Goal: Task Accomplishment & Management: Complete application form

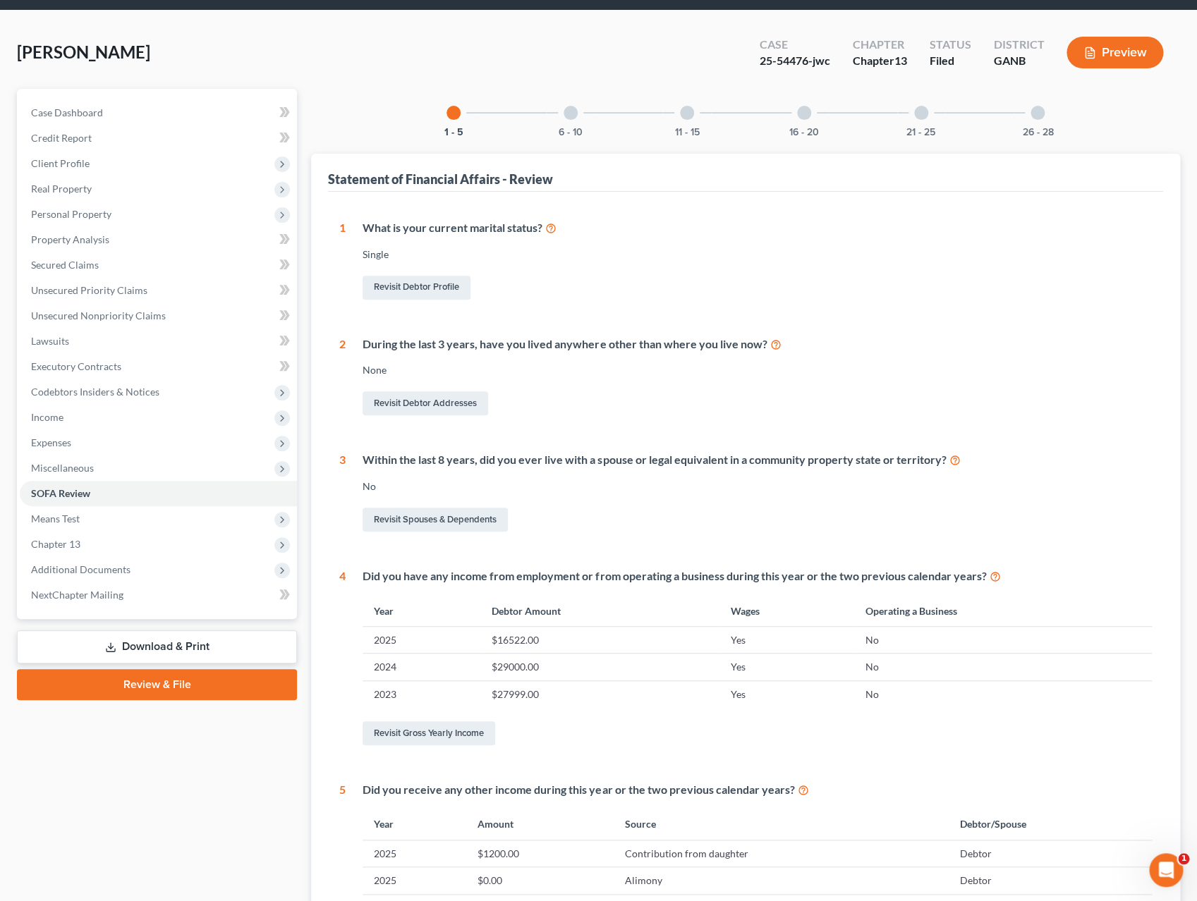
scroll to position [47, 0]
click at [102, 563] on span "Additional Documents" at bounding box center [80, 569] width 99 height 12
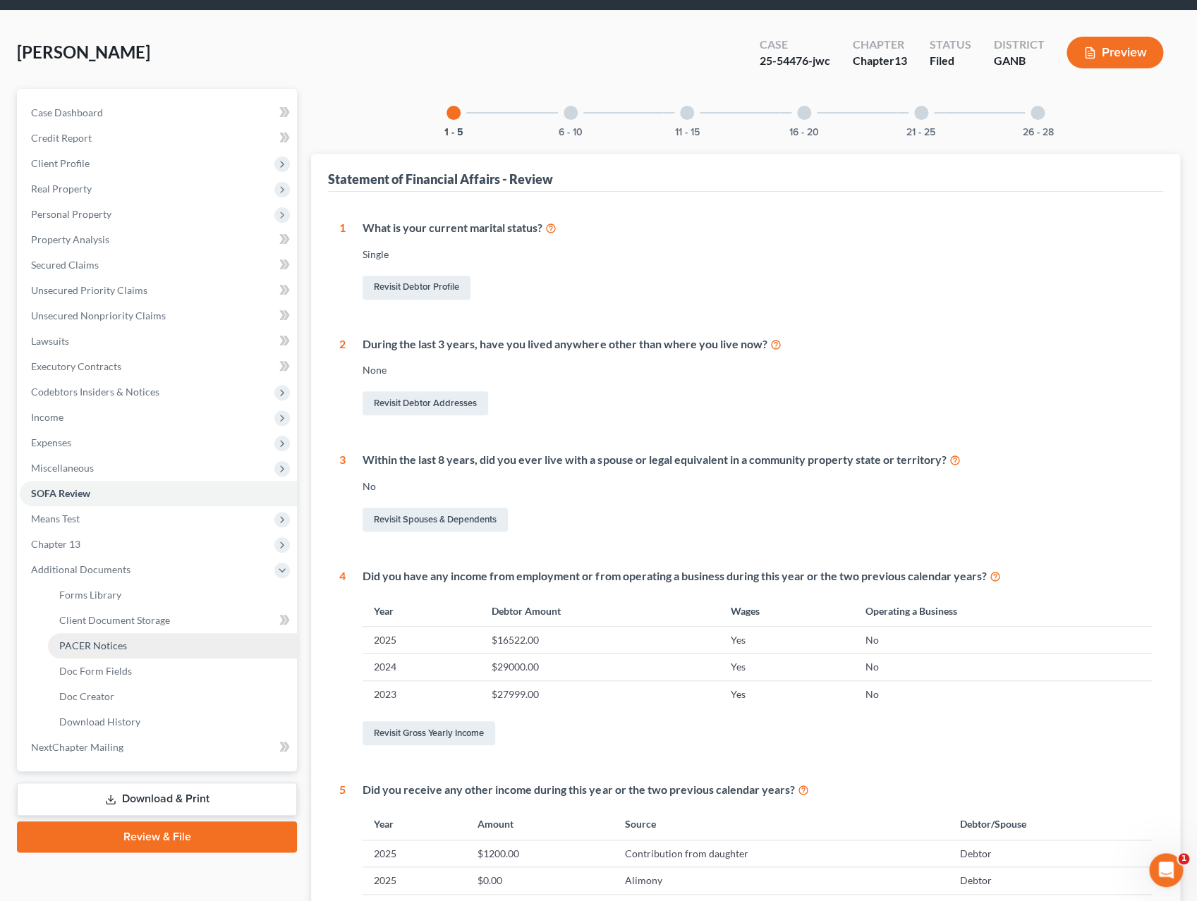
click at [114, 649] on span "PACER Notices" at bounding box center [93, 646] width 68 height 12
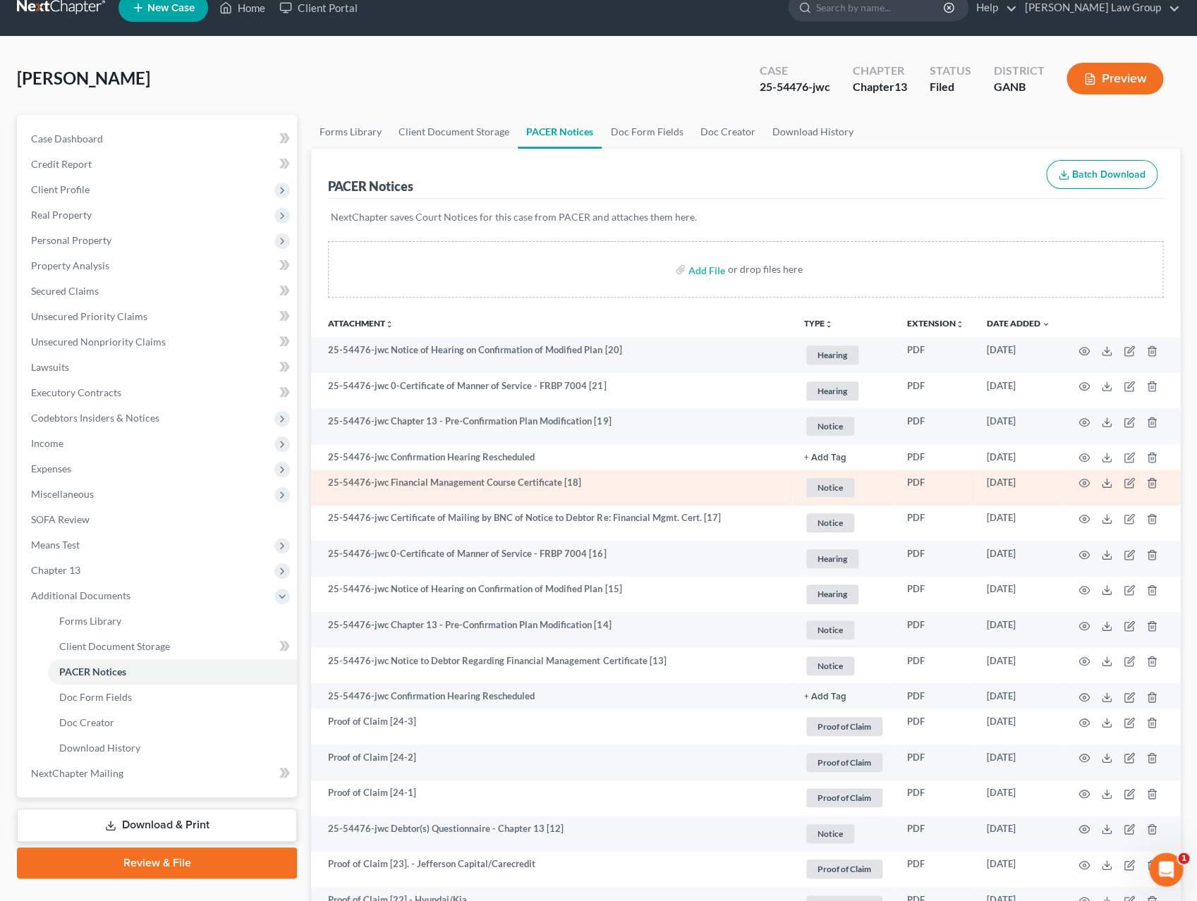
scroll to position [23, 0]
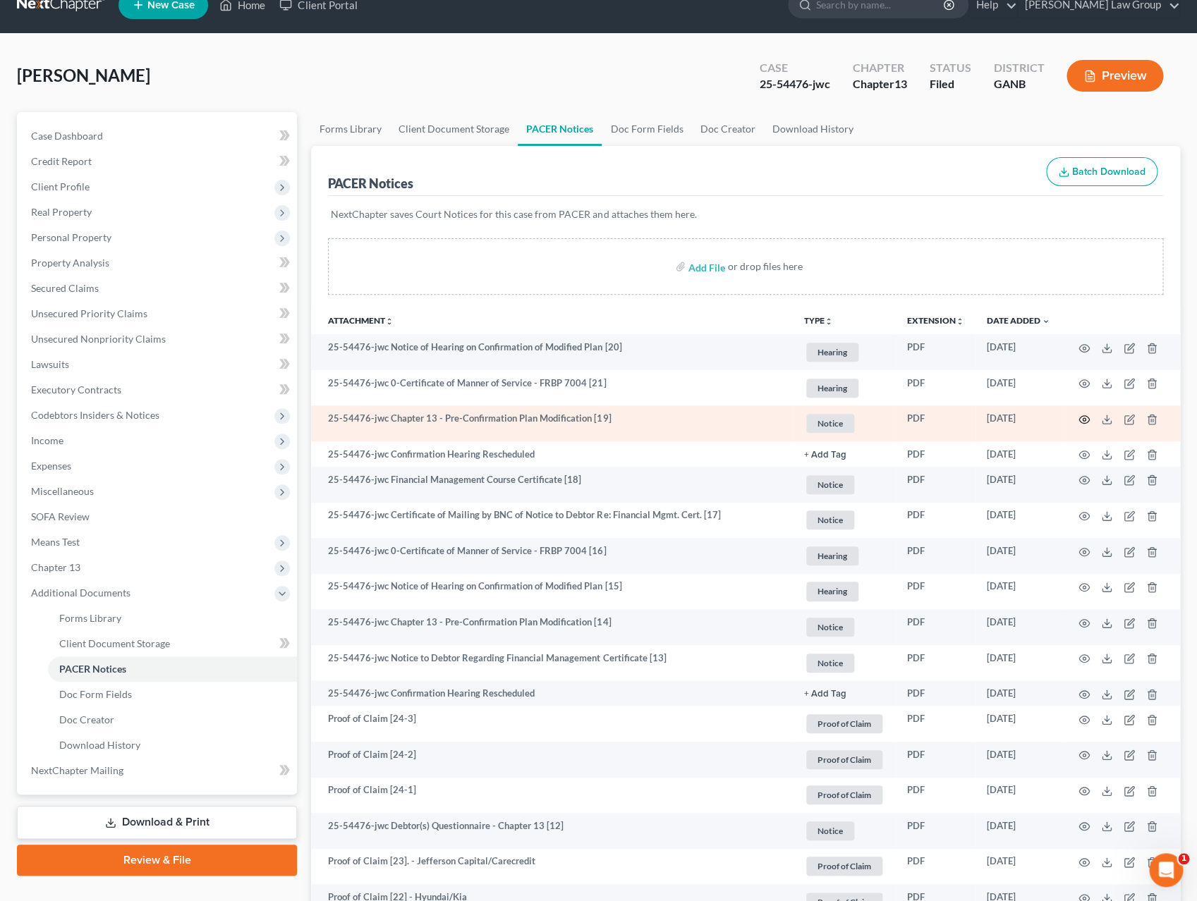
click at [1087, 424] on icon "button" at bounding box center [1083, 419] width 11 height 11
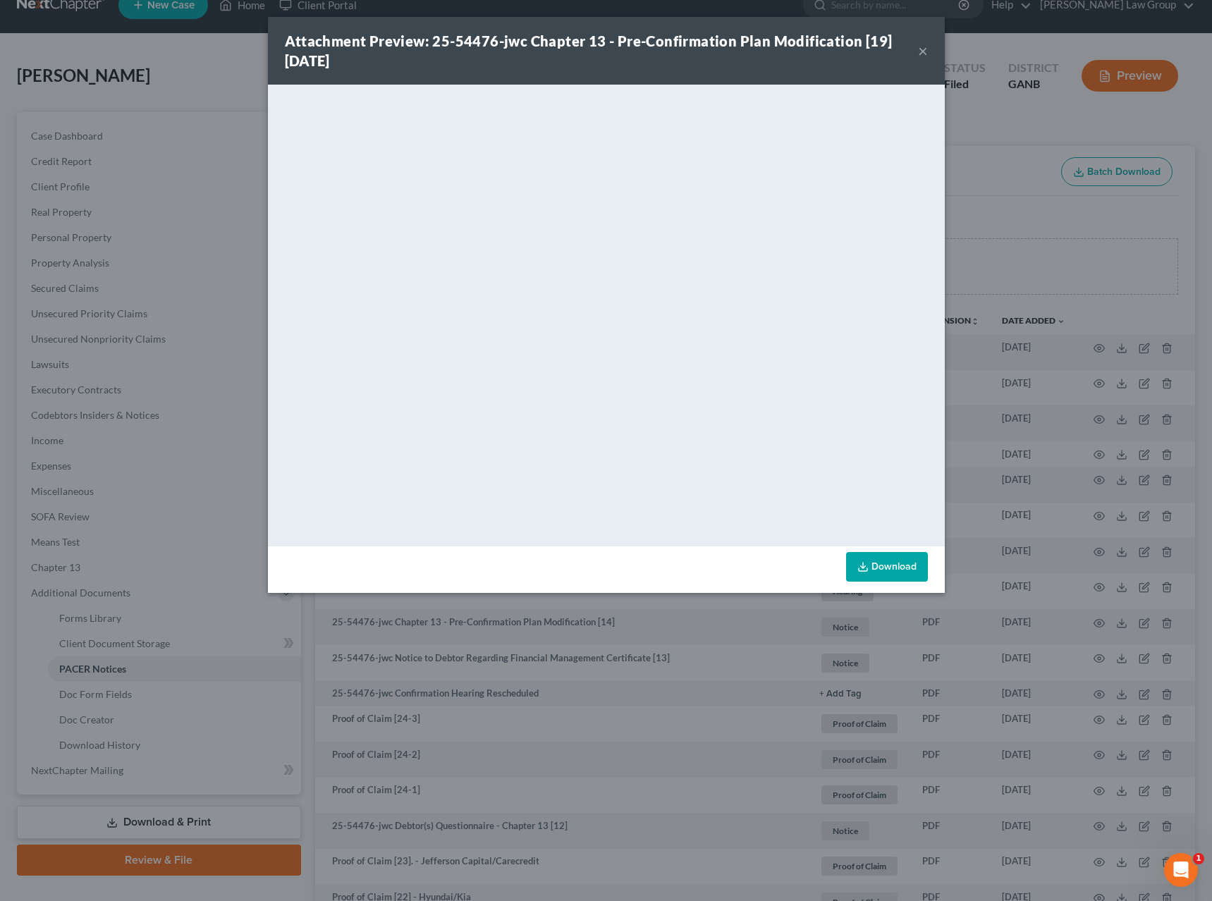
click at [924, 49] on button "×" at bounding box center [923, 50] width 10 height 17
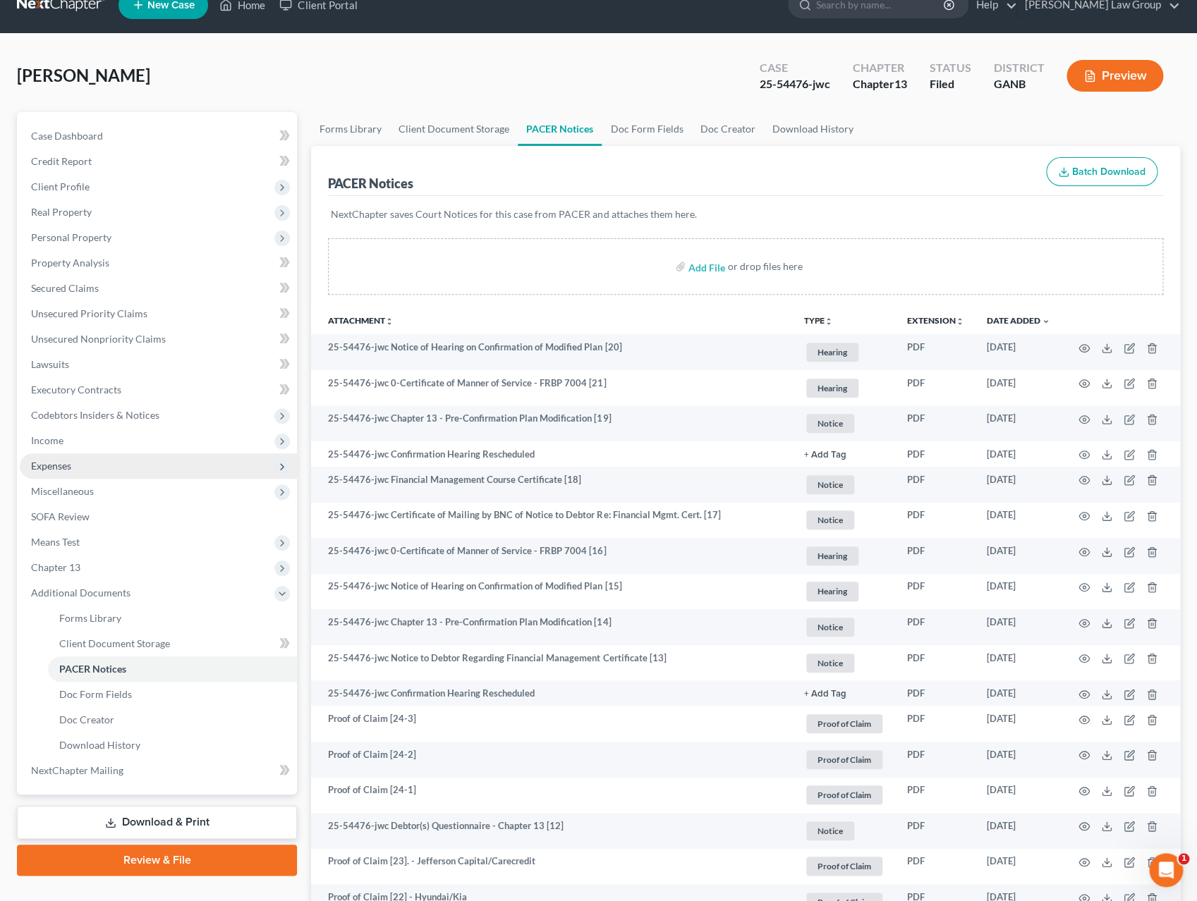
drag, startPoint x: 72, startPoint y: 465, endPoint x: 82, endPoint y: 465, distance: 10.6
click at [72, 465] on span "Expenses" at bounding box center [158, 465] width 277 height 25
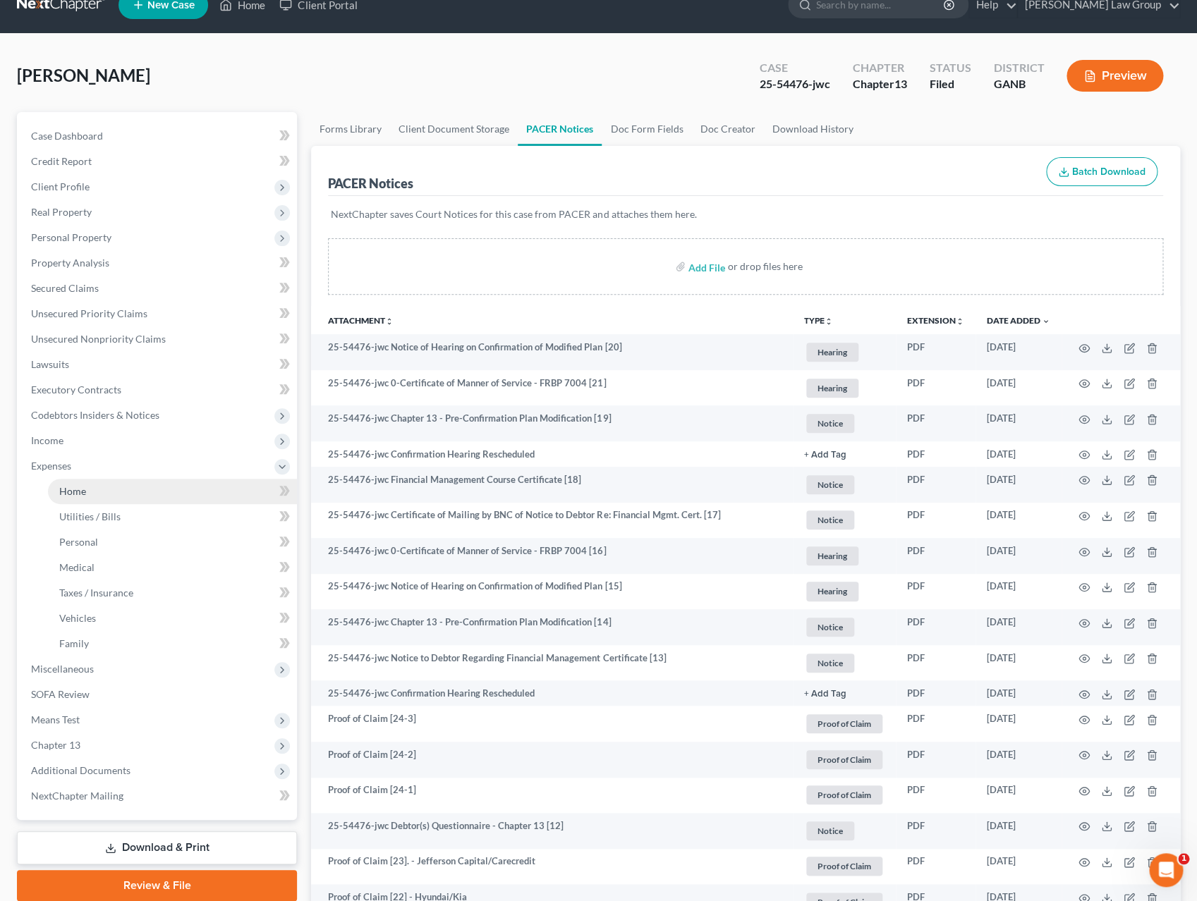
click at [123, 489] on link "Home" at bounding box center [172, 491] width 249 height 25
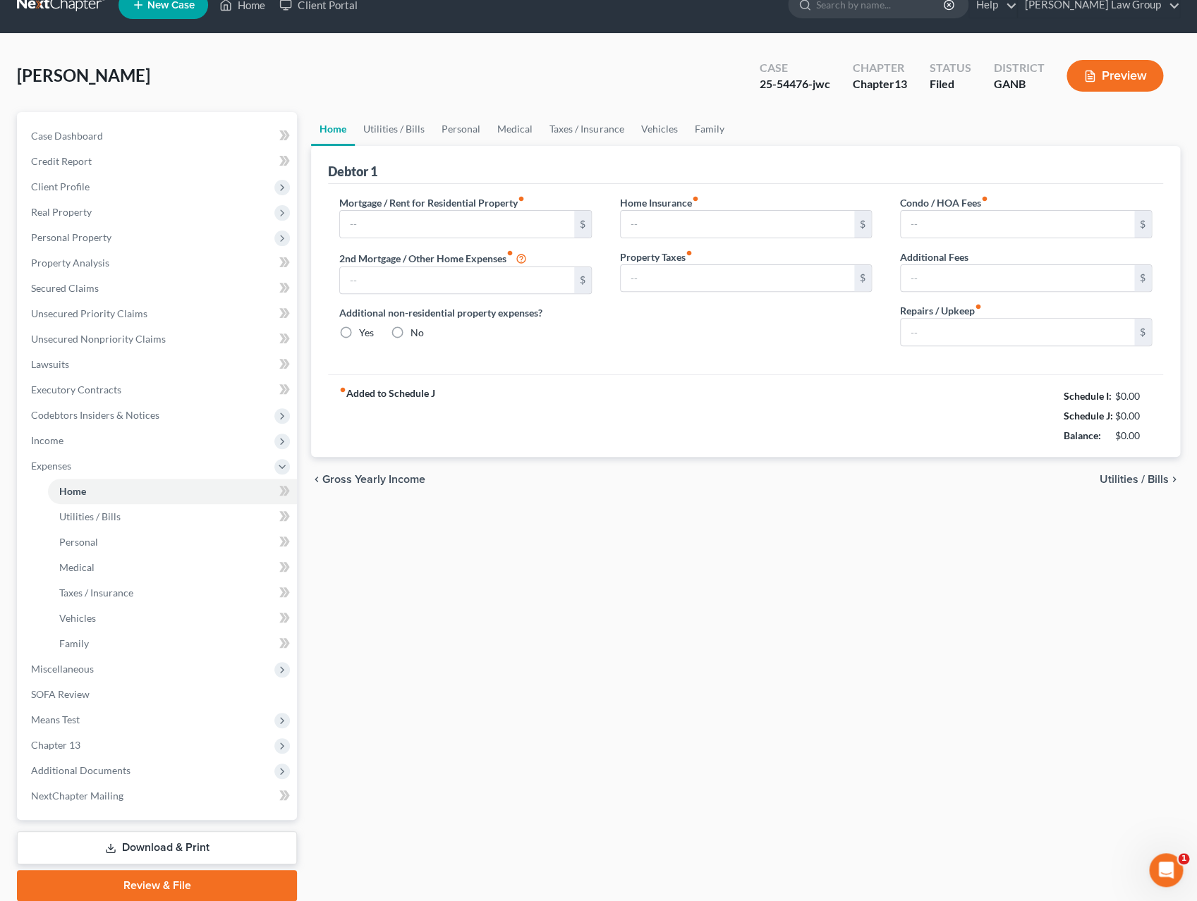
type input "0.00"
radio input "true"
type input "100.00"
type input "50.00"
type input "0.00"
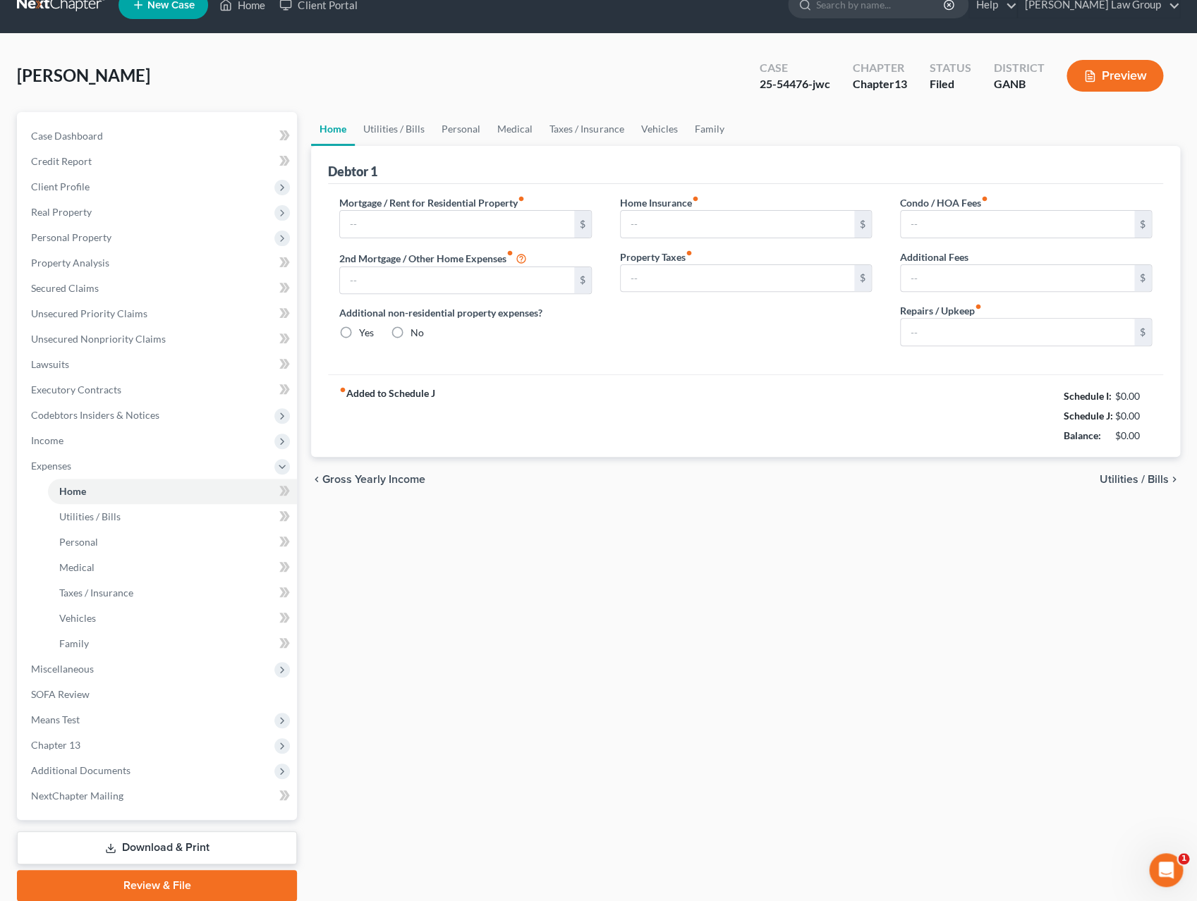
type input "0.00"
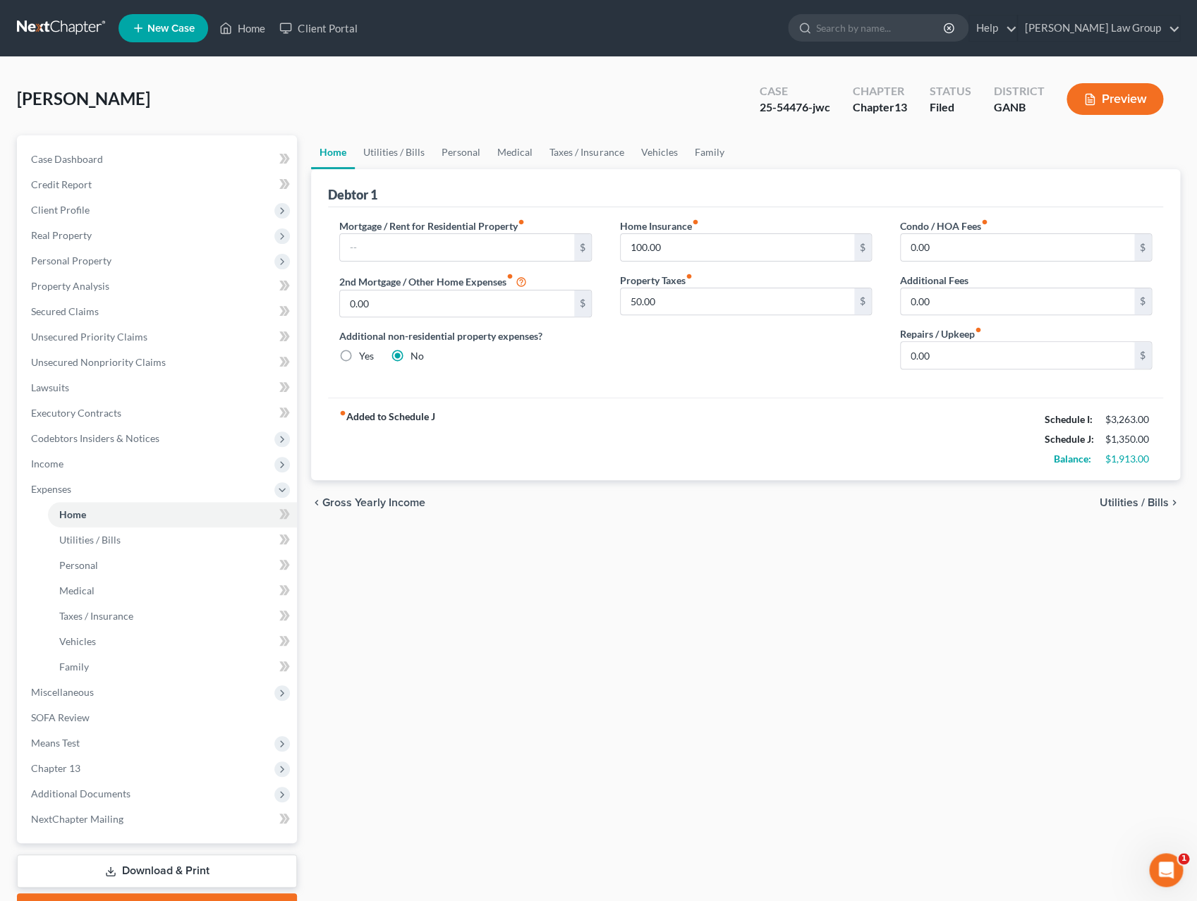
click at [1156, 507] on span "Utilities / Bills" at bounding box center [1133, 502] width 69 height 11
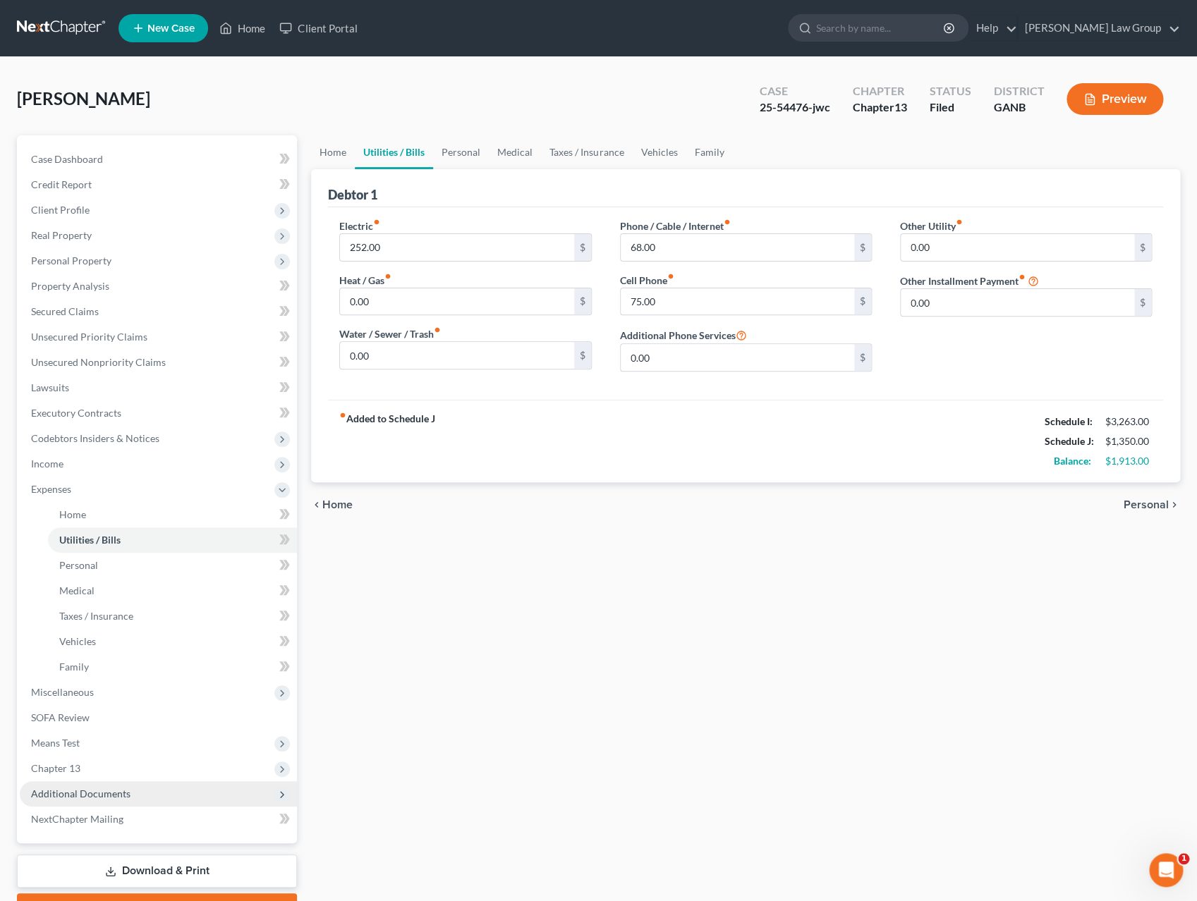
click at [110, 802] on span "Additional Documents" at bounding box center [158, 793] width 277 height 25
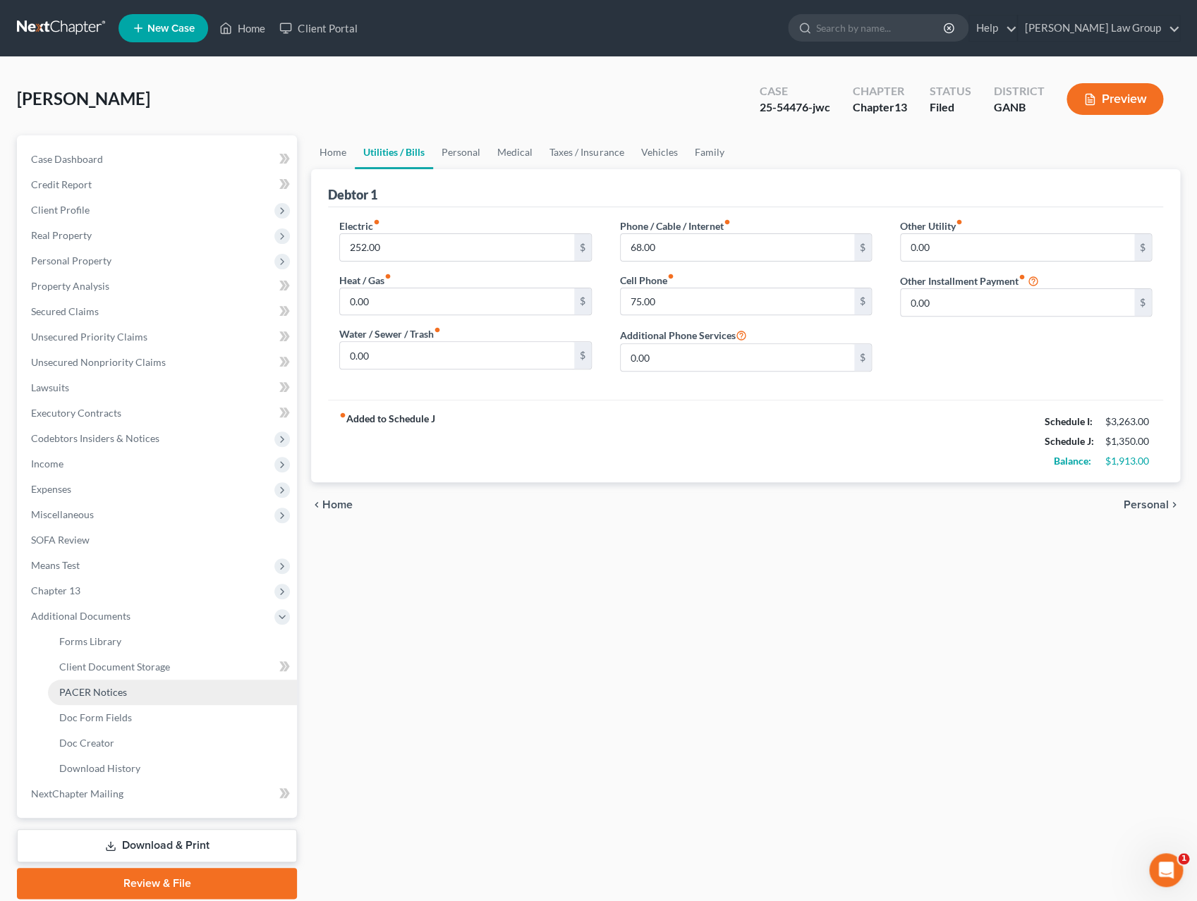
click at [154, 702] on link "PACER Notices" at bounding box center [172, 692] width 249 height 25
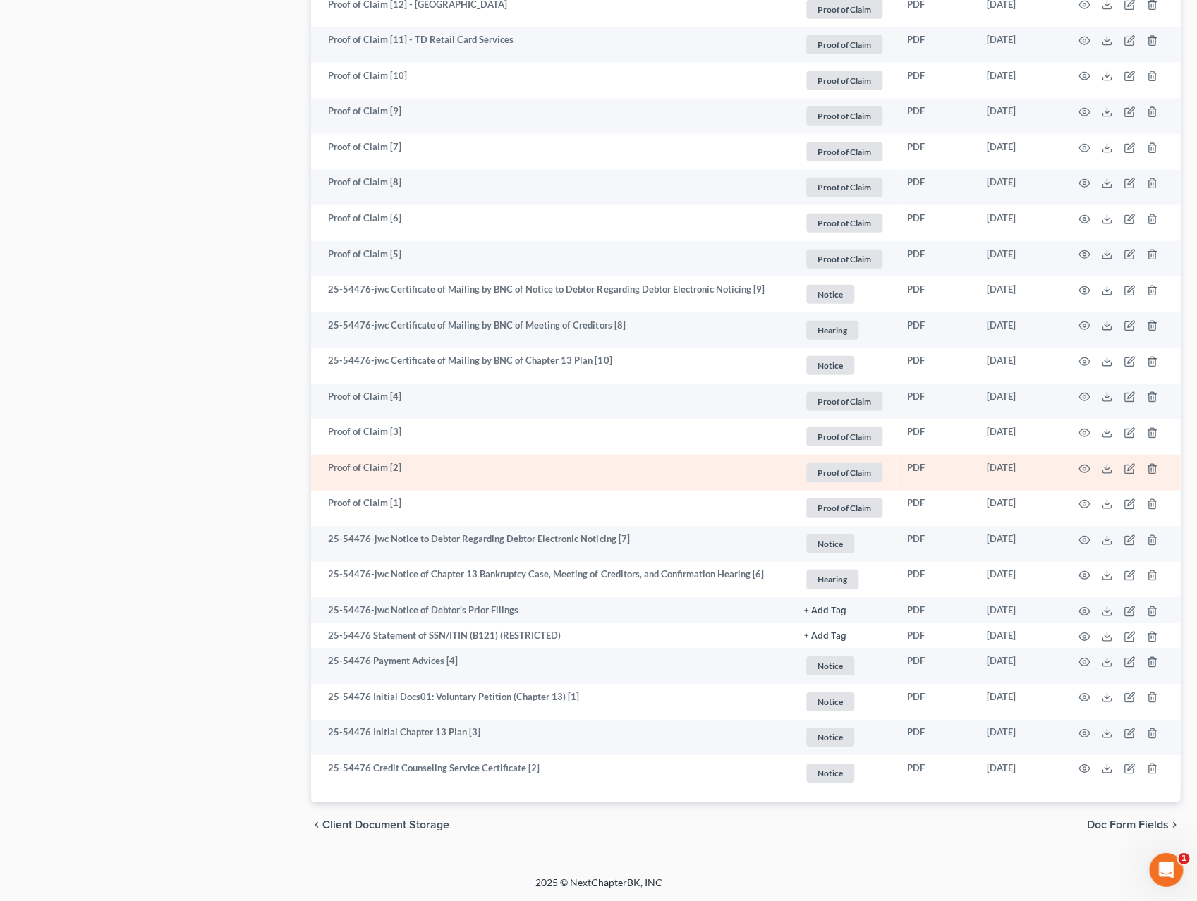
scroll to position [1515, 0]
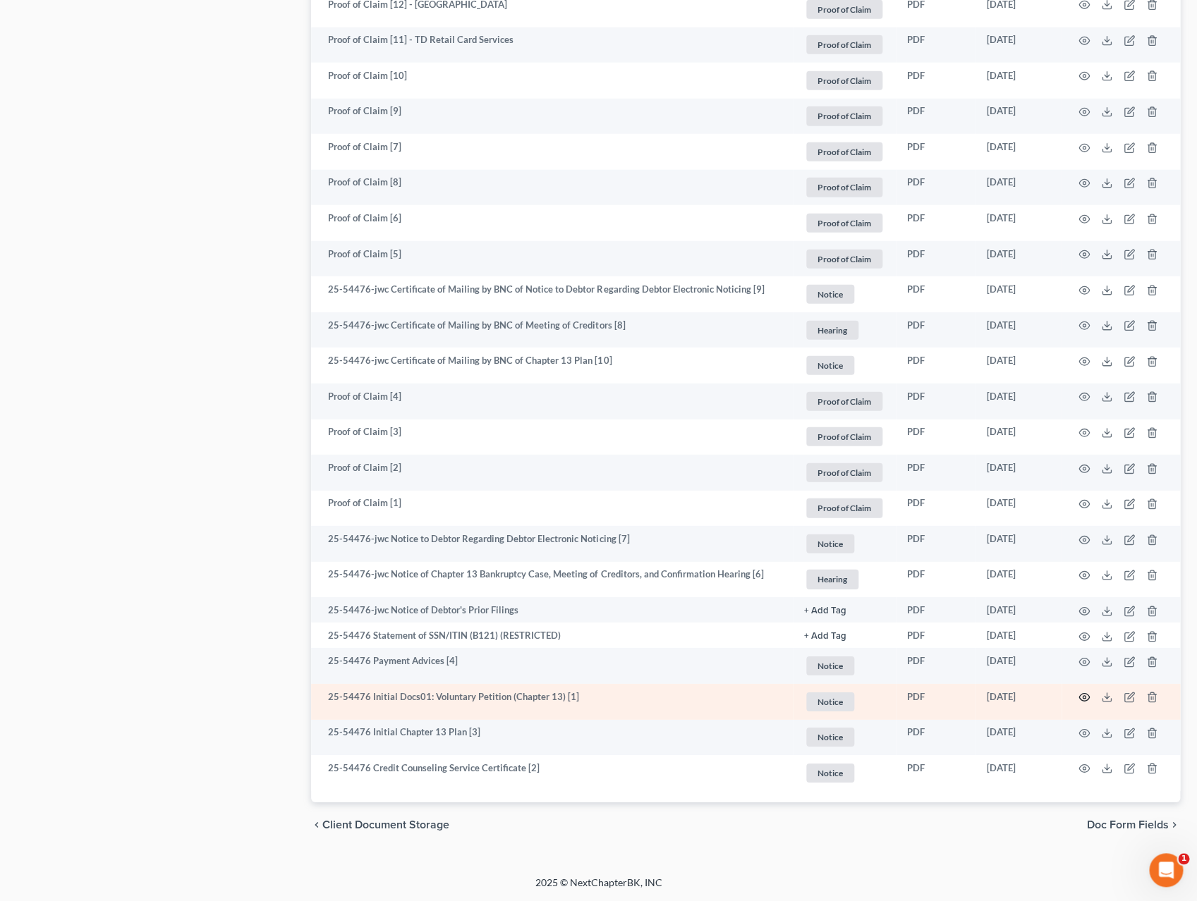
click at [1085, 702] on icon "button" at bounding box center [1084, 698] width 11 height 8
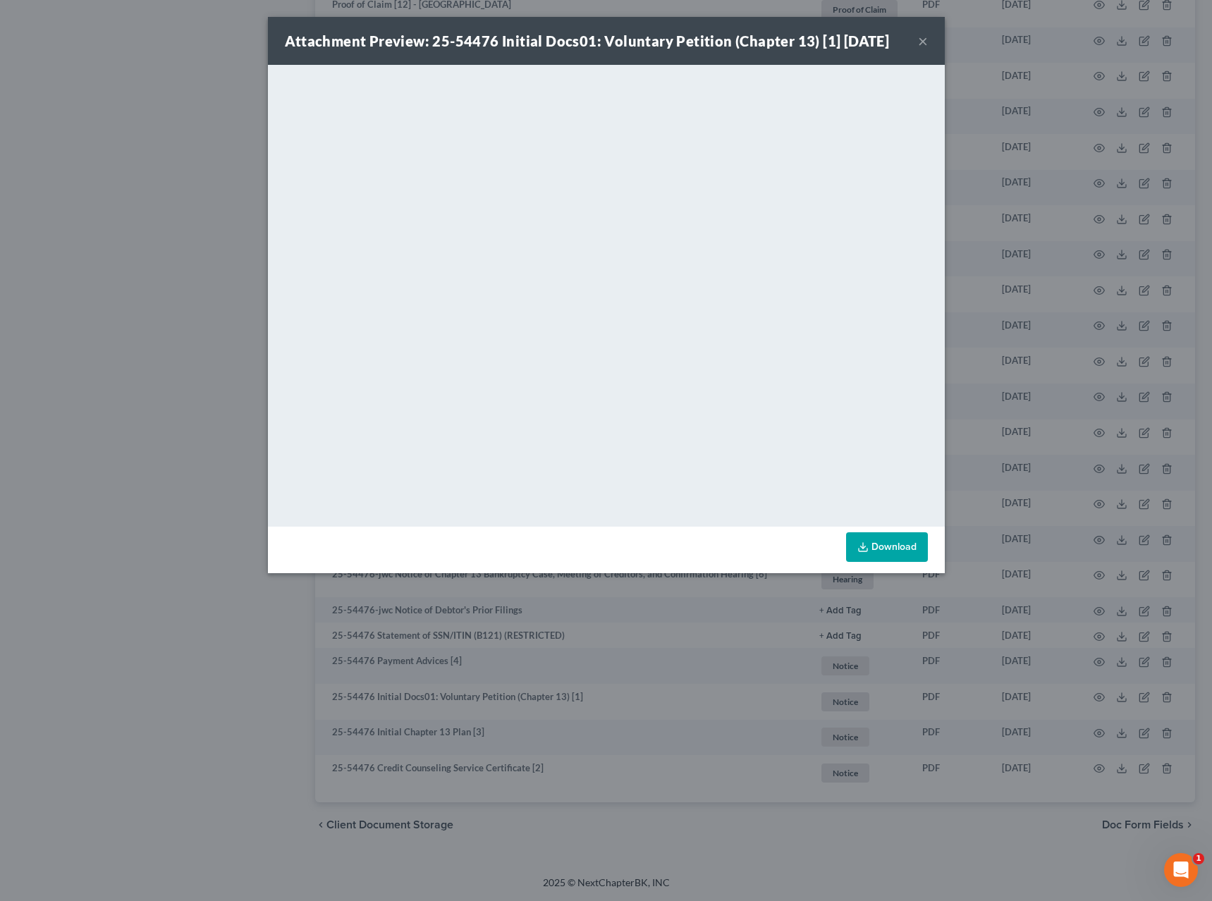
click at [926, 47] on button "×" at bounding box center [923, 40] width 10 height 17
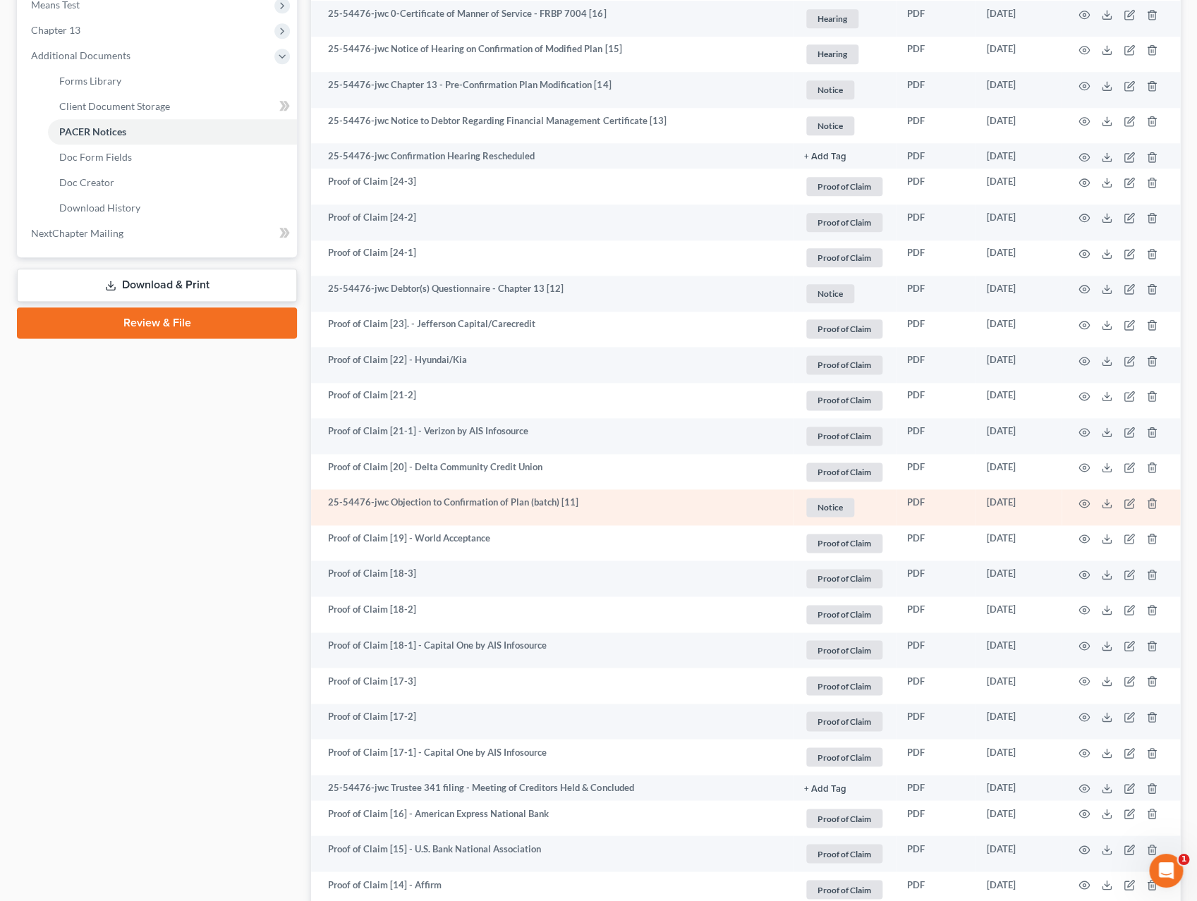
scroll to position [550, 0]
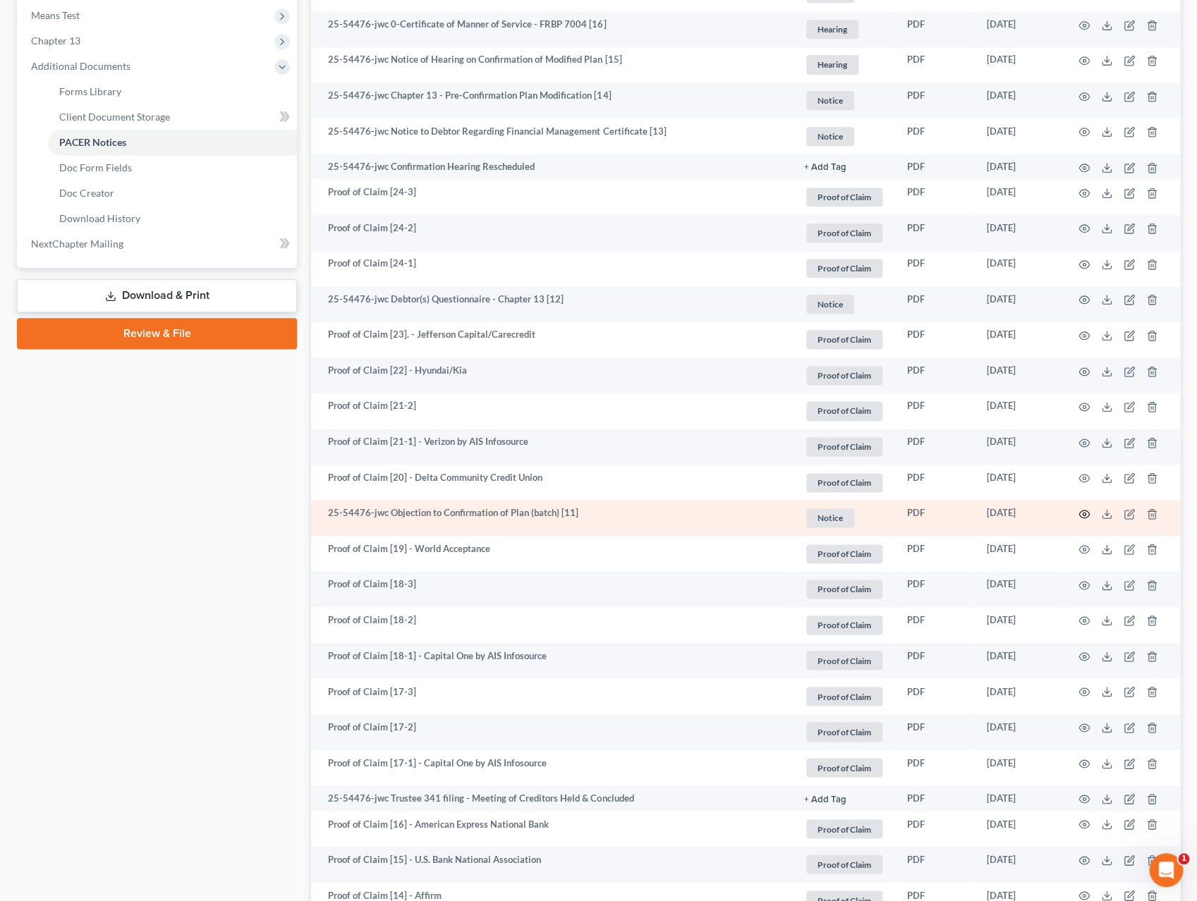
click at [1084, 515] on icon "button" at bounding box center [1083, 513] width 11 height 11
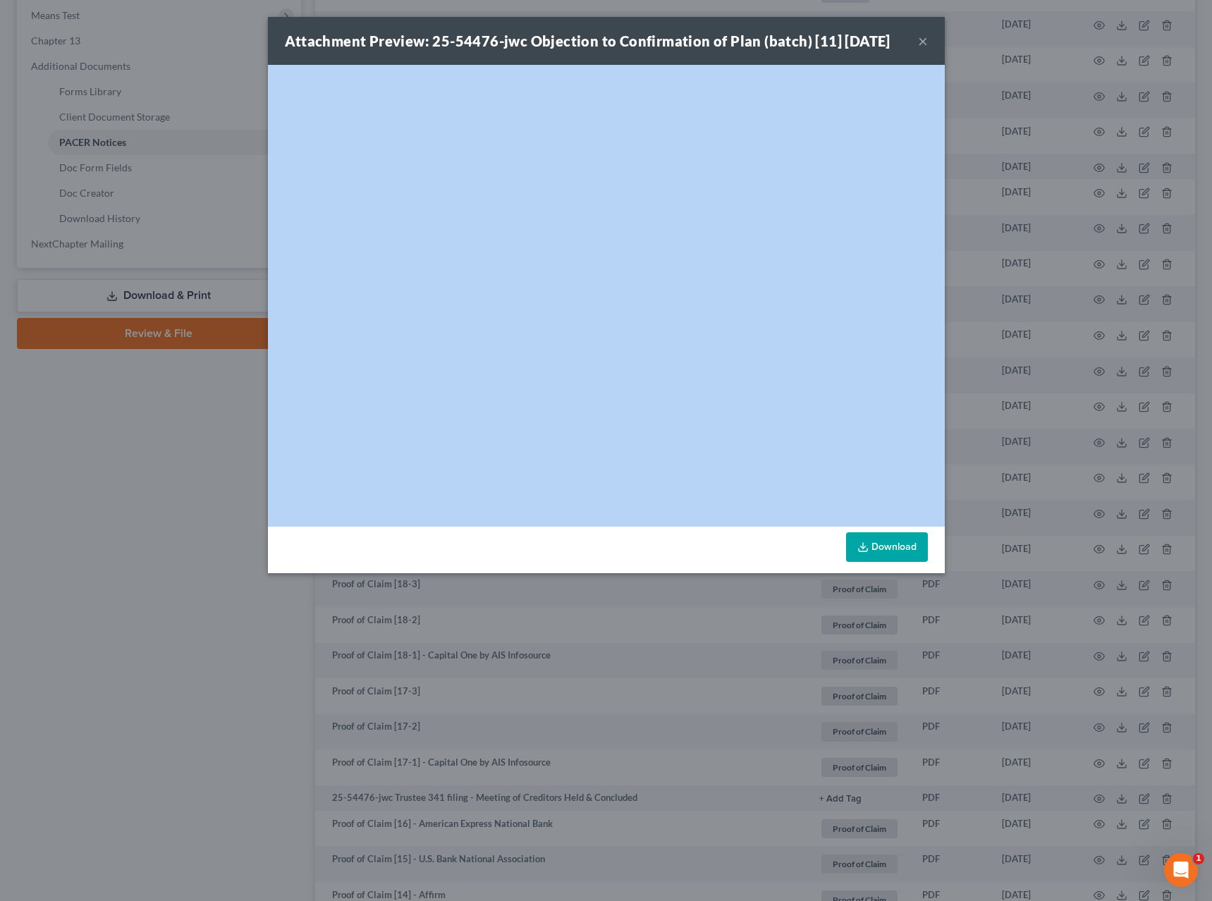
drag, startPoint x: 844, startPoint y: 27, endPoint x: 694, endPoint y: 237, distance: 257.7
click at [694, 237] on div "Attachment Preview: 25-54476-jwc Objection to Confirmation of Plan (batch) [11]…" at bounding box center [606, 295] width 677 height 556
click at [926, 44] on button "×" at bounding box center [923, 40] width 10 height 17
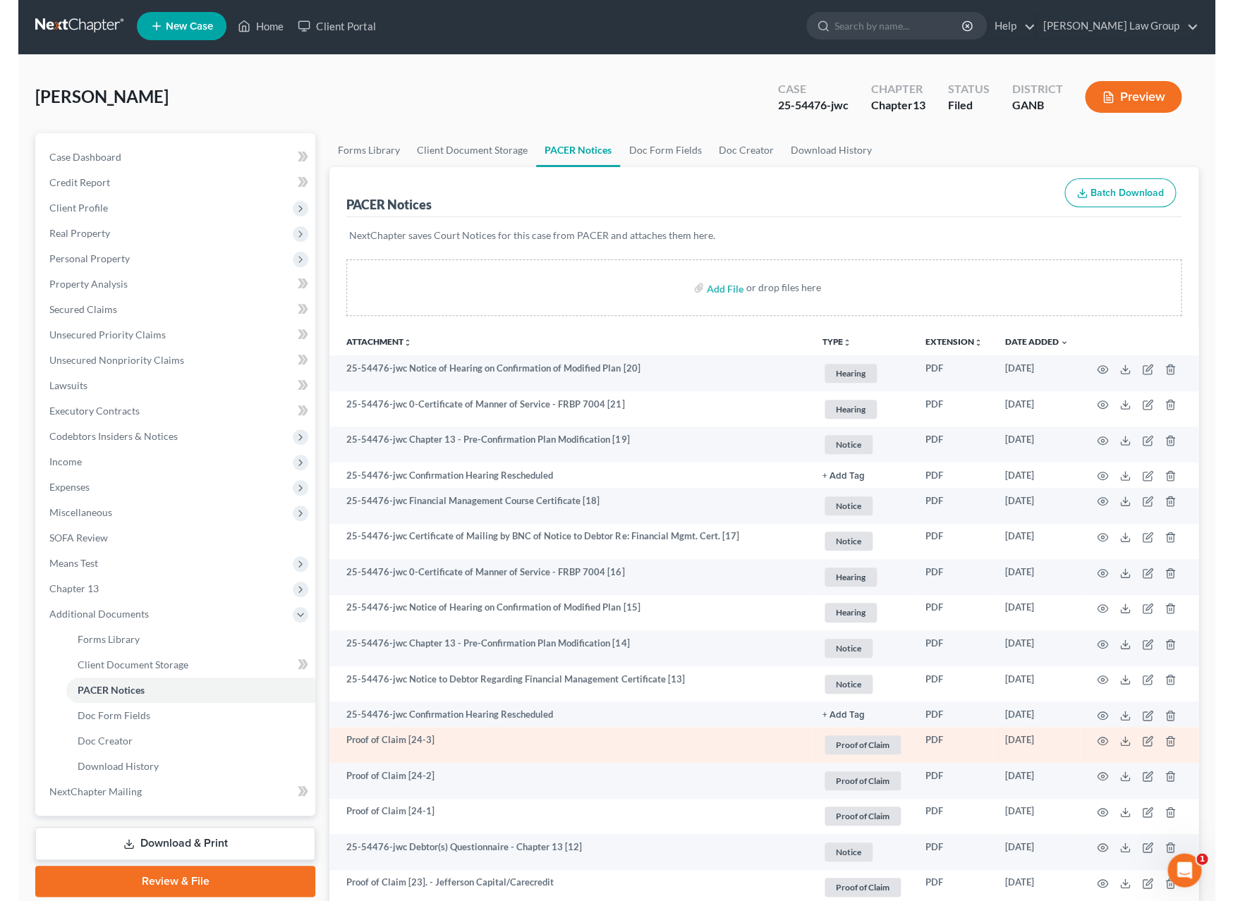
scroll to position [0, 0]
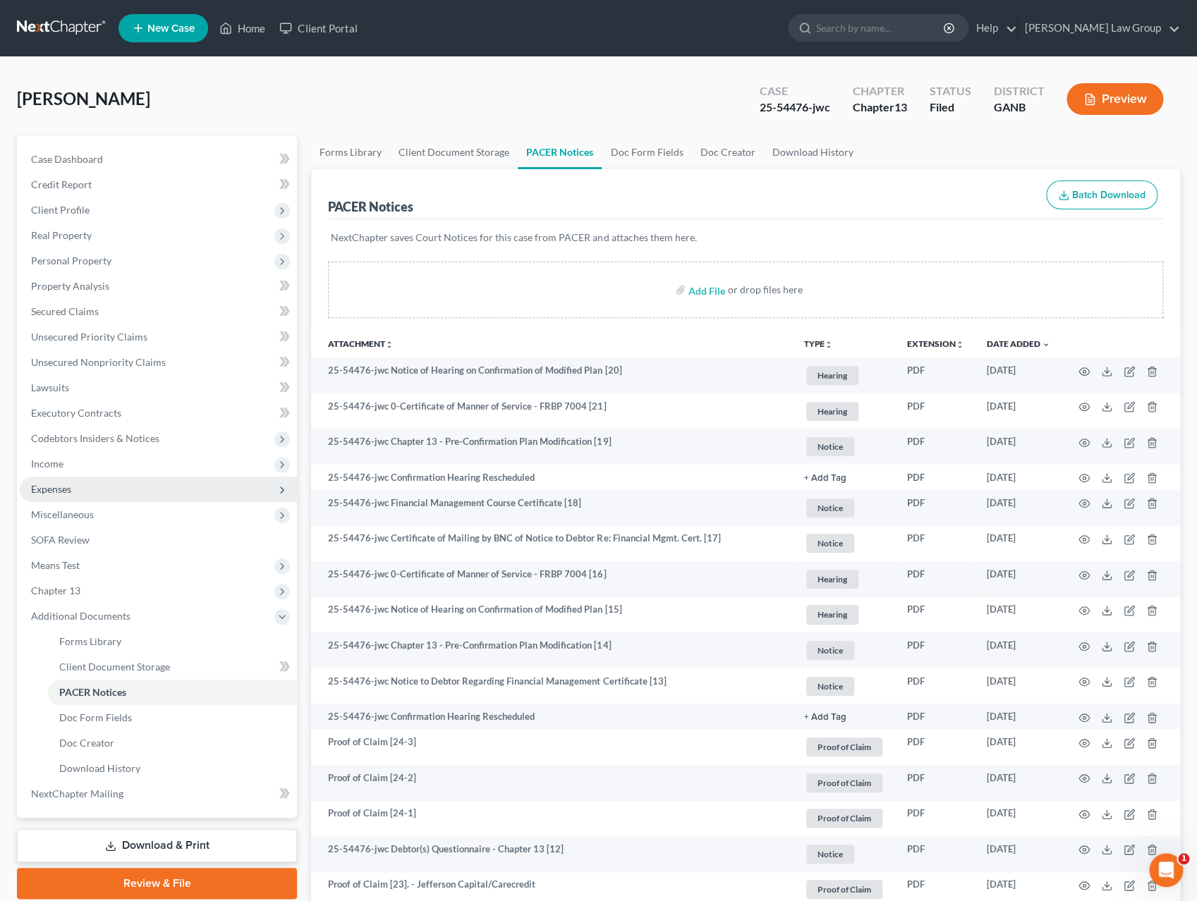
click at [46, 482] on span "Expenses" at bounding box center [158, 489] width 277 height 25
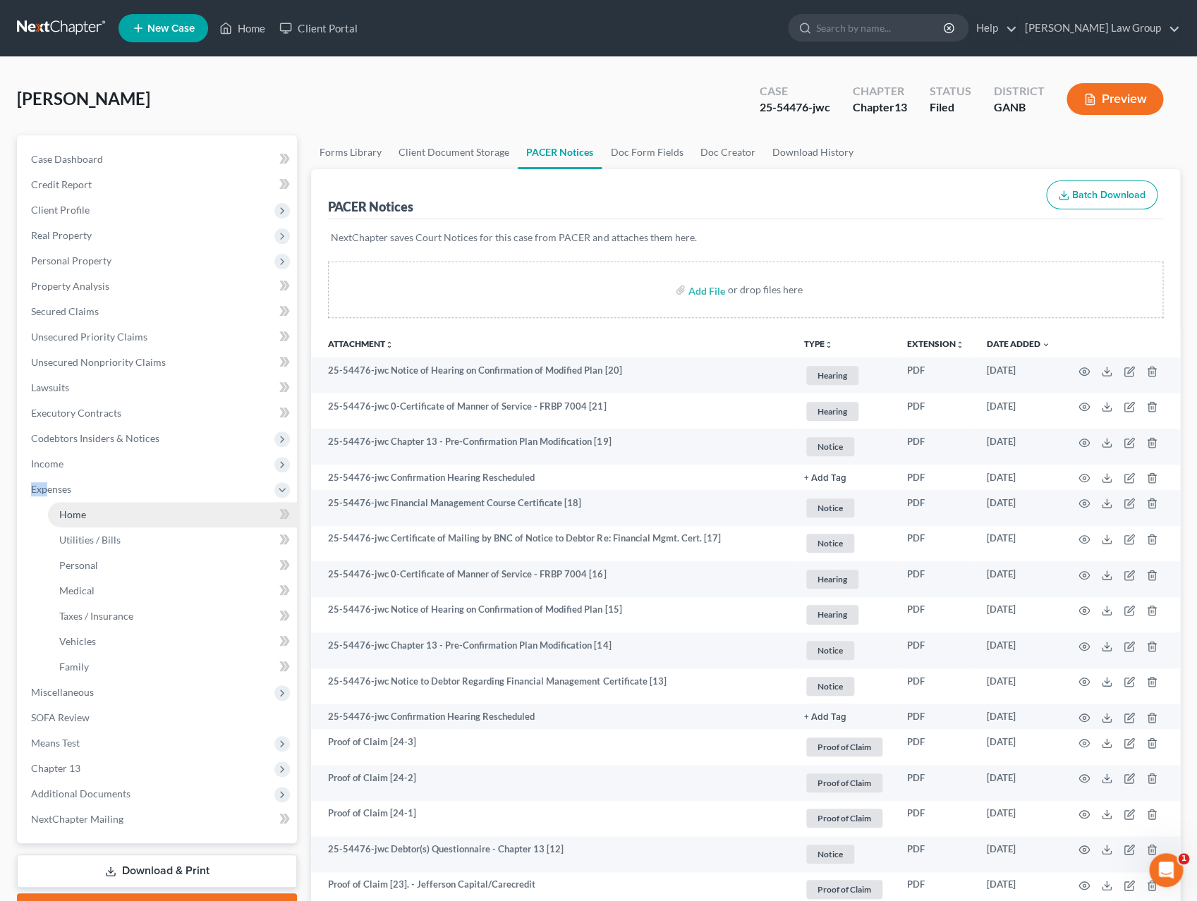
drag, startPoint x: 101, startPoint y: 515, endPoint x: 111, endPoint y: 513, distance: 10.8
click at [101, 514] on link "Home" at bounding box center [172, 514] width 249 height 25
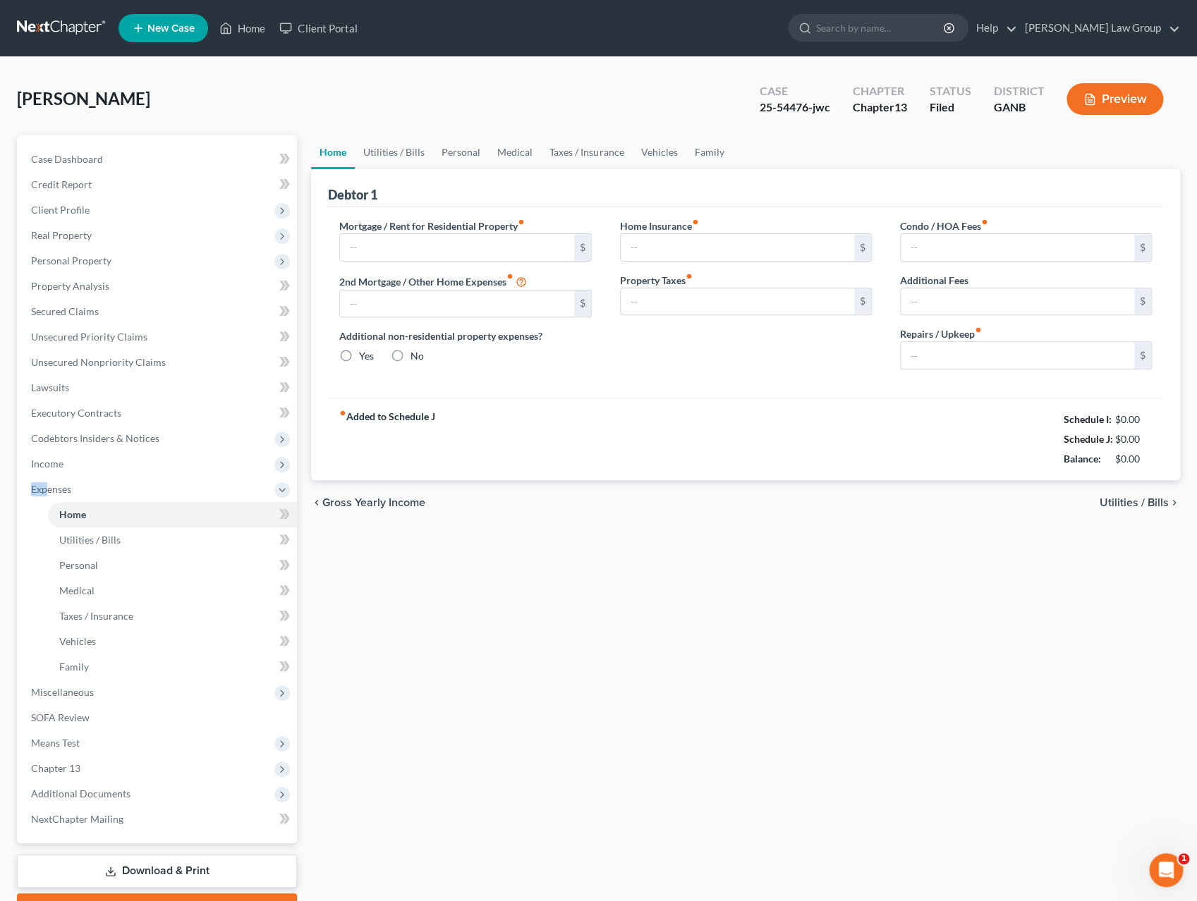
type input "0.00"
radio input "true"
type input "100.00"
type input "50.00"
type input "0.00"
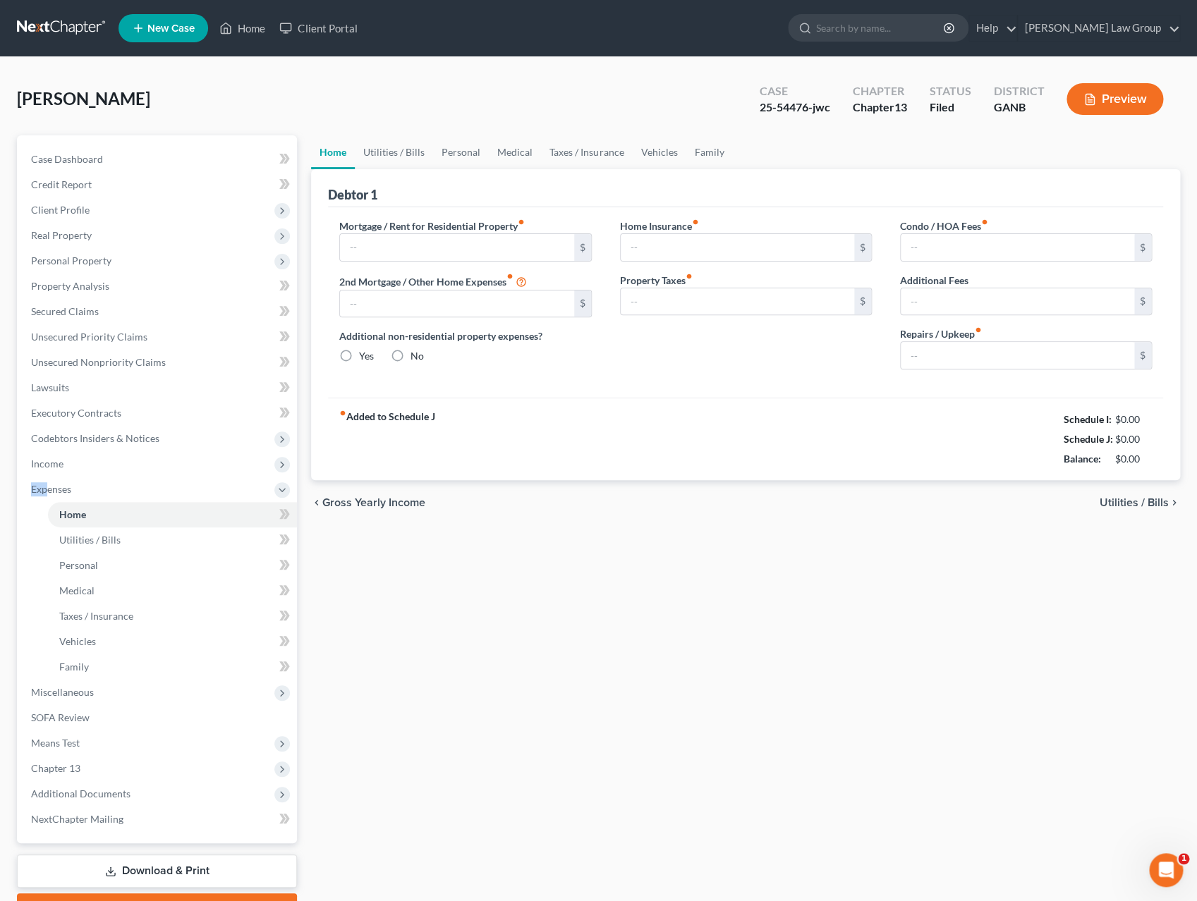
type input "0.00"
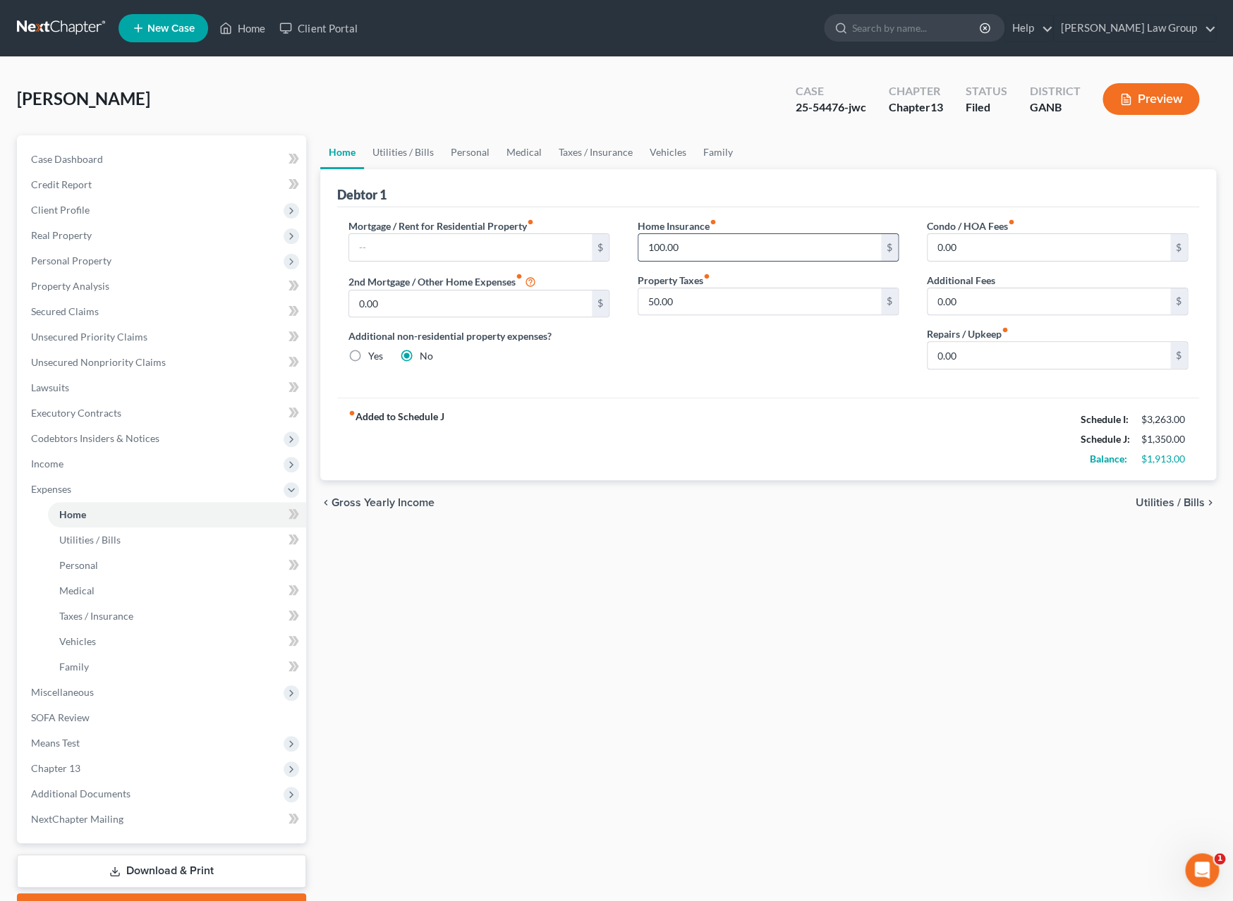
drag, startPoint x: 681, startPoint y: 247, endPoint x: 653, endPoint y: 252, distance: 28.5
click at [653, 252] on input "100.00" at bounding box center [759, 247] width 243 height 27
click at [683, 243] on input "100.00" at bounding box center [759, 247] width 243 height 27
click at [397, 251] on input "text" at bounding box center [470, 247] width 243 height 27
type input "400.00"
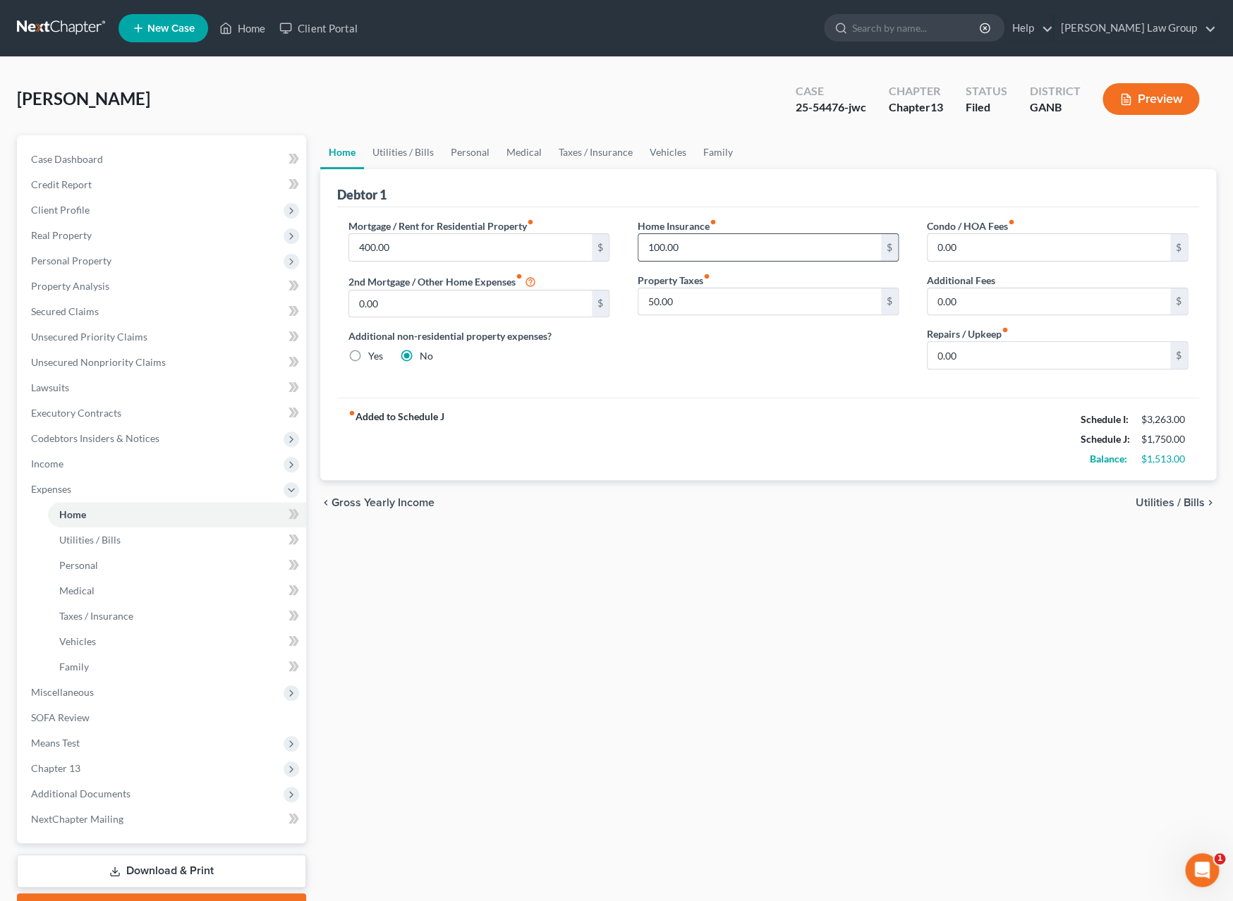
drag, startPoint x: 683, startPoint y: 250, endPoint x: 654, endPoint y: 247, distance: 29.7
click at [654, 247] on input "100.00" at bounding box center [759, 247] width 243 height 27
type input "00.001"
click at [694, 255] on input "00.001" at bounding box center [759, 247] width 243 height 27
drag, startPoint x: 691, startPoint y: 249, endPoint x: 635, endPoint y: 247, distance: 56.4
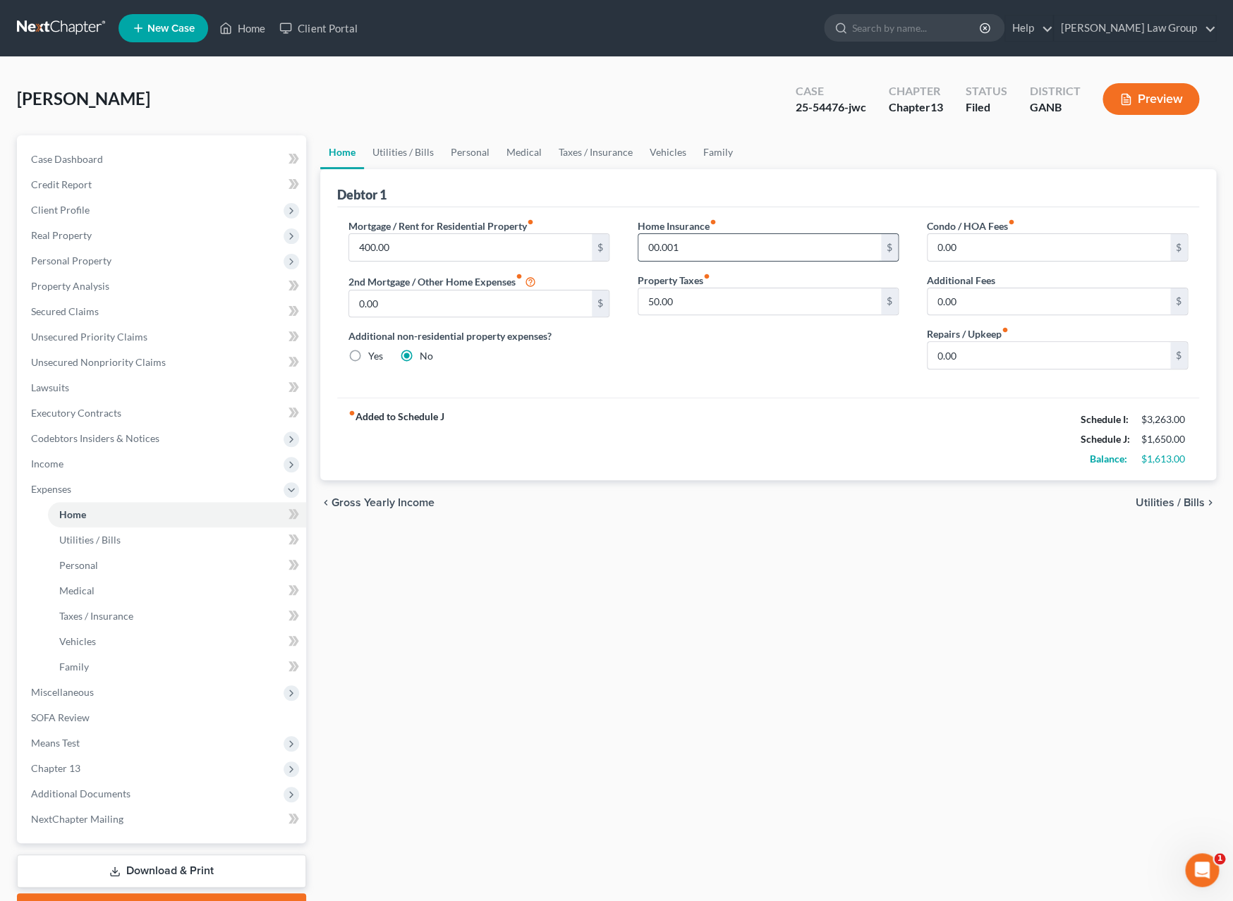
click at [638, 247] on input "00.001" at bounding box center [759, 247] width 243 height 27
click at [1175, 506] on span "Utilities / Bills" at bounding box center [1169, 502] width 69 height 11
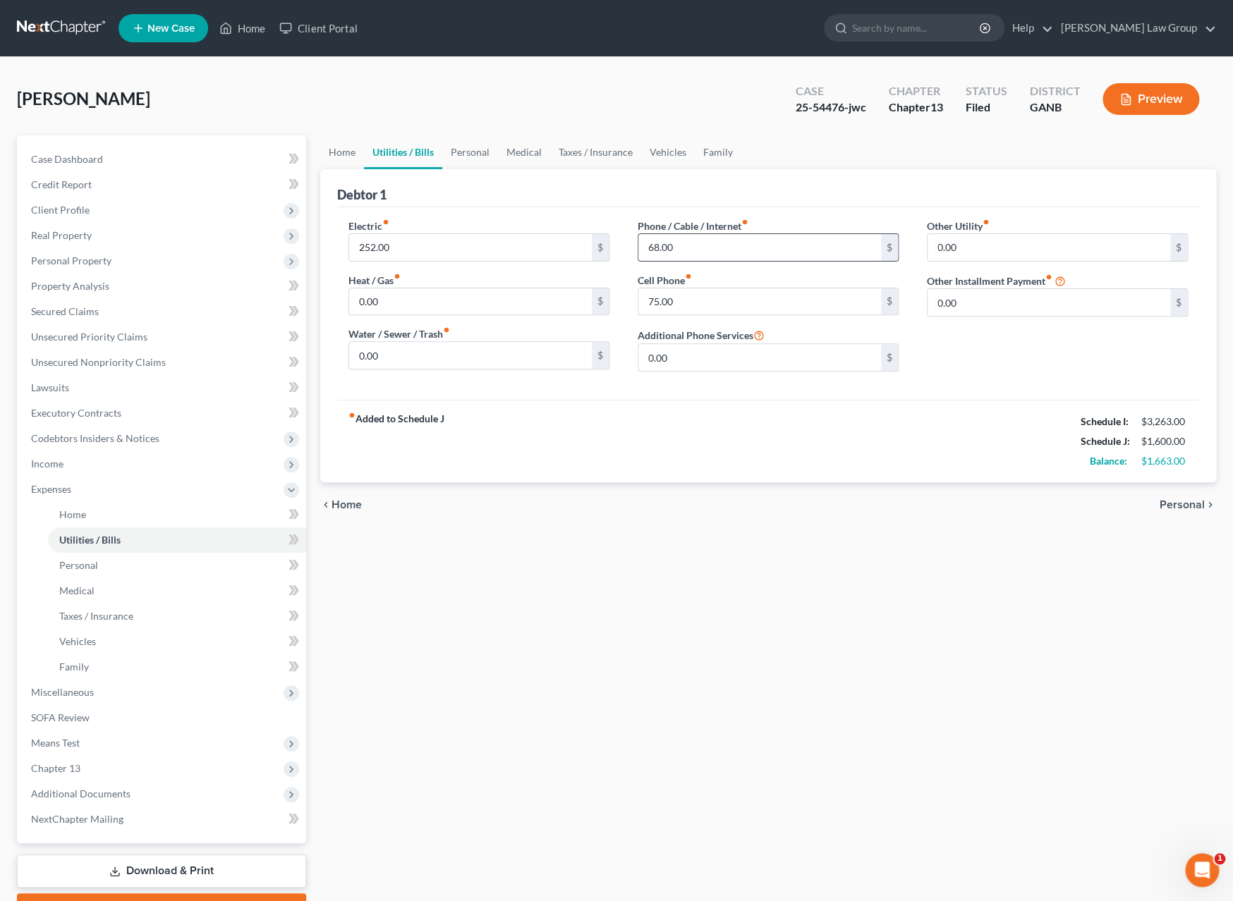
click at [706, 253] on div "Phone / Cable / Internet fiber_manual_record 68.00 $ Cell Phone fiber_manual_re…" at bounding box center [767, 301] width 289 height 164
click at [706, 252] on input "68.00" at bounding box center [759, 247] width 243 height 27
click at [713, 304] on input "75.00" at bounding box center [759, 301] width 243 height 27
click at [1185, 507] on span "Personal" at bounding box center [1181, 504] width 45 height 11
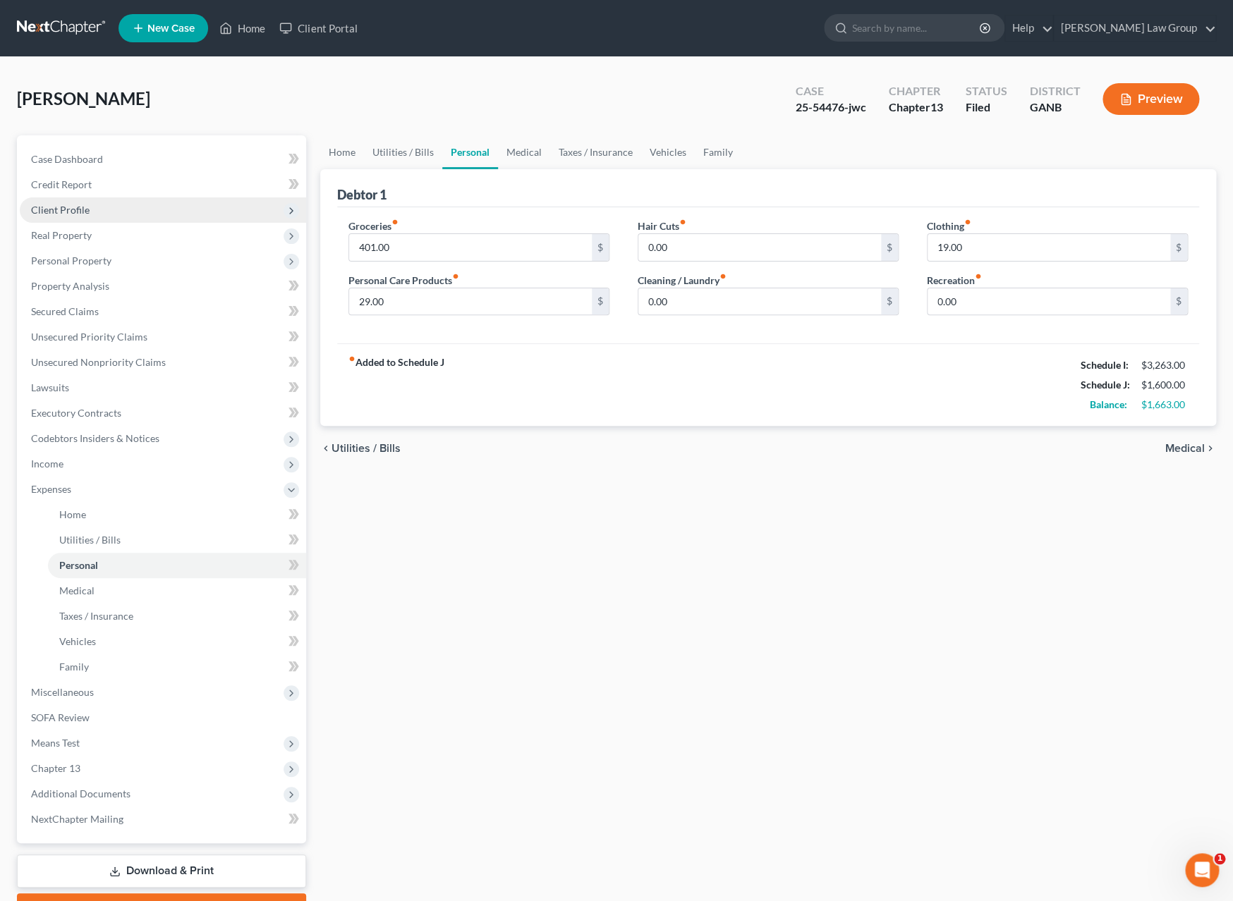
click at [75, 220] on span "Client Profile" at bounding box center [163, 209] width 286 height 25
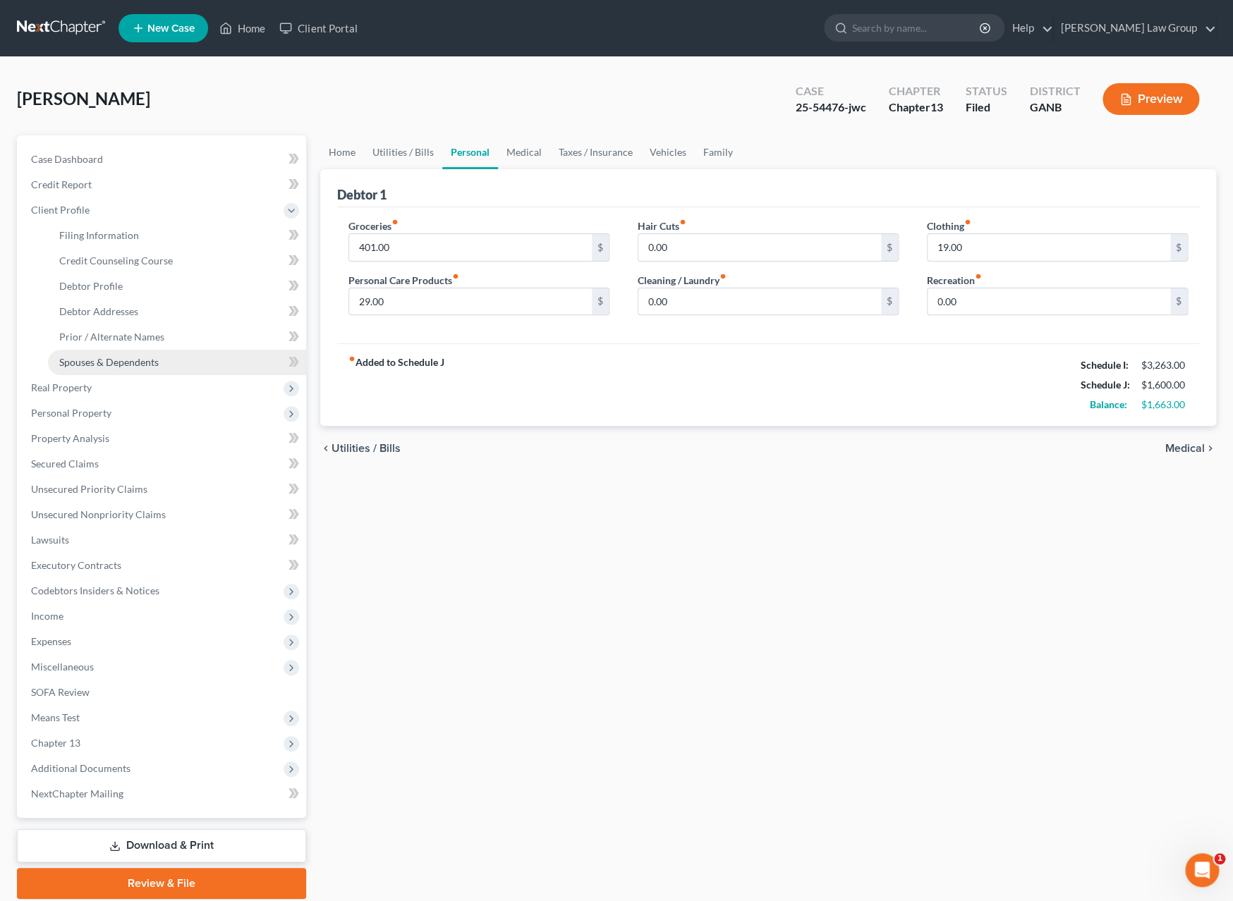
click at [135, 357] on span "Spouses & Dependents" at bounding box center [108, 362] width 99 height 12
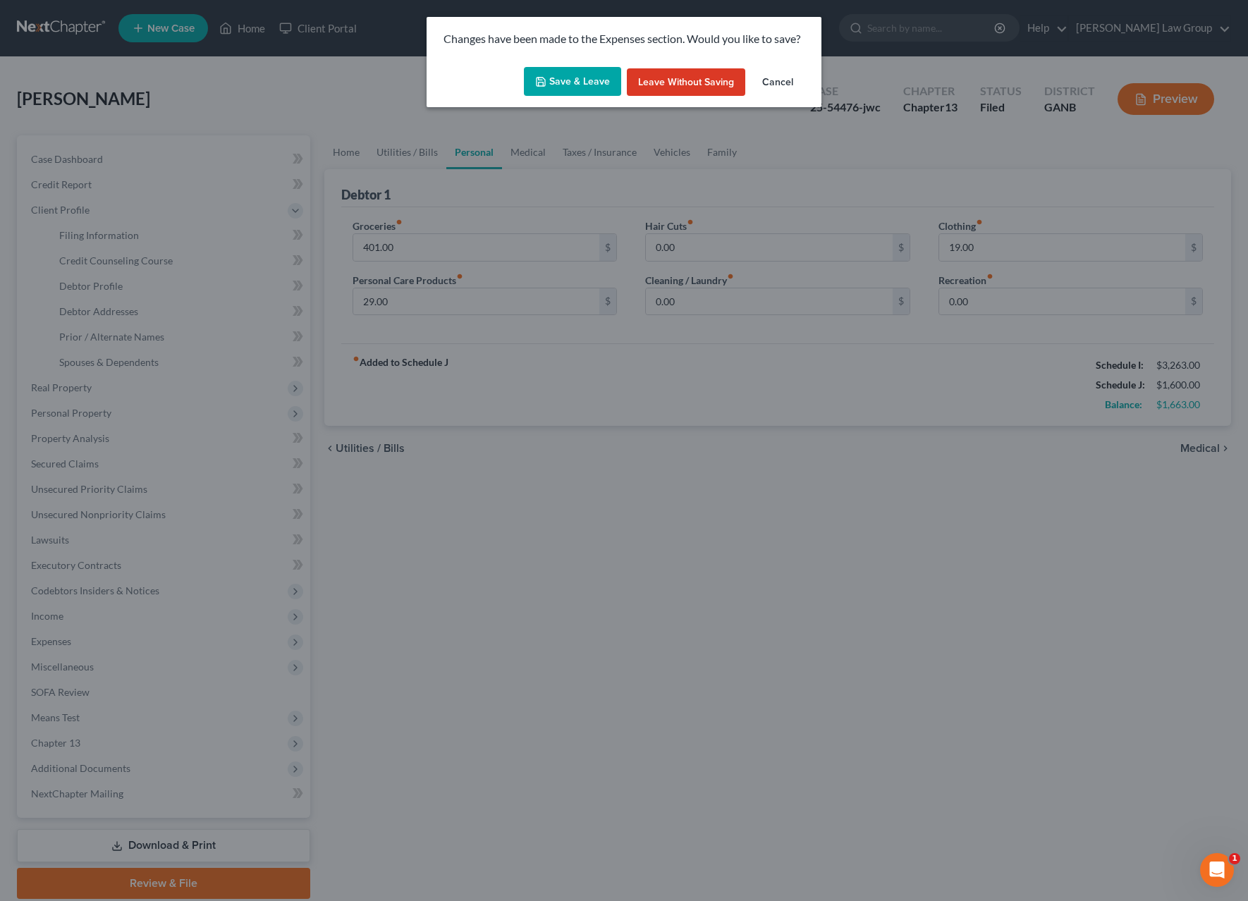
click at [549, 88] on button "Save & Leave" at bounding box center [572, 82] width 97 height 30
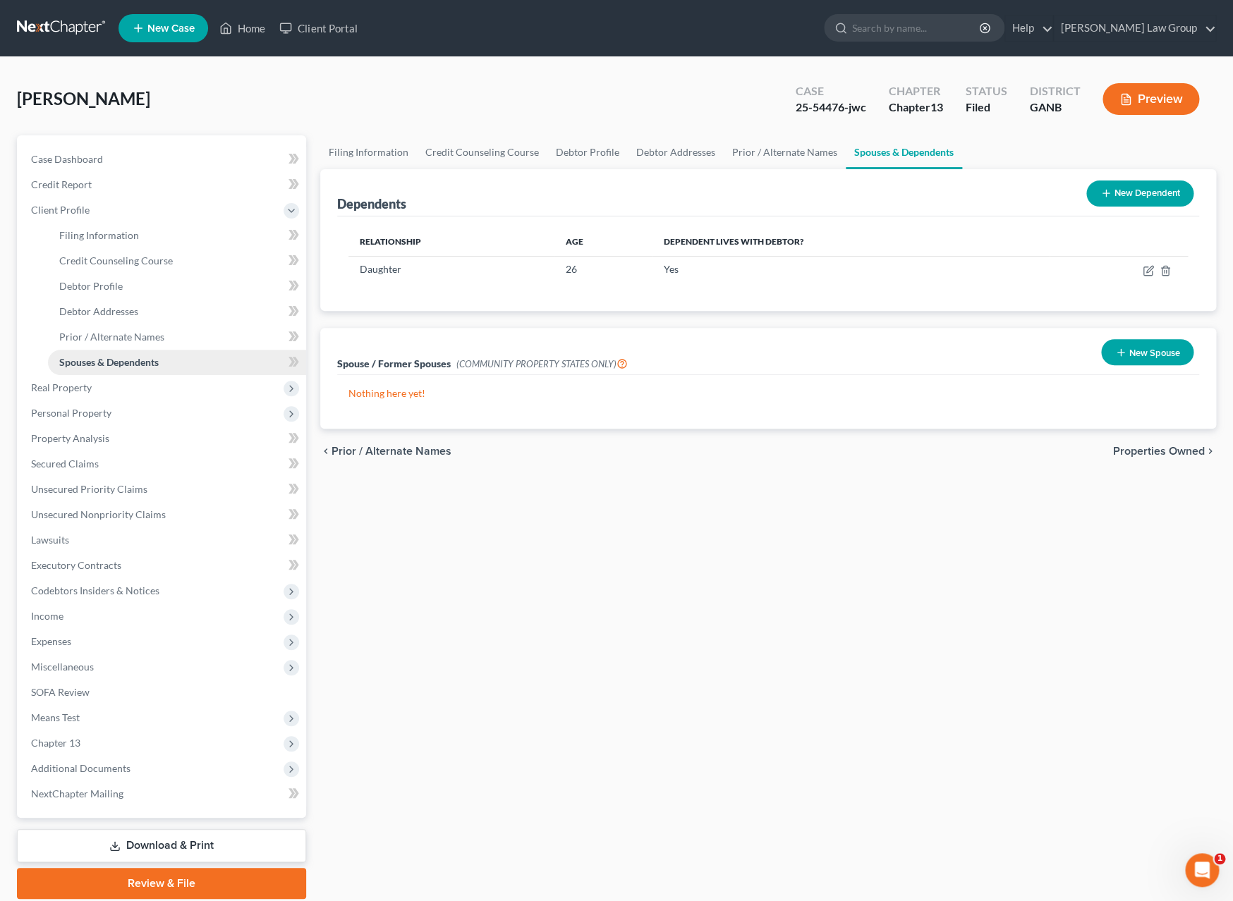
click at [169, 365] on link "Spouses & Dependents" at bounding box center [177, 362] width 258 height 25
click at [149, 639] on span "Expenses" at bounding box center [163, 641] width 286 height 25
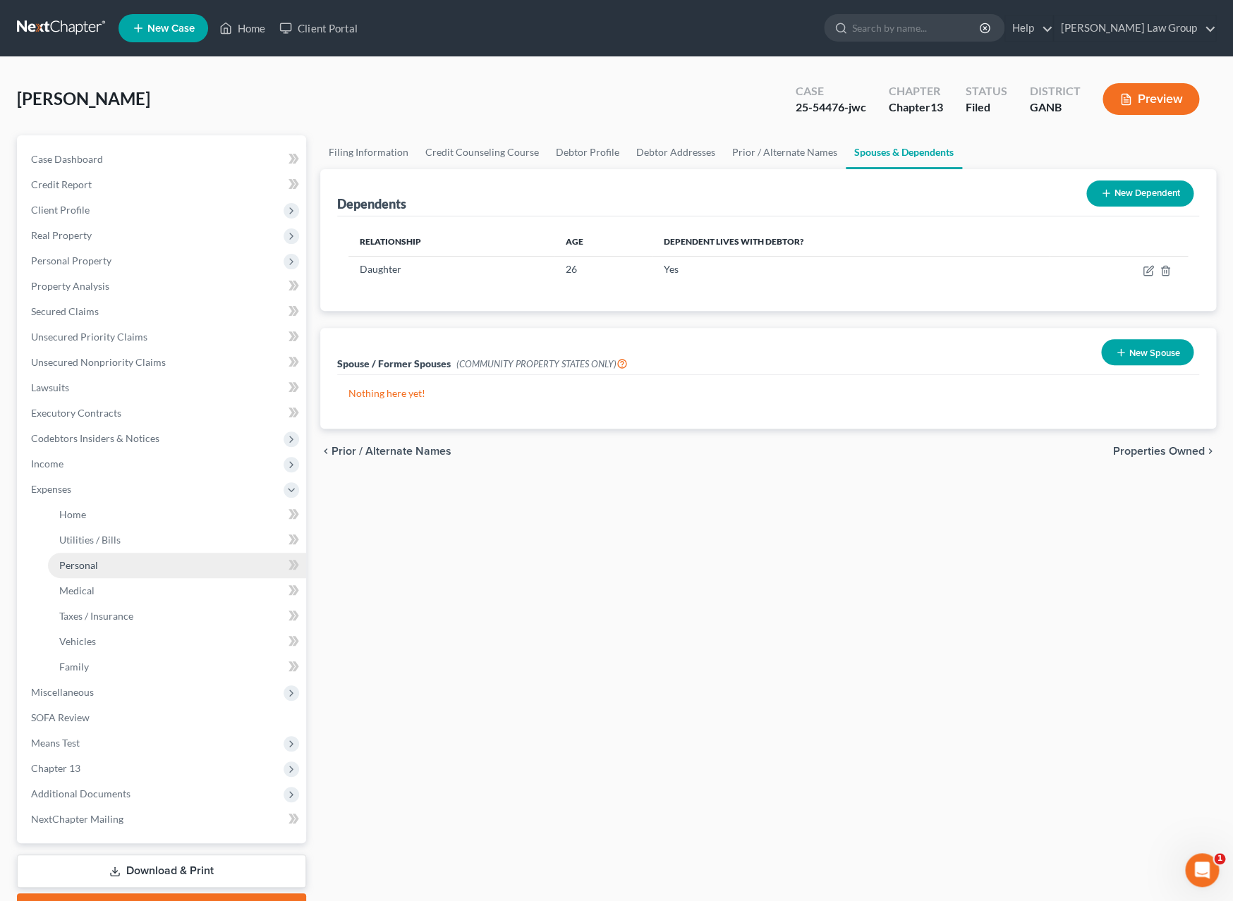
click at [157, 563] on link "Personal" at bounding box center [177, 565] width 258 height 25
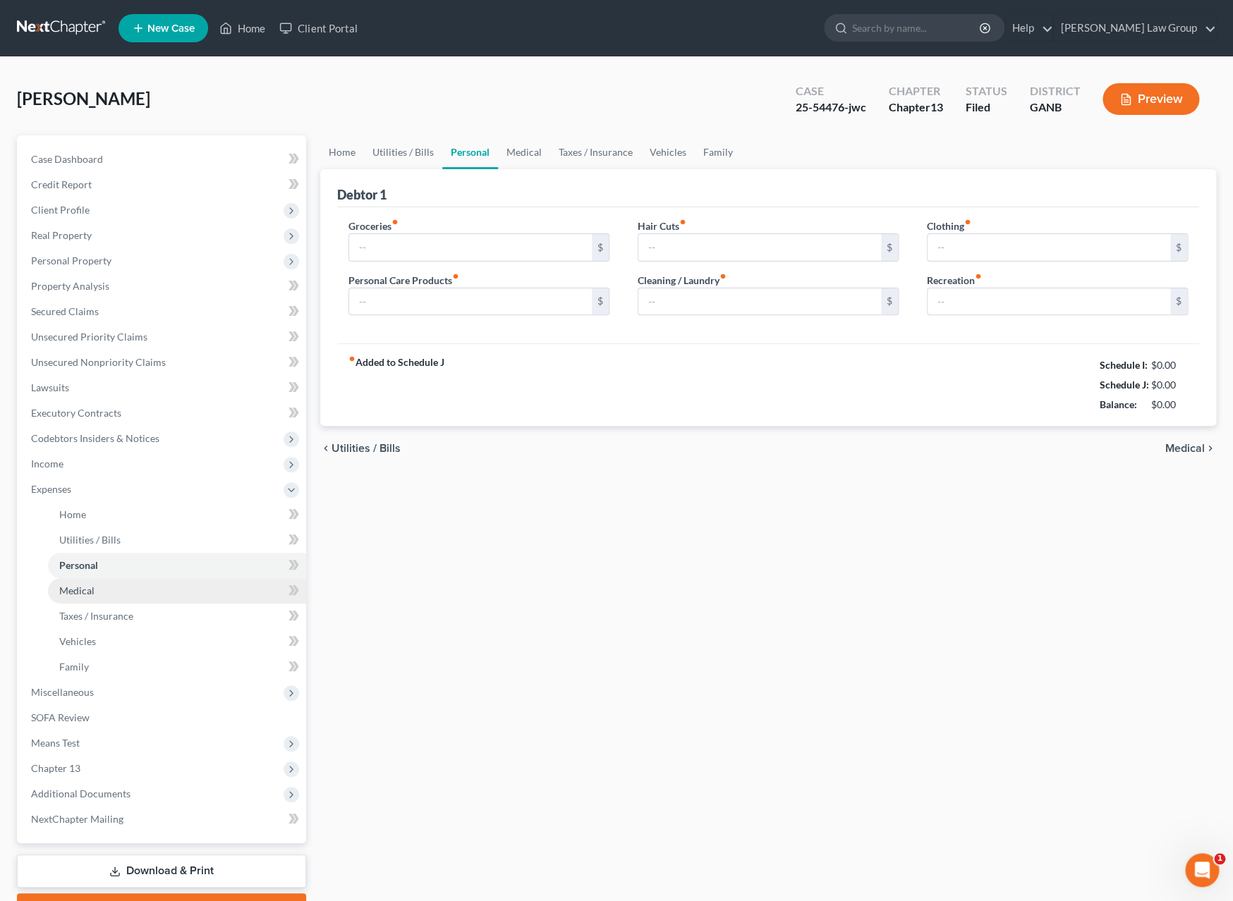
type input "401.00"
type input "29.00"
type input "0.00"
type input "19.00"
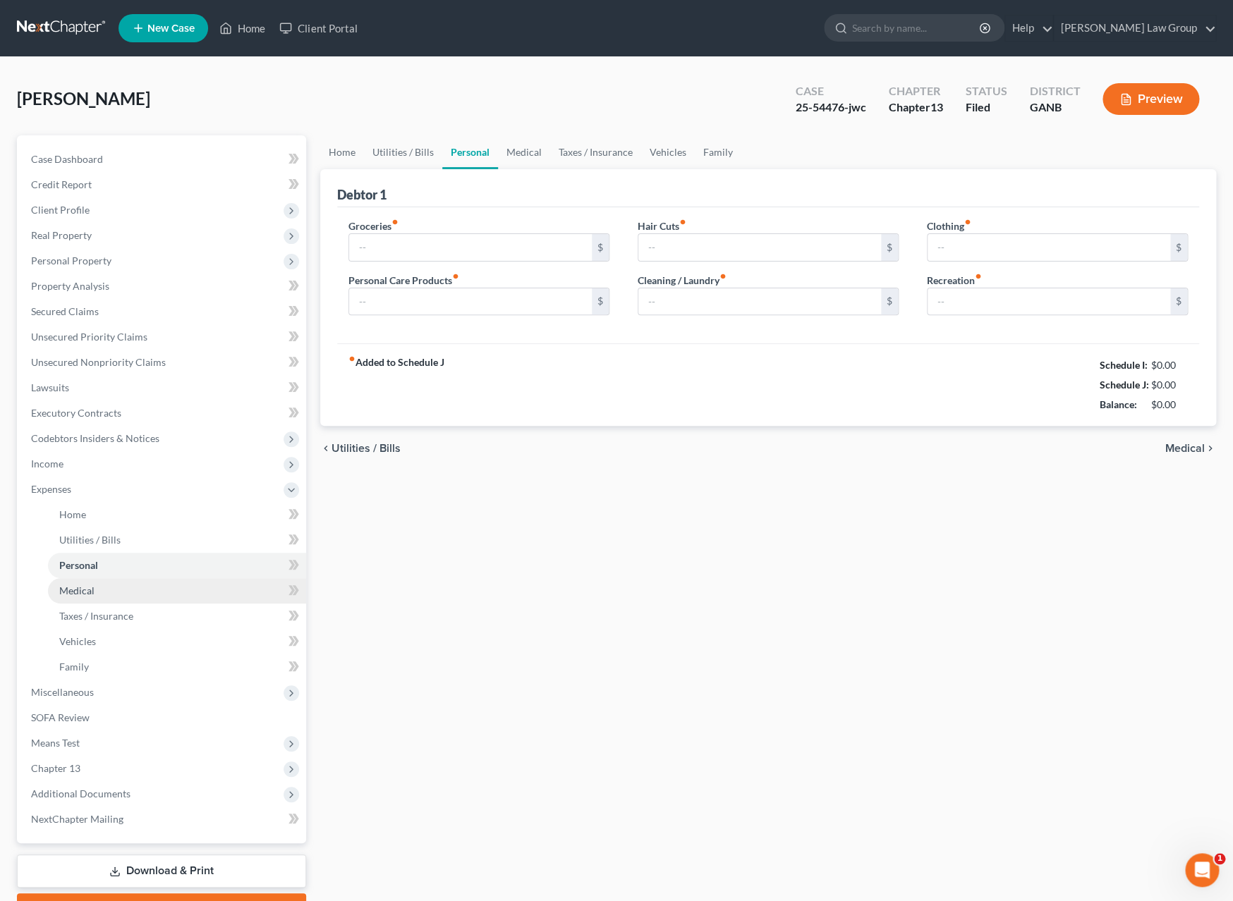
type input "0.00"
click at [1178, 454] on span "Medical" at bounding box center [1184, 448] width 39 height 11
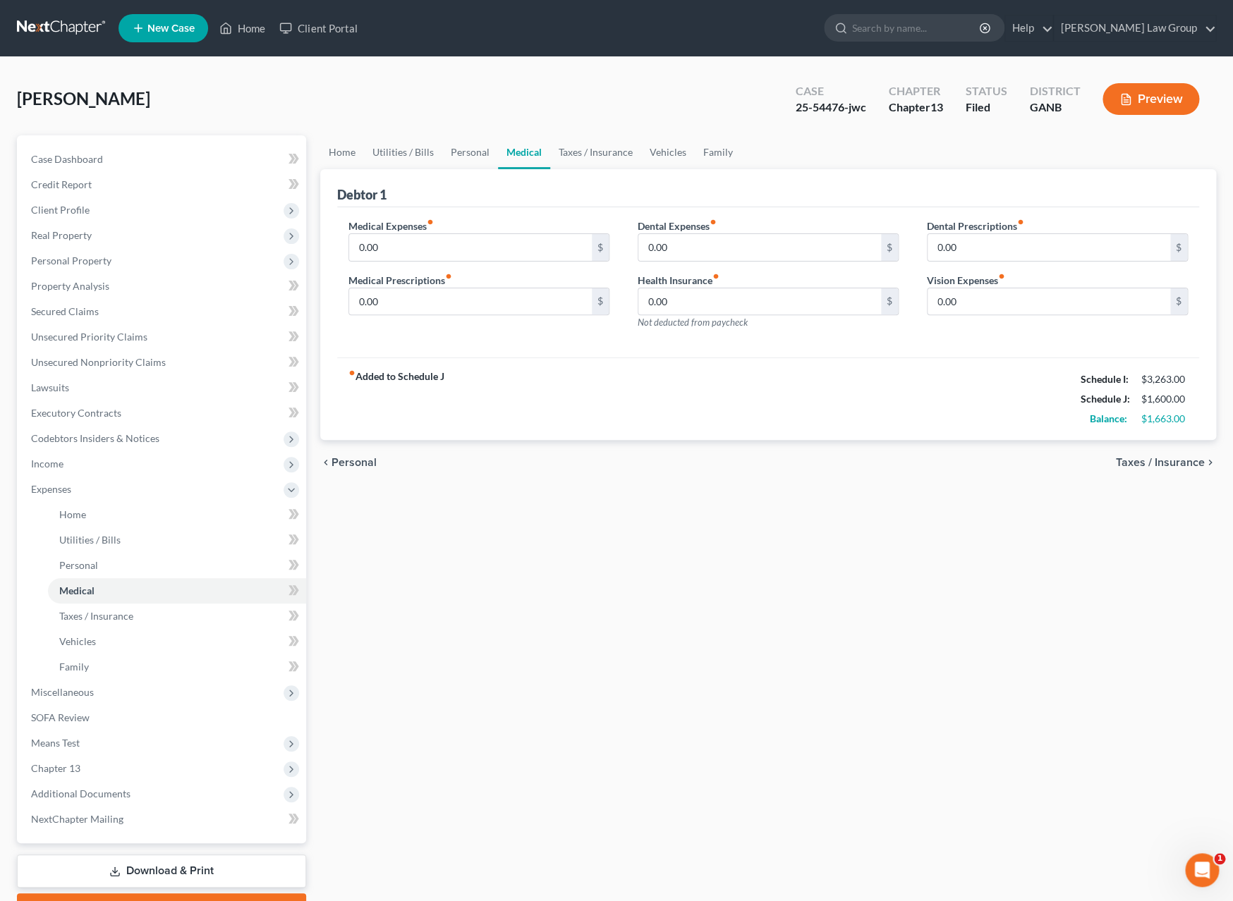
click at [1178, 465] on span "Taxes / Insurance" at bounding box center [1159, 462] width 89 height 11
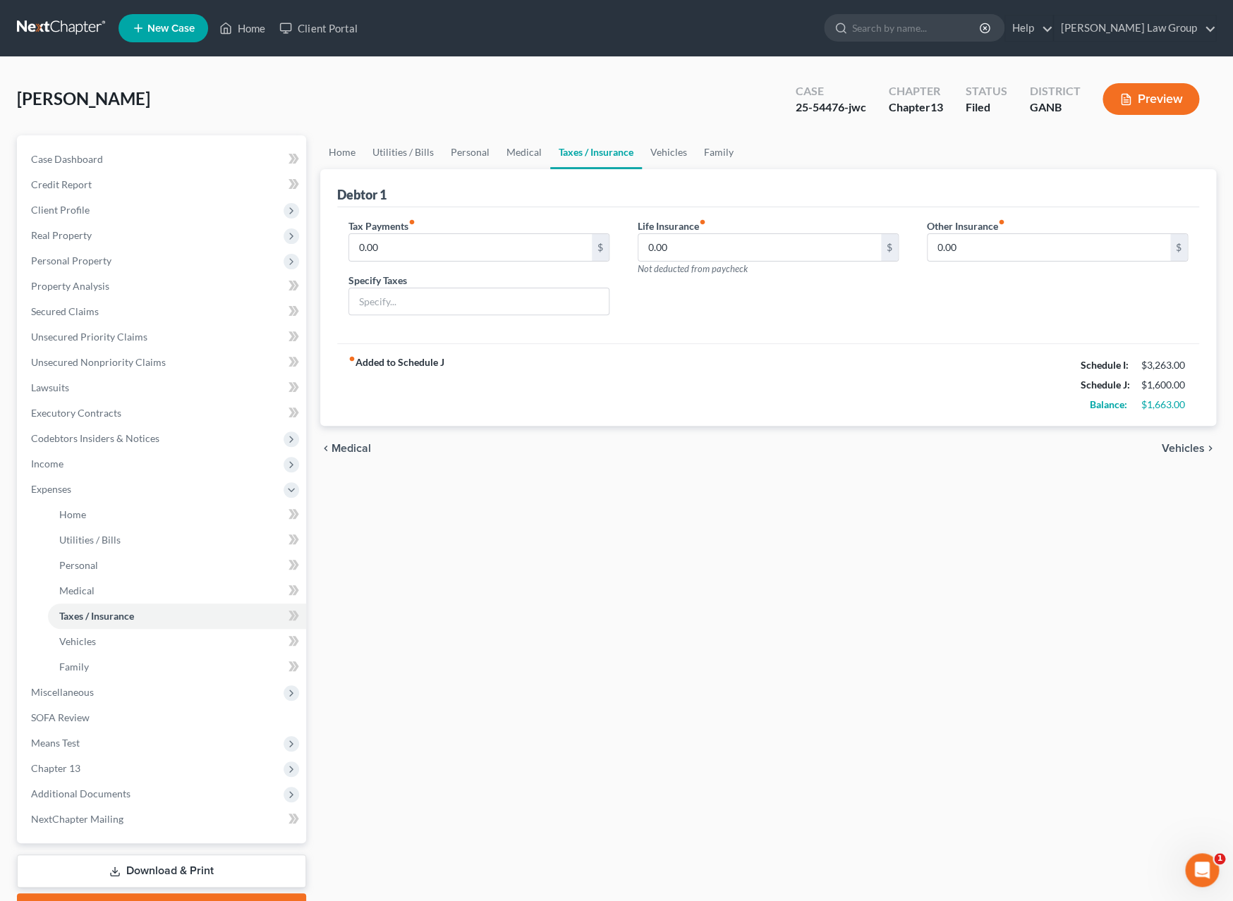
click at [1184, 454] on span "Vehicles" at bounding box center [1182, 448] width 43 height 11
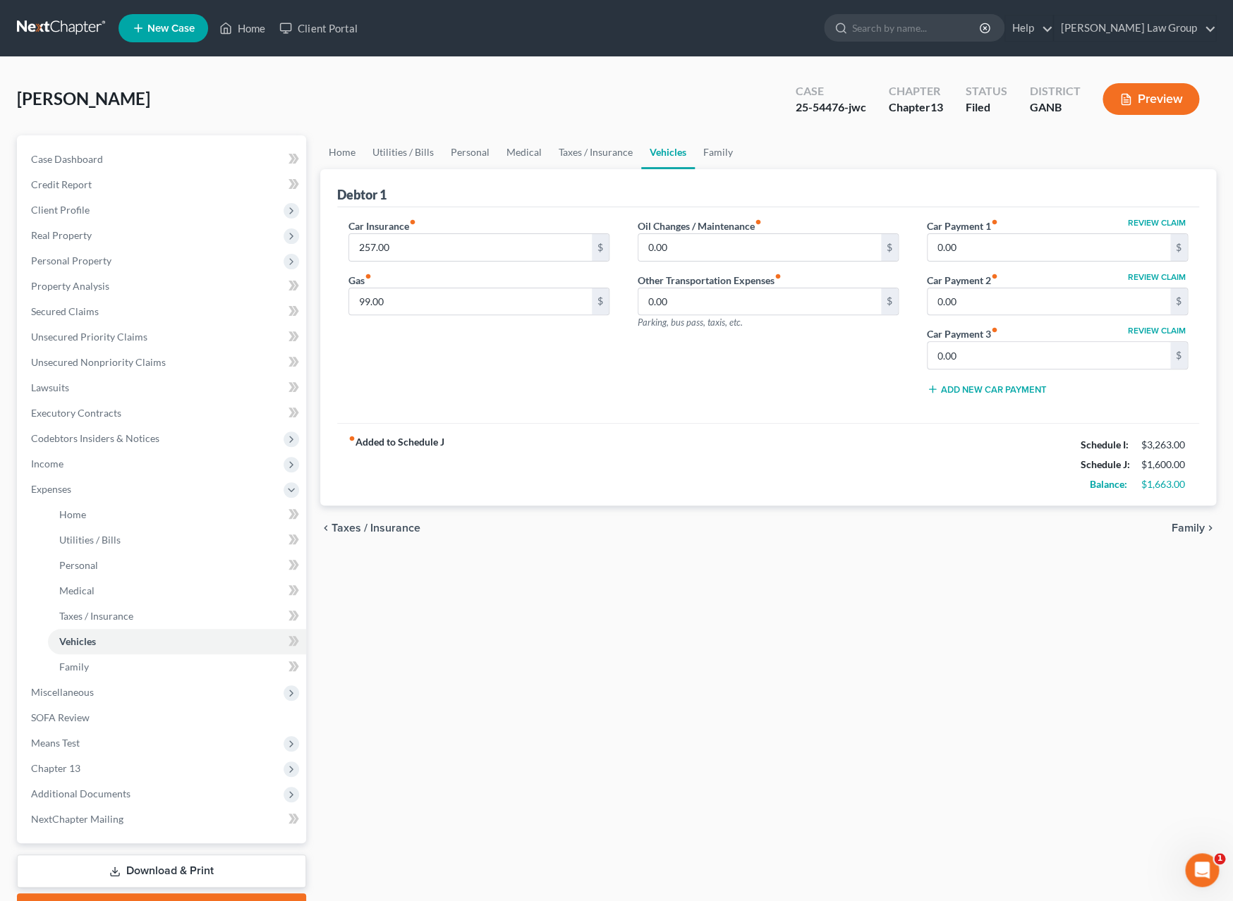
click at [1196, 539] on div "chevron_left Taxes / Insurance Family chevron_right" at bounding box center [767, 528] width 895 height 45
click at [1195, 534] on span "Family" at bounding box center [1187, 527] width 33 height 11
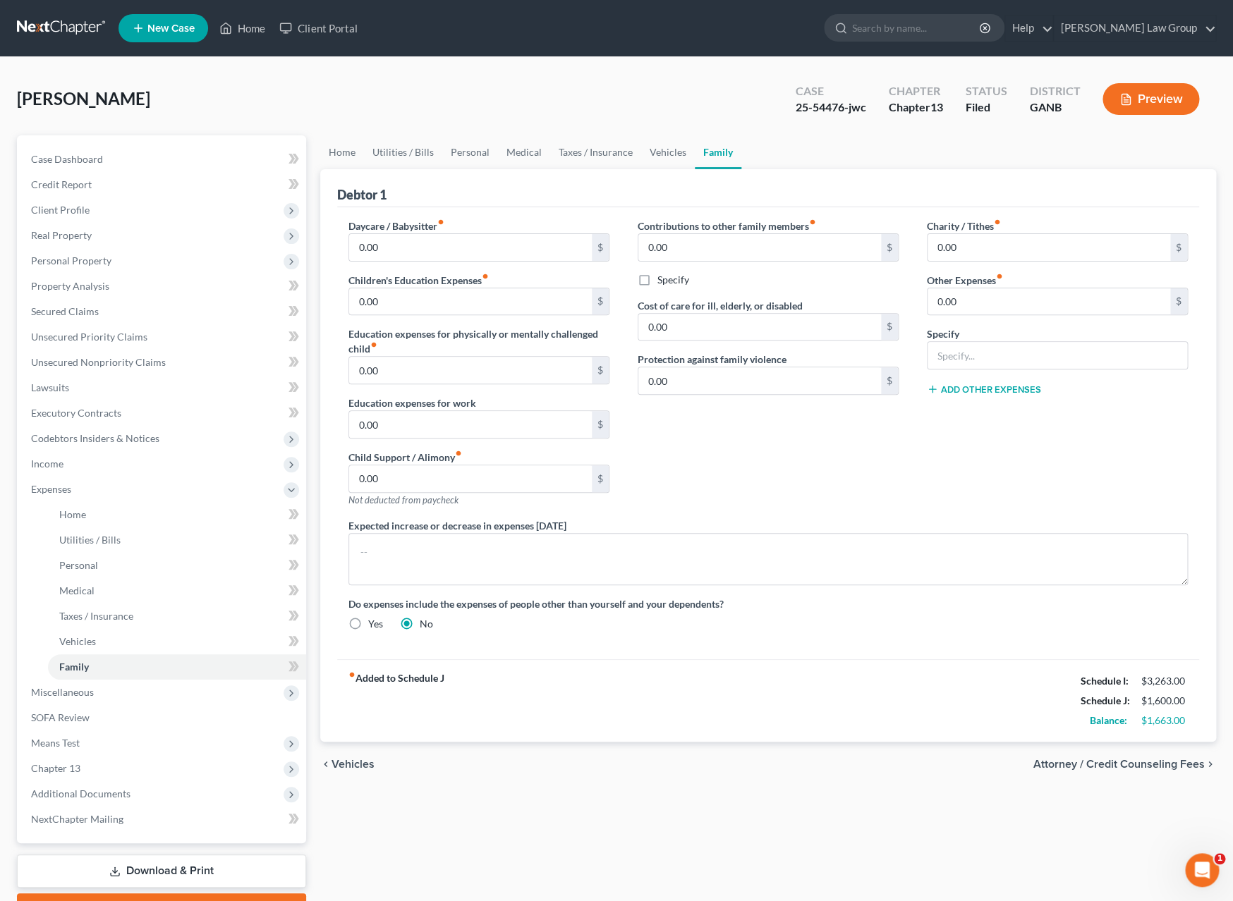
scroll to position [76, 0]
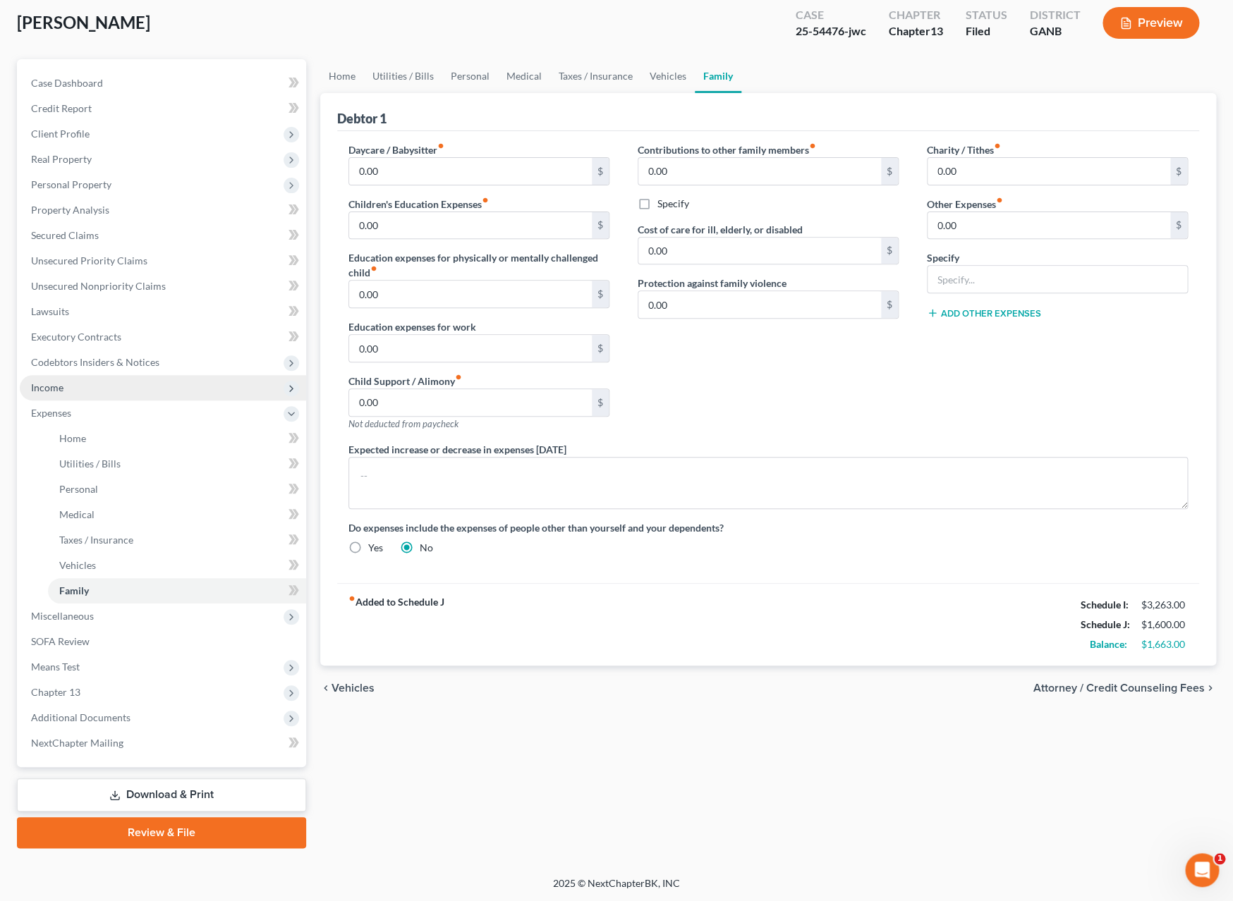
click at [78, 389] on span "Income" at bounding box center [163, 387] width 286 height 25
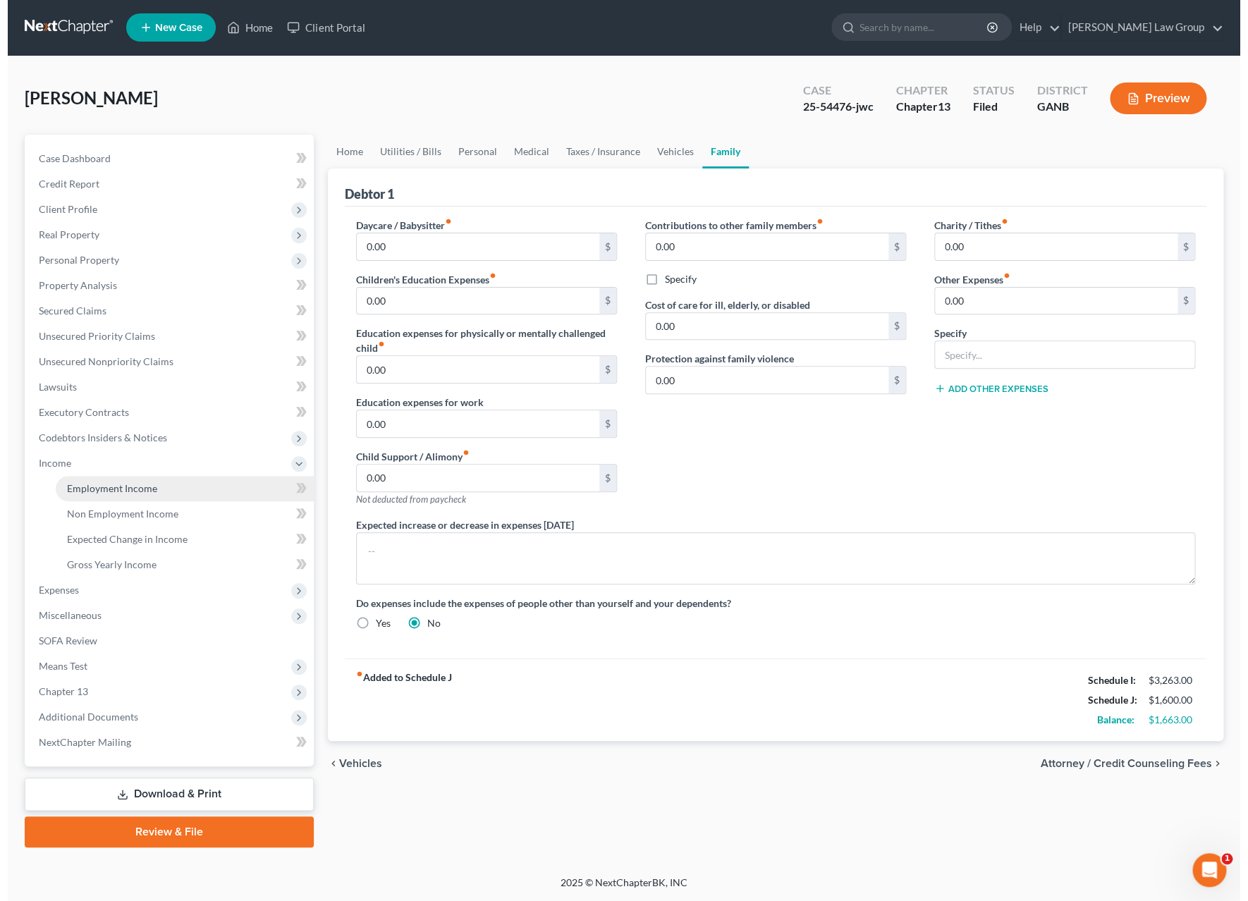
scroll to position [0, 0]
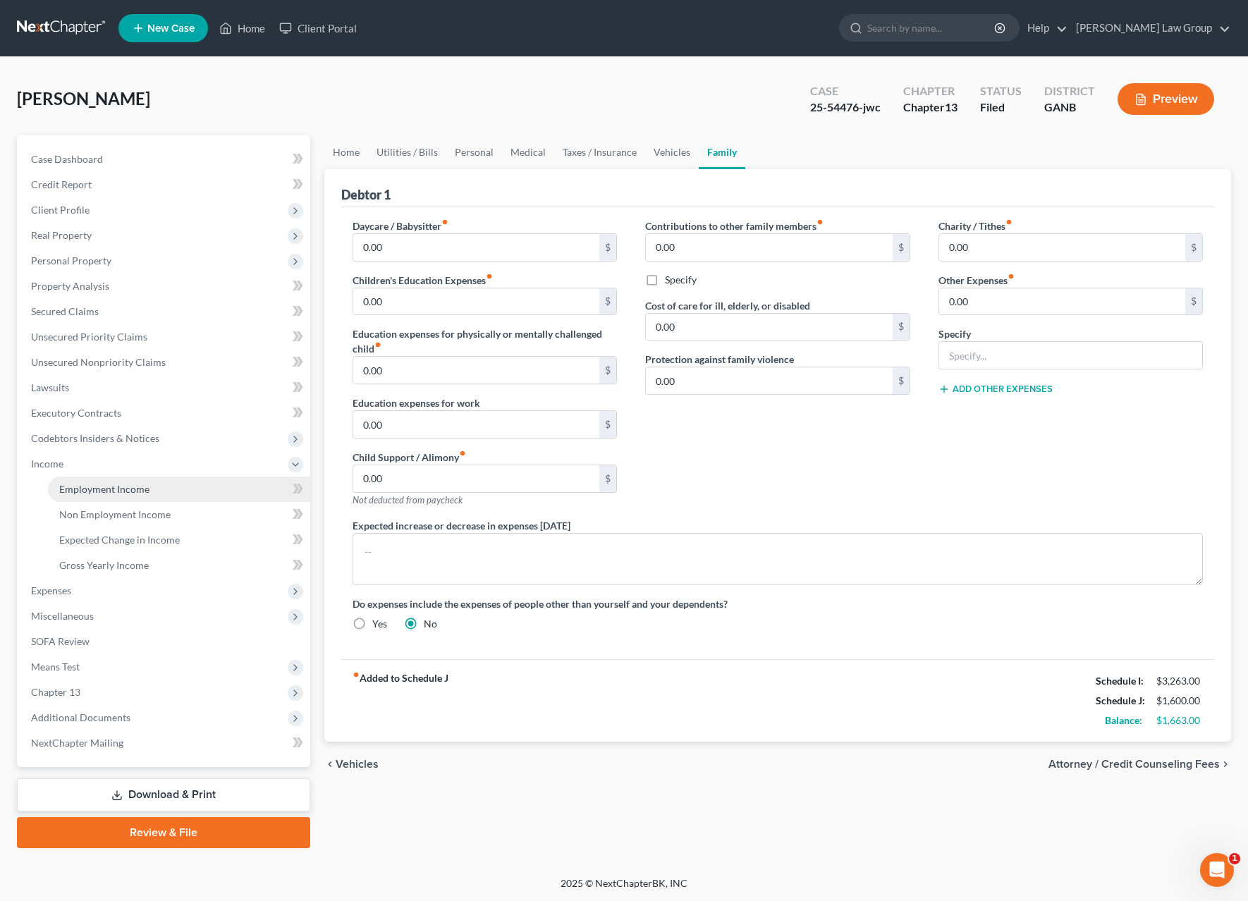
click at [135, 492] on span "Employment Income" at bounding box center [104, 489] width 90 height 12
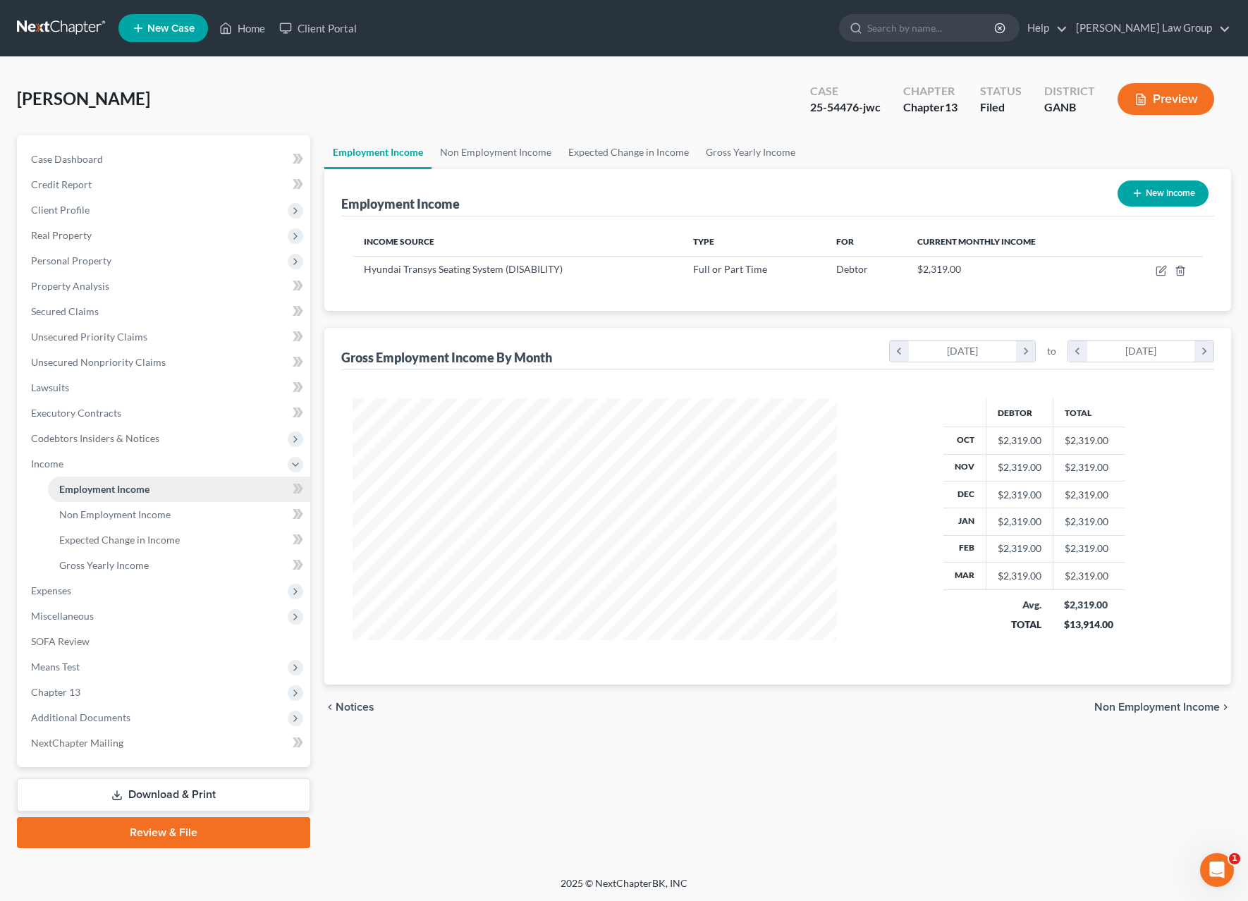
scroll to position [255, 513]
click at [1165, 270] on icon "button" at bounding box center [1162, 269] width 6 height 6
select select "0"
select select "10"
select select "0"
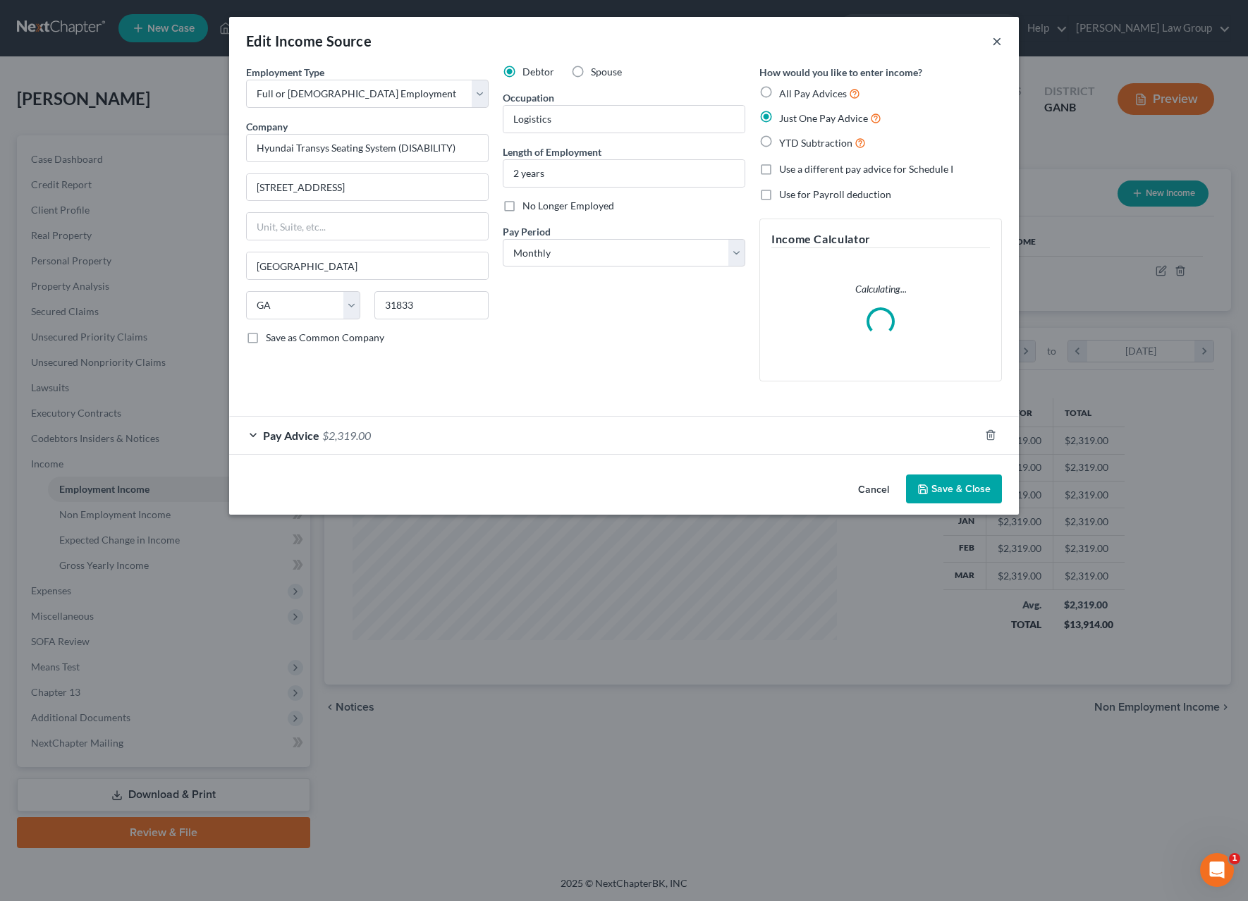
click at [996, 42] on button "×" at bounding box center [997, 40] width 10 height 17
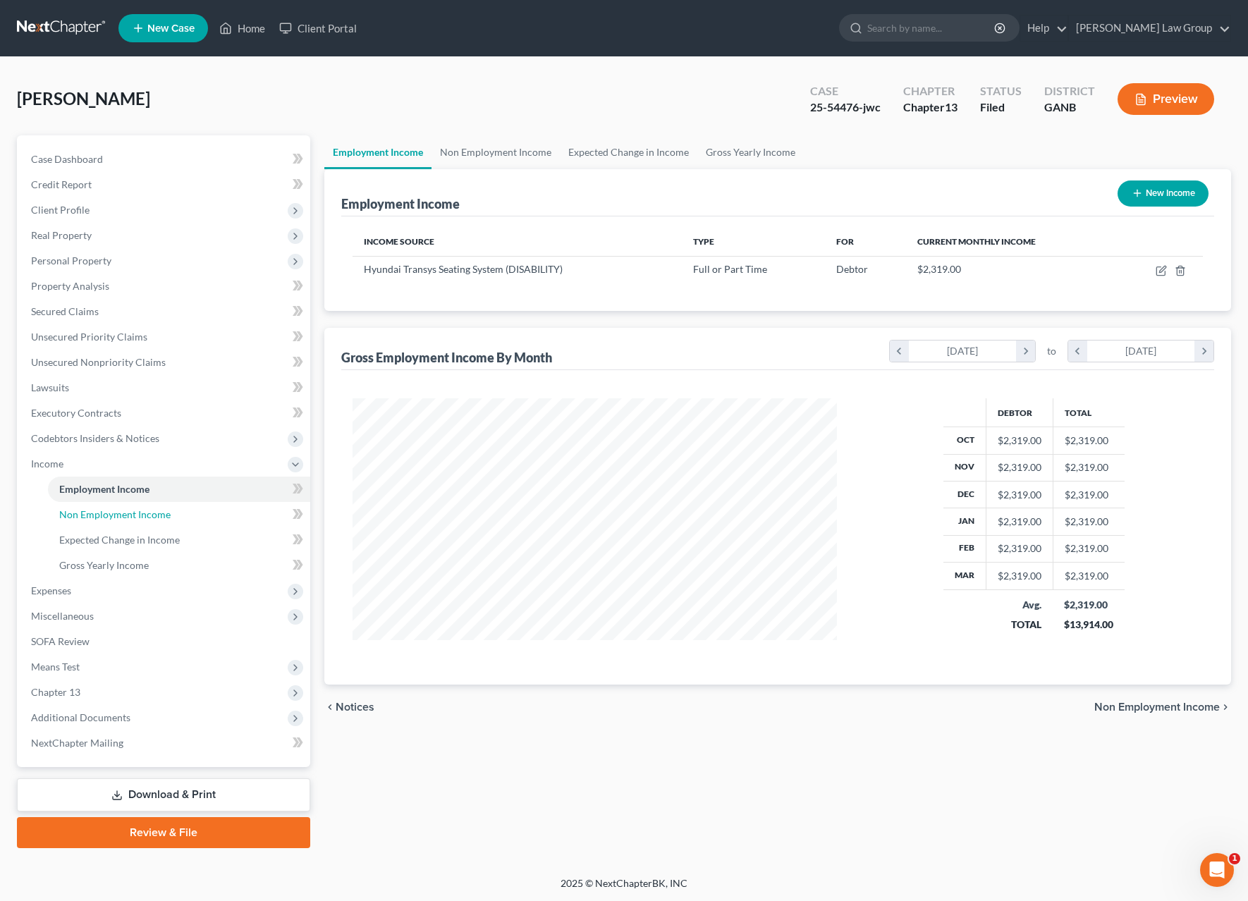
drag, startPoint x: 161, startPoint y: 518, endPoint x: 319, endPoint y: 492, distance: 160.8
click at [161, 518] on span "Non Employment Income" at bounding box center [114, 514] width 111 height 12
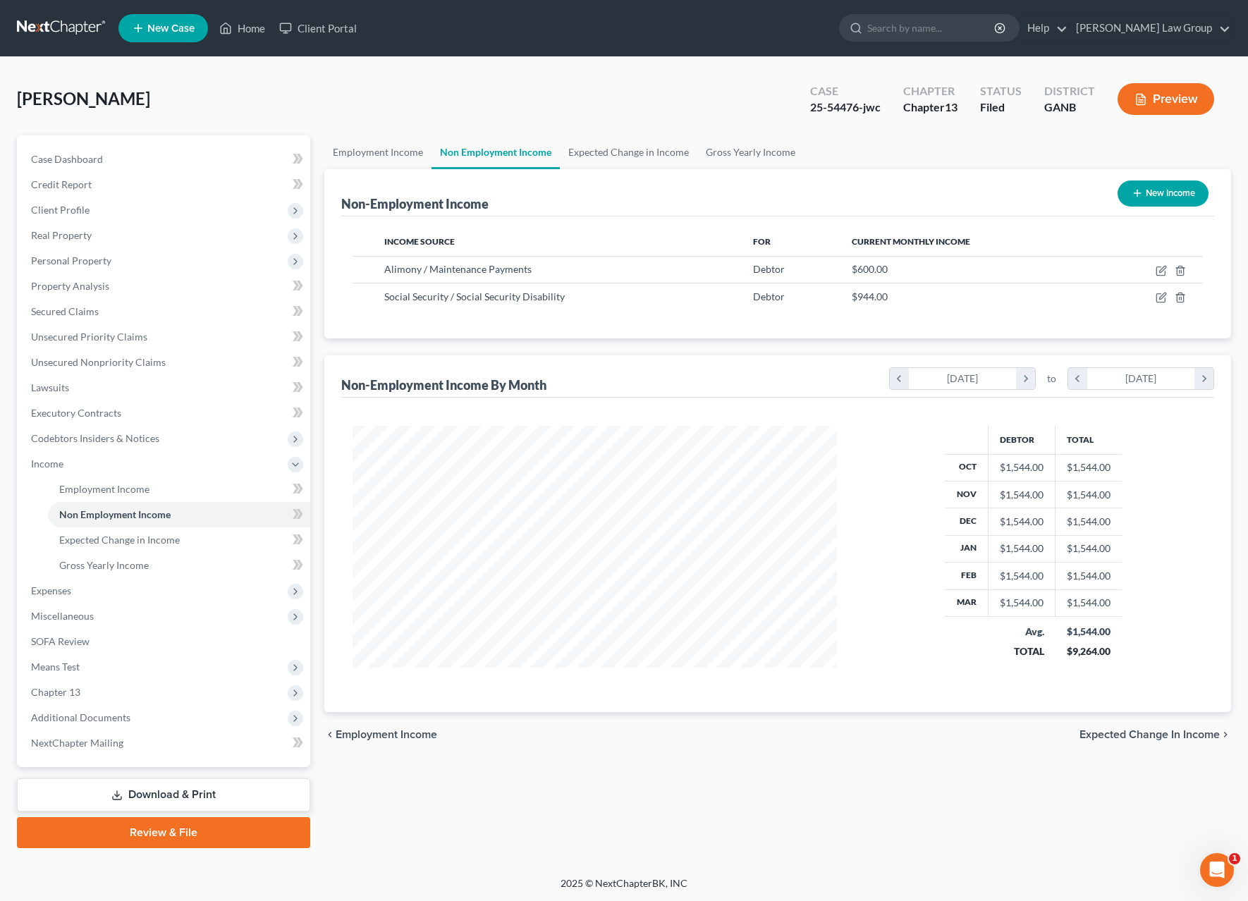
scroll to position [255, 513]
click at [1159, 270] on icon "button" at bounding box center [1161, 270] width 11 height 11
select select "11"
select select "1"
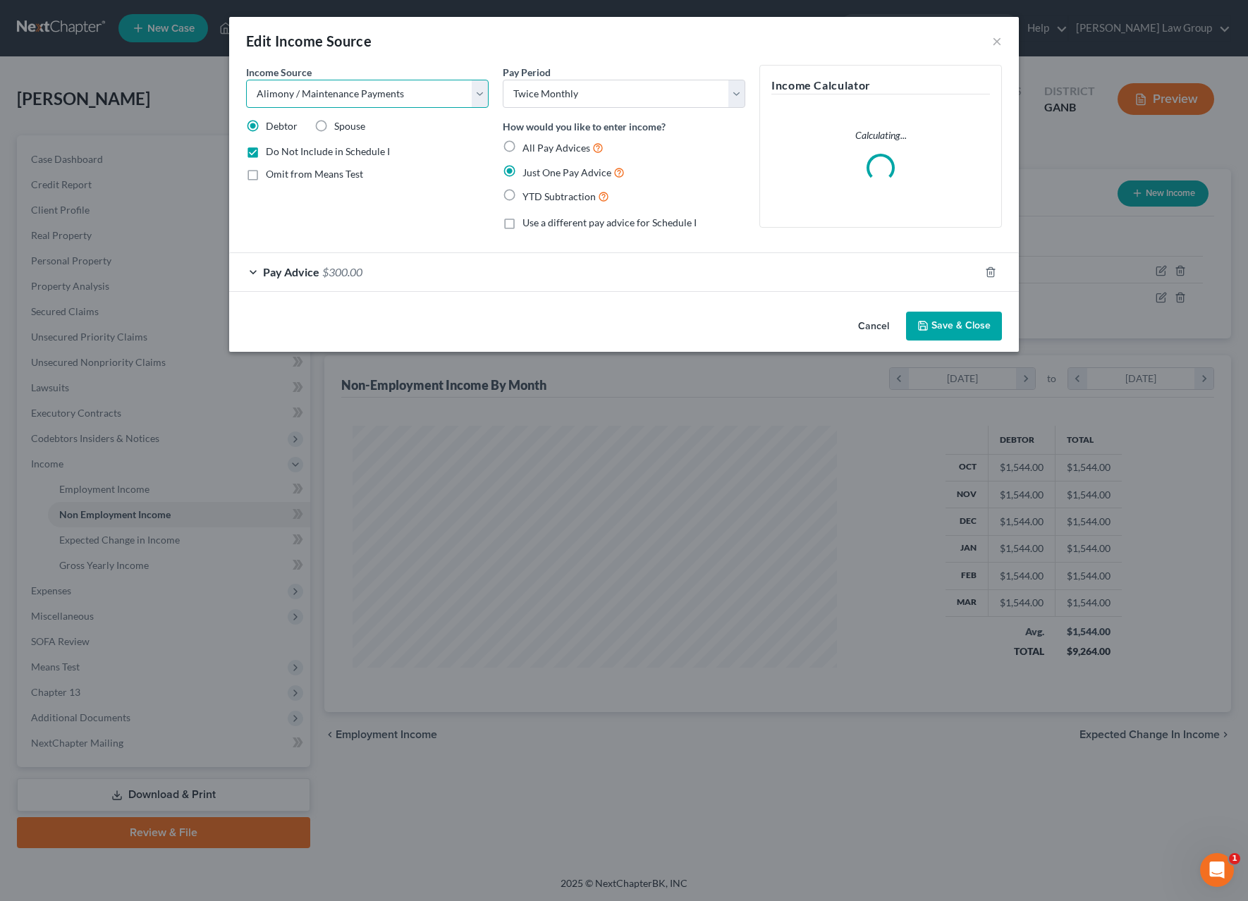
click at [246, 80] on select "Select Unemployment Disability (from employer) Pension Retirement Social Securi…" at bounding box center [367, 94] width 243 height 28
select select "8"
click option "Contributions to Household" at bounding box center [0, 0] width 0 height 0
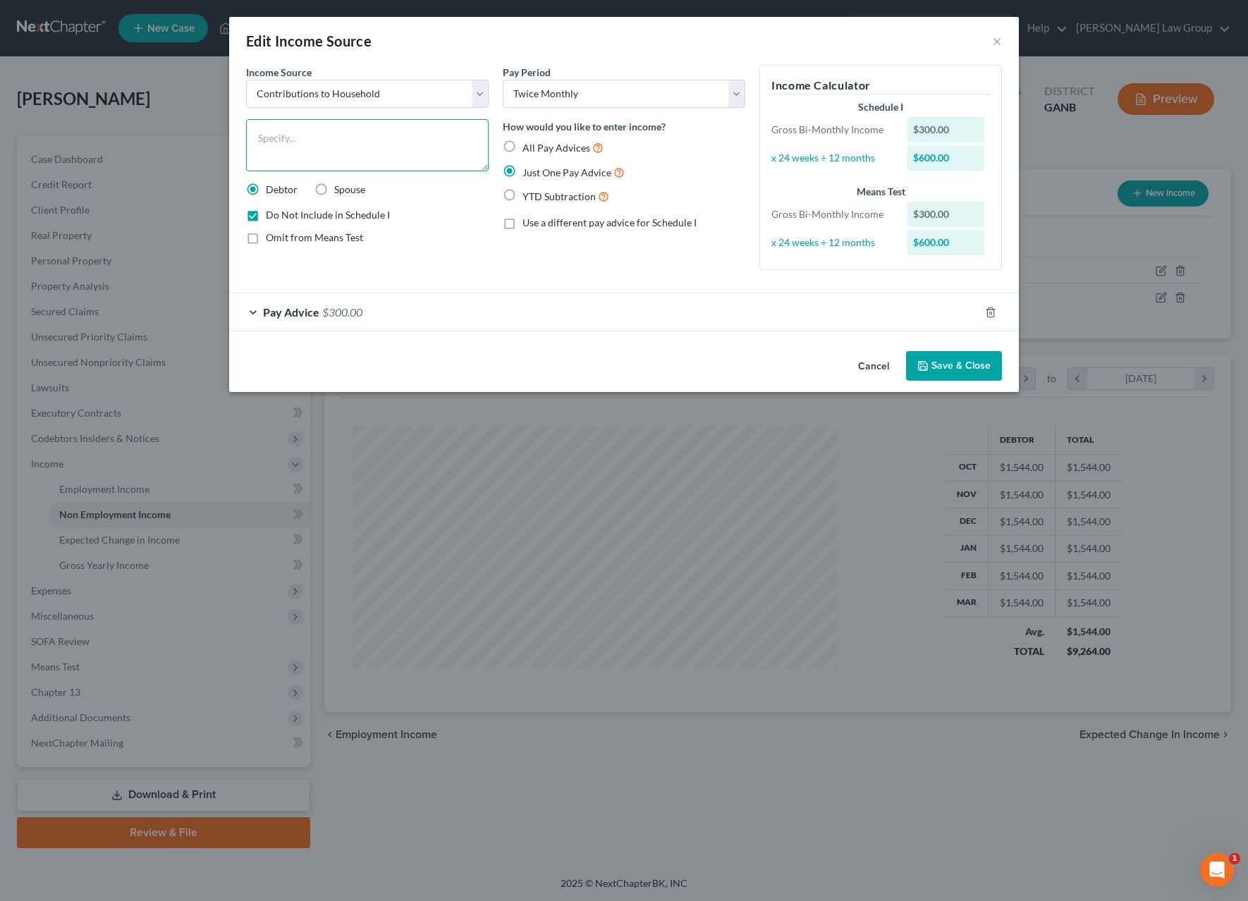
click at [344, 137] on textarea at bounding box center [367, 145] width 243 height 52
type textarea "z"
type textarea "Daughter's contribution"
click at [943, 374] on button "Save & Close" at bounding box center [954, 366] width 96 height 30
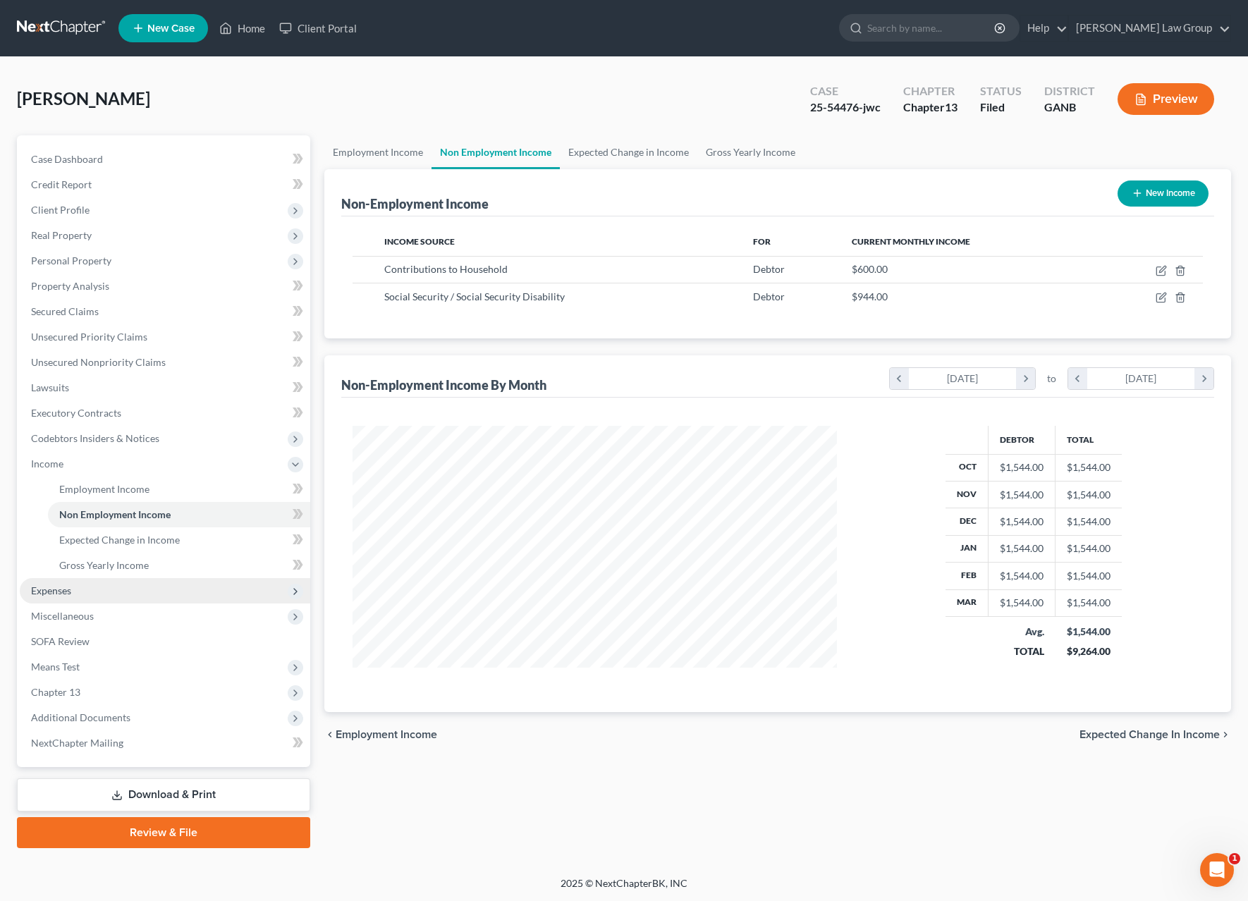
click at [97, 594] on span "Expenses" at bounding box center [165, 590] width 290 height 25
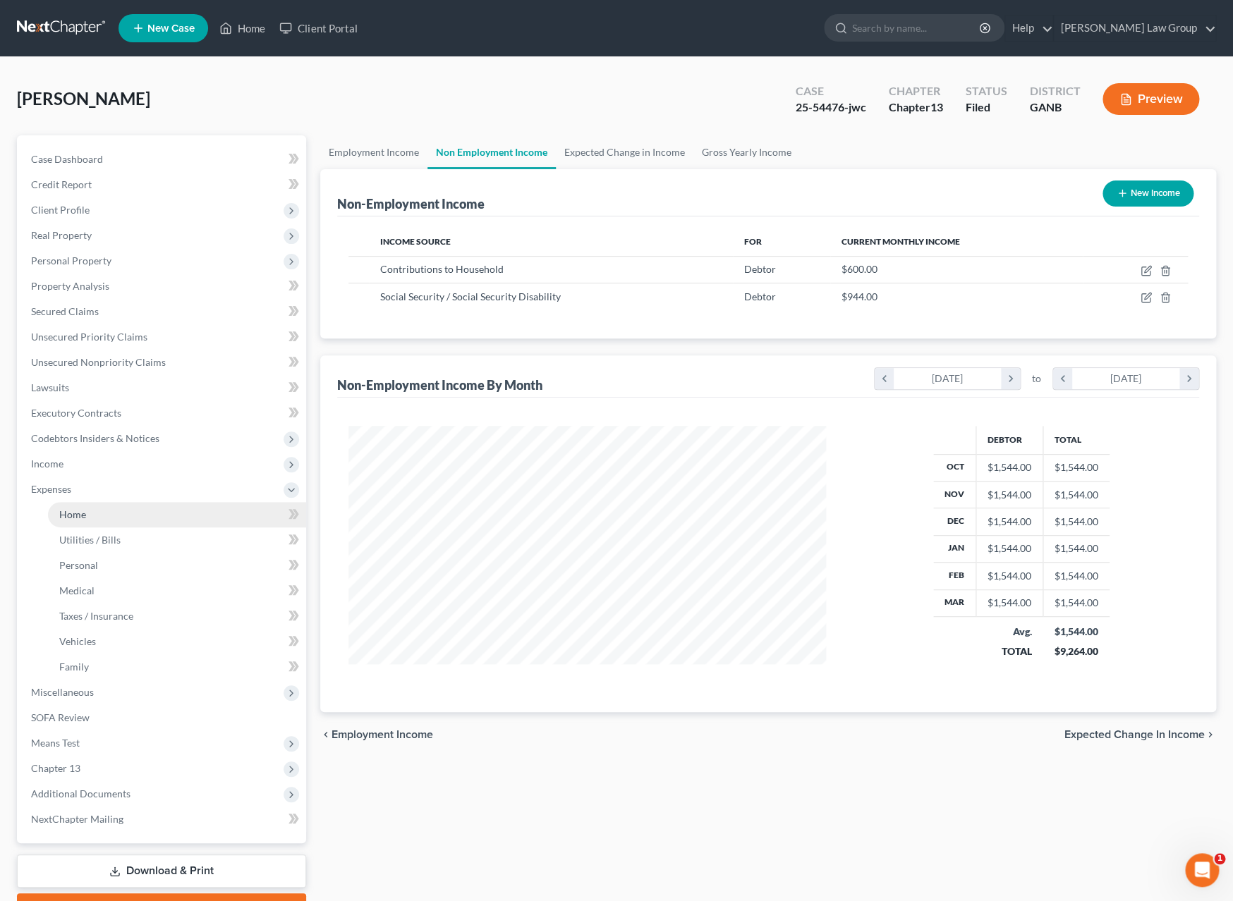
click at [140, 518] on link "Home" at bounding box center [177, 514] width 258 height 25
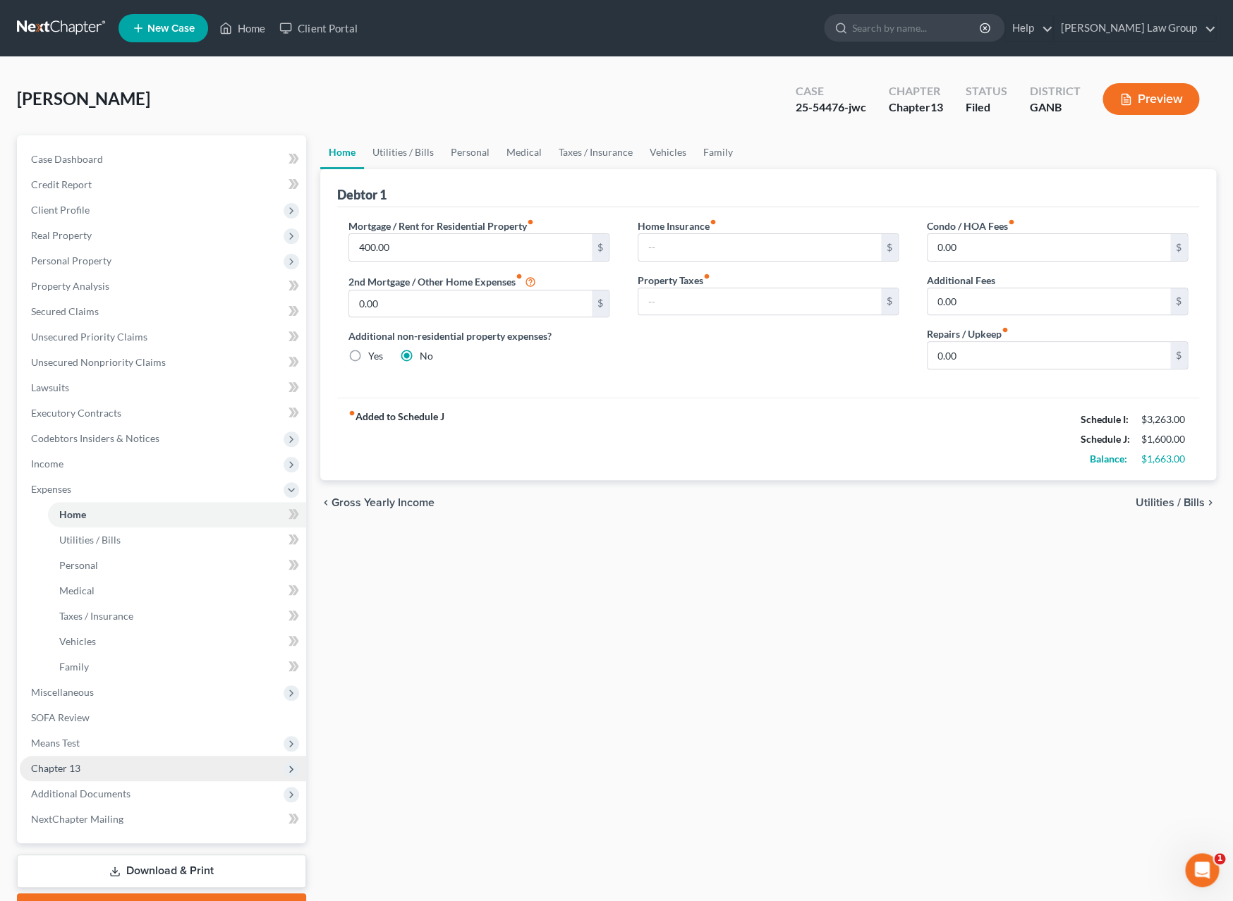
click at [110, 762] on span "Chapter 13" at bounding box center [163, 768] width 286 height 25
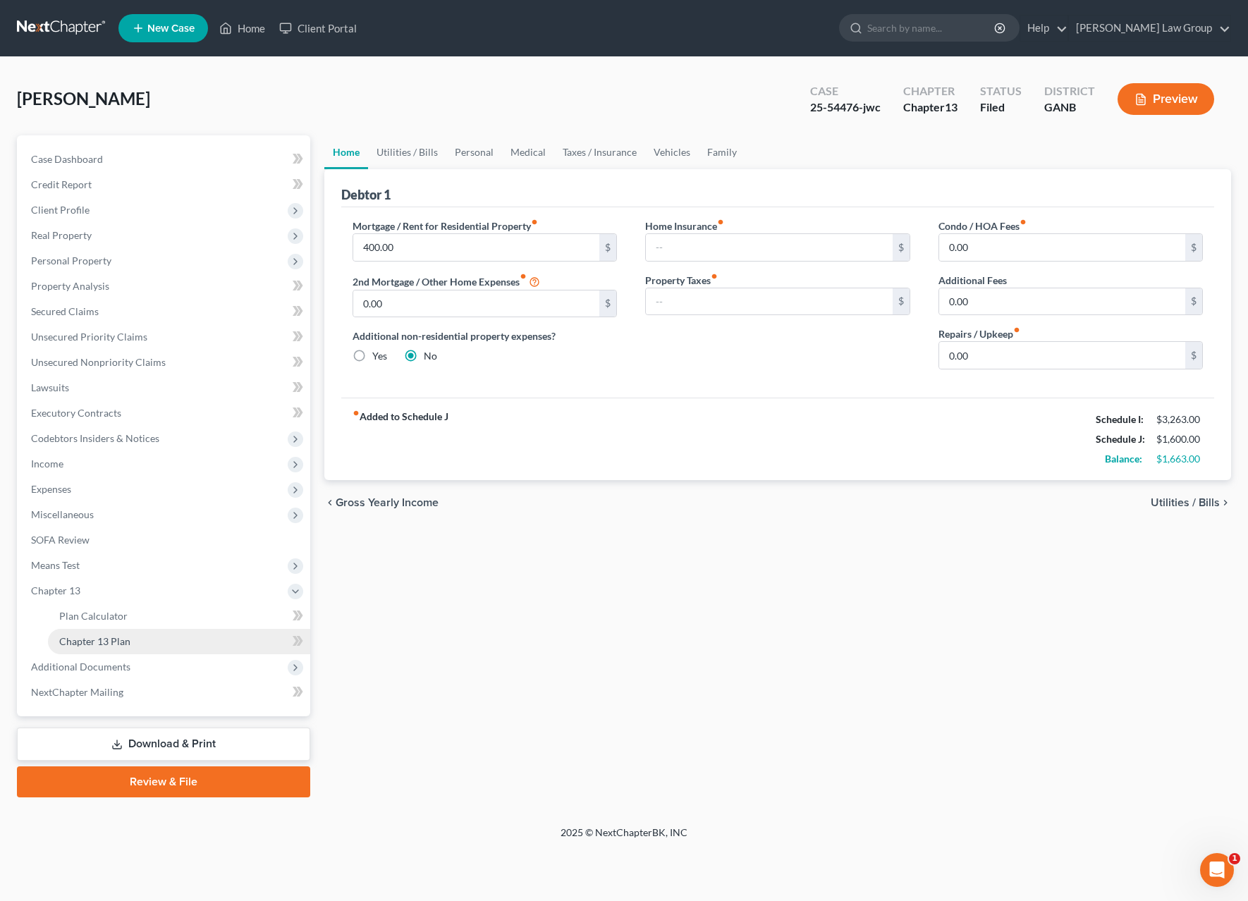
click at [205, 632] on link "Chapter 13 Plan" at bounding box center [179, 641] width 262 height 25
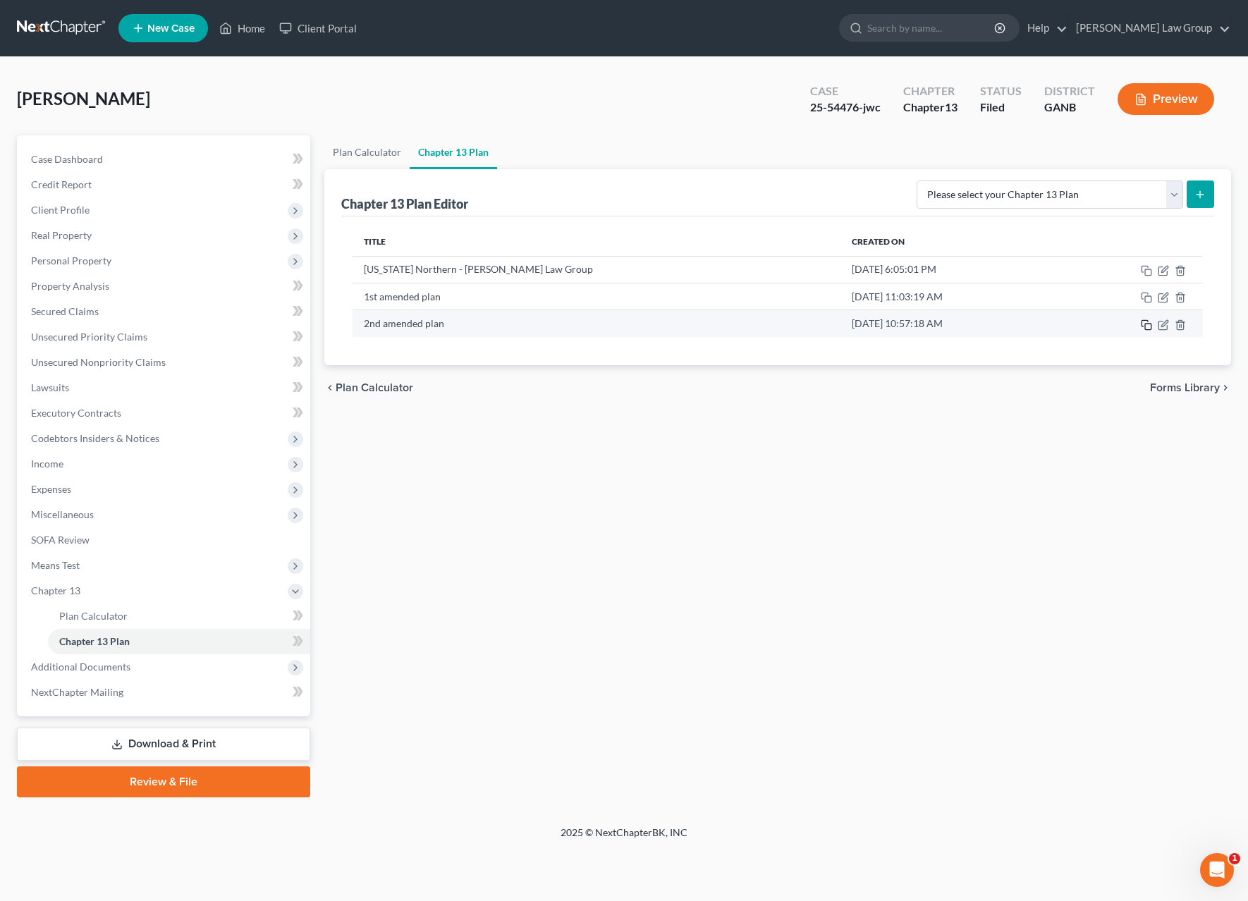
click at [1144, 327] on icon "button" at bounding box center [1146, 324] width 11 height 11
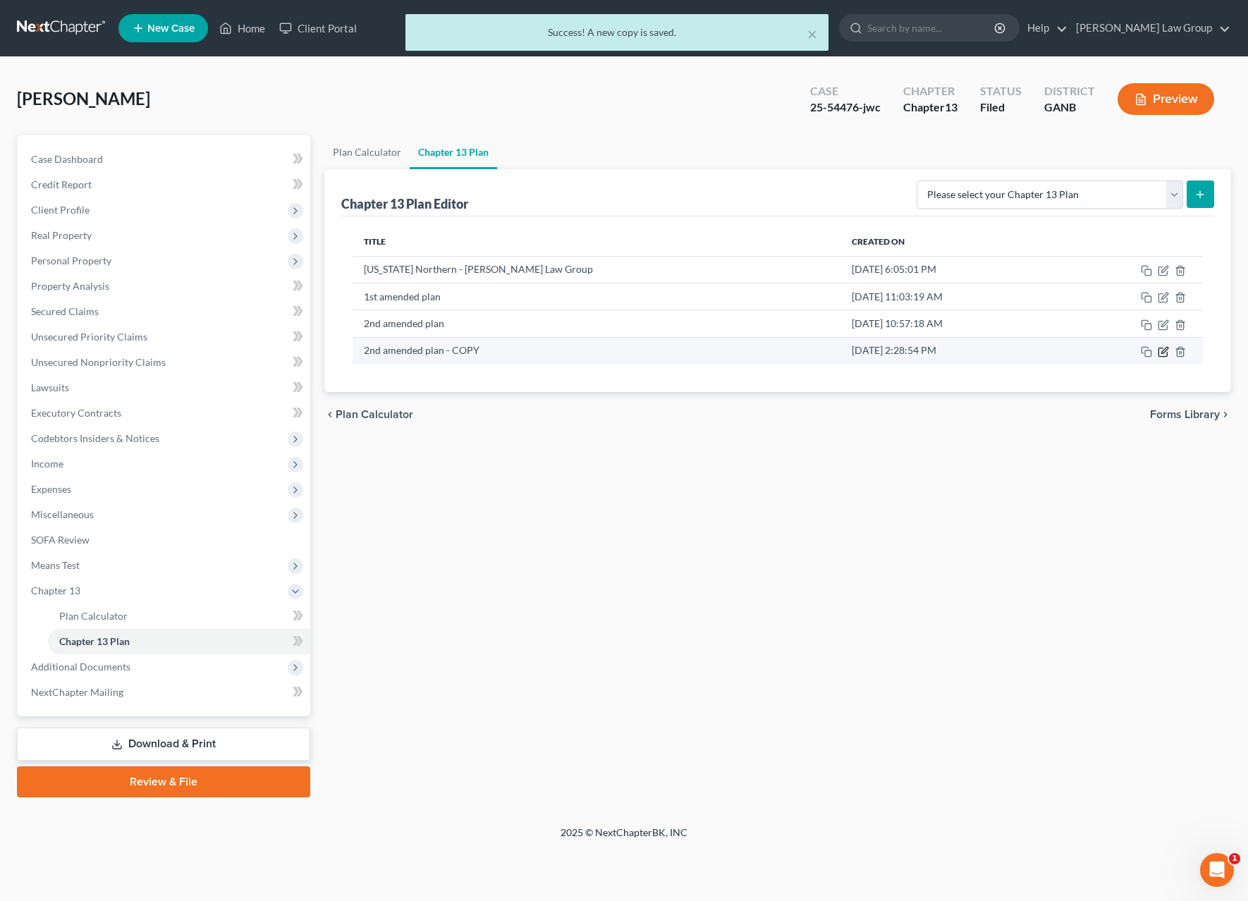
click at [1163, 353] on icon "button" at bounding box center [1162, 352] width 8 height 8
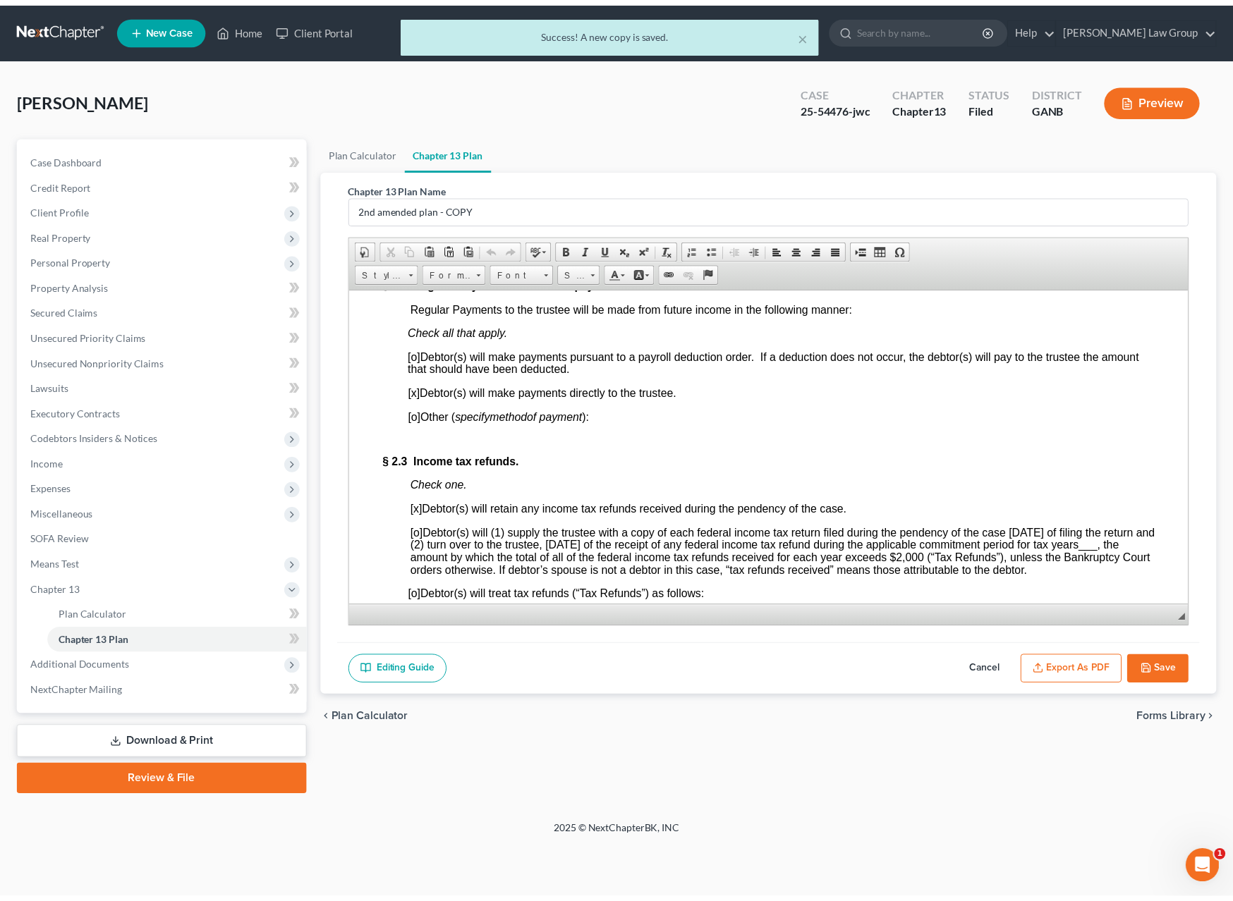
scroll to position [1314, 0]
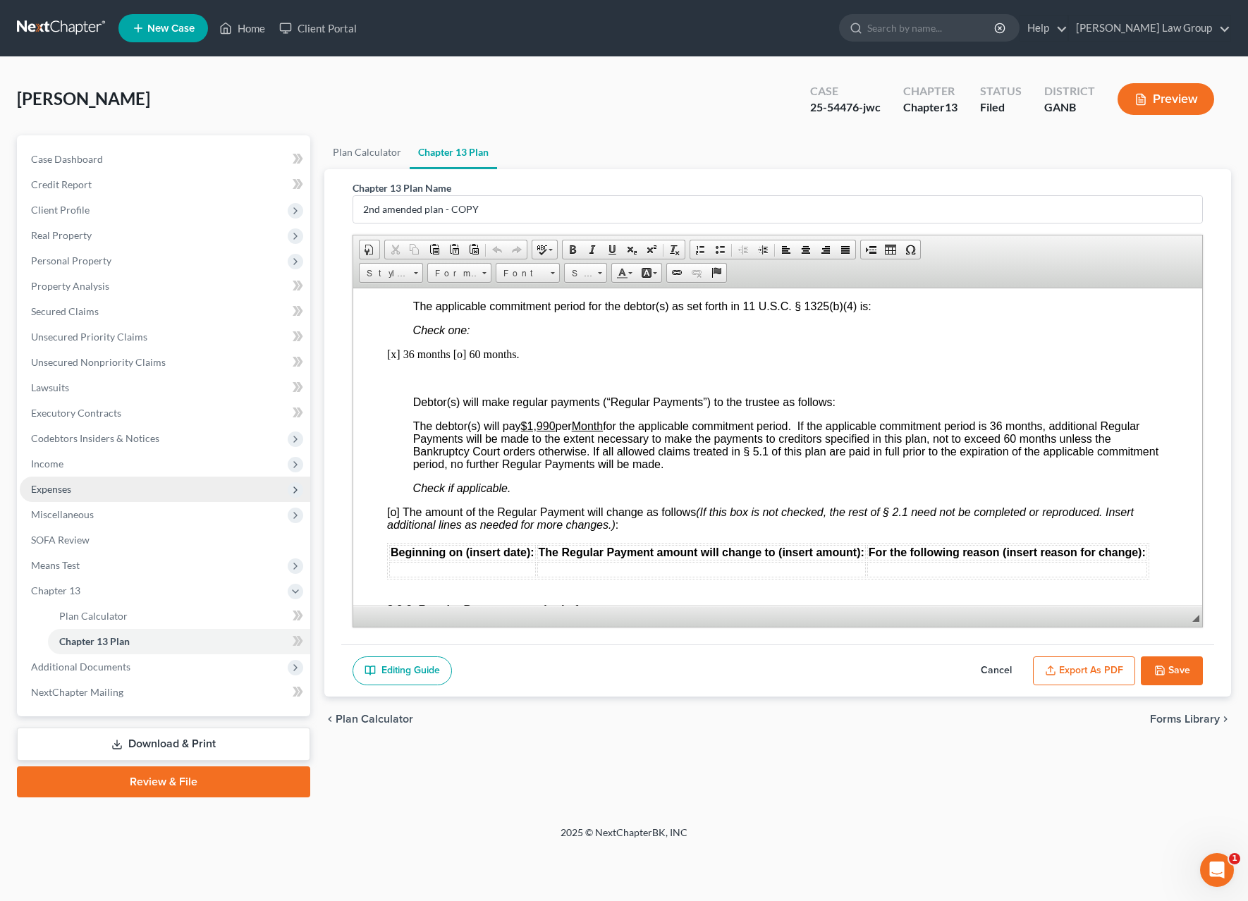
click at [114, 493] on span "Expenses" at bounding box center [165, 489] width 290 height 25
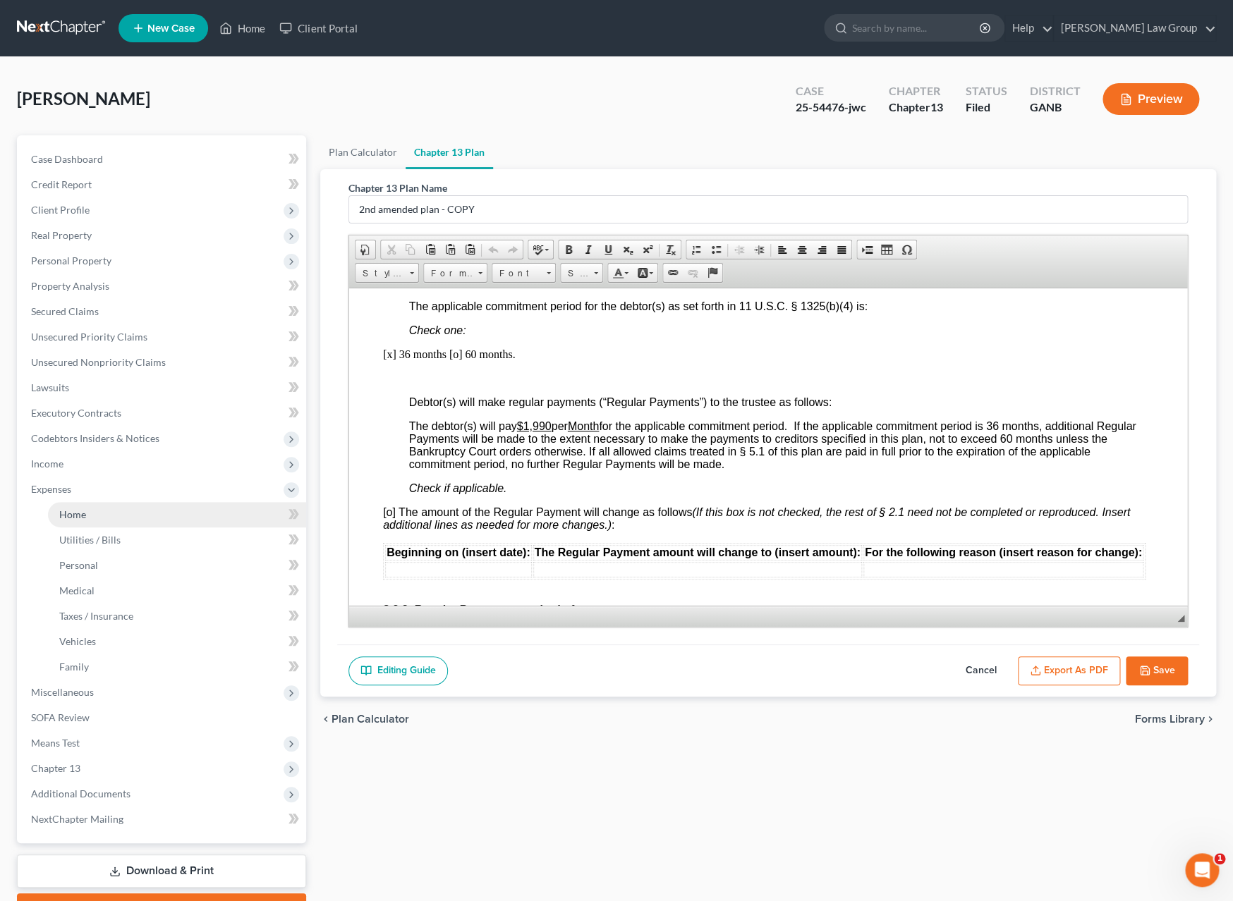
click at [116, 505] on link "Home" at bounding box center [177, 514] width 258 height 25
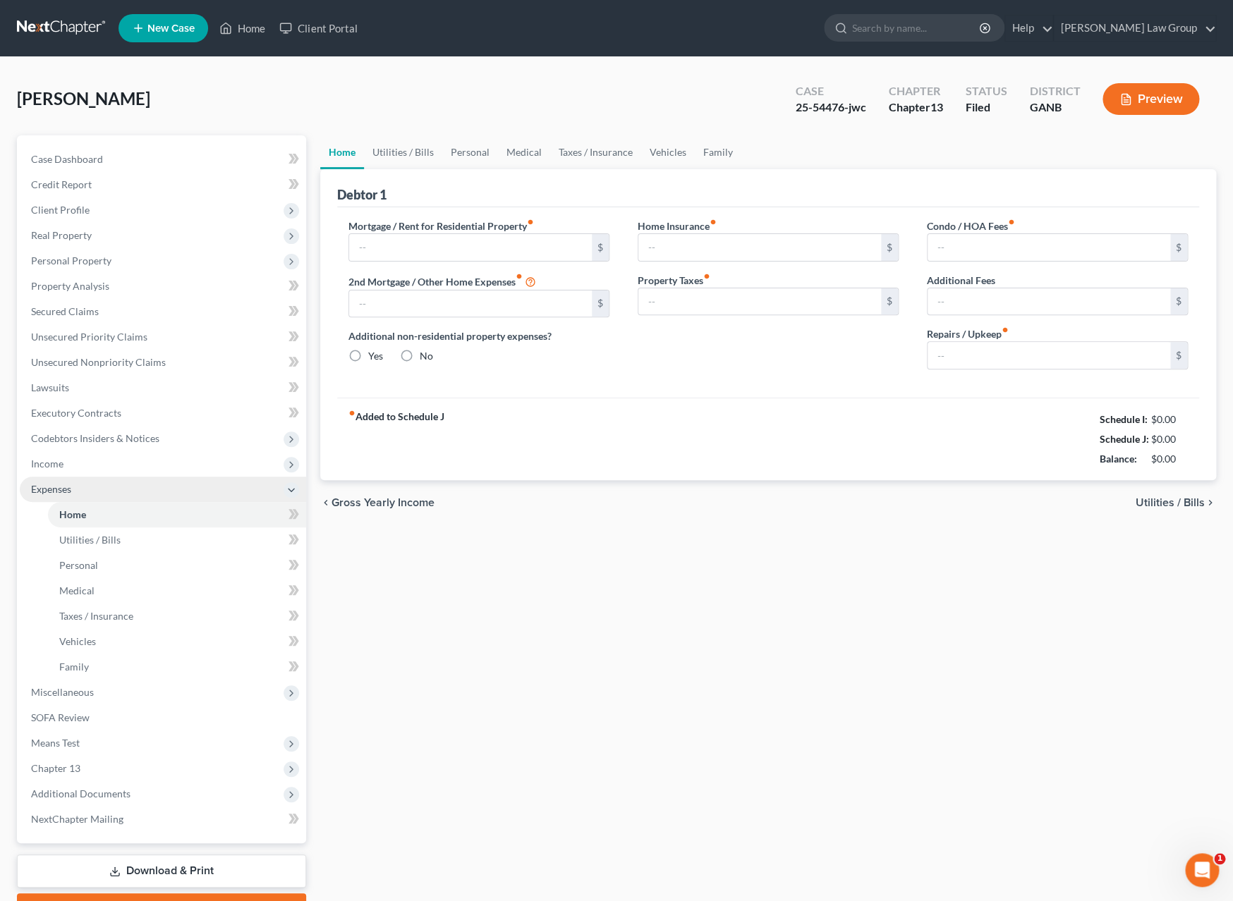
type input "400.00"
type input "0.00"
radio input "true"
type input "0.00"
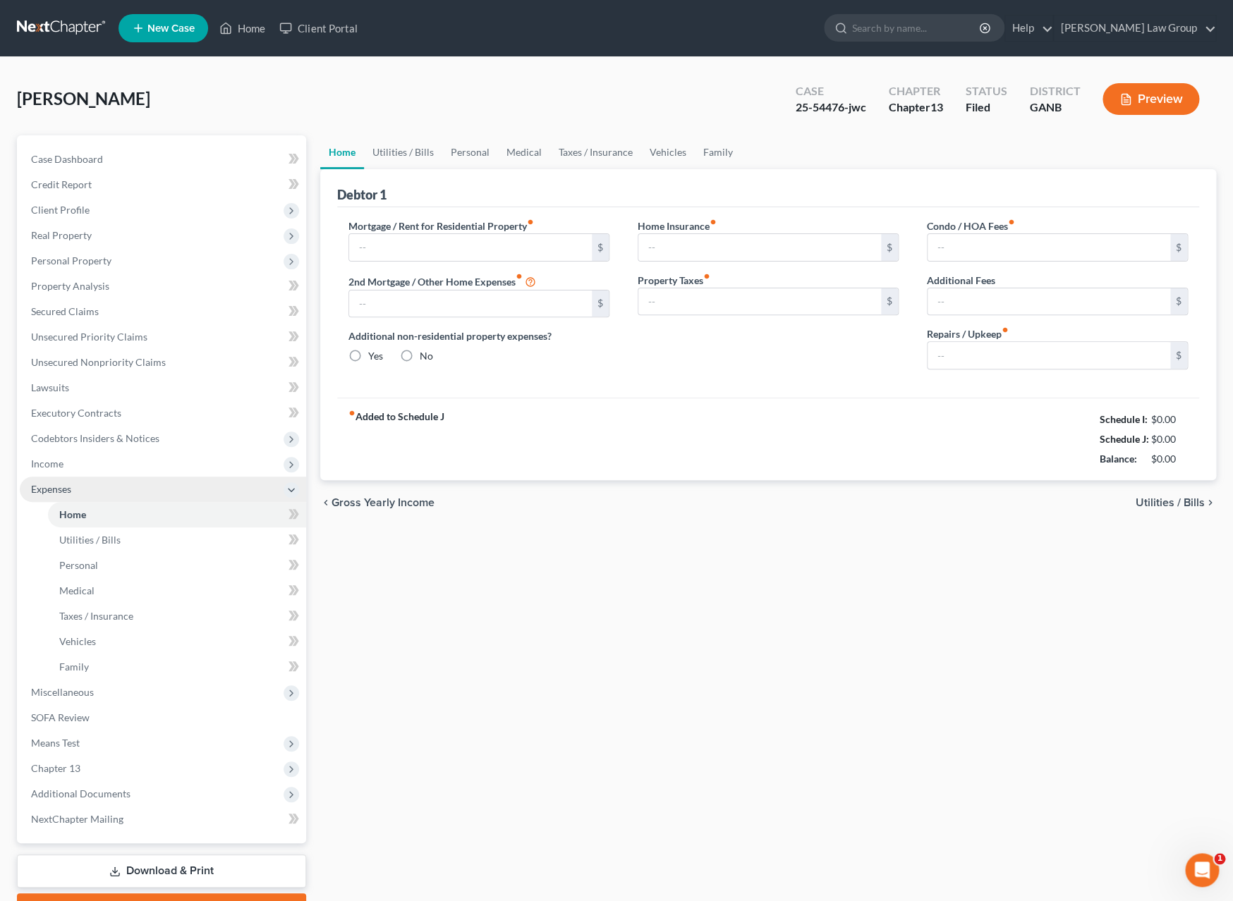
type input "0.00"
click at [429, 243] on input "400.00" at bounding box center [470, 247] width 243 height 27
type input "250.00"
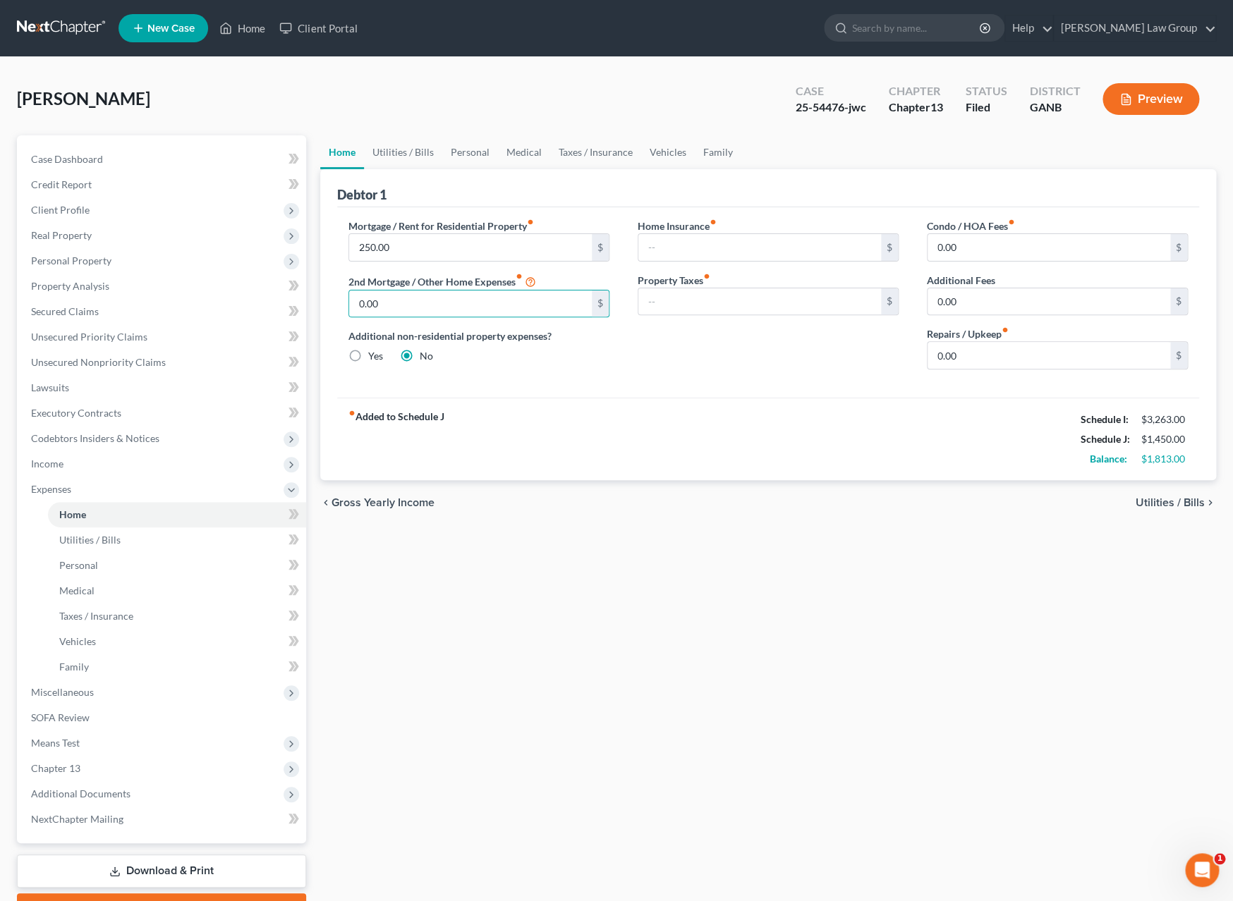
click at [1150, 508] on span "Utilities / Bills" at bounding box center [1169, 502] width 69 height 11
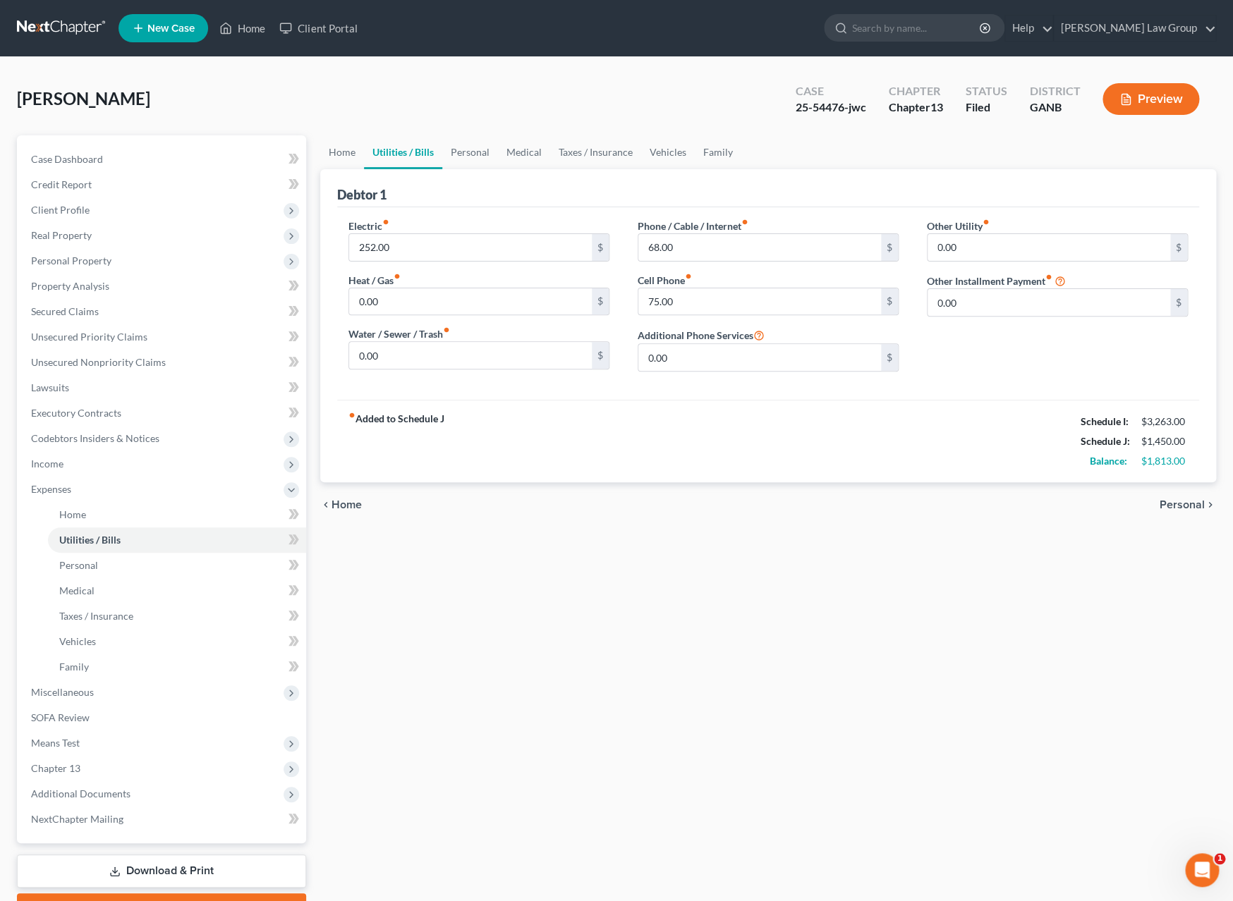
click at [1165, 510] on span "Personal" at bounding box center [1181, 504] width 45 height 11
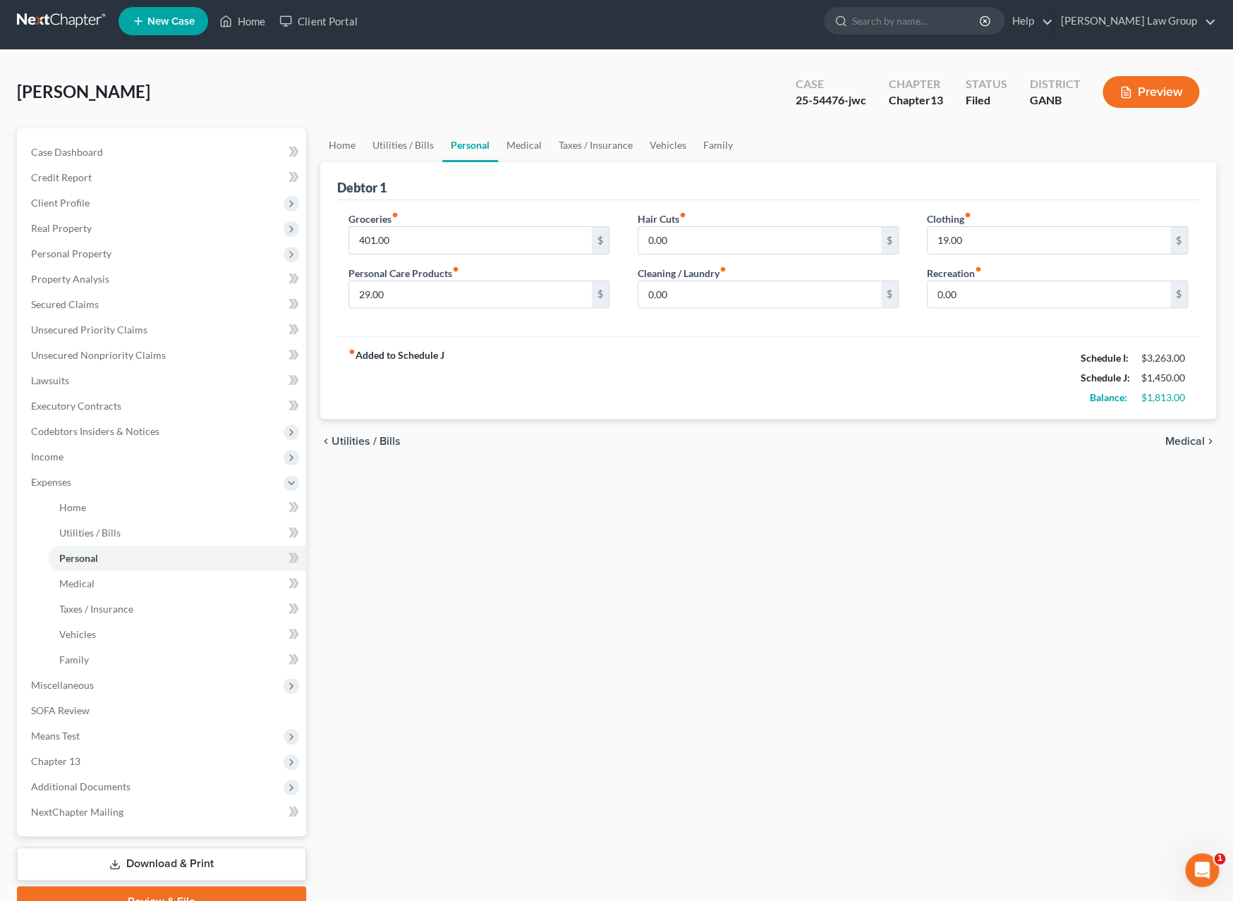
scroll to position [11, 0]
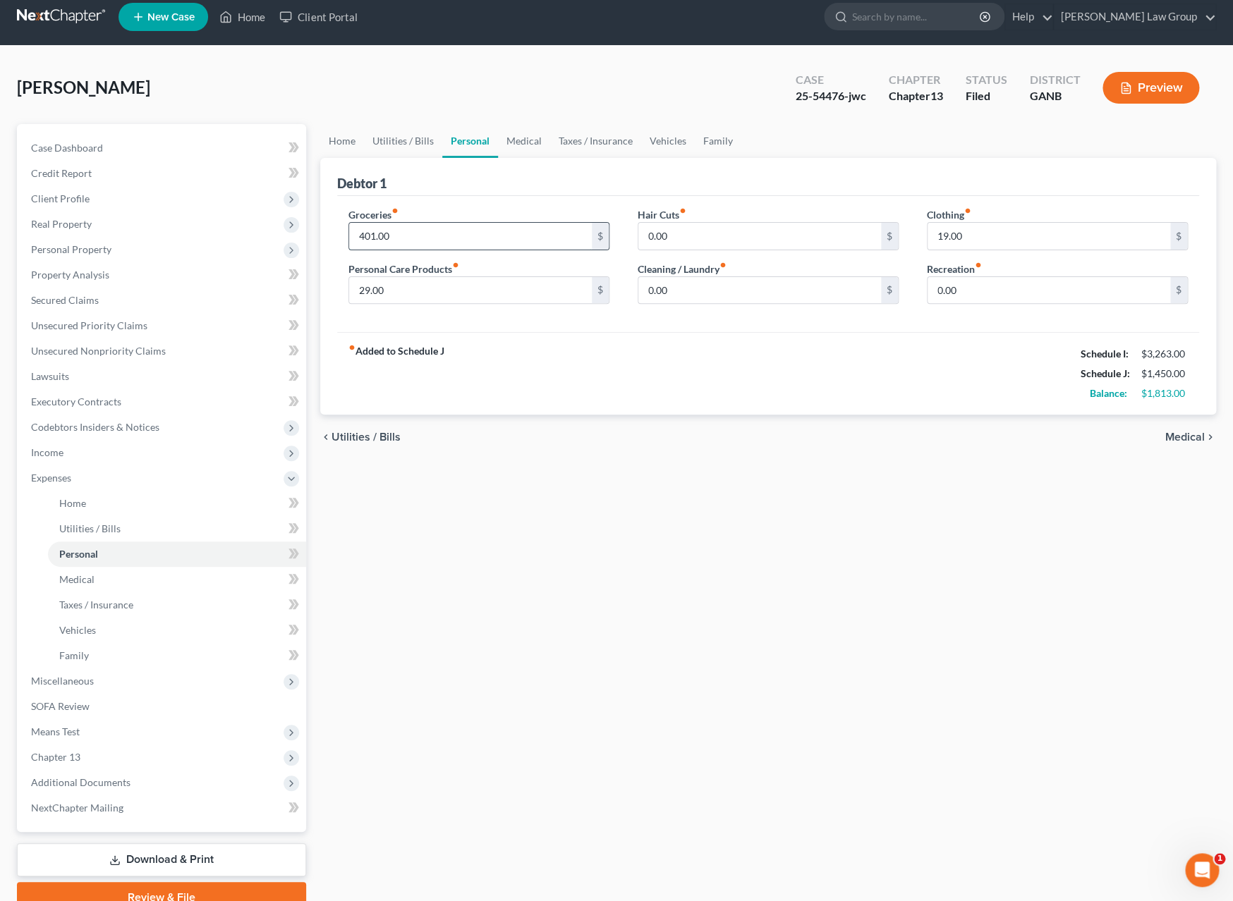
drag, startPoint x: 423, startPoint y: 237, endPoint x: 311, endPoint y: 236, distance: 112.1
click at [349, 236] on input "401.00" at bounding box center [470, 236] width 243 height 27
drag, startPoint x: 402, startPoint y: 235, endPoint x: 353, endPoint y: 237, distance: 48.7
click at [353, 237] on input "401.00" at bounding box center [470, 236] width 243 height 27
click at [397, 232] on input "200.00" at bounding box center [470, 236] width 243 height 27
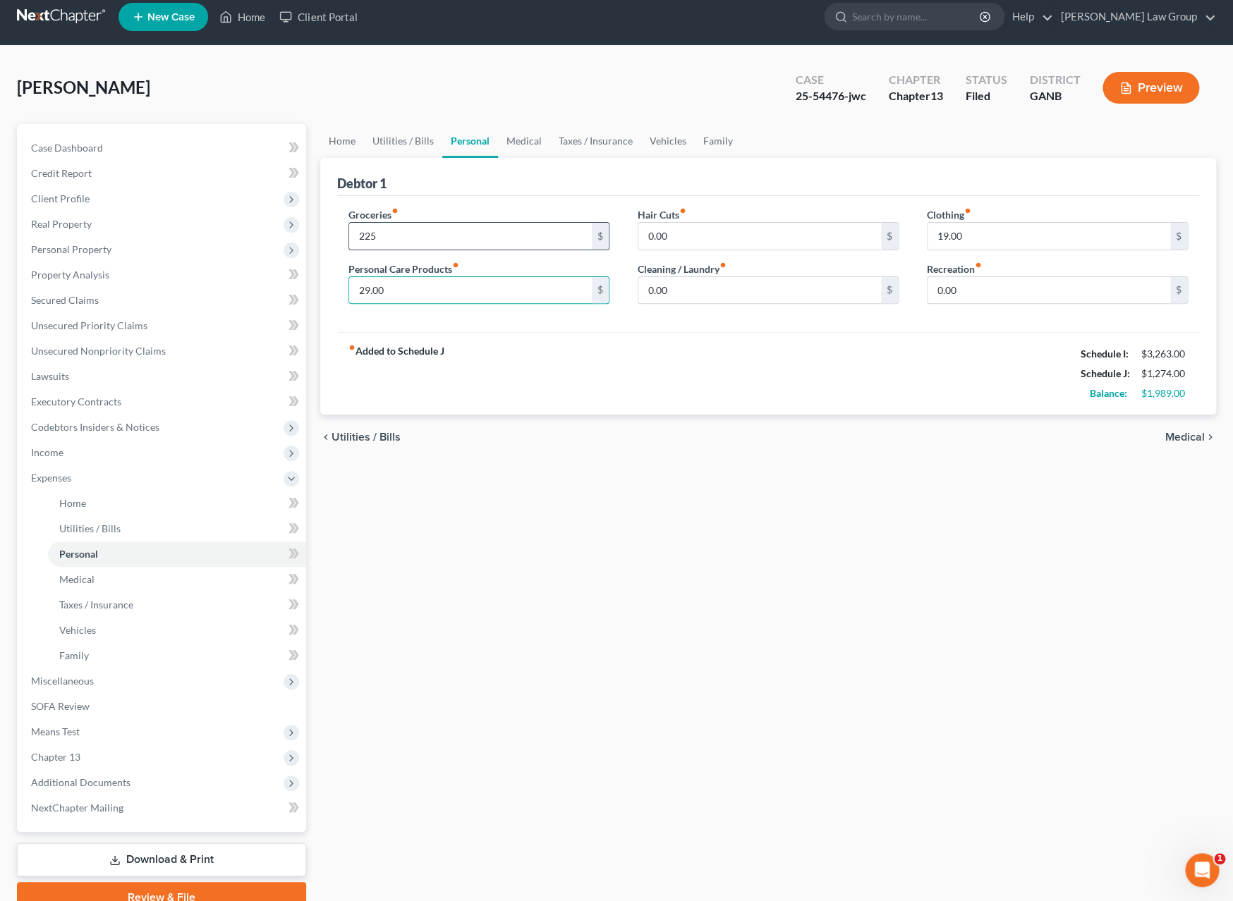
click at [439, 231] on input "225" at bounding box center [470, 236] width 243 height 27
type input "224"
click at [1175, 435] on span "Medical" at bounding box center [1184, 437] width 39 height 11
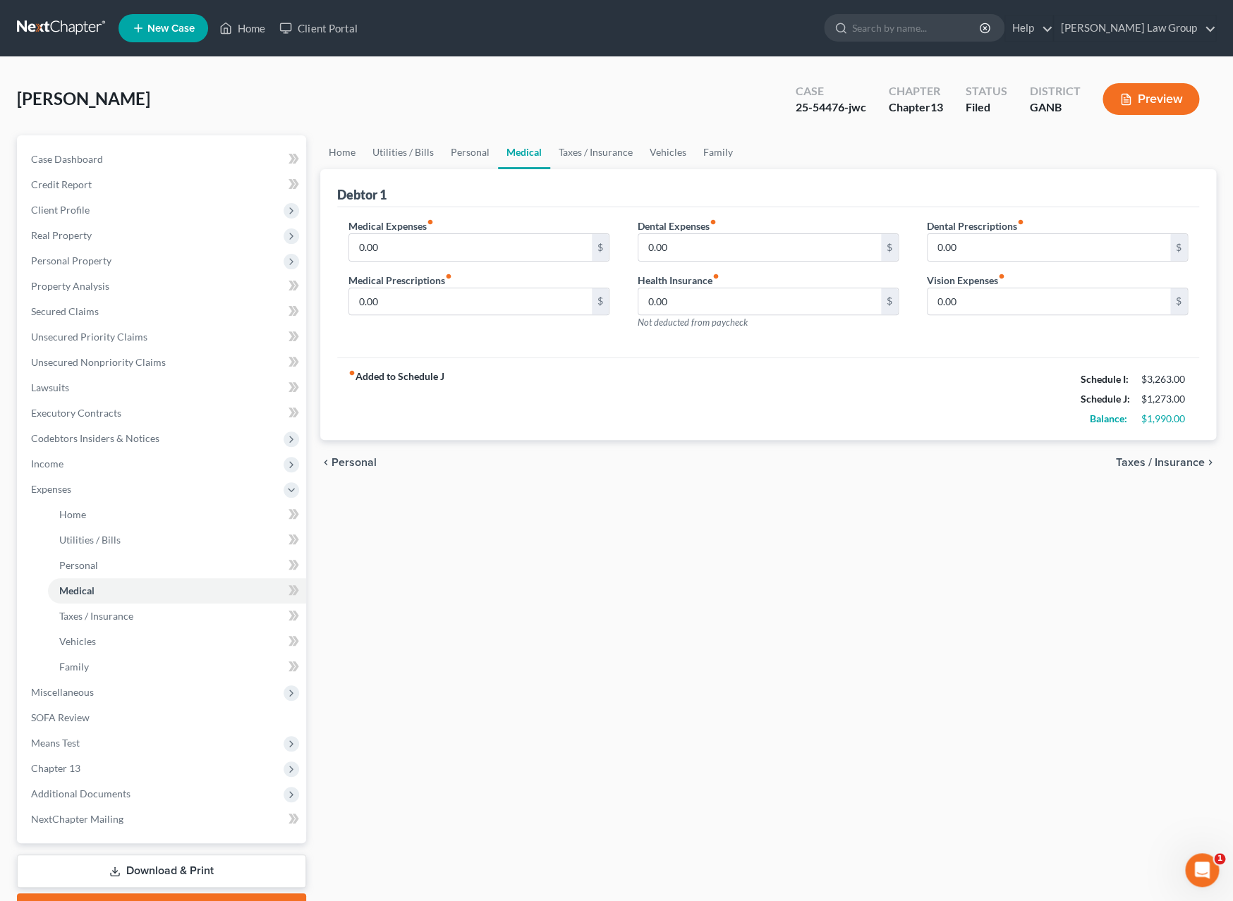
click at [1149, 457] on span "Taxes / Insurance" at bounding box center [1159, 462] width 89 height 11
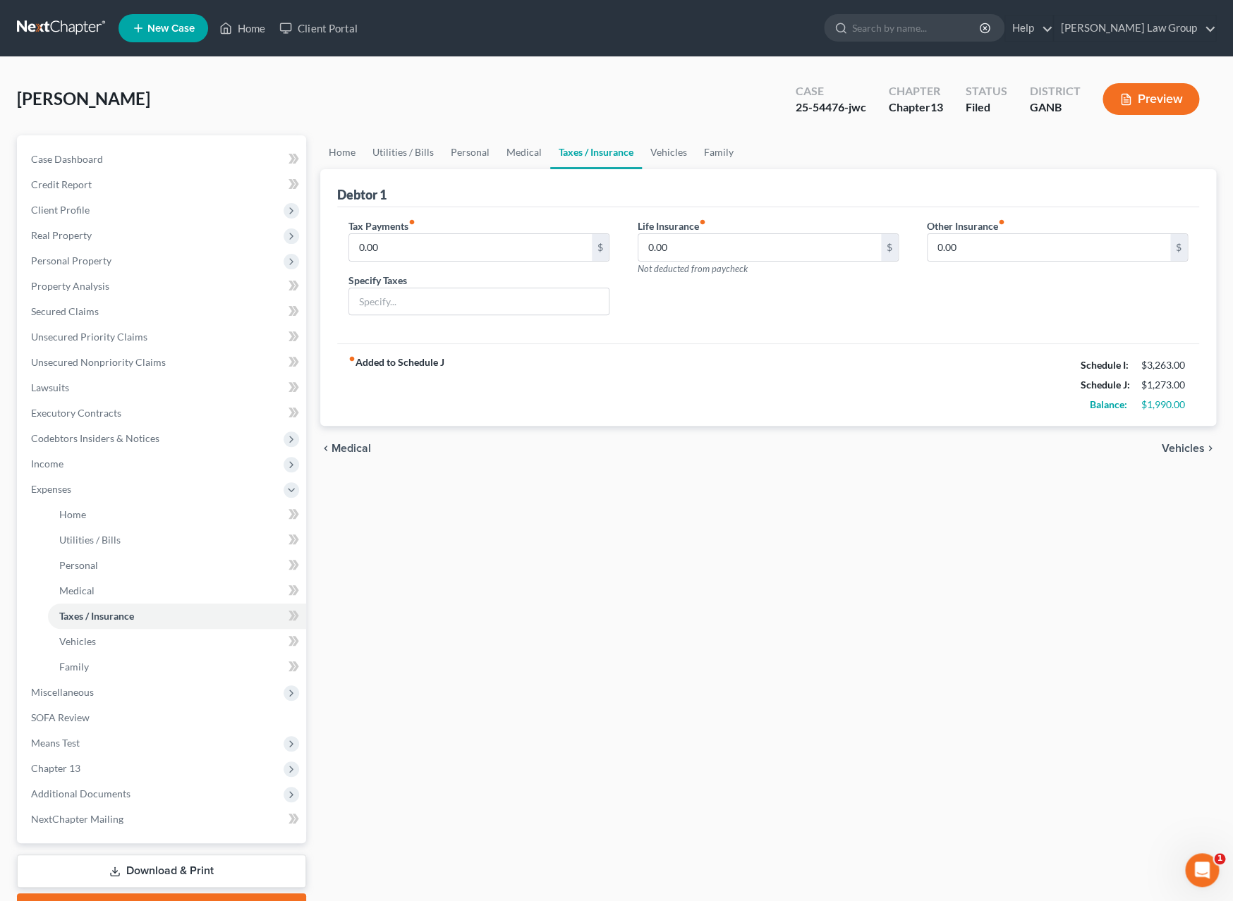
click at [1168, 448] on span "Vehicles" at bounding box center [1182, 448] width 43 height 11
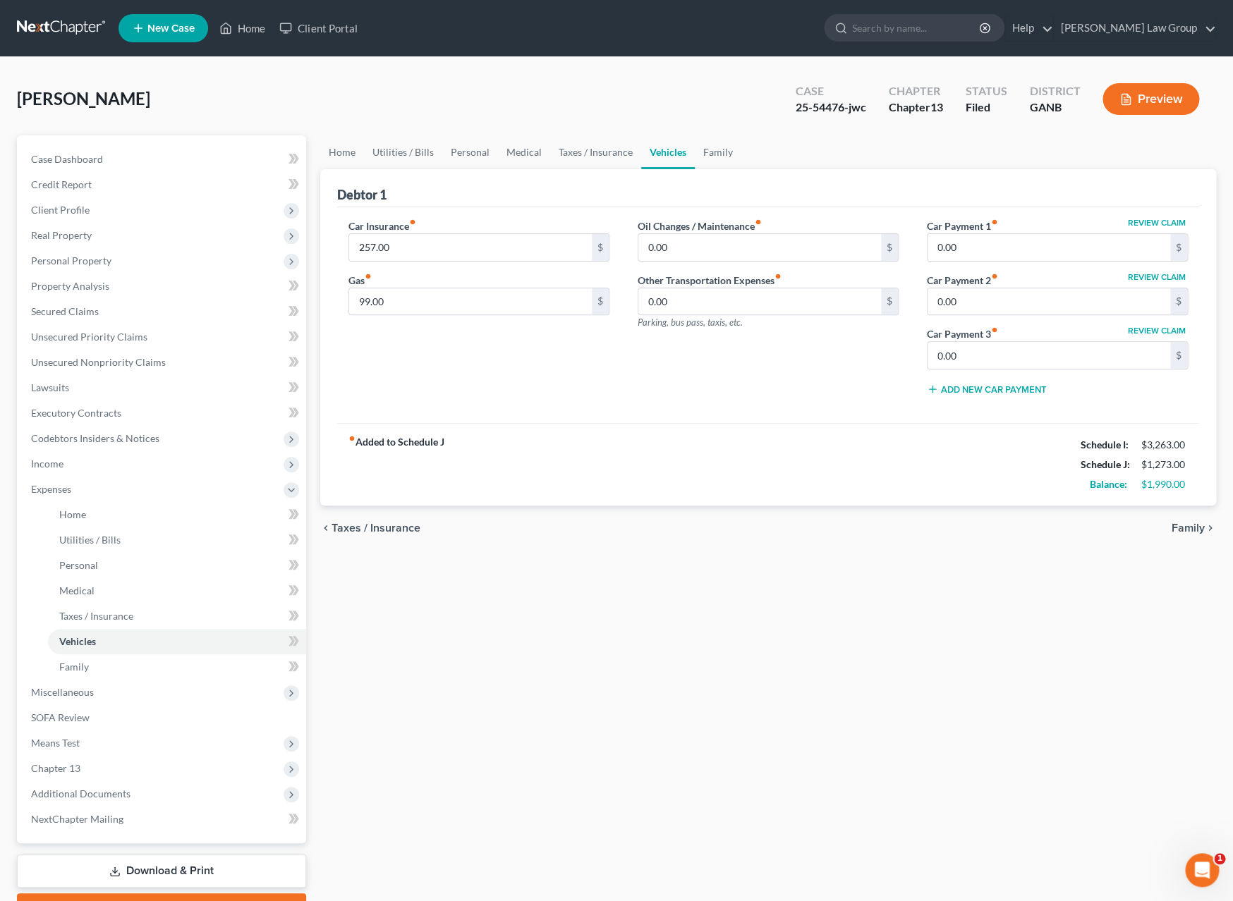
click at [1185, 534] on span "Family" at bounding box center [1187, 527] width 33 height 11
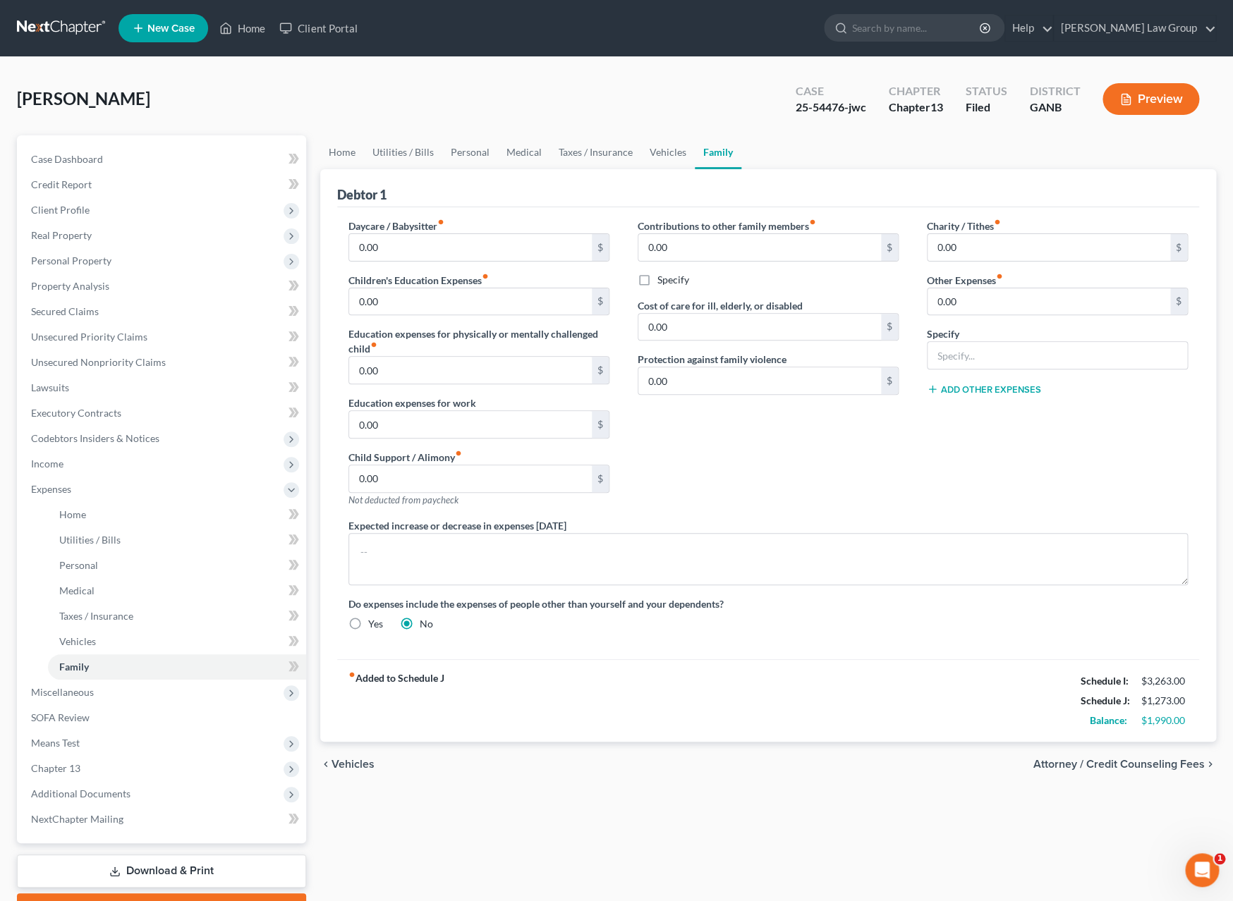
click at [1142, 770] on span "Attorney / Credit Counseling Fees" at bounding box center [1118, 764] width 171 height 11
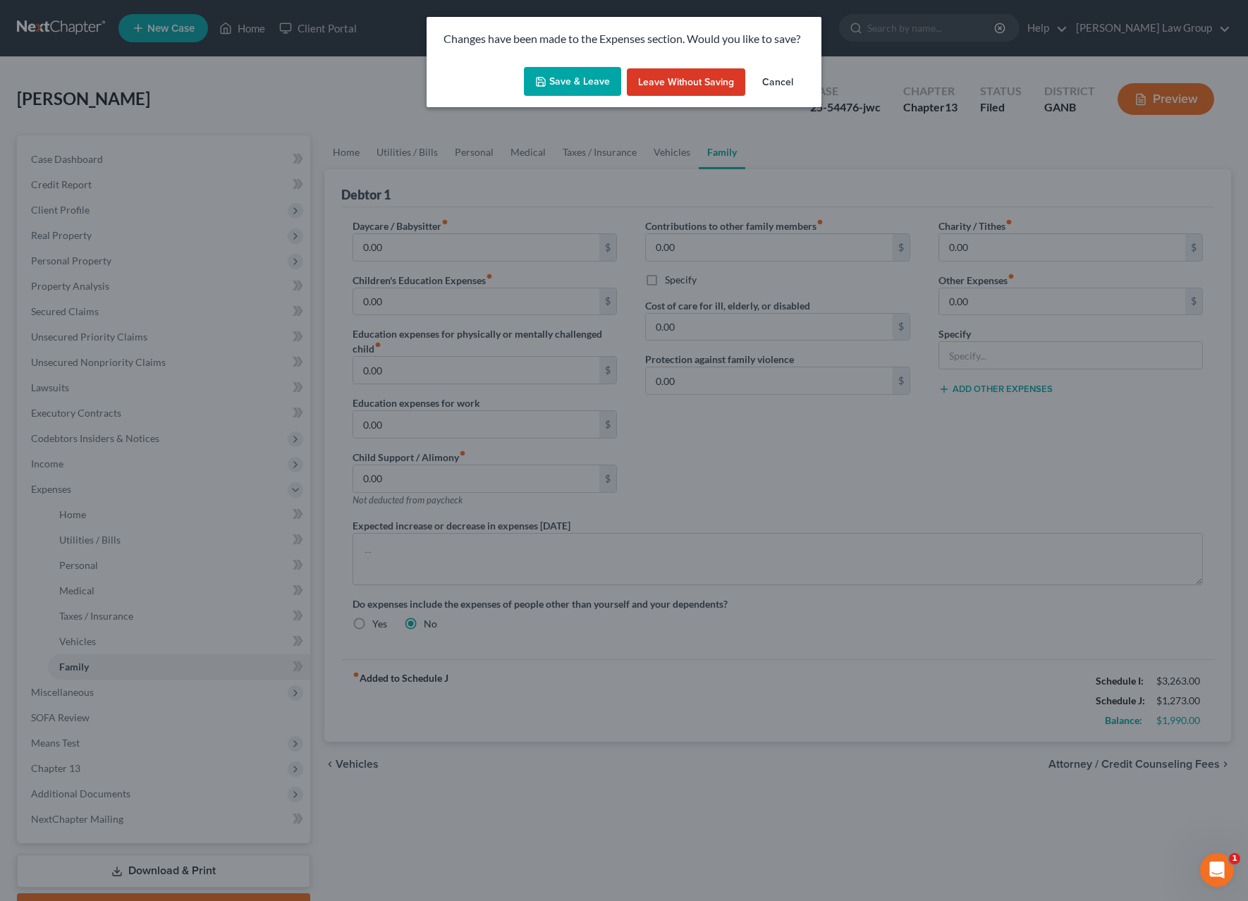
click at [577, 80] on button "Save & Leave" at bounding box center [572, 82] width 97 height 30
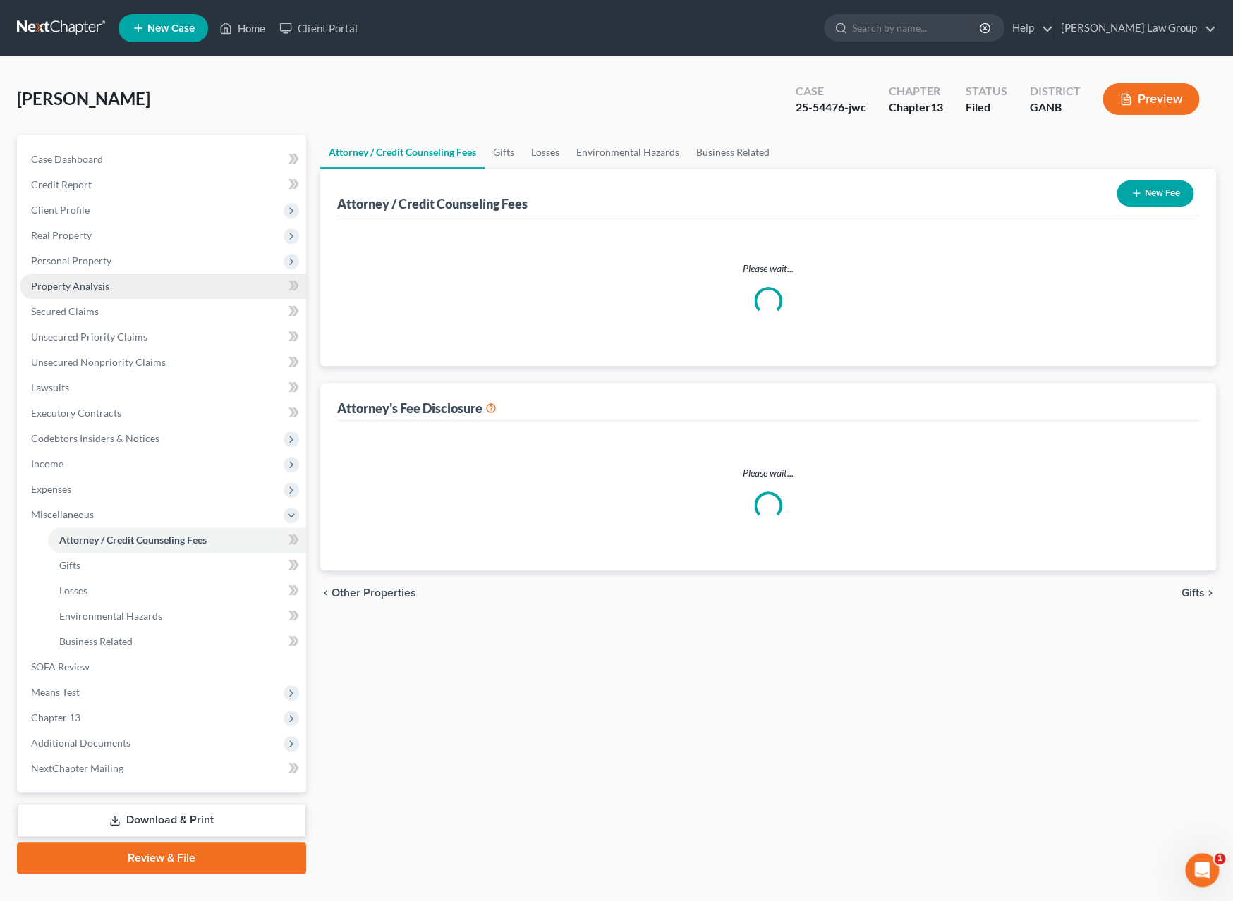
select select "1"
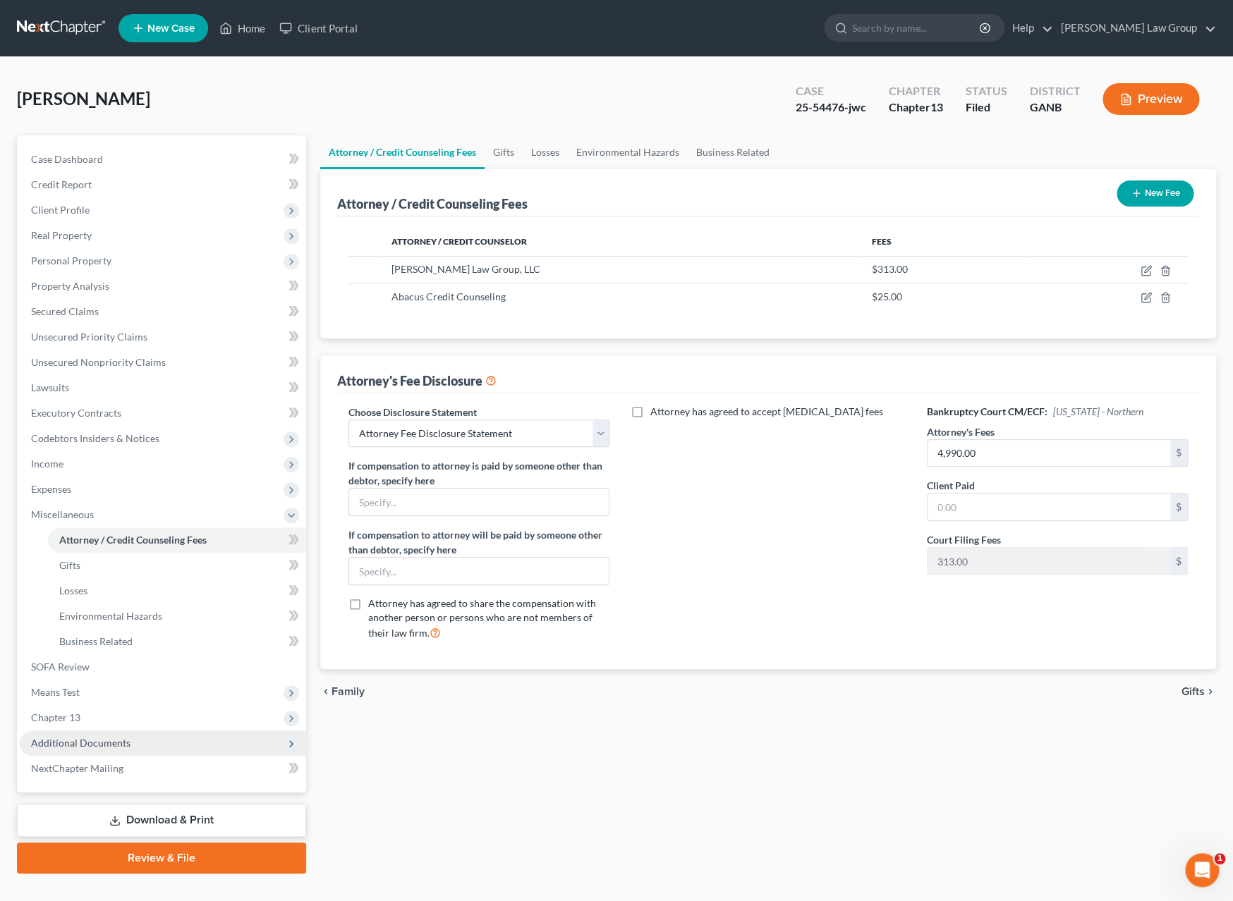
click at [97, 732] on span "Additional Documents" at bounding box center [163, 742] width 286 height 25
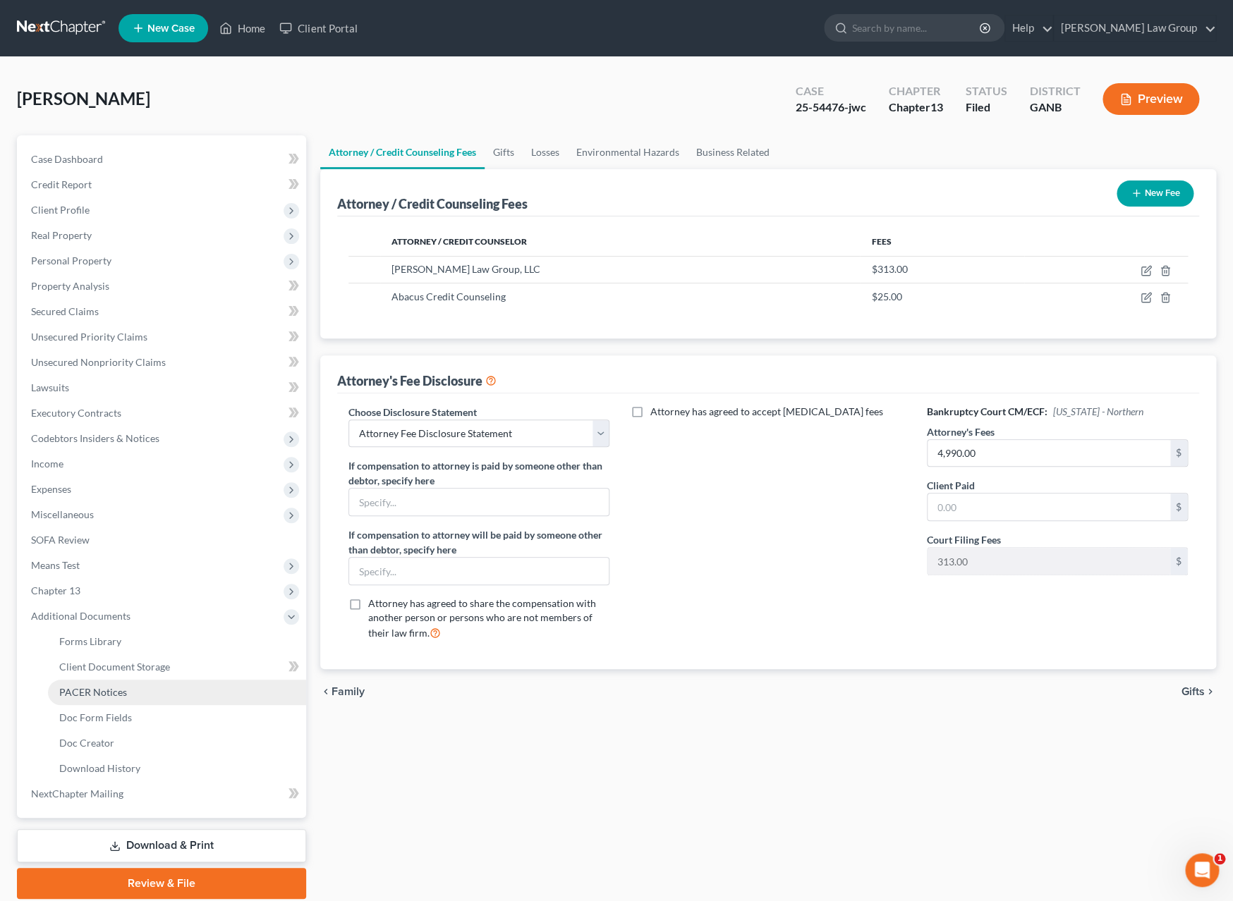
click at [121, 698] on link "PACER Notices" at bounding box center [177, 692] width 258 height 25
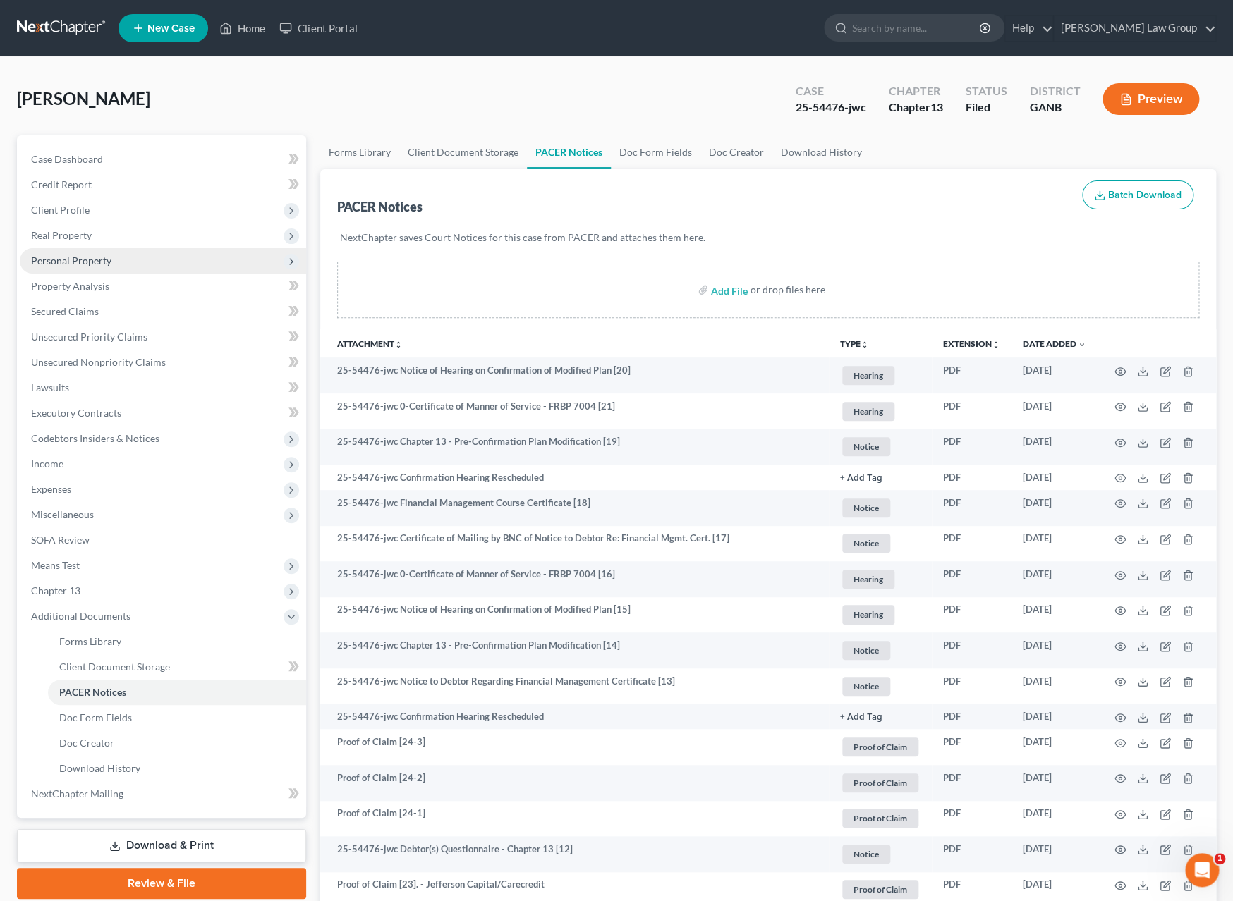
click at [74, 252] on span "Personal Property" at bounding box center [163, 260] width 286 height 25
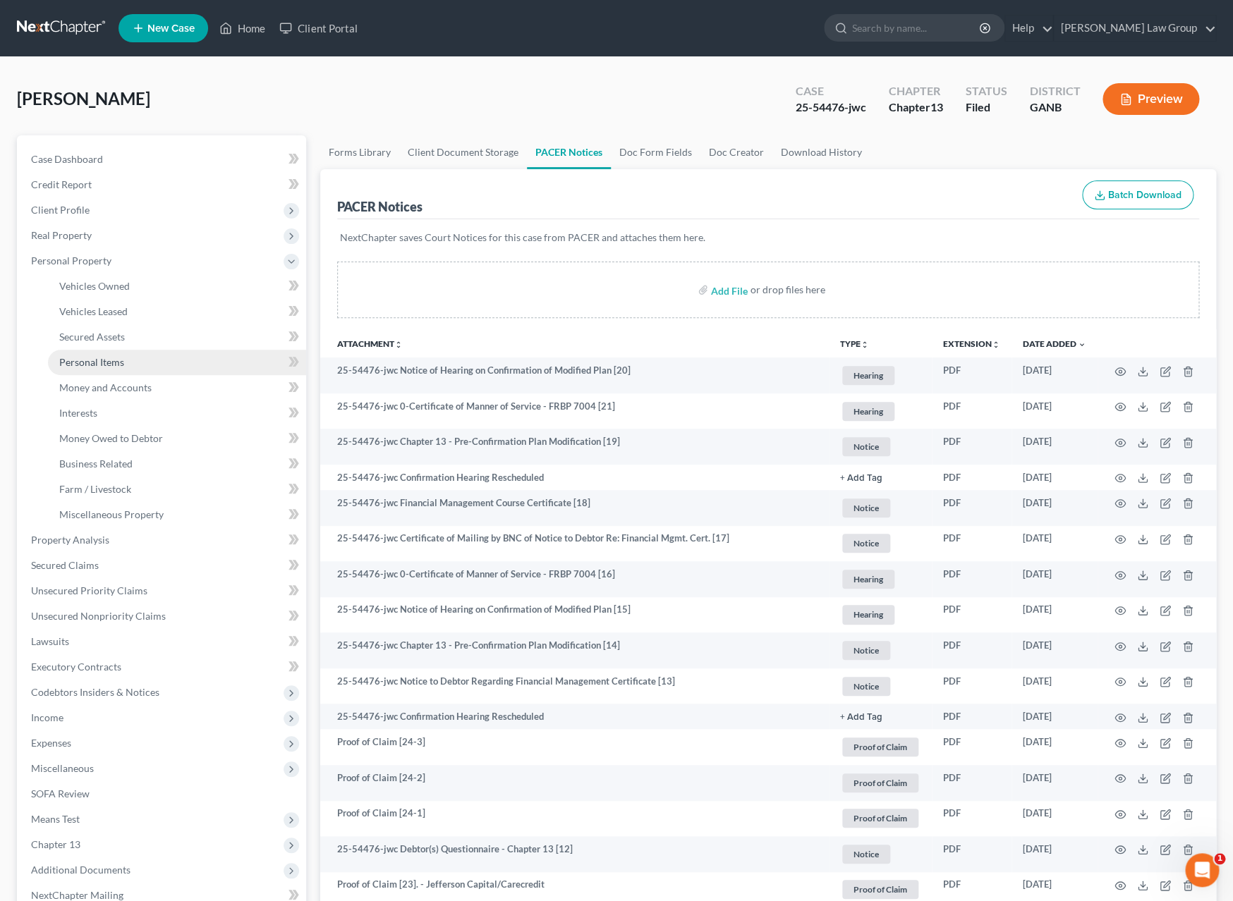
click at [122, 364] on span "Personal Items" at bounding box center [91, 362] width 65 height 12
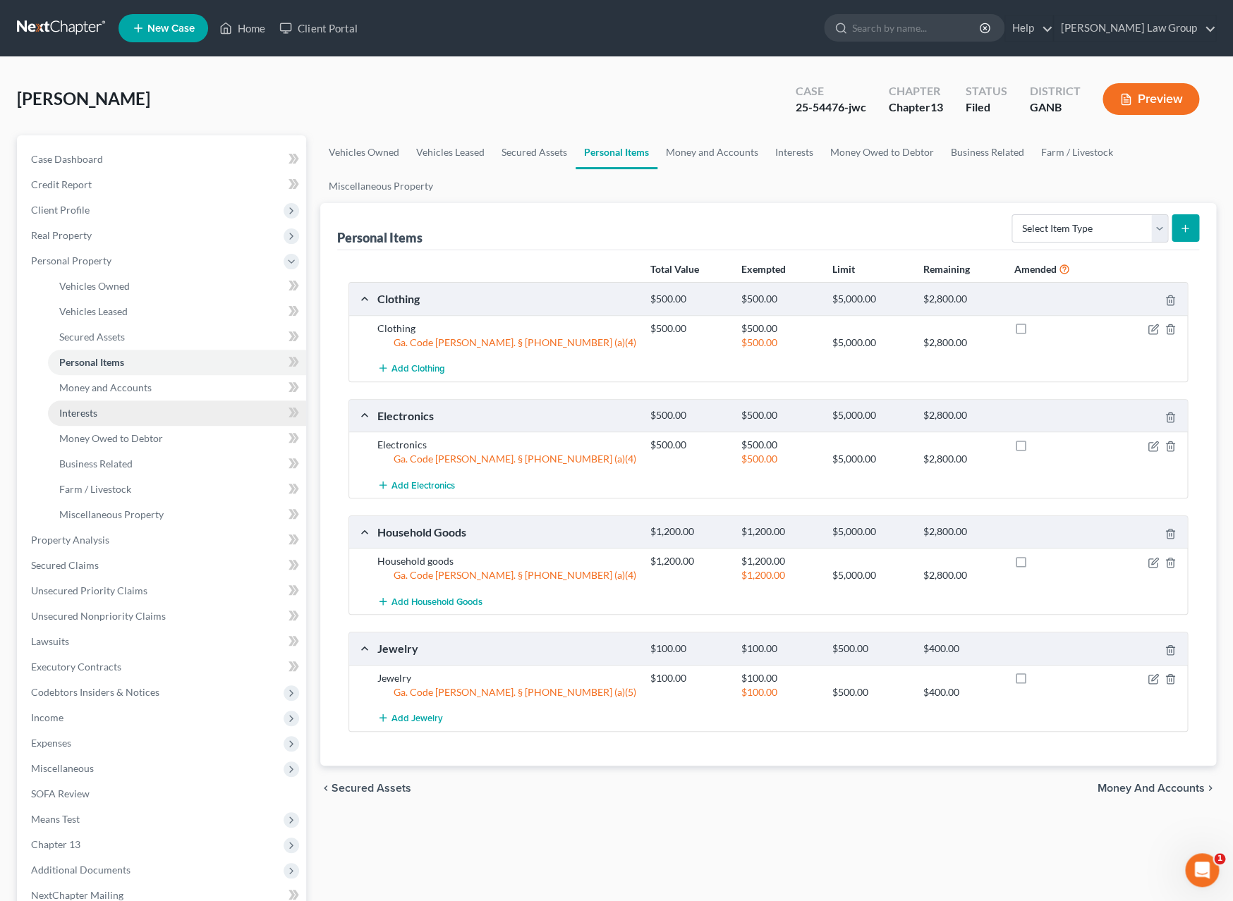
click at [129, 410] on link "Interests" at bounding box center [177, 412] width 258 height 25
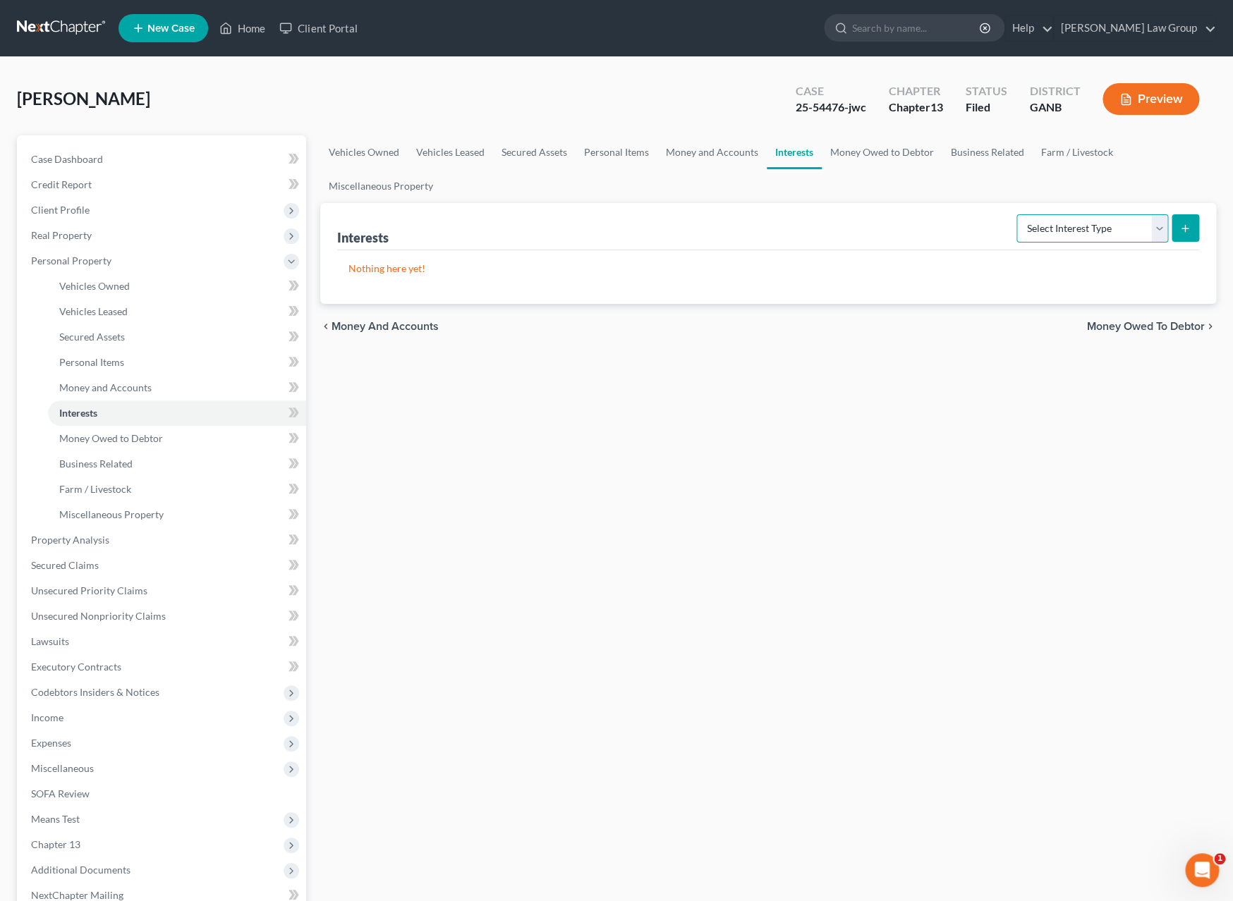
click at [1016, 214] on select "Select Interest Type 401K Annuity Bond Education IRA Government Bond Government…" at bounding box center [1092, 228] width 152 height 28
click at [148, 442] on span "Money Owed to Debtor" at bounding box center [111, 438] width 104 height 12
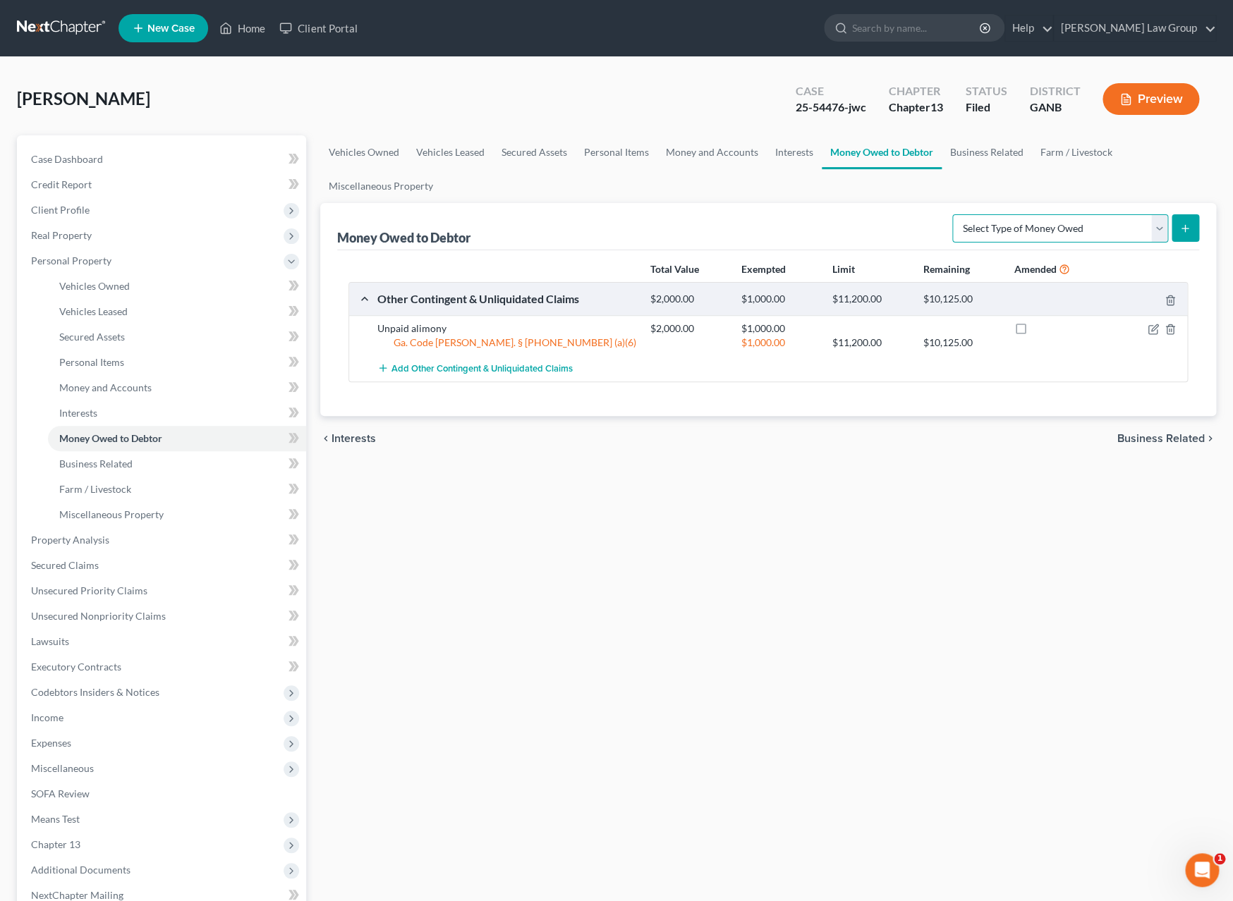
click at [952, 214] on select "Select Type of Money Owed Accounts Receivable Alimony Child Support Claims Agai…" at bounding box center [1060, 228] width 216 height 28
select select "workers_compensation"
click option "Workers Compensation" at bounding box center [0, 0] width 0 height 0
click at [1187, 231] on icon "submit" at bounding box center [1184, 228] width 11 height 11
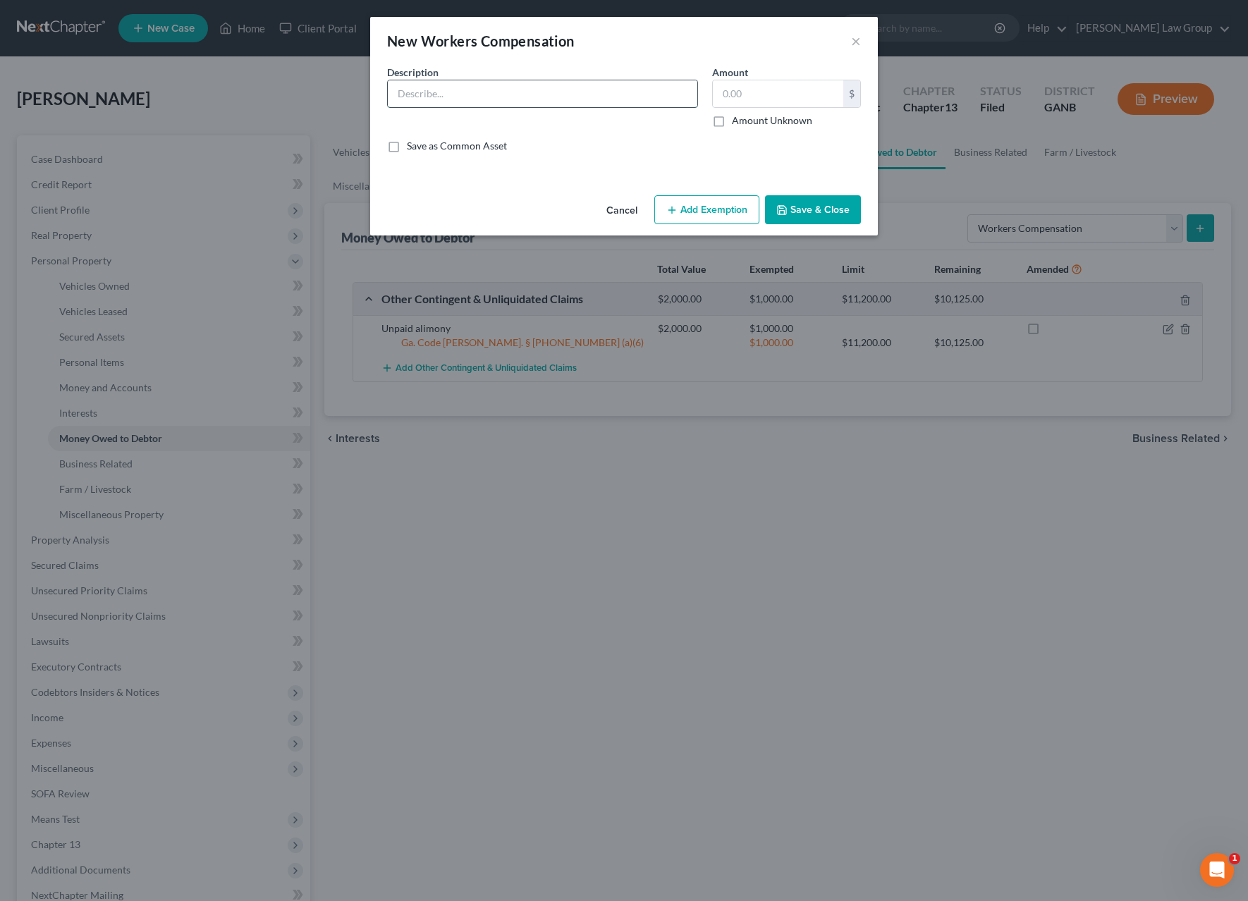
click at [518, 99] on input "text" at bounding box center [543, 93] width 310 height 27
type input "Pending Worker's Compensation claim"
click at [732, 122] on label "Amount Unknown" at bounding box center [772, 121] width 80 height 14
click at [738, 122] on input "Amount Unknown" at bounding box center [742, 118] width 9 height 9
checkbox input "true"
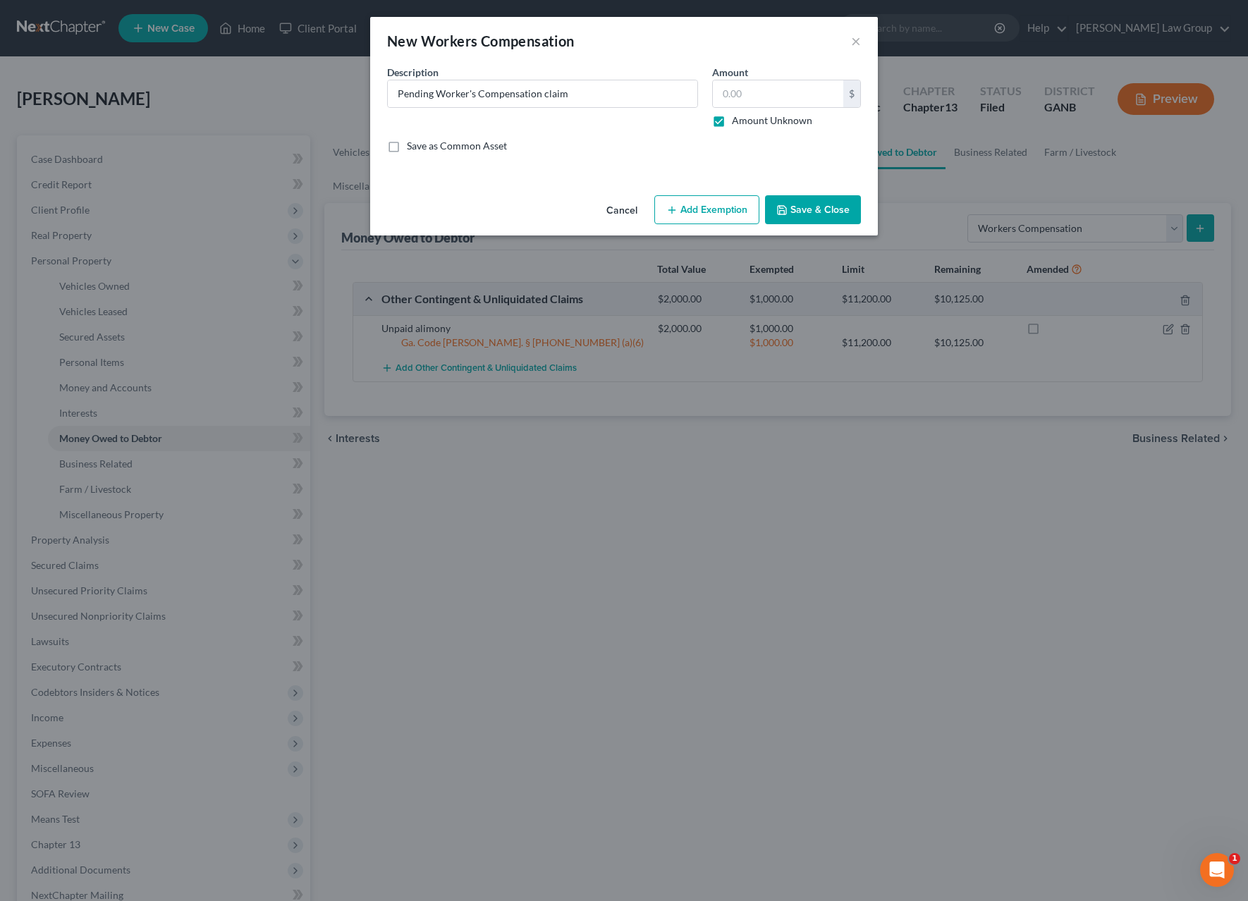
type input "0.00"
click at [734, 214] on button "Add Exemption" at bounding box center [706, 210] width 105 height 30
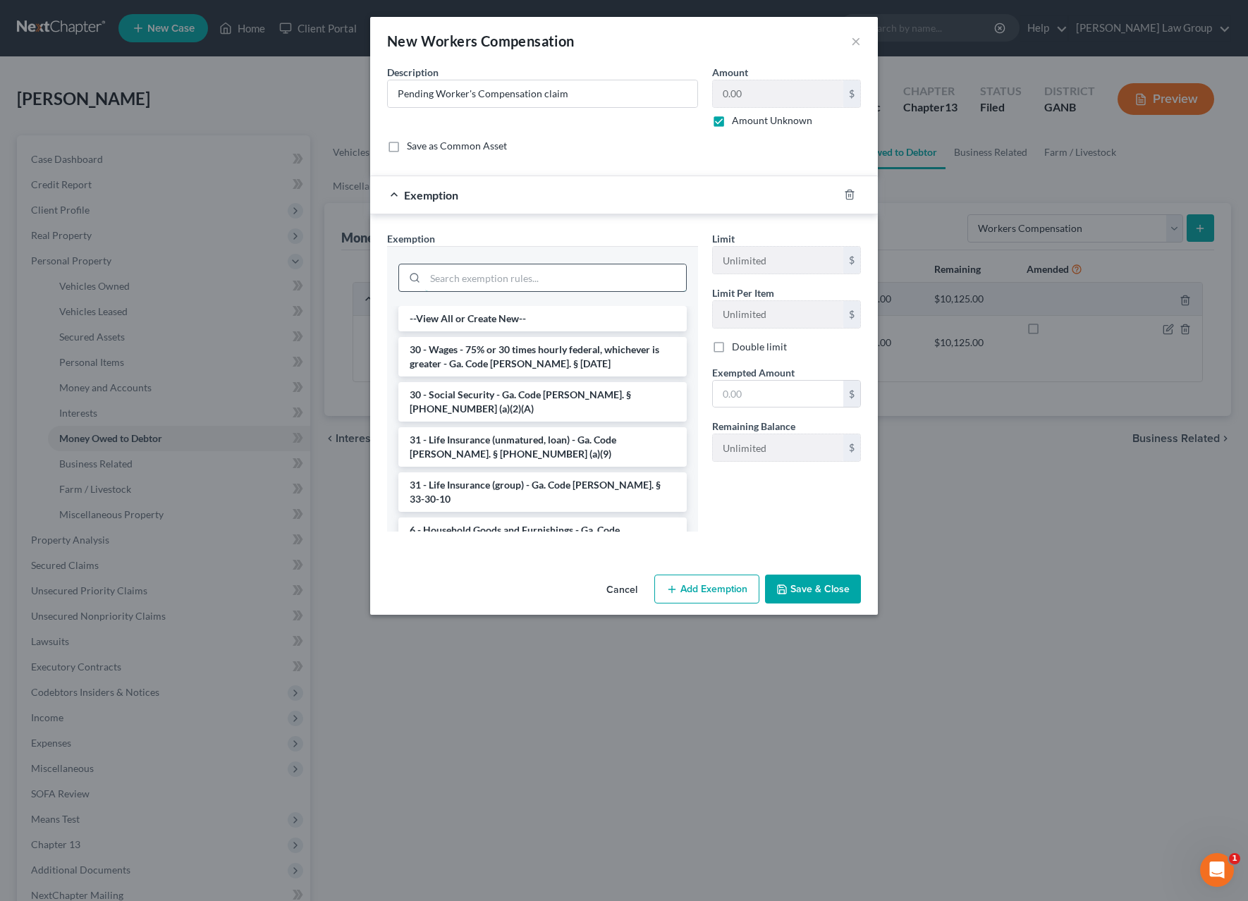
click at [588, 286] on input "search" at bounding box center [555, 277] width 261 height 27
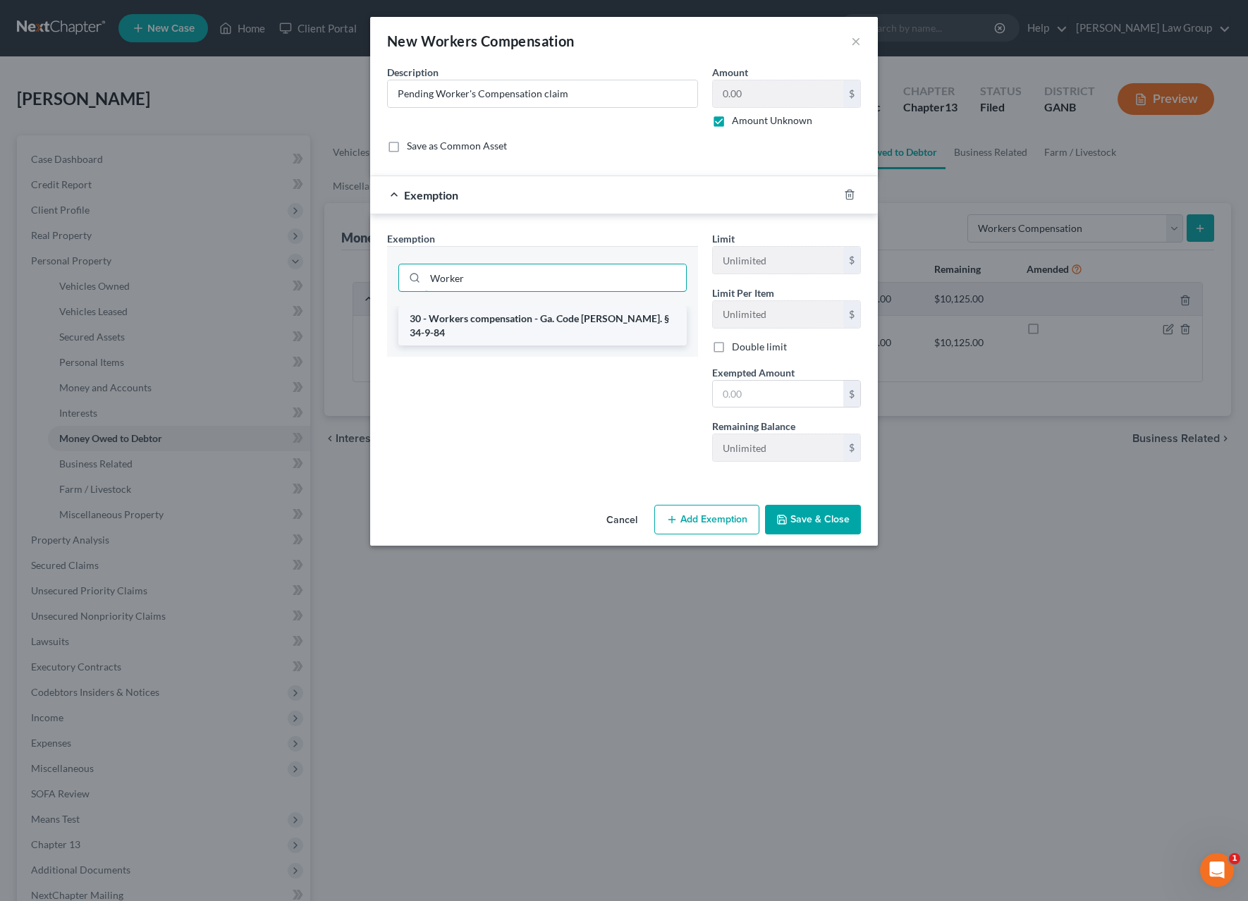
type input "Worker"
click at [585, 328] on li "30 - Workers compensation - Ga. Code Ann. § 34-9-84" at bounding box center [542, 325] width 288 height 39
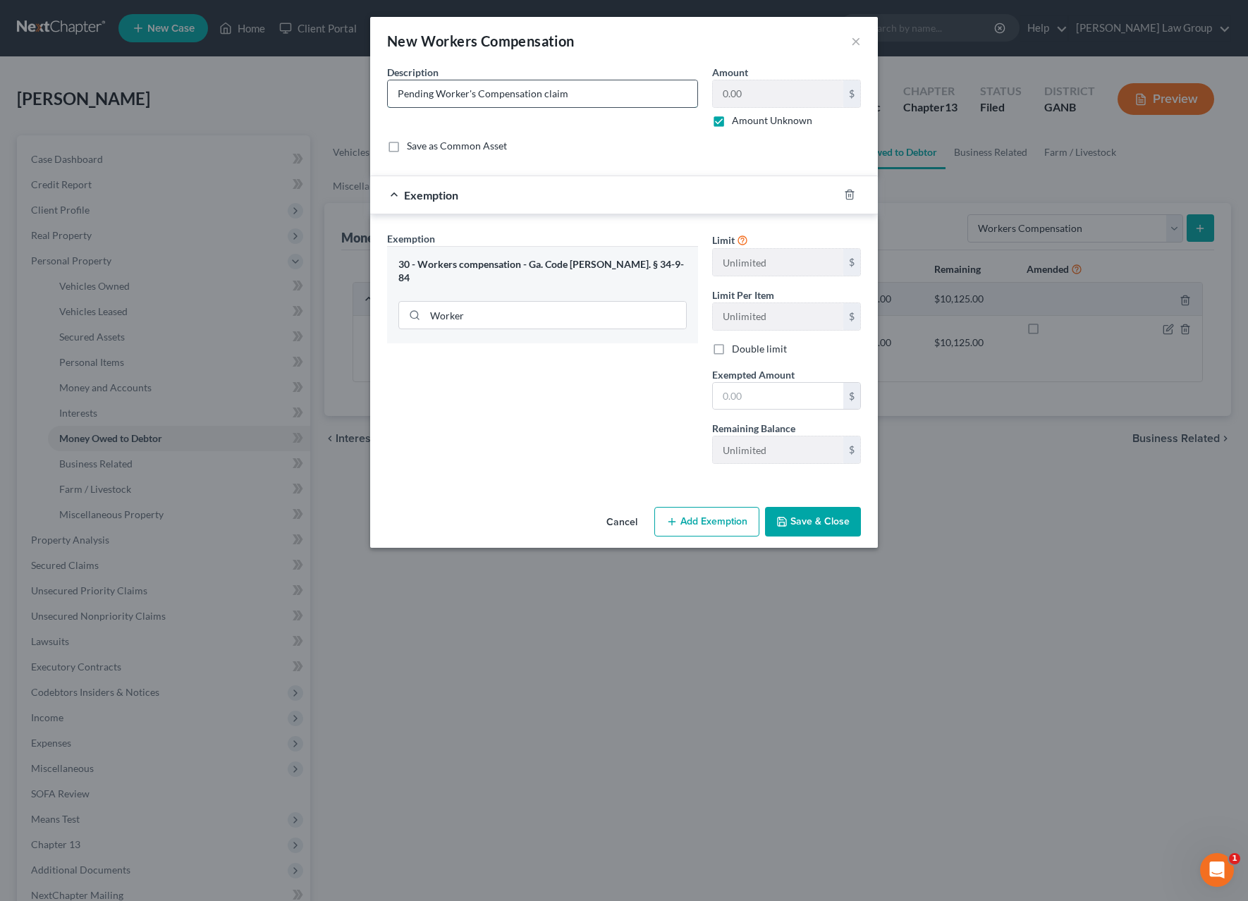
click at [599, 92] on input "Pending Worker's Compensation claim" at bounding box center [543, 93] width 310 height 27
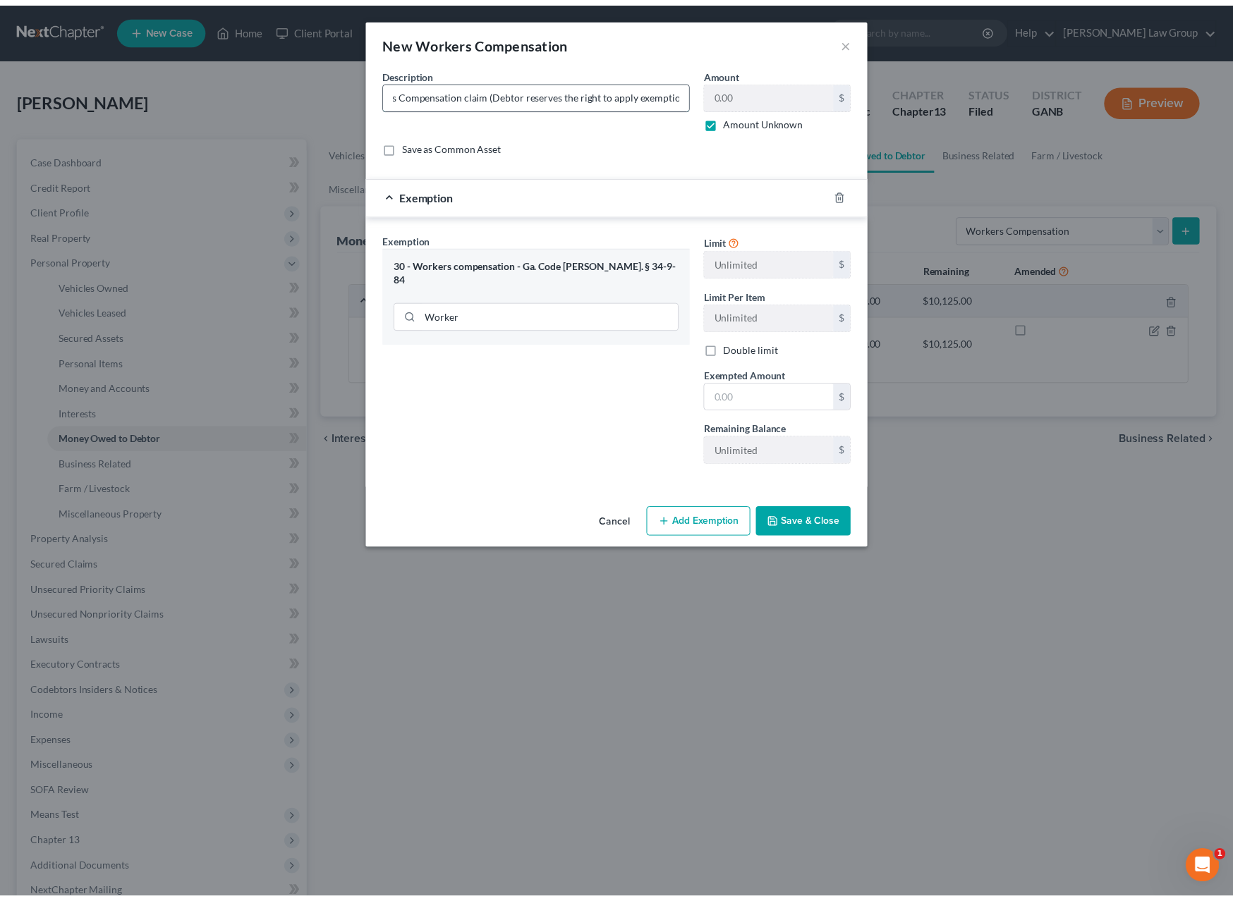
scroll to position [0, 78]
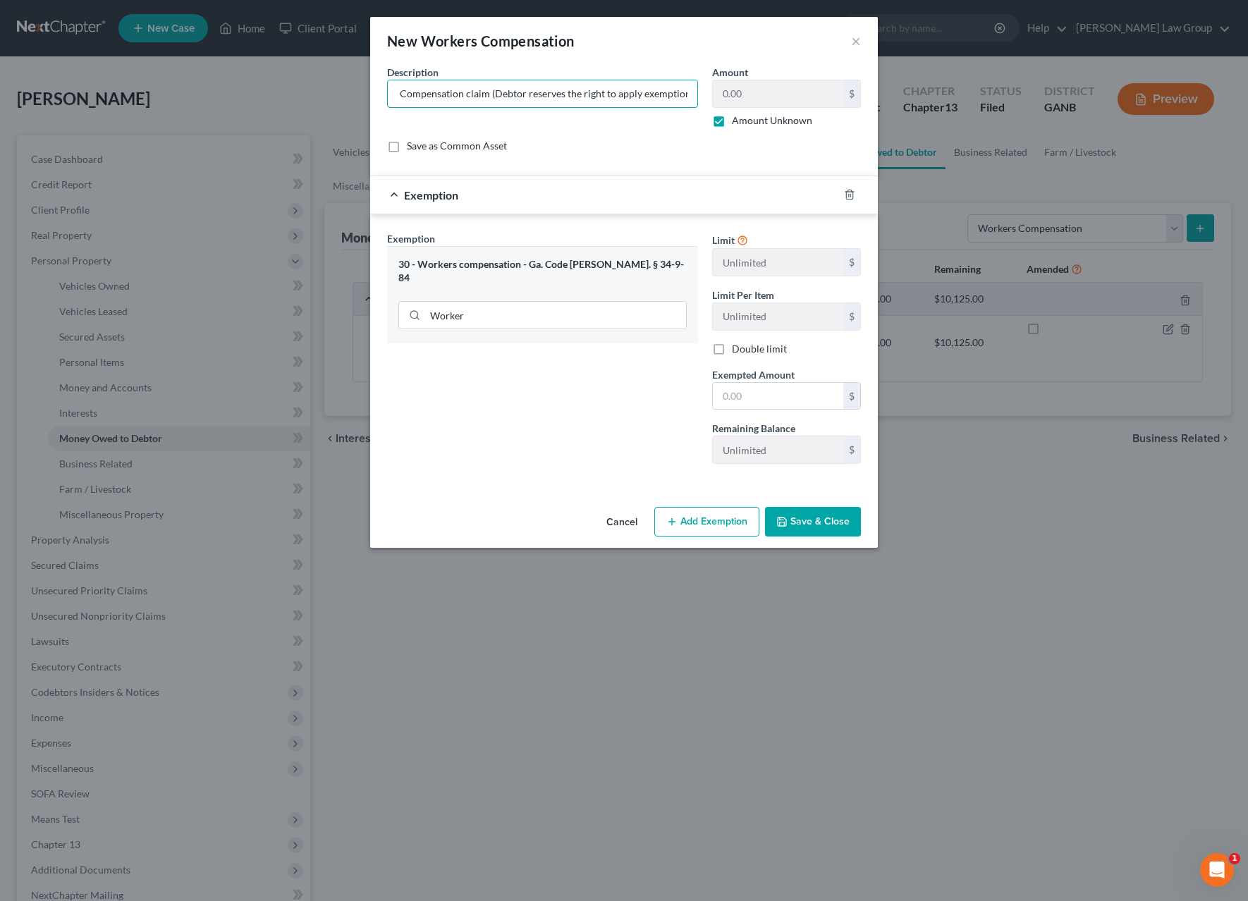
type input "Pending Worker's Compensation claim (Debtor reserves the right to apply exempti…"
click at [795, 529] on button "Save & Close" at bounding box center [813, 522] width 96 height 30
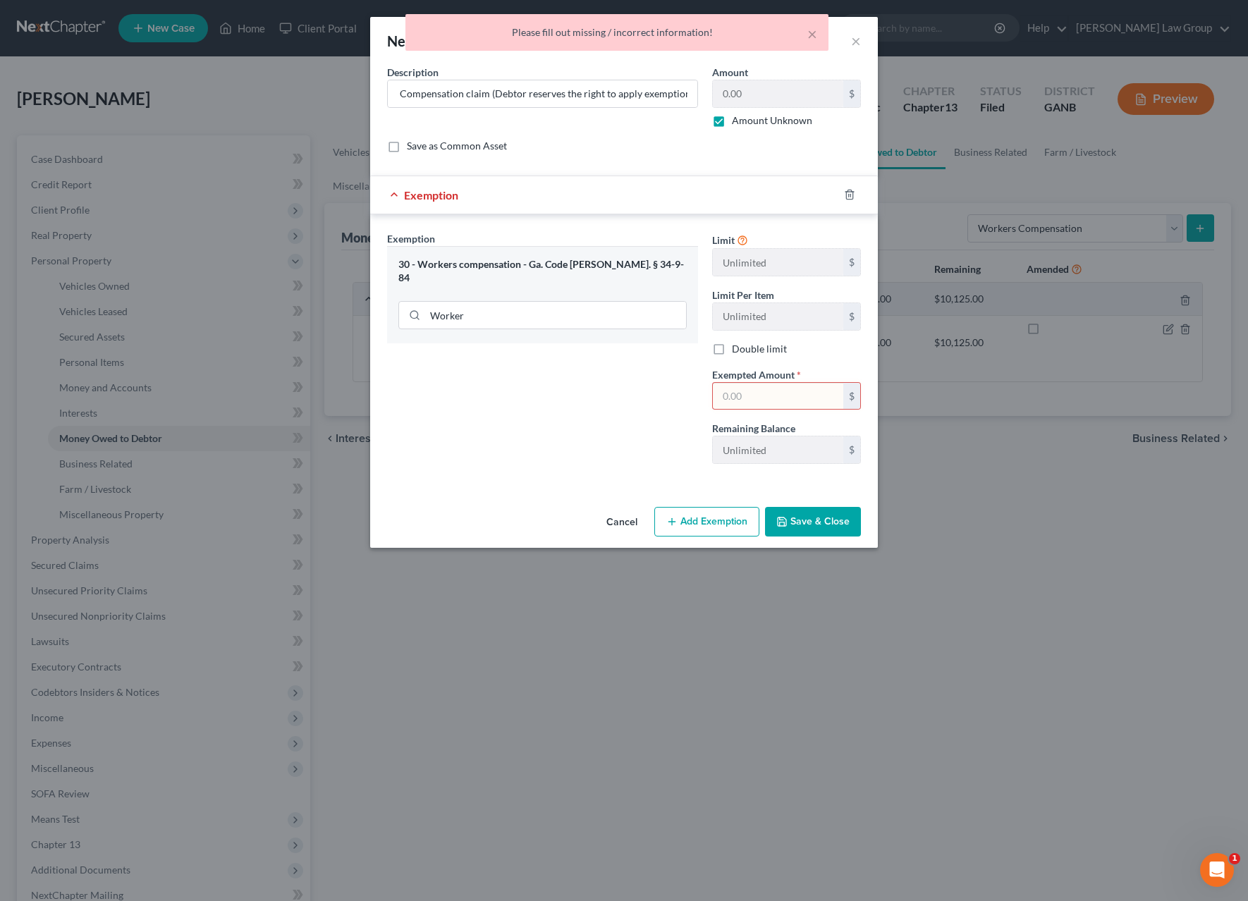
click at [698, 150] on div "Save as Common Asset" at bounding box center [624, 146] width 474 height 14
click at [763, 395] on input "text" at bounding box center [778, 396] width 130 height 27
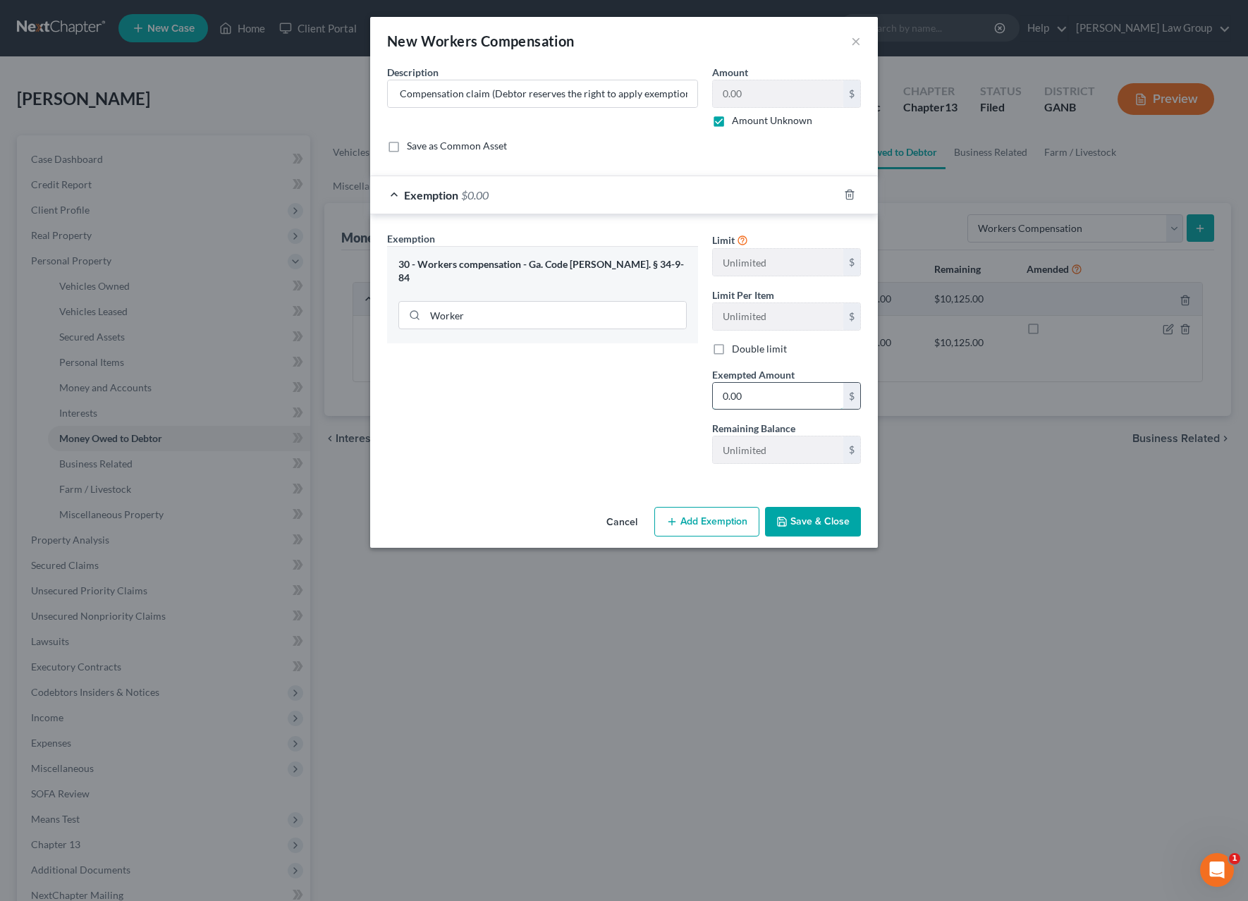
type input "0.00"
click at [837, 525] on button "Save & Close" at bounding box center [813, 522] width 96 height 30
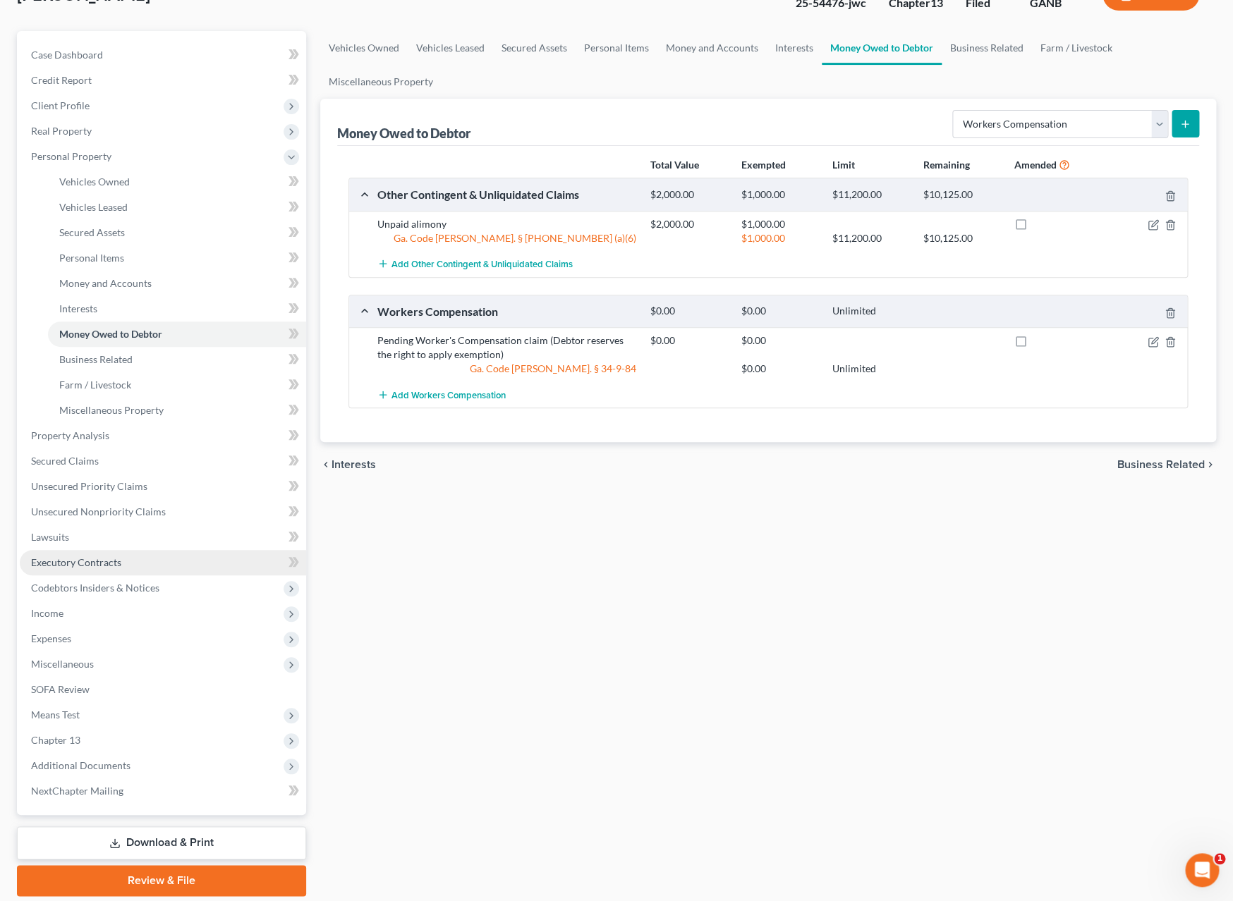
scroll to position [116, 0]
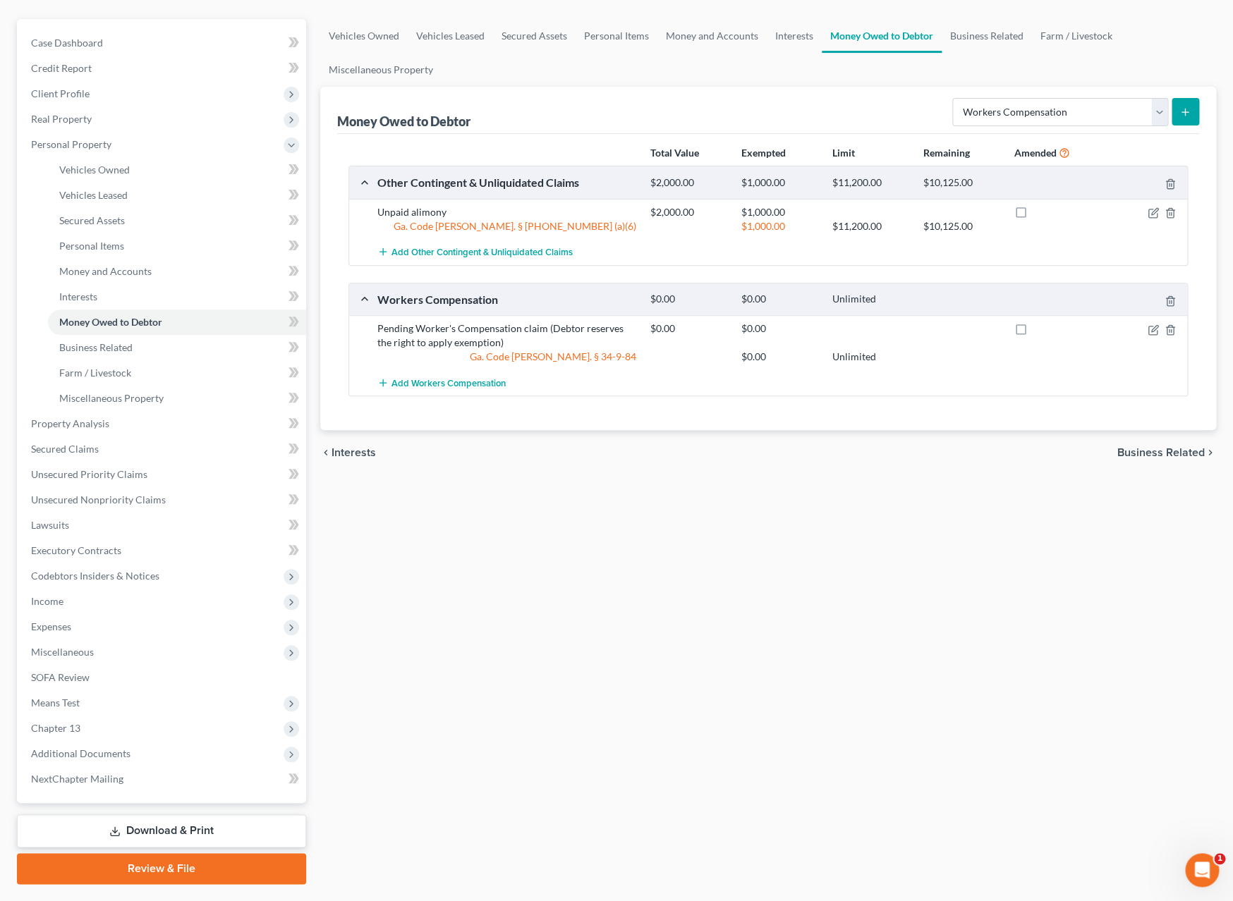
click at [176, 827] on link "Download & Print" at bounding box center [161, 830] width 289 height 33
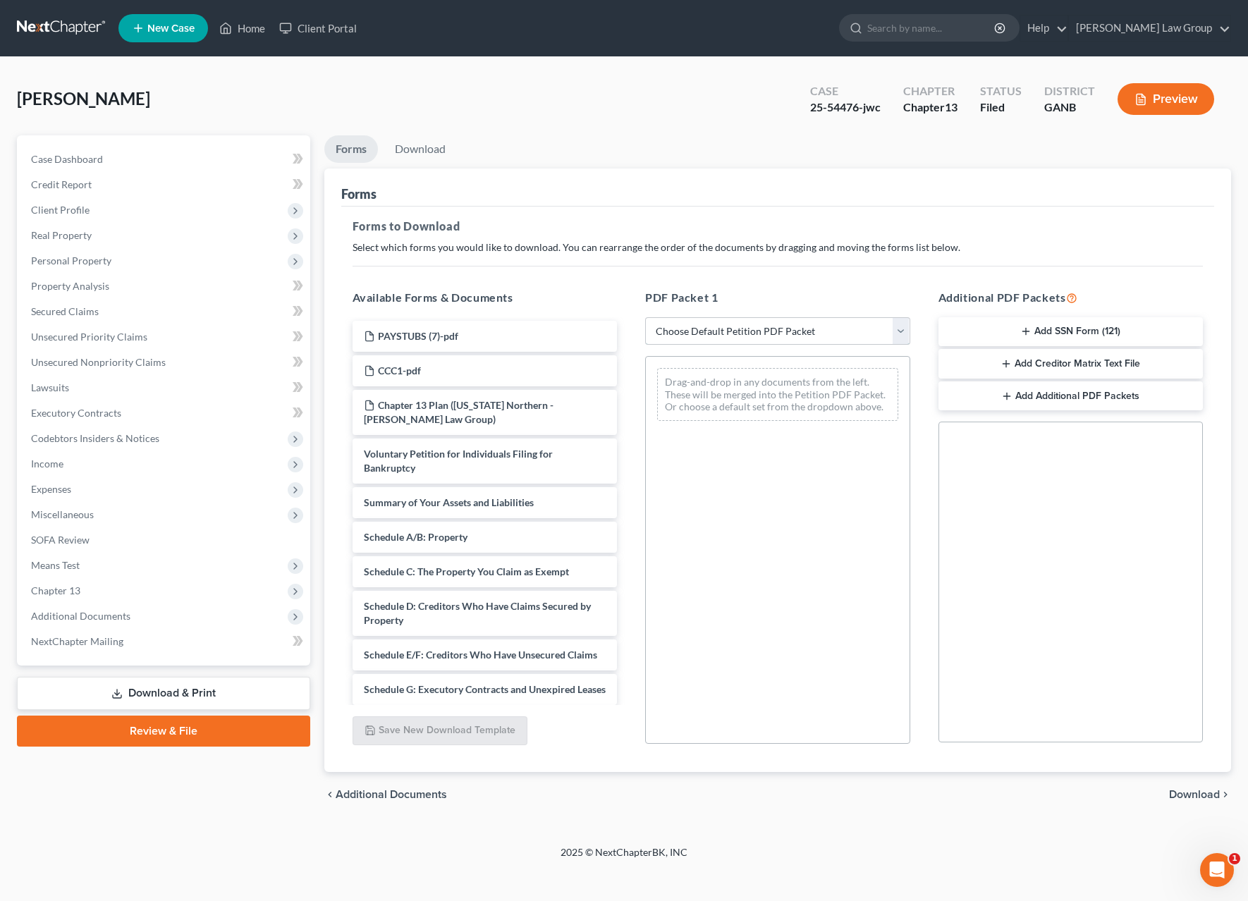
click at [645, 317] on select "Choose Default Petition PDF Packet Complete Bankruptcy Petition (all forms and …" at bounding box center [777, 331] width 265 height 28
select select "2"
click option "Amended Forms" at bounding box center [0, 0] width 0 height 0
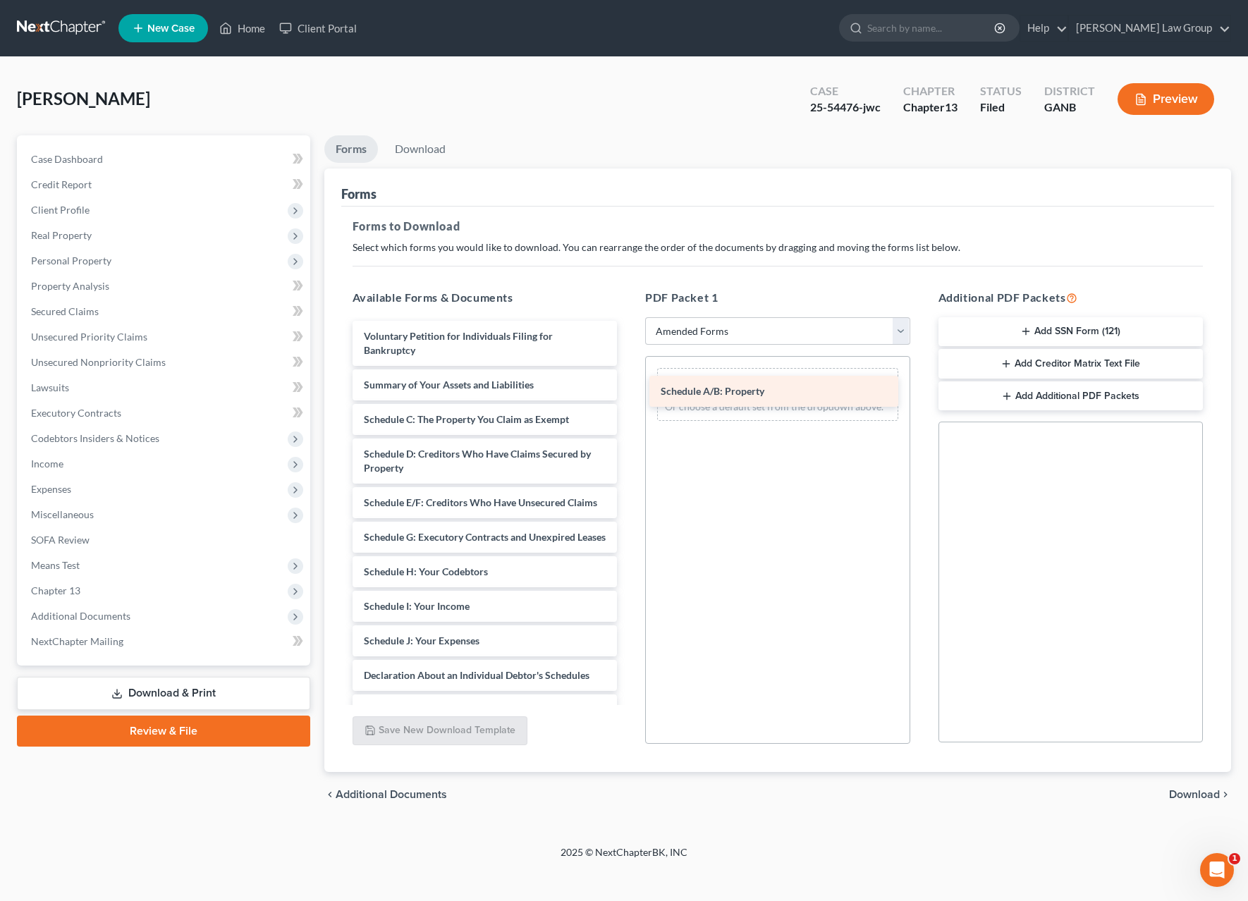
drag, startPoint x: 471, startPoint y: 427, endPoint x: 768, endPoint y: 399, distance: 298.2
click at [629, 399] on div "Schedule A/B: Property Voluntary Petition for Individuals Filing for Bankruptcy…" at bounding box center [485, 624] width 288 height 606
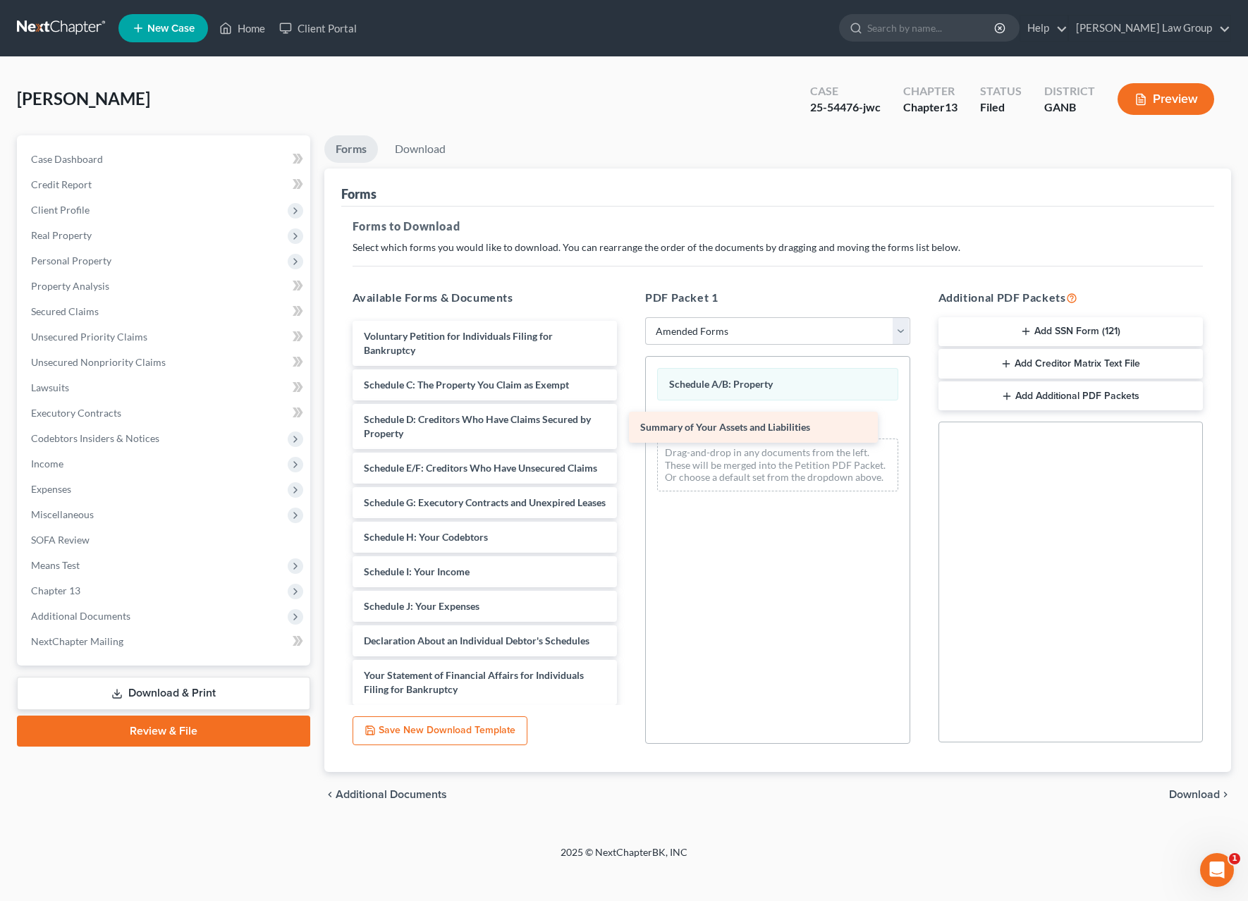
drag, startPoint x: 525, startPoint y: 391, endPoint x: 801, endPoint y: 433, distance: 279.6
click at [629, 433] on div "Summary of Your Assets and Liabilities Voluntary Petition for Individuals Filin…" at bounding box center [485, 606] width 288 height 571
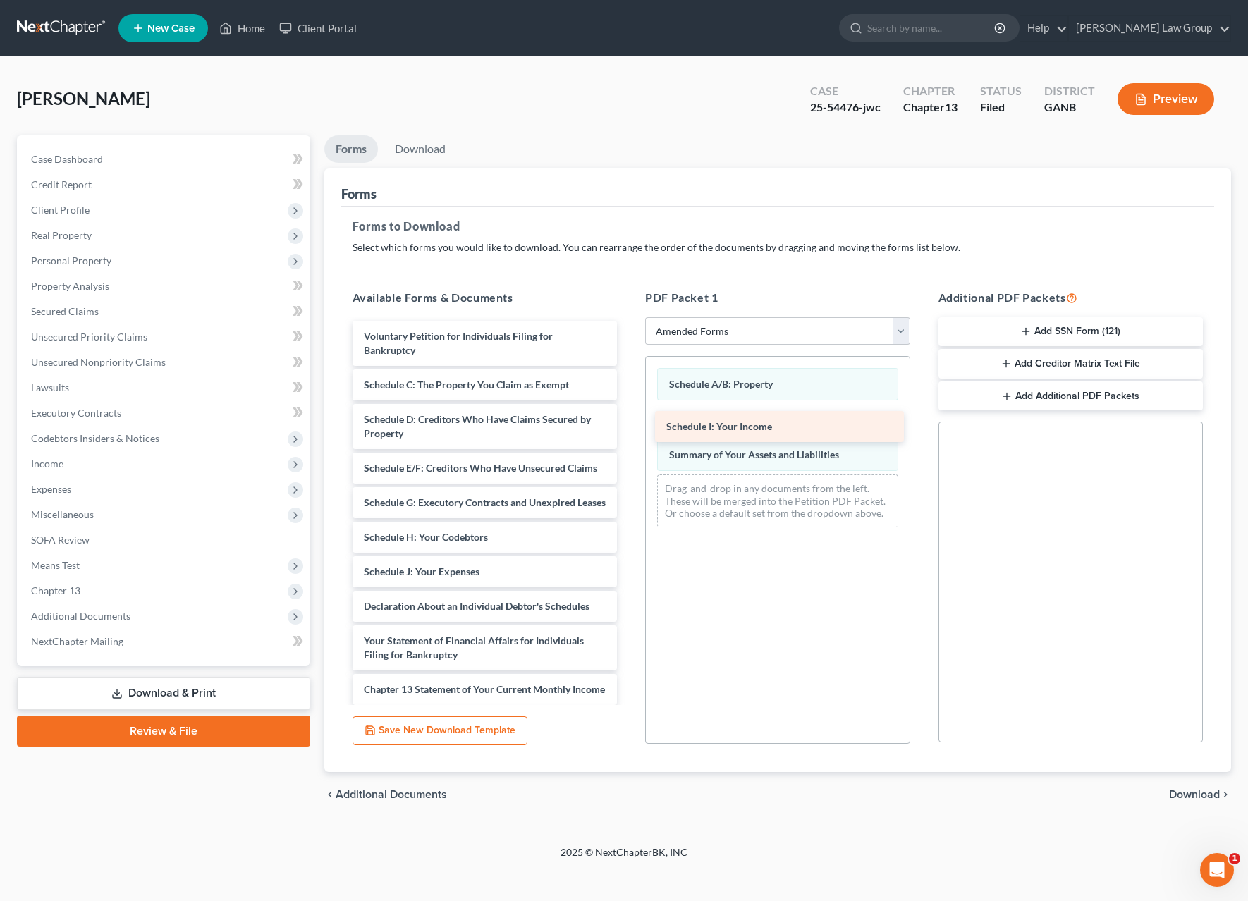
drag, startPoint x: 503, startPoint y: 608, endPoint x: 806, endPoint y: 435, distance: 348.7
click at [629, 435] on div "Schedule I: Your Income Voluntary Petition for Individuals Filing for Bankruptc…" at bounding box center [485, 589] width 288 height 537
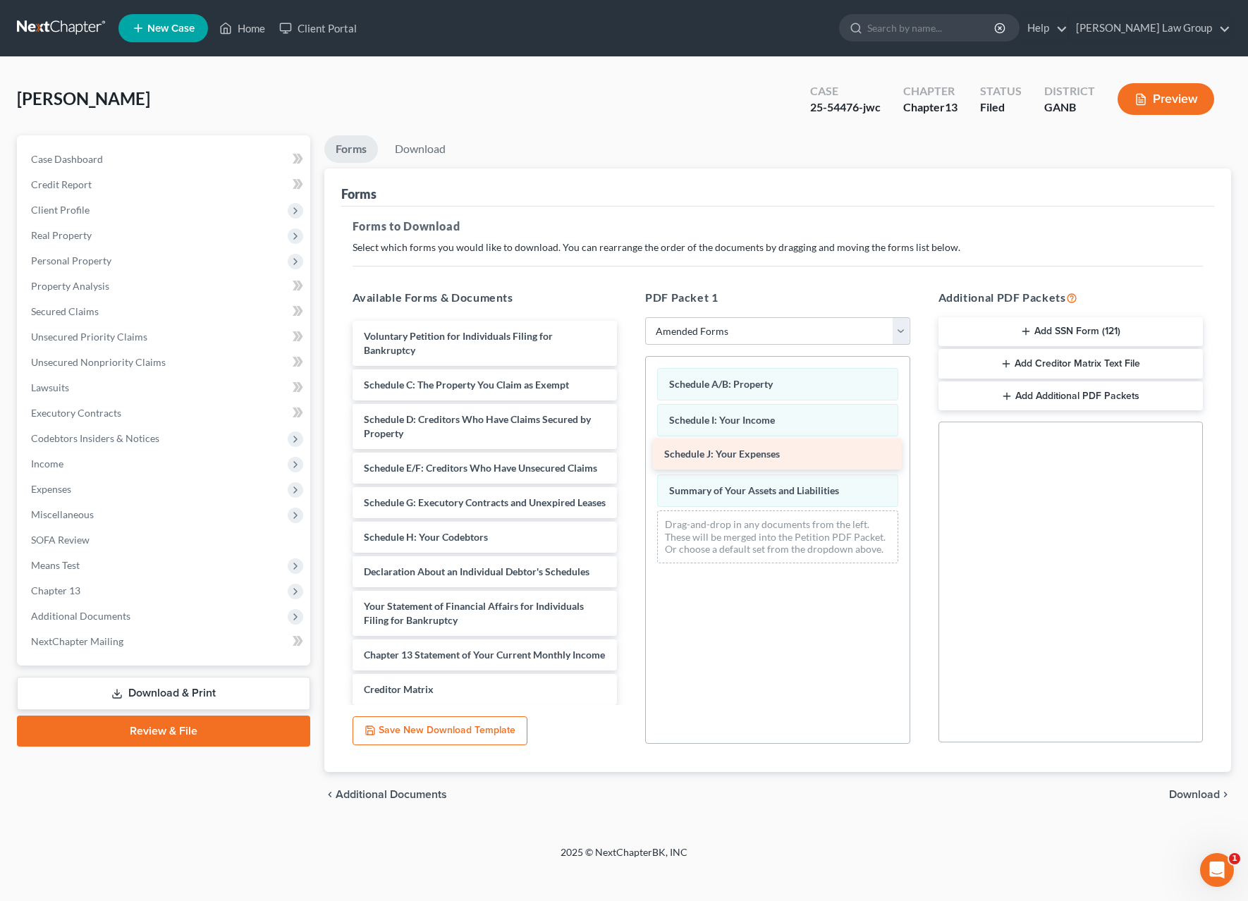
drag, startPoint x: 497, startPoint y: 598, endPoint x: 797, endPoint y: 453, distance: 333.6
click at [629, 453] on div "Schedule J: Your Expenses Voluntary Petition for Individuals Filing for Bankrup…" at bounding box center [485, 572] width 288 height 502
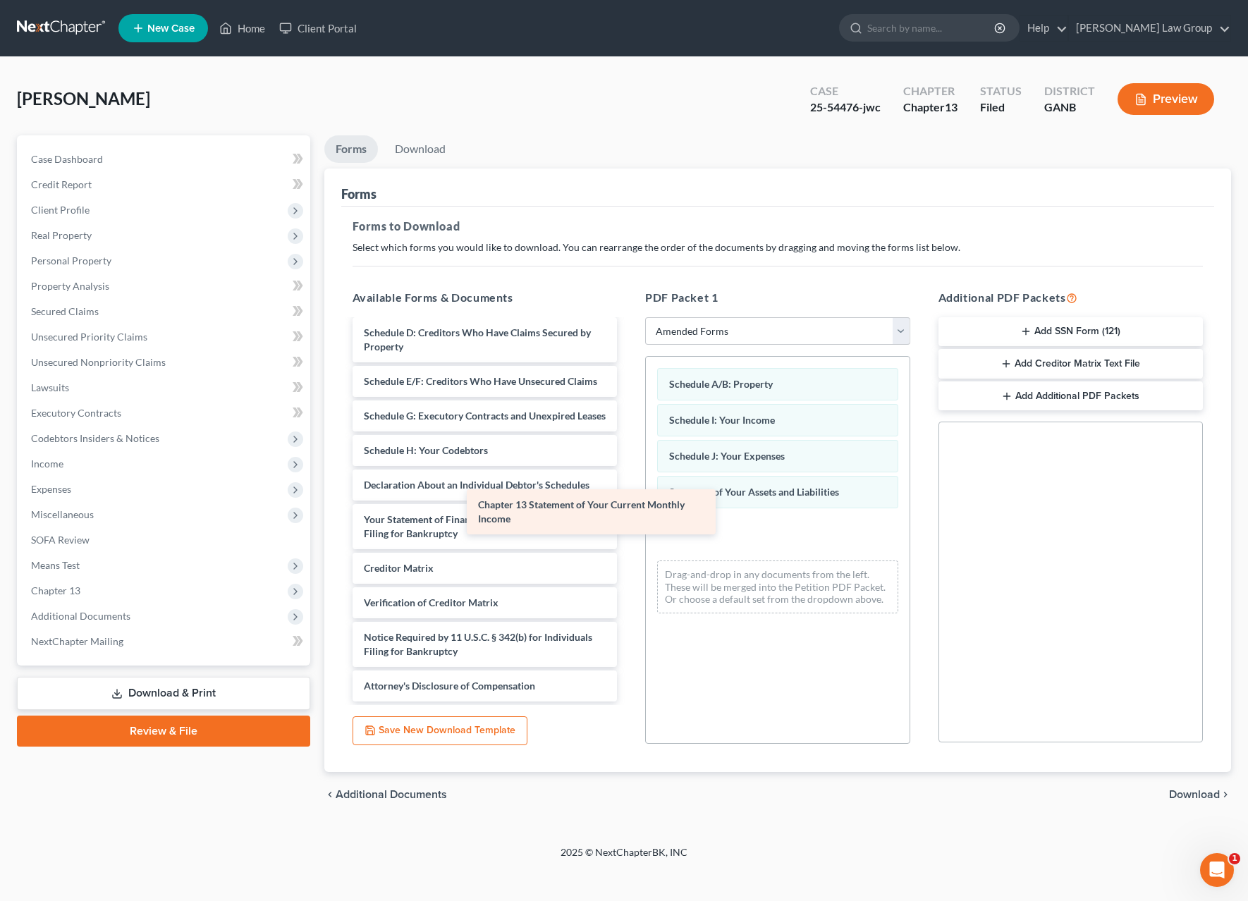
scroll to position [129, 0]
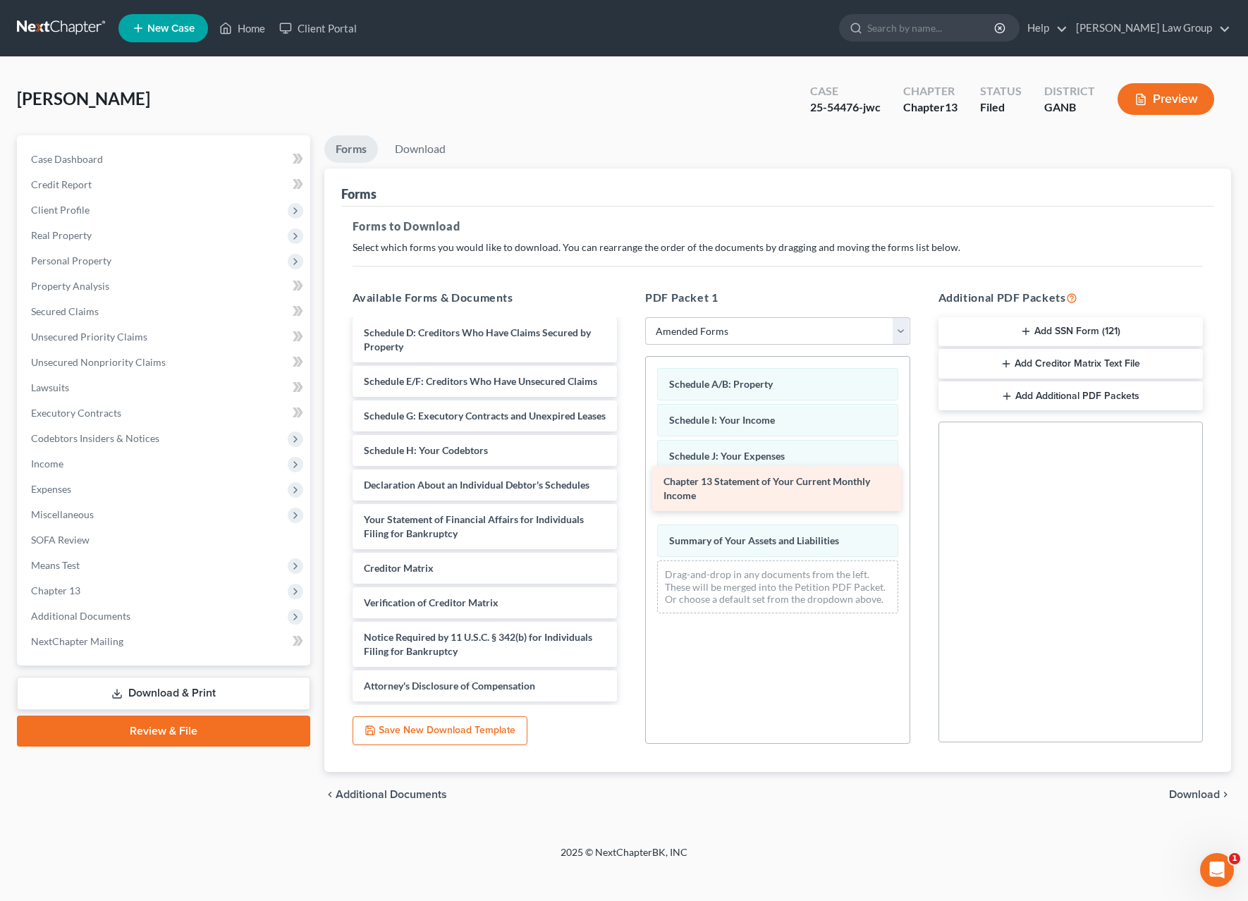
drag, startPoint x: 546, startPoint y: 548, endPoint x: 836, endPoint y: 501, distance: 293.6
click at [629, 501] on div "Chapter 13 Statement of Your Current Monthly Income Voluntary Petition for Indi…" at bounding box center [485, 467] width 288 height 467
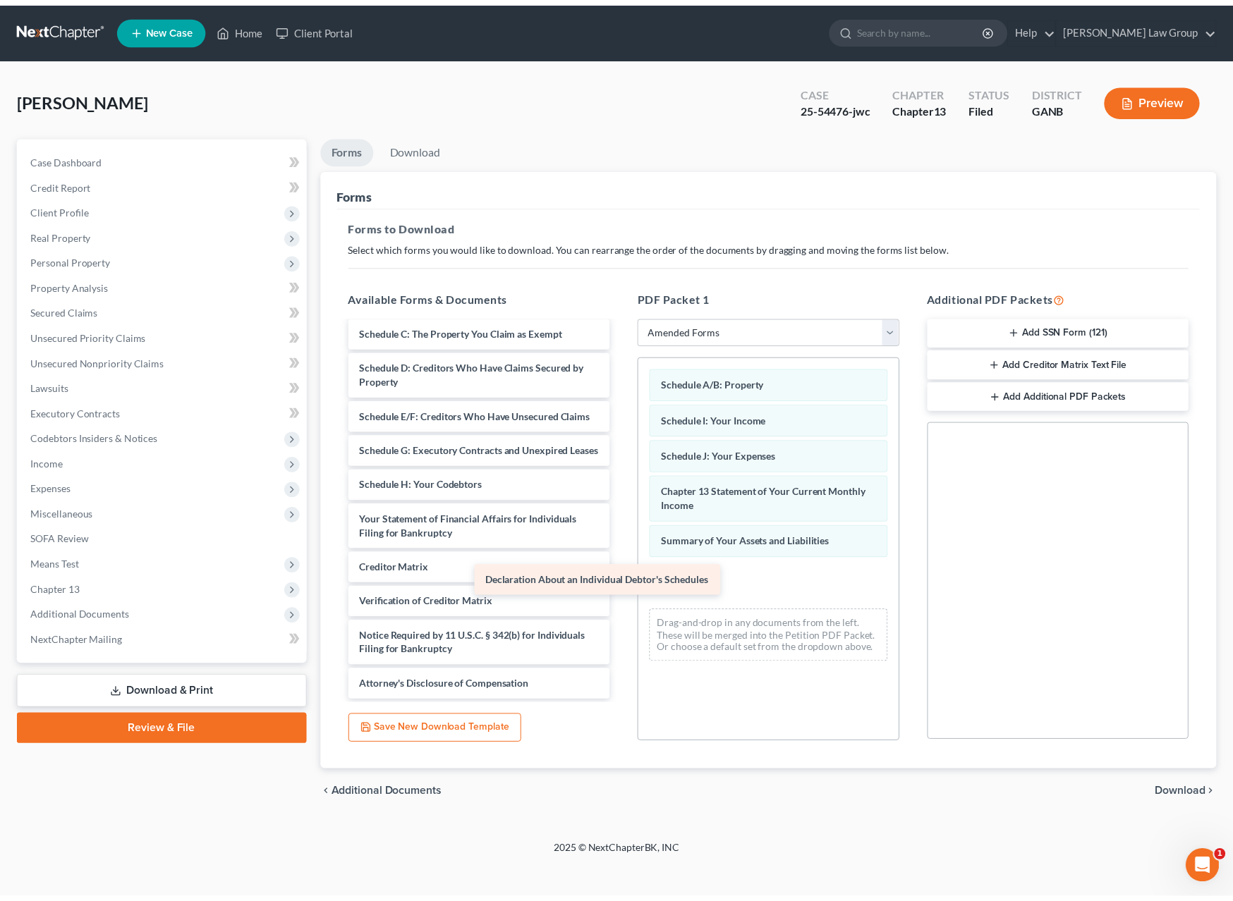
scroll to position [80, 0]
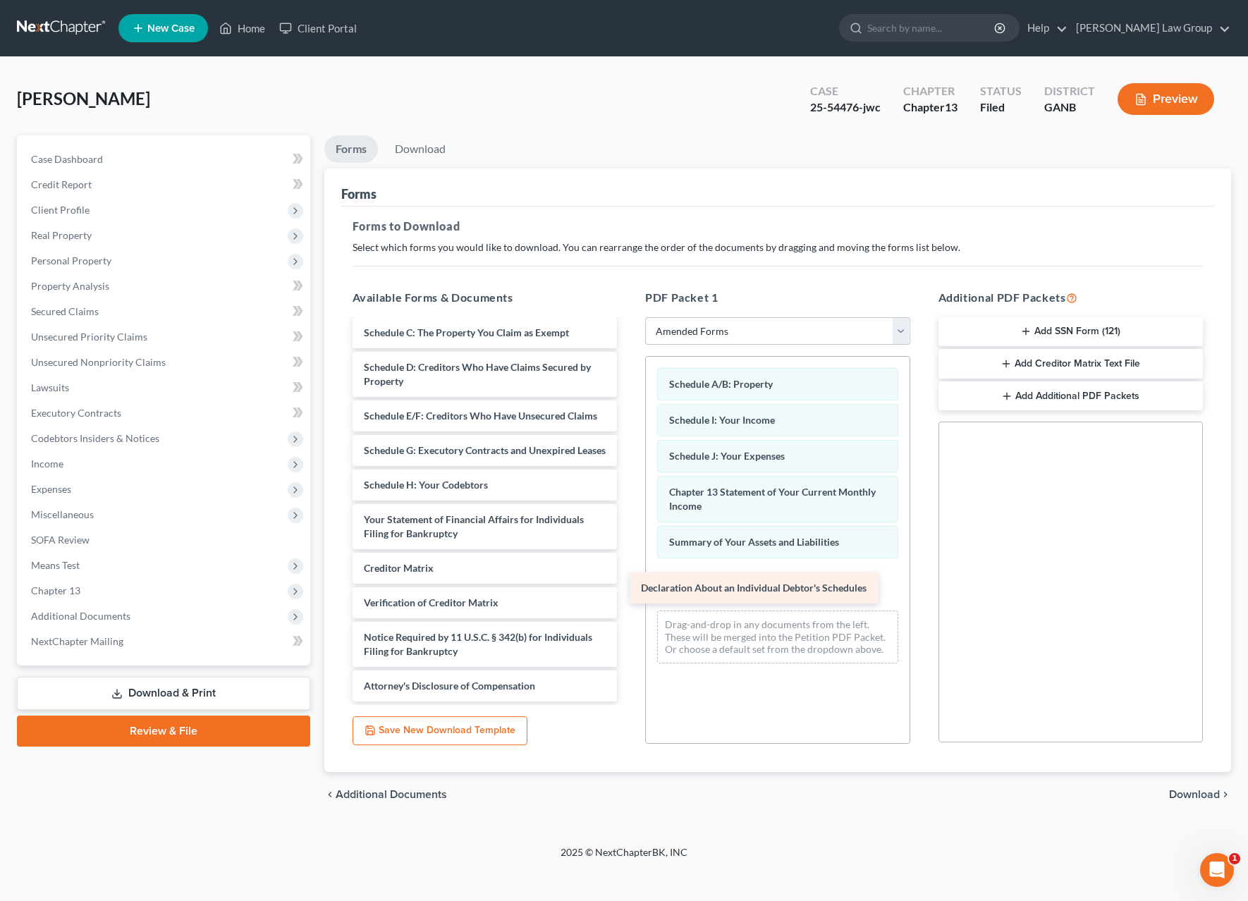
drag, startPoint x: 518, startPoint y: 505, endPoint x: 812, endPoint y: 594, distance: 307.4
click at [629, 597] on div "Declaration About an Individual Debtor's Schedules Voluntary Petition for Indiv…" at bounding box center [485, 485] width 288 height 433
click at [1196, 795] on span "Download" at bounding box center [1194, 794] width 51 height 11
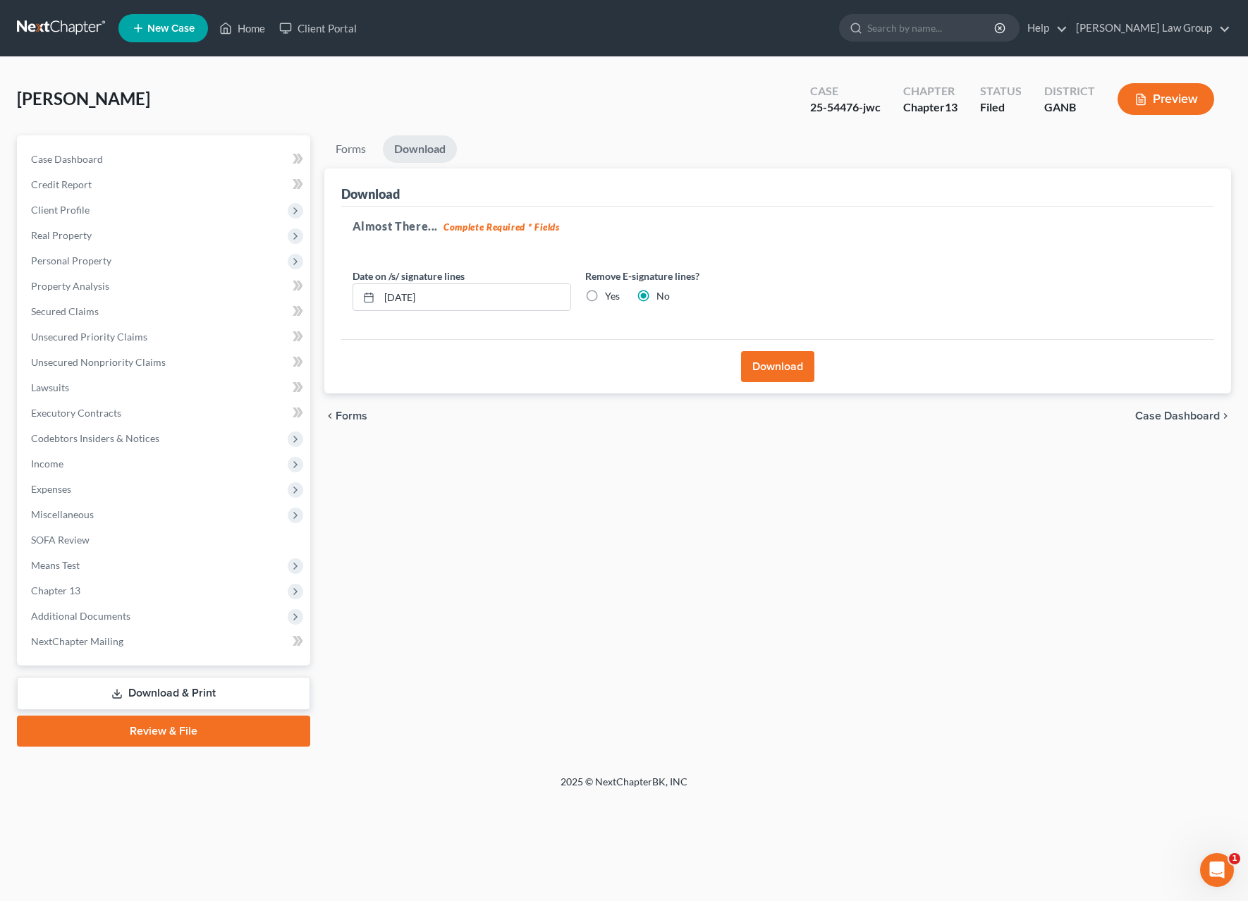
click at [752, 369] on button "Download" at bounding box center [777, 366] width 73 height 31
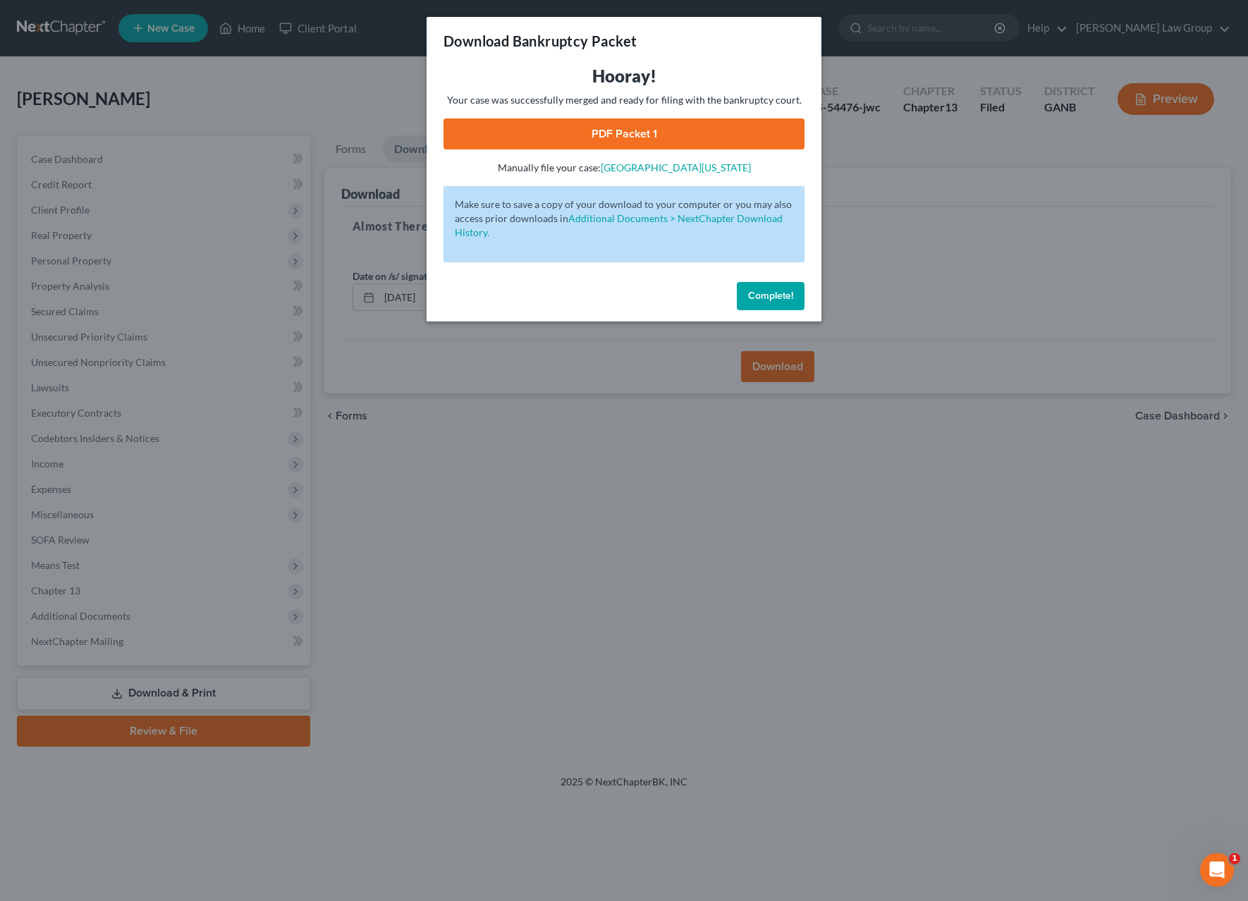
click at [727, 133] on link "PDF Packet 1" at bounding box center [624, 133] width 361 height 31
click at [753, 298] on span "Complete!" at bounding box center [770, 296] width 45 height 12
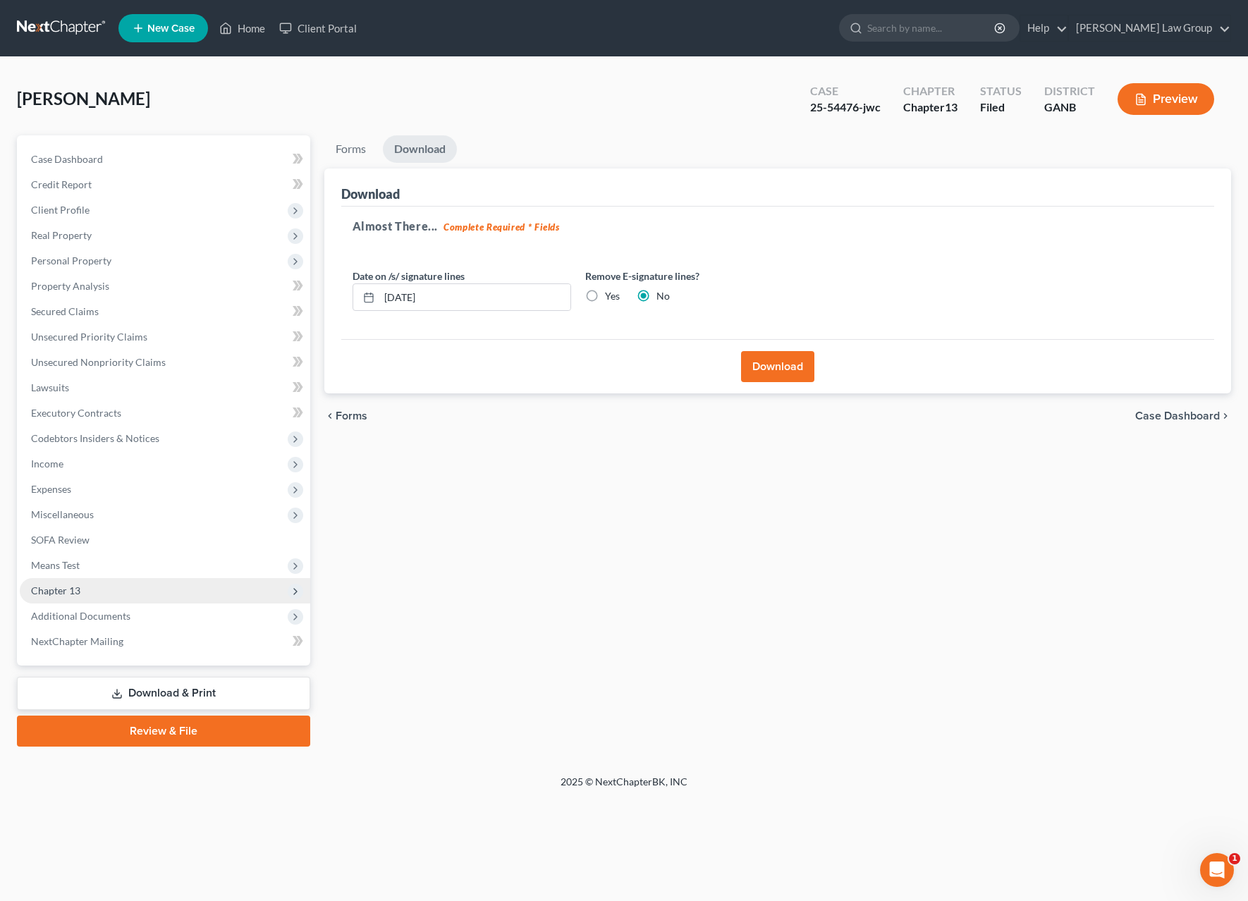
click at [75, 596] on span "Chapter 13" at bounding box center [165, 590] width 290 height 25
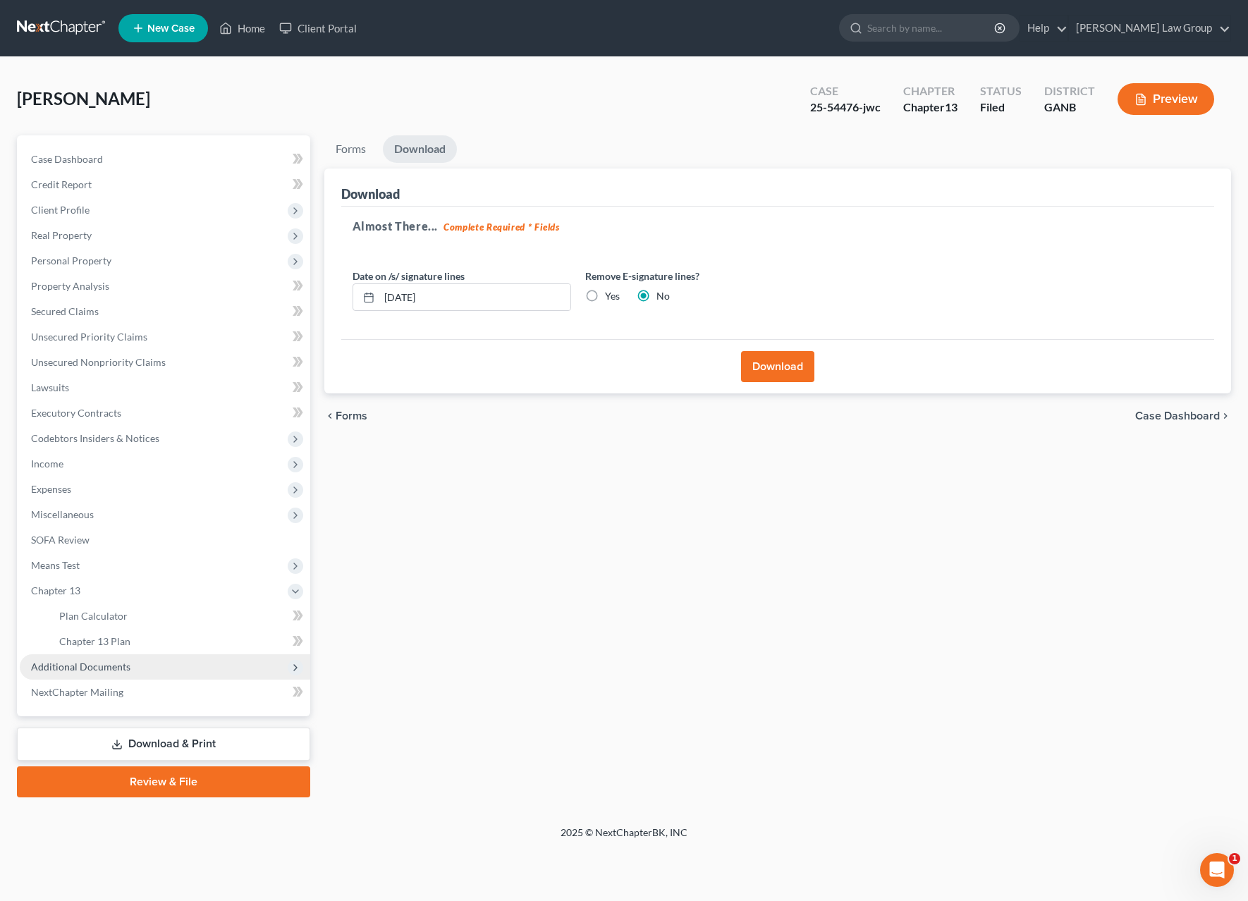
click at [121, 661] on span "Additional Documents" at bounding box center [80, 667] width 99 height 12
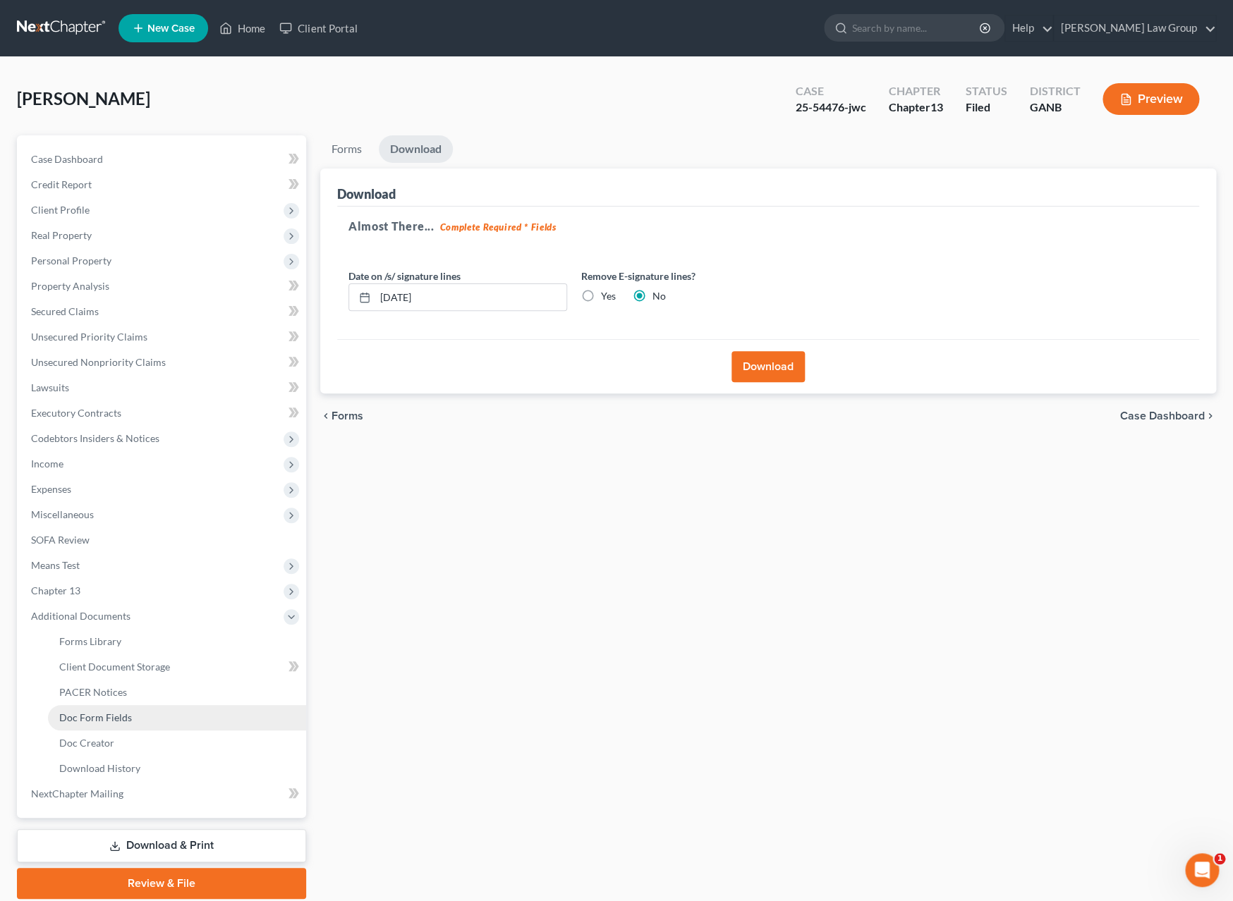
click at [150, 721] on link "Doc Form Fields" at bounding box center [177, 717] width 258 height 25
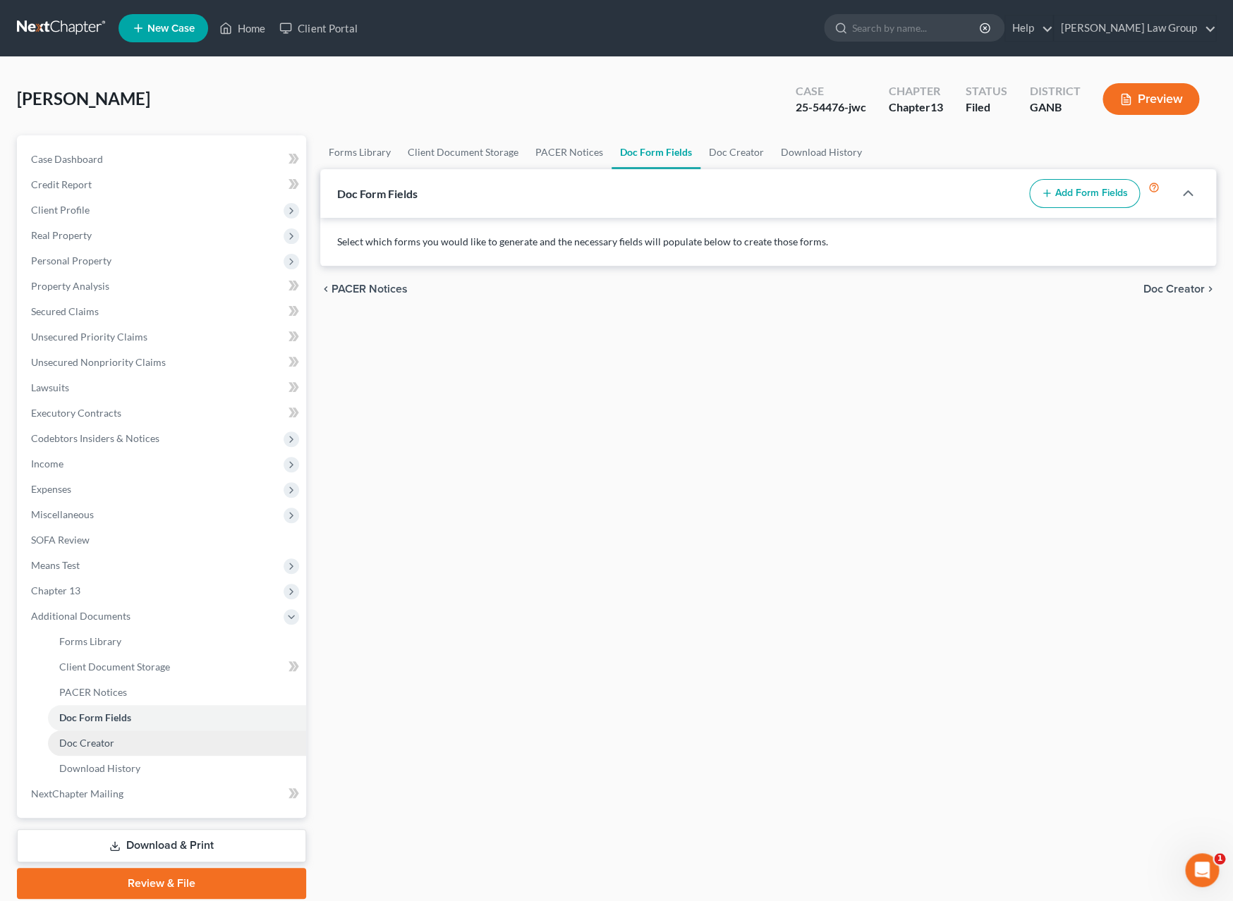
click at [89, 748] on span "Doc Creator" at bounding box center [86, 743] width 55 height 12
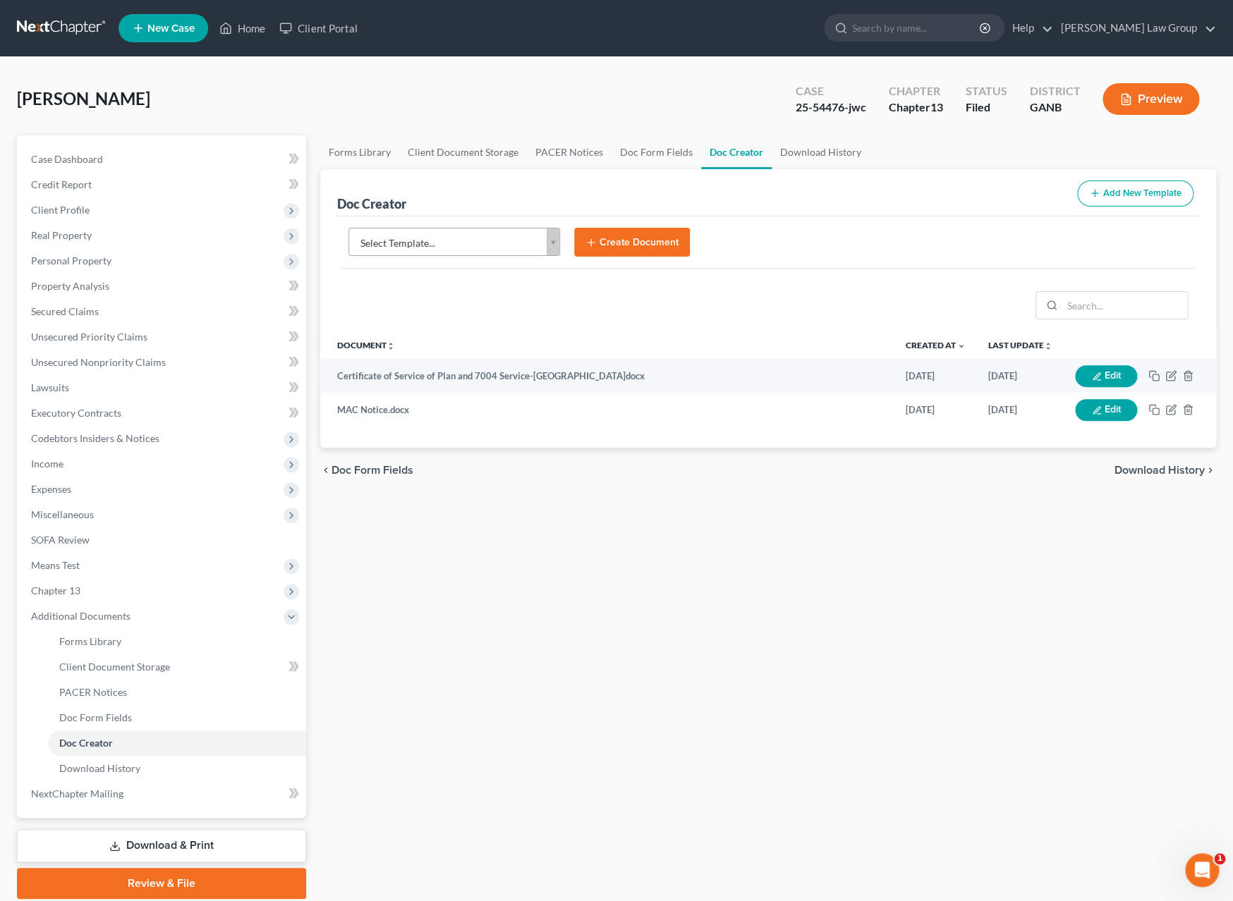
click at [556, 245] on body "Home New Case Client Portal Saedi Law Group ssudman@saedilawgroup.com My Accoun…" at bounding box center [616, 476] width 1233 height 953
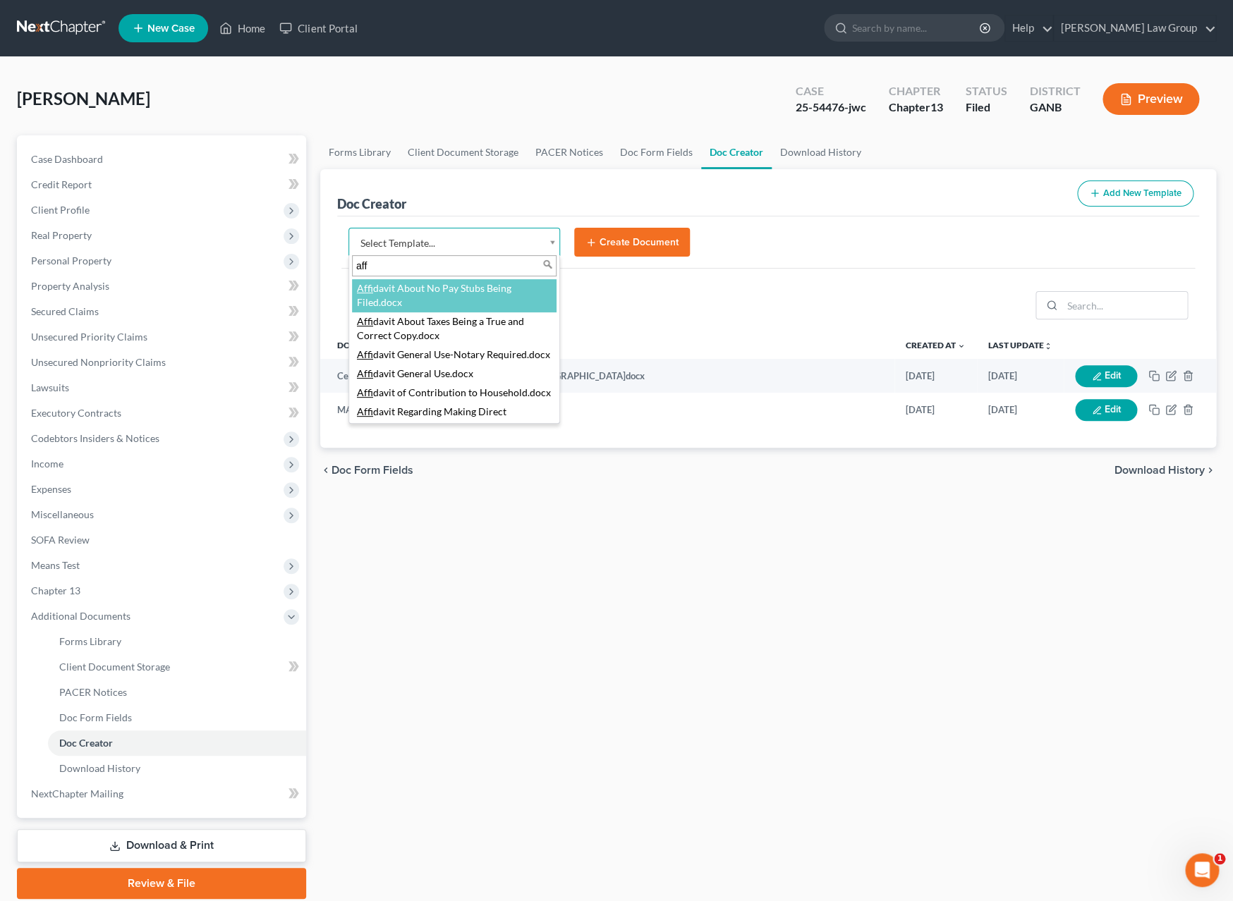
type input "aff"
select select "111522"
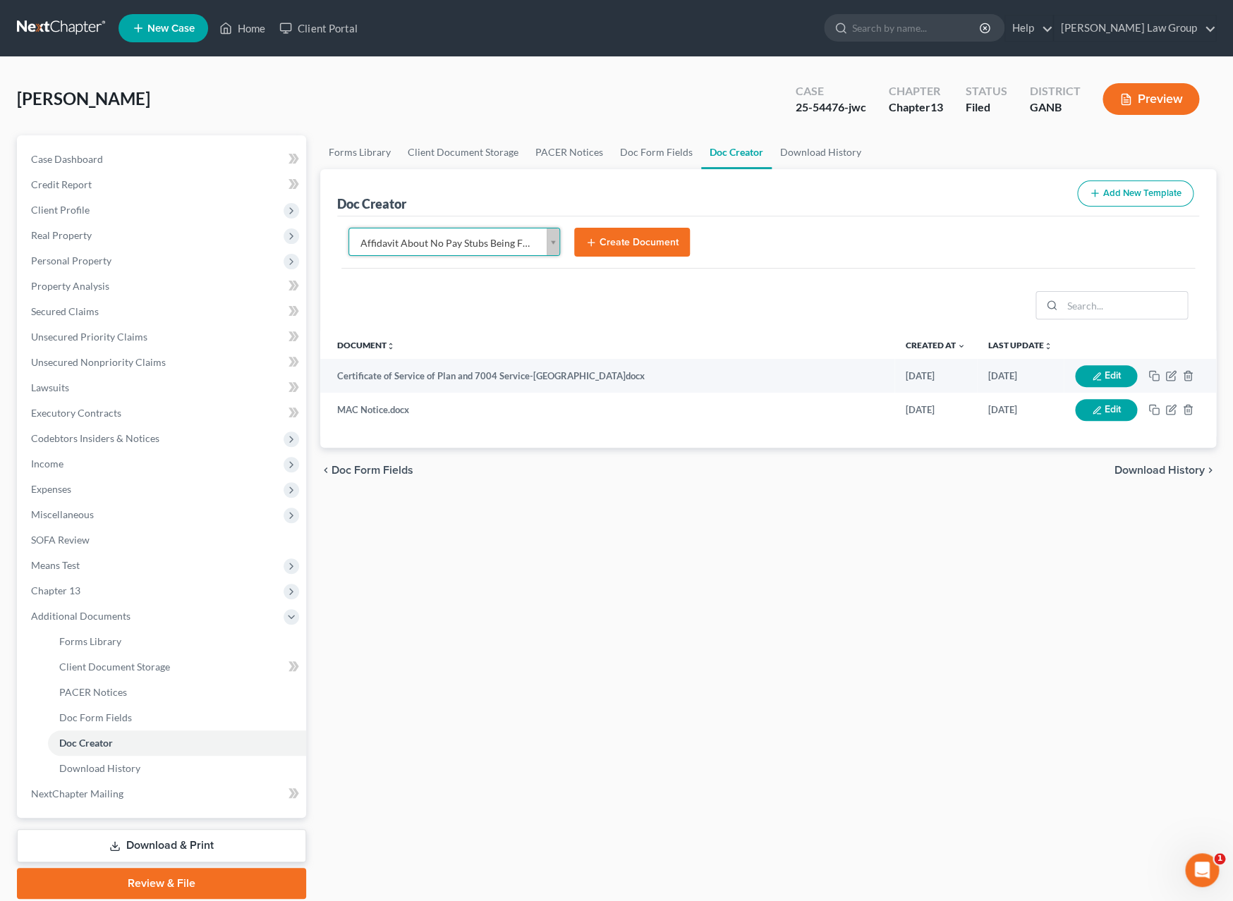
click at [660, 240] on button "Create Document" at bounding box center [632, 243] width 116 height 30
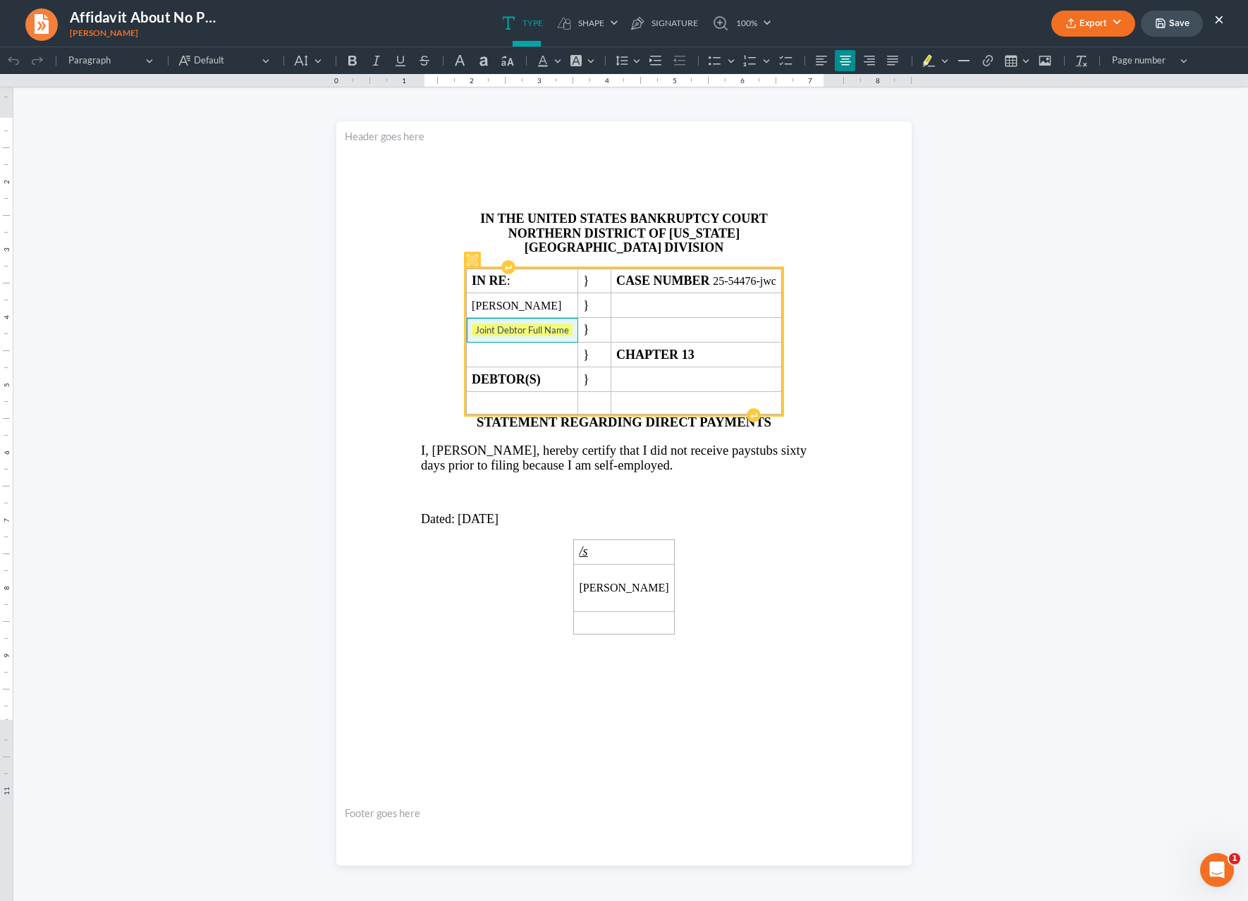
click at [567, 336] on span "Joint Debtor Full Name" at bounding box center [522, 331] width 101 height 14
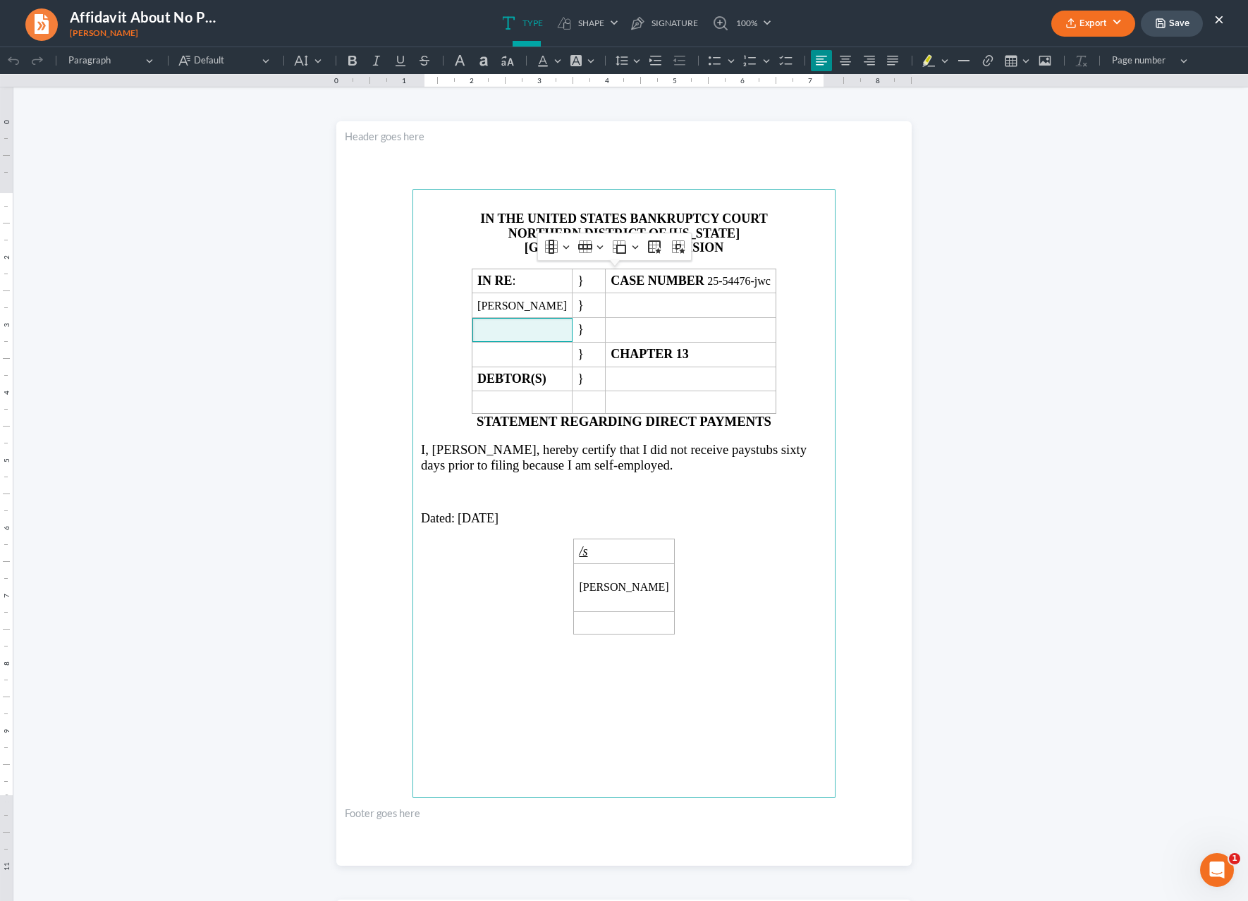
click at [751, 467] on p "I, Ramona Ann Stevenson, hereby certify that I did not receive paystubs sixty d…" at bounding box center [624, 457] width 406 height 30
click at [616, 472] on span "I, Ramona Ann Stevenson, hereby certify that I did not receive paystubs sixty d…" at bounding box center [614, 457] width 386 height 30
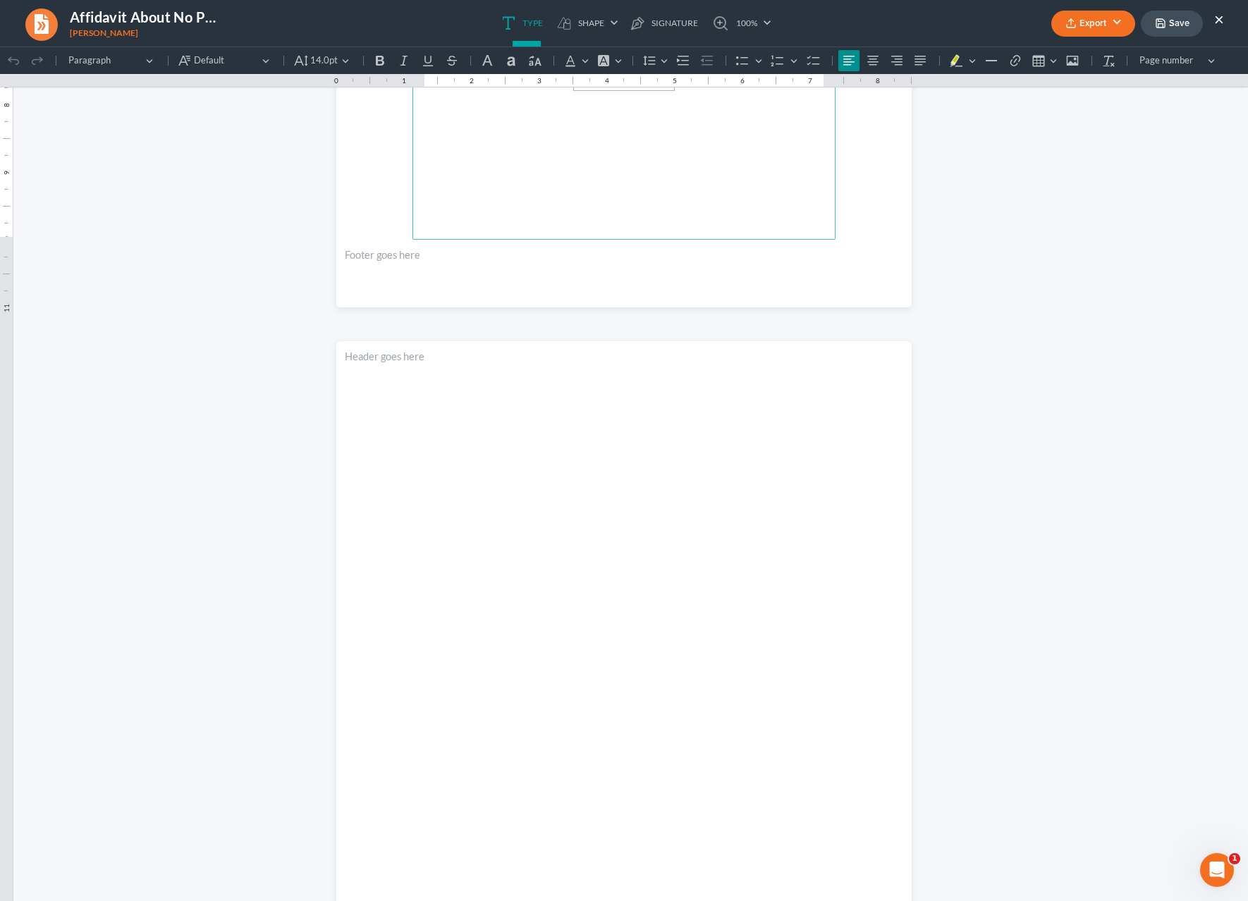
scroll to position [777, 0]
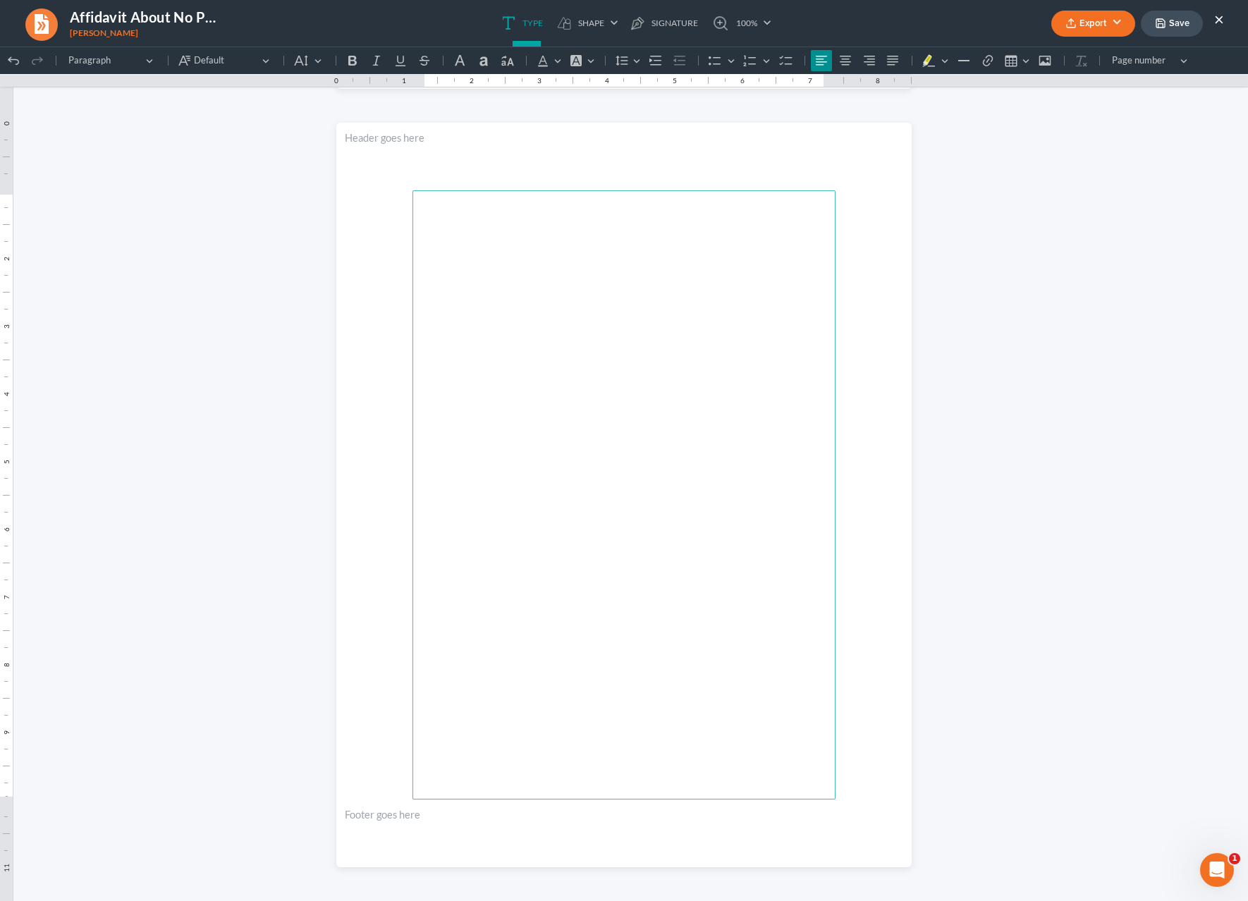
click at [767, 571] on main "Rich Text Editor, page-1-main" at bounding box center [623, 494] width 423 height 609
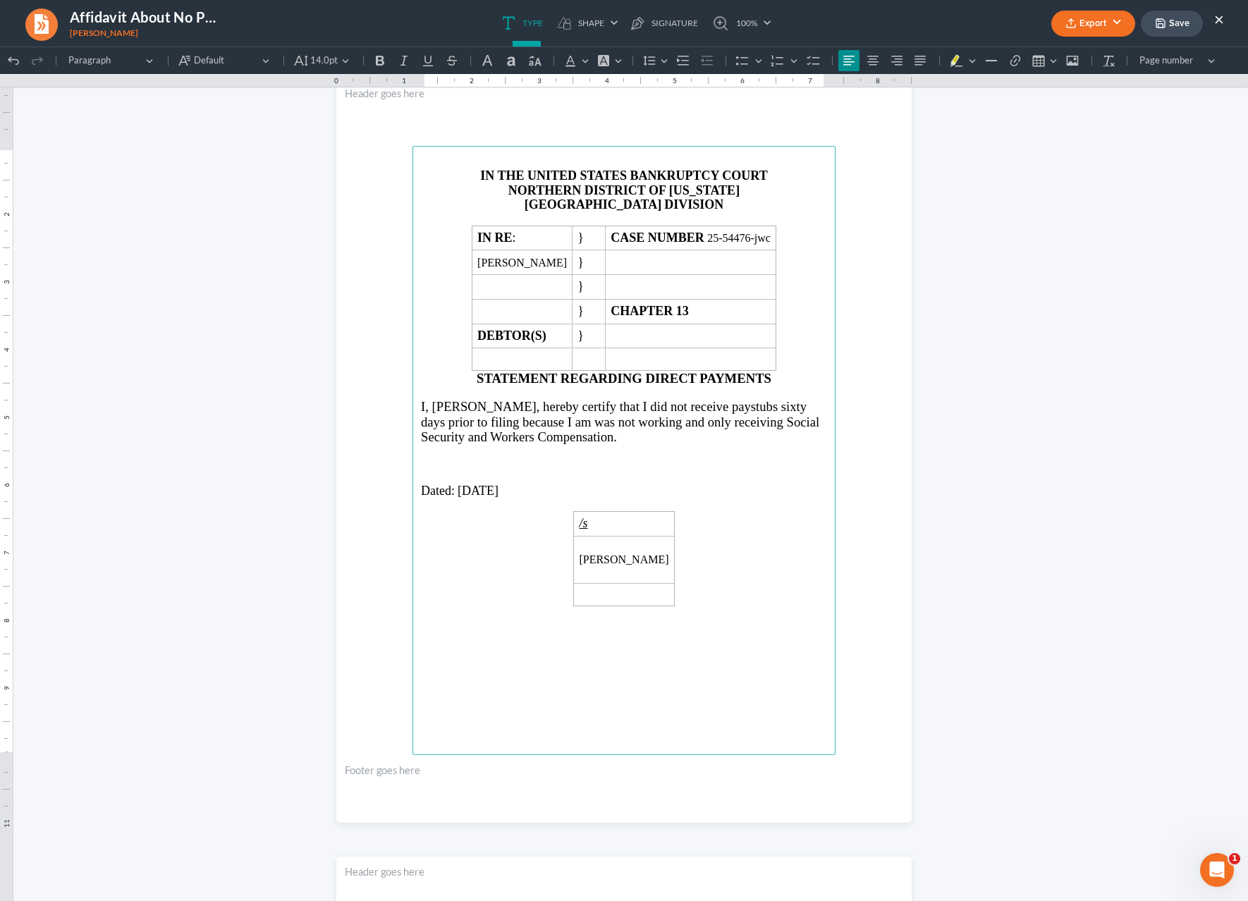
scroll to position [0, 0]
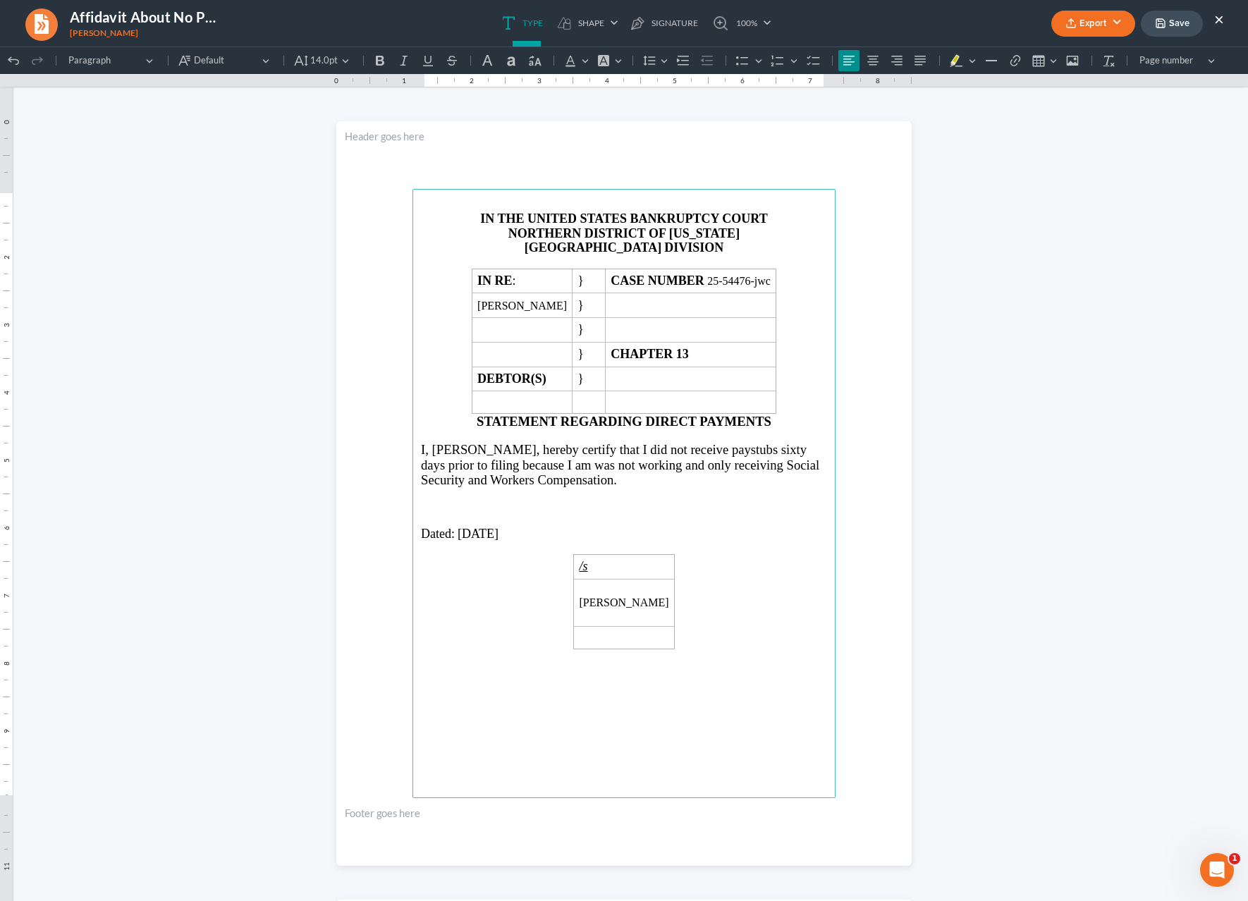
click at [1106, 19] on button "Export" at bounding box center [1093, 24] width 84 height 26
click at [1083, 61] on link "PDF" at bounding box center [1091, 56] width 109 height 24
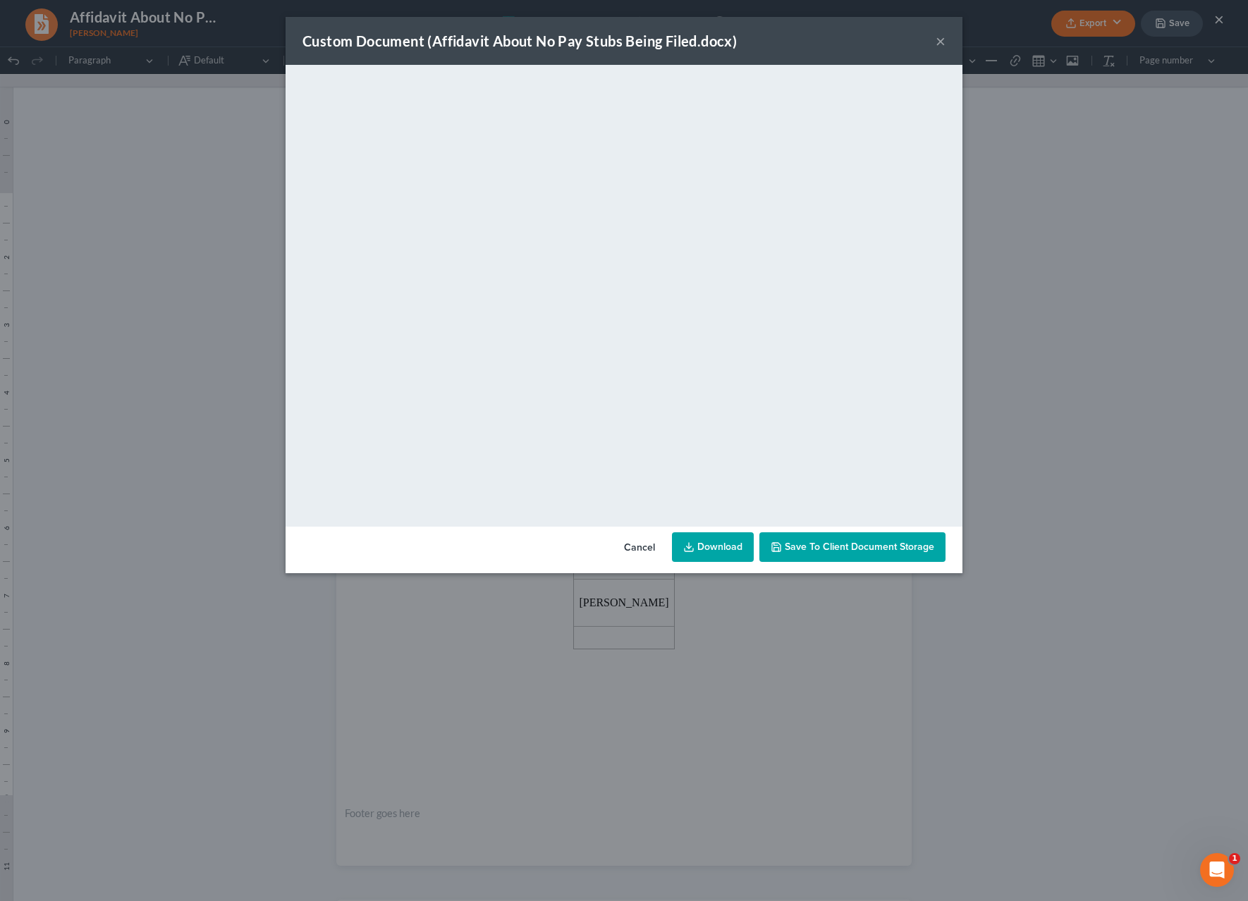
click at [723, 546] on link "Download" at bounding box center [713, 547] width 82 height 30
click at [948, 44] on div "Custom Document (Affidavit About No Pay Stubs Being Filed.docx) ×" at bounding box center [624, 41] width 677 height 48
click at [943, 44] on button "×" at bounding box center [941, 40] width 10 height 17
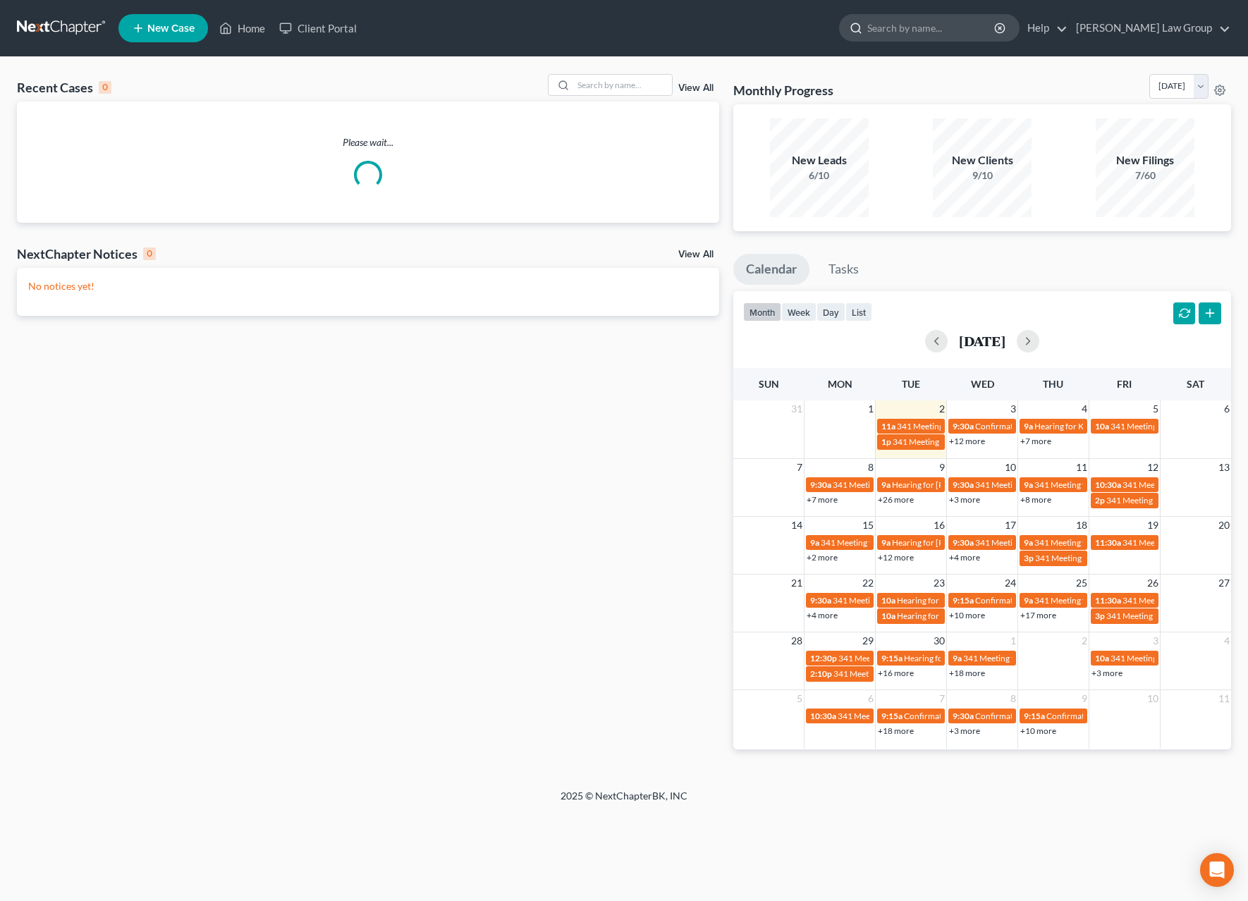
click at [960, 31] on input "search" at bounding box center [931, 28] width 129 height 26
paste input "54474"
type input "54474"
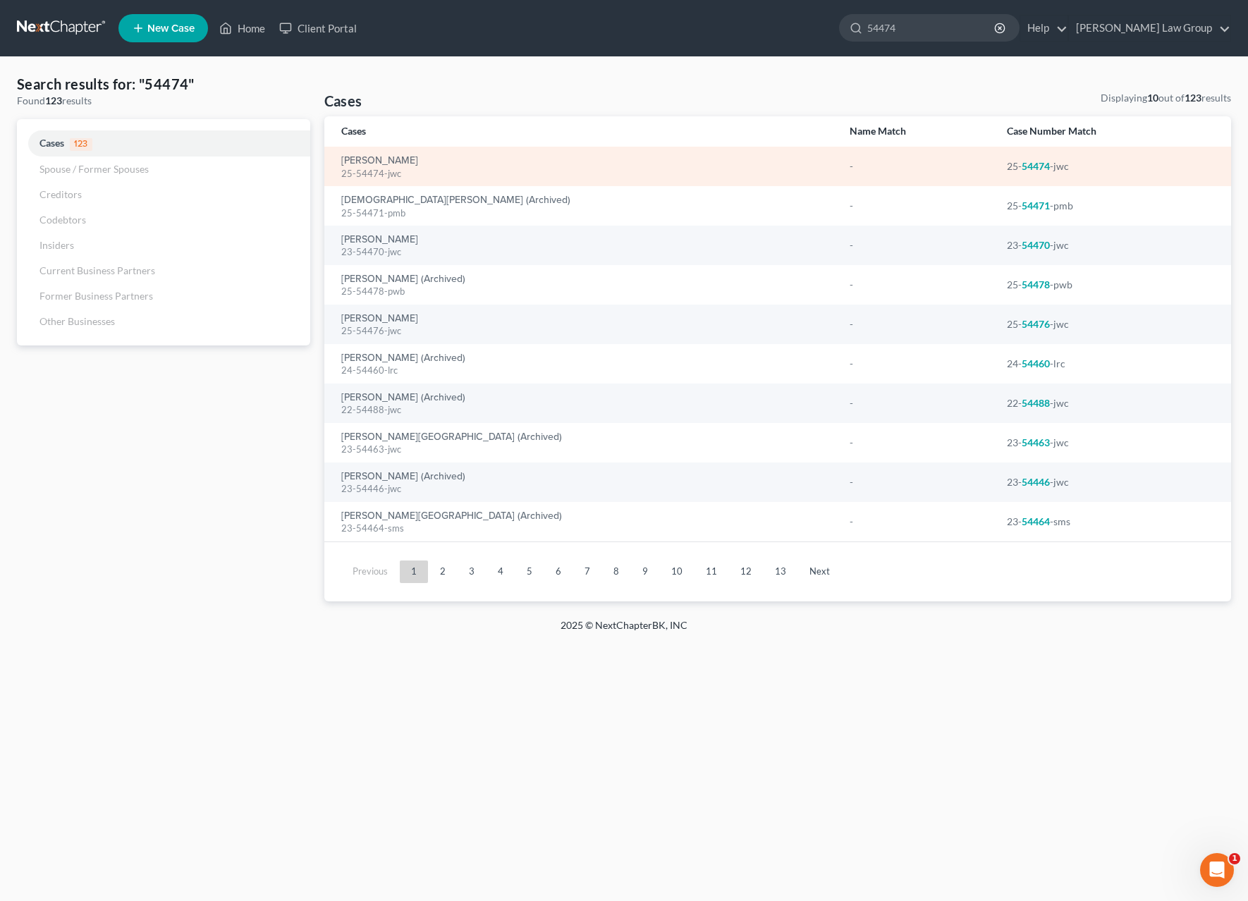
click at [386, 167] on div "25-54474-jwc" at bounding box center [584, 173] width 486 height 13
click at [387, 164] on link "[PERSON_NAME]" at bounding box center [379, 161] width 77 height 10
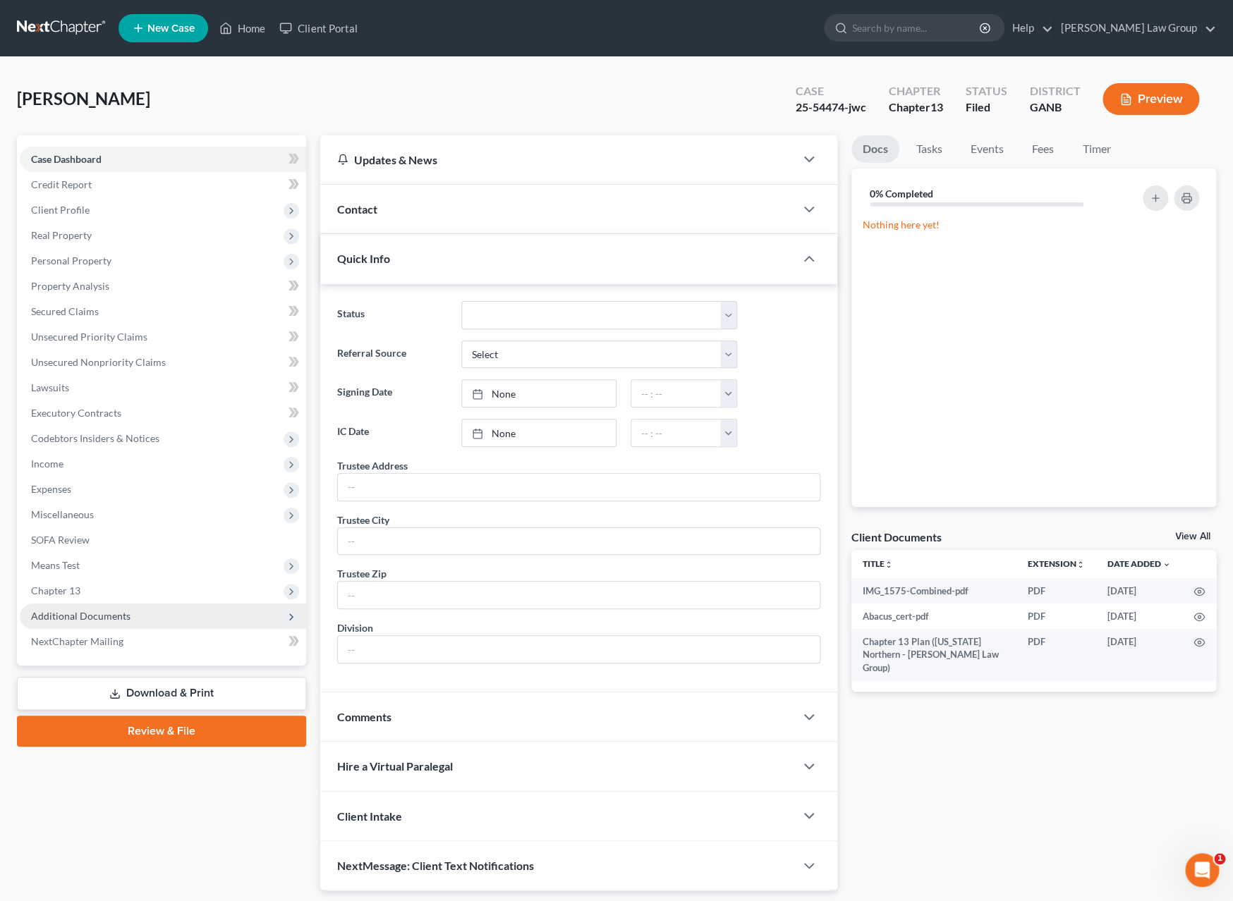
click at [133, 617] on span "Additional Documents" at bounding box center [163, 616] width 286 height 25
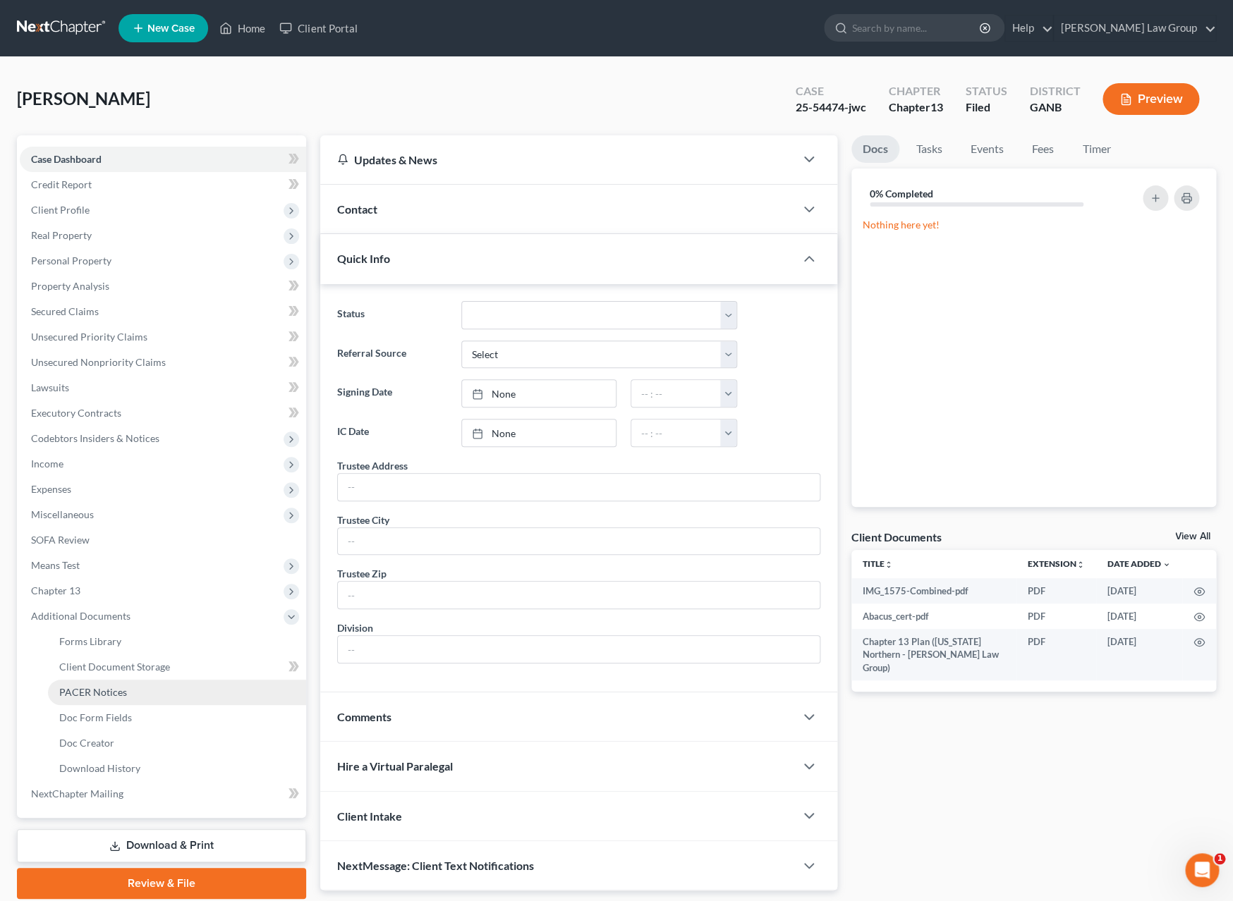
click at [159, 683] on link "PACER Notices" at bounding box center [177, 692] width 258 height 25
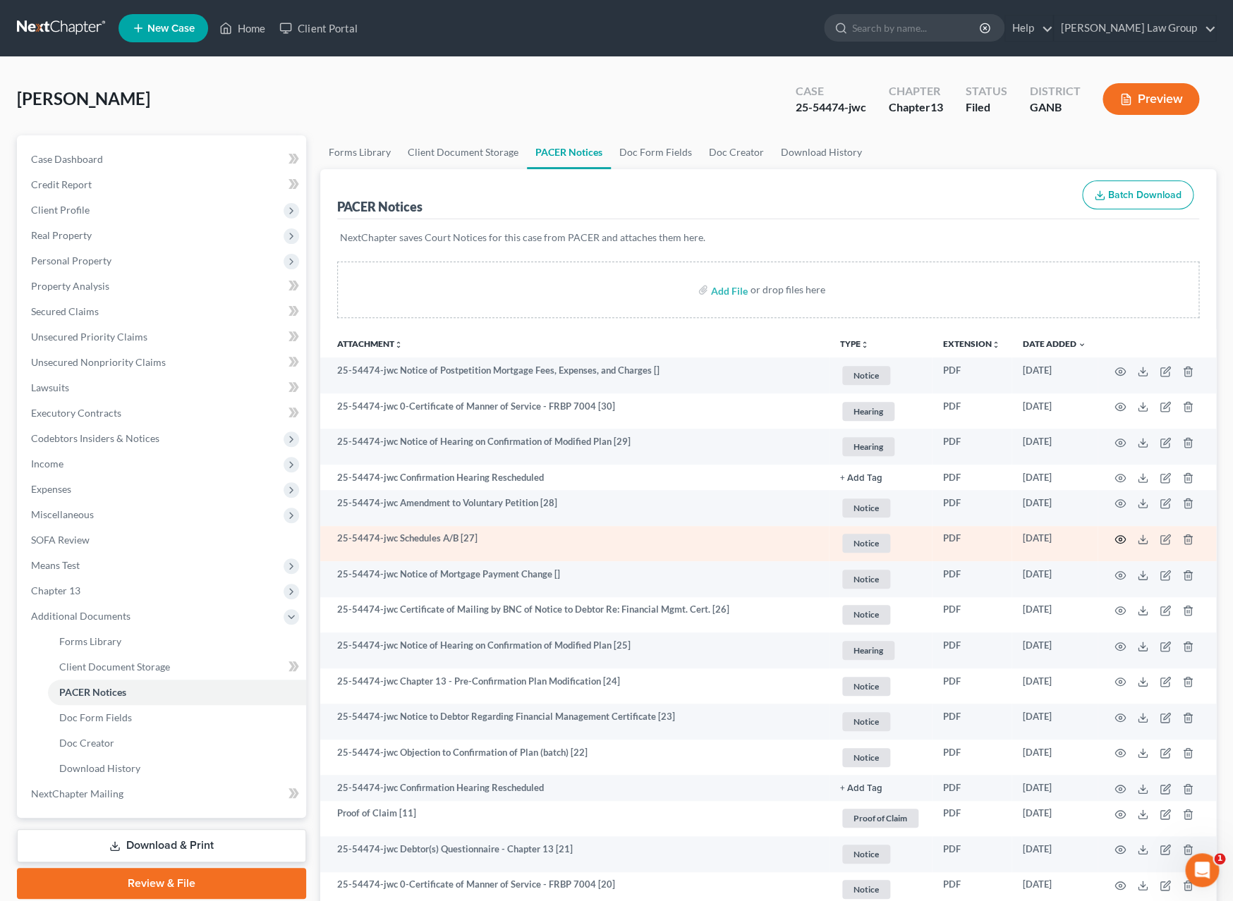
click at [1123, 539] on icon "button" at bounding box center [1120, 540] width 11 height 8
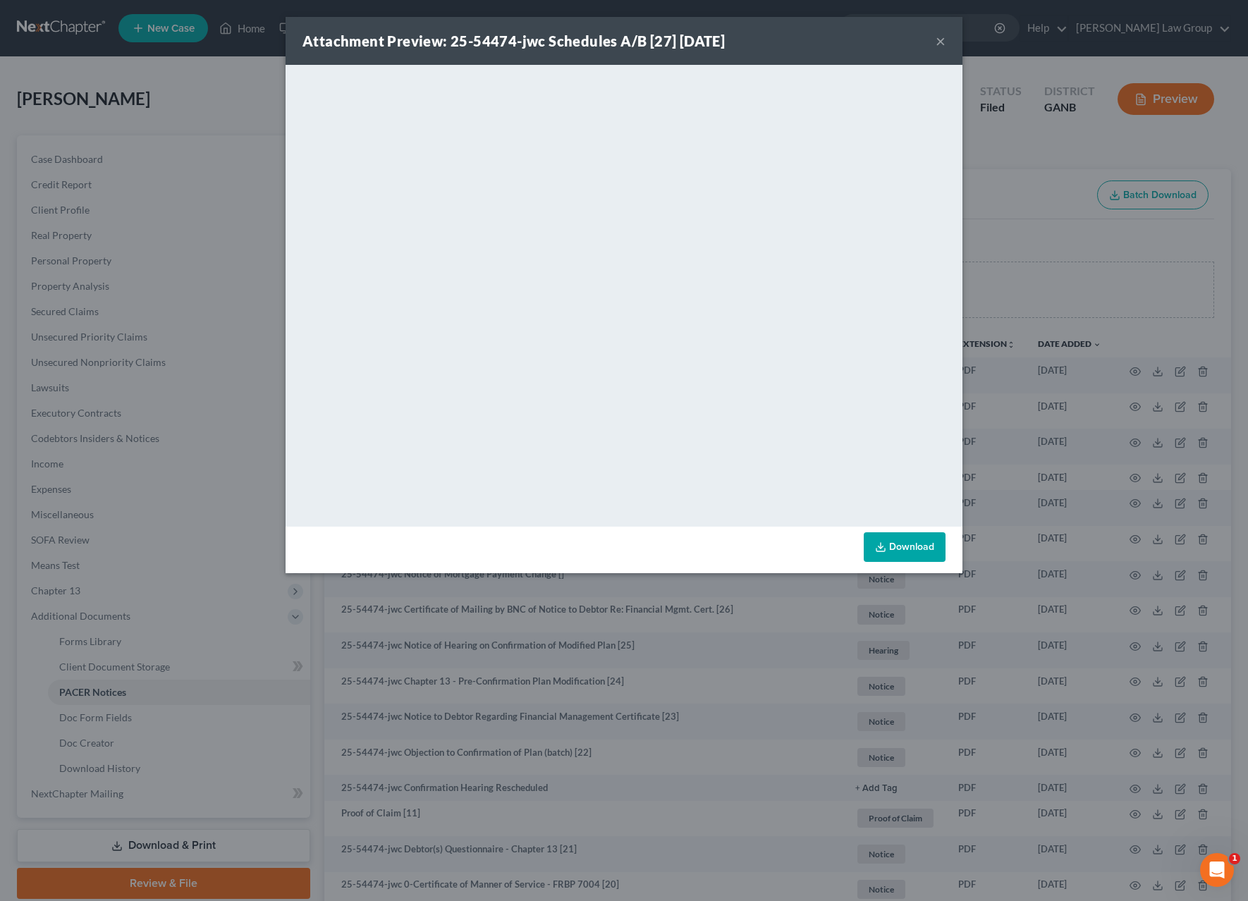
click at [943, 44] on button "×" at bounding box center [941, 40] width 10 height 17
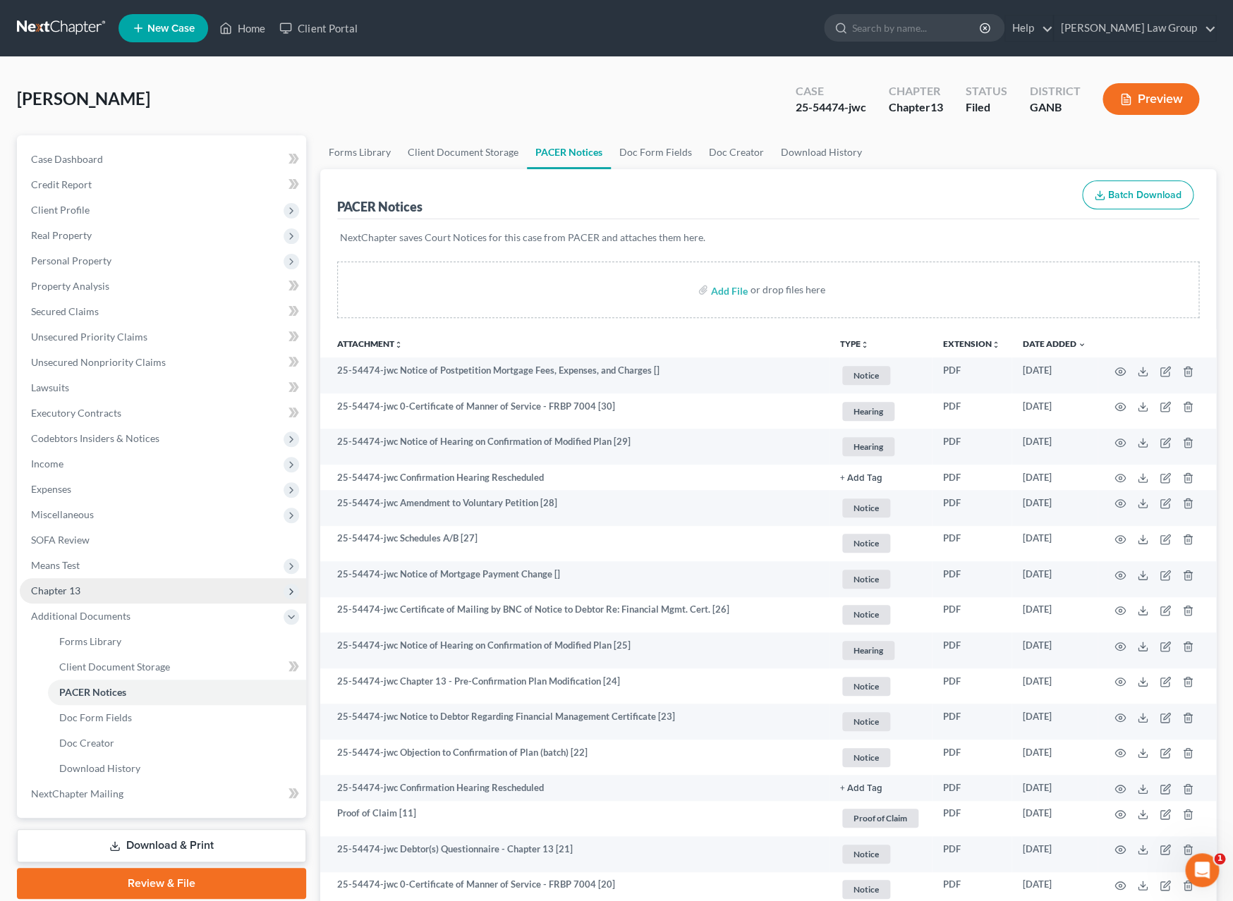
click at [126, 583] on span "Chapter 13" at bounding box center [163, 590] width 286 height 25
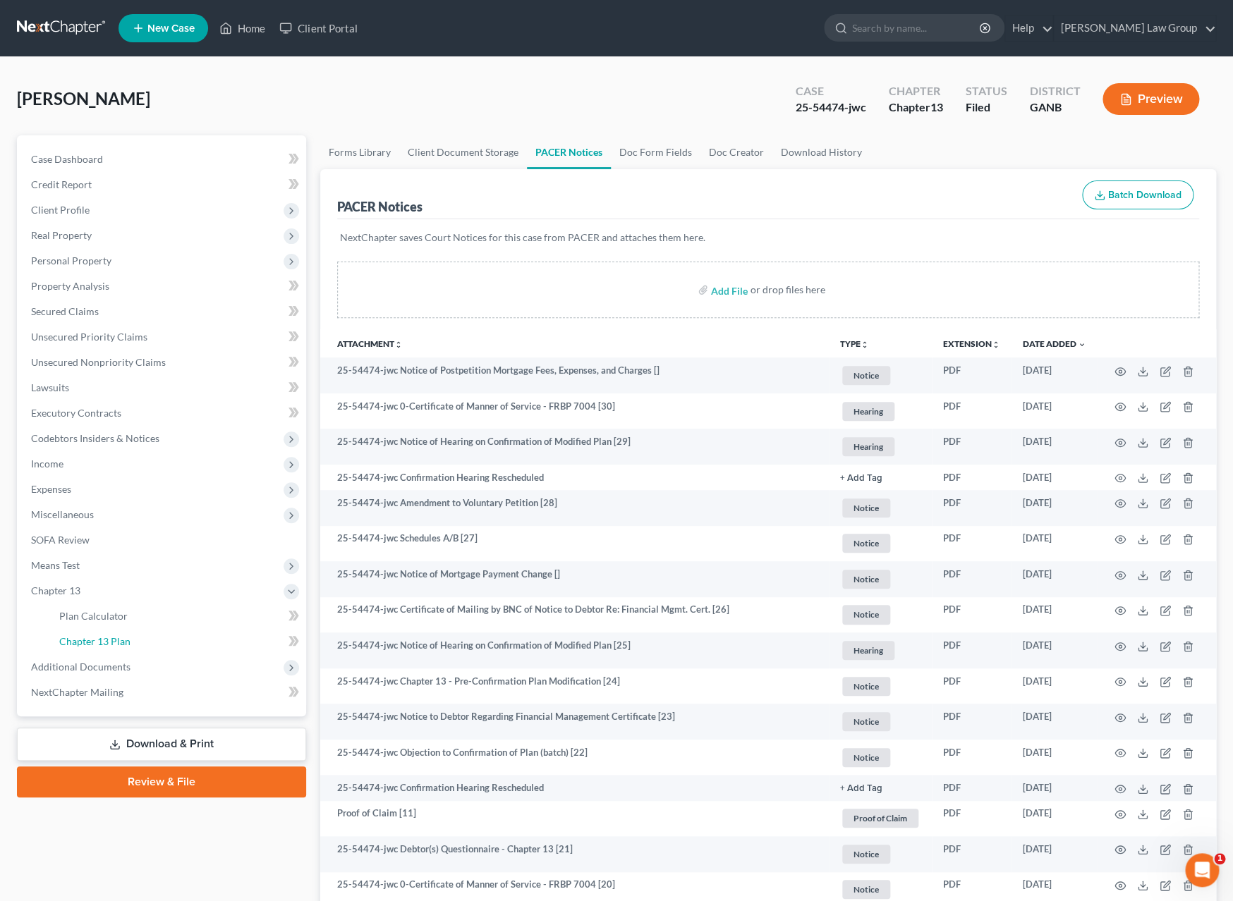
drag, startPoint x: 162, startPoint y: 640, endPoint x: 287, endPoint y: 620, distance: 126.5
click at [162, 640] on link "Chapter 13 Plan" at bounding box center [177, 641] width 258 height 25
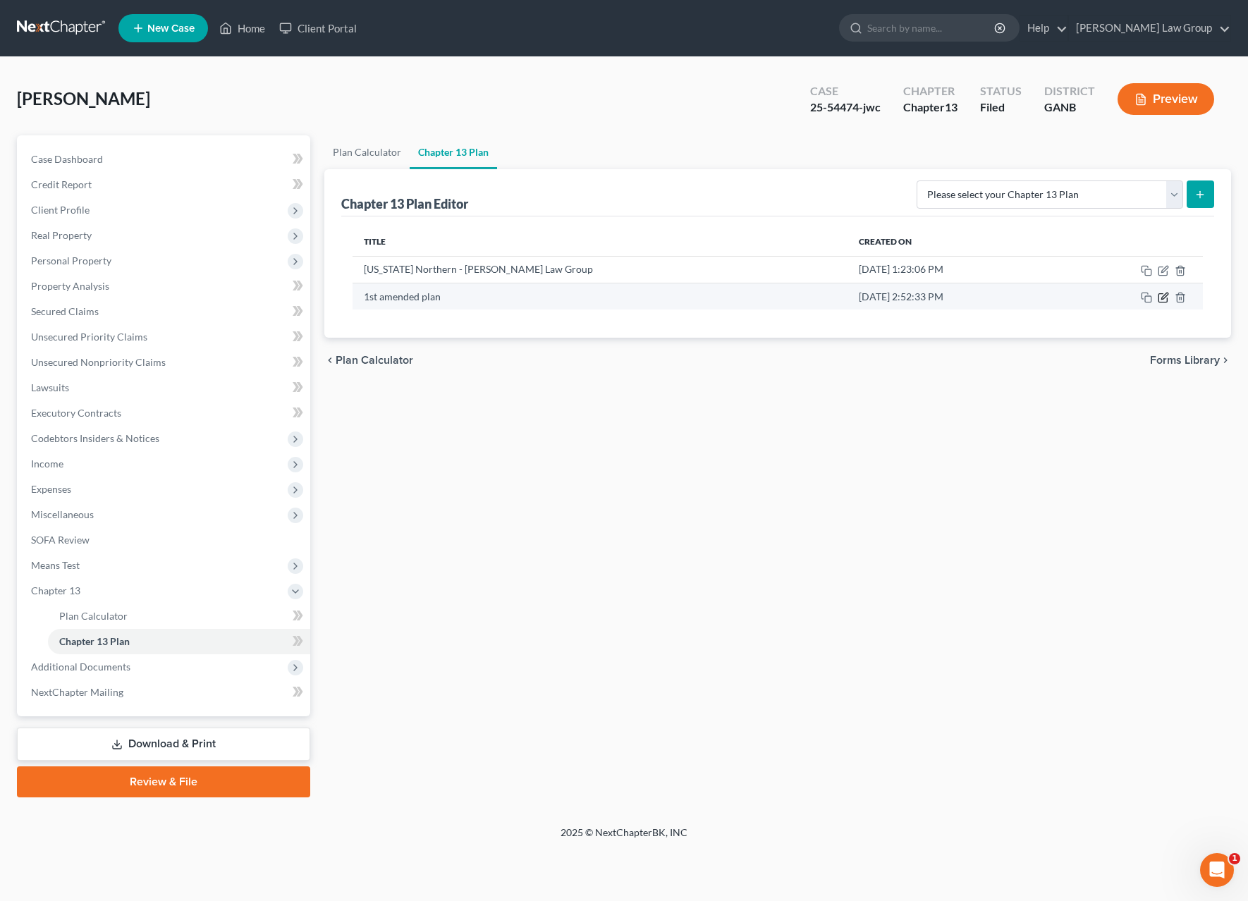
click at [1163, 302] on icon "button" at bounding box center [1163, 297] width 11 height 11
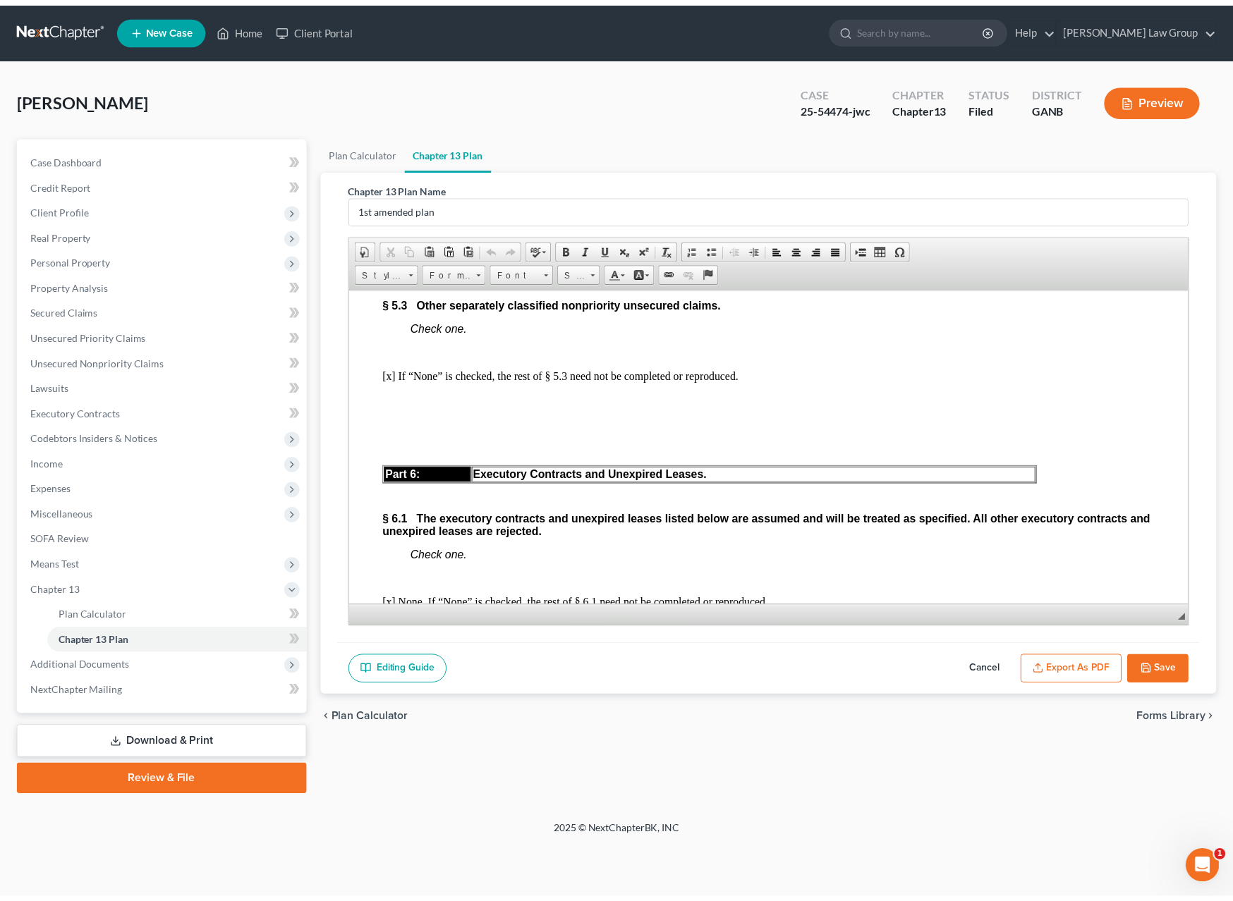
scroll to position [5771, 0]
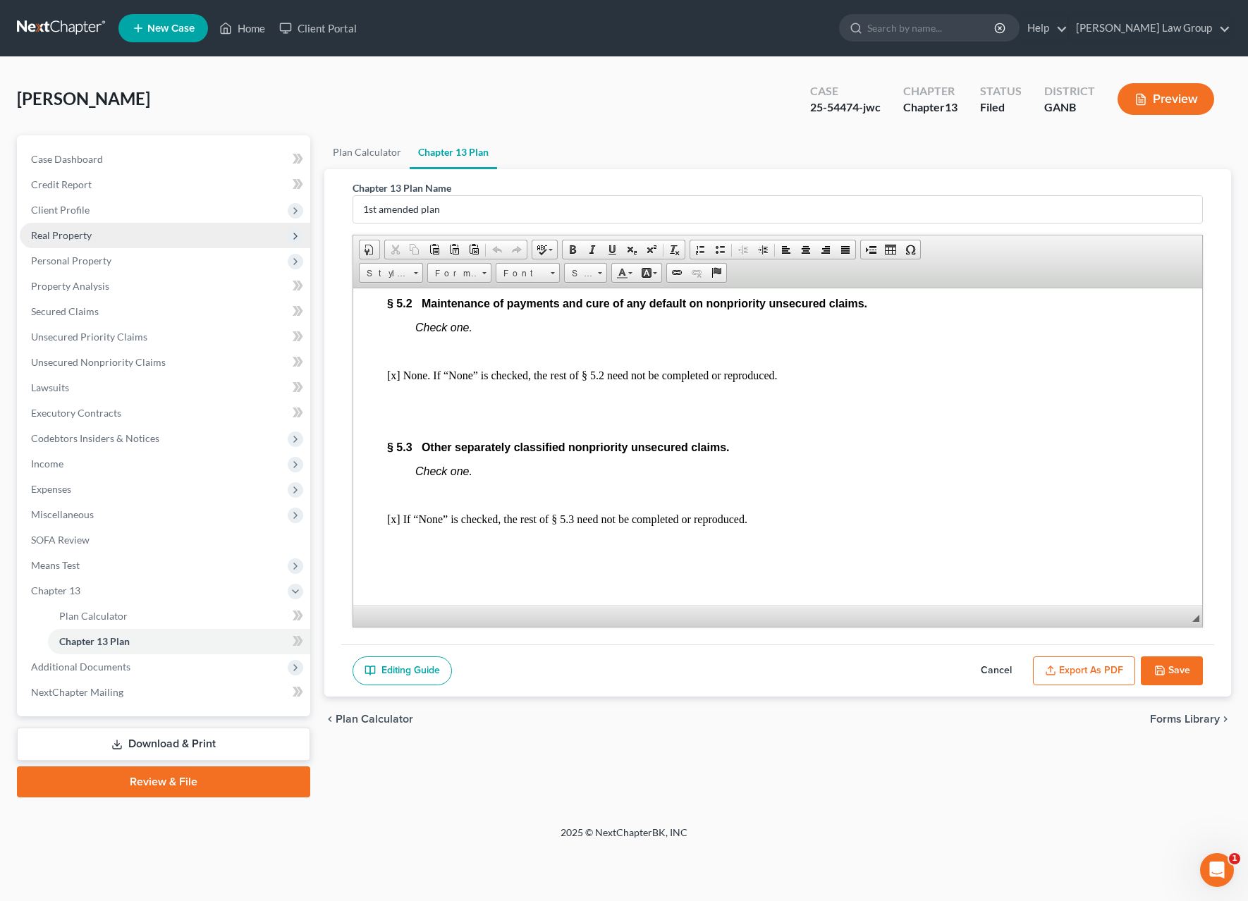
click at [61, 235] on span "Real Property" at bounding box center [61, 235] width 61 height 12
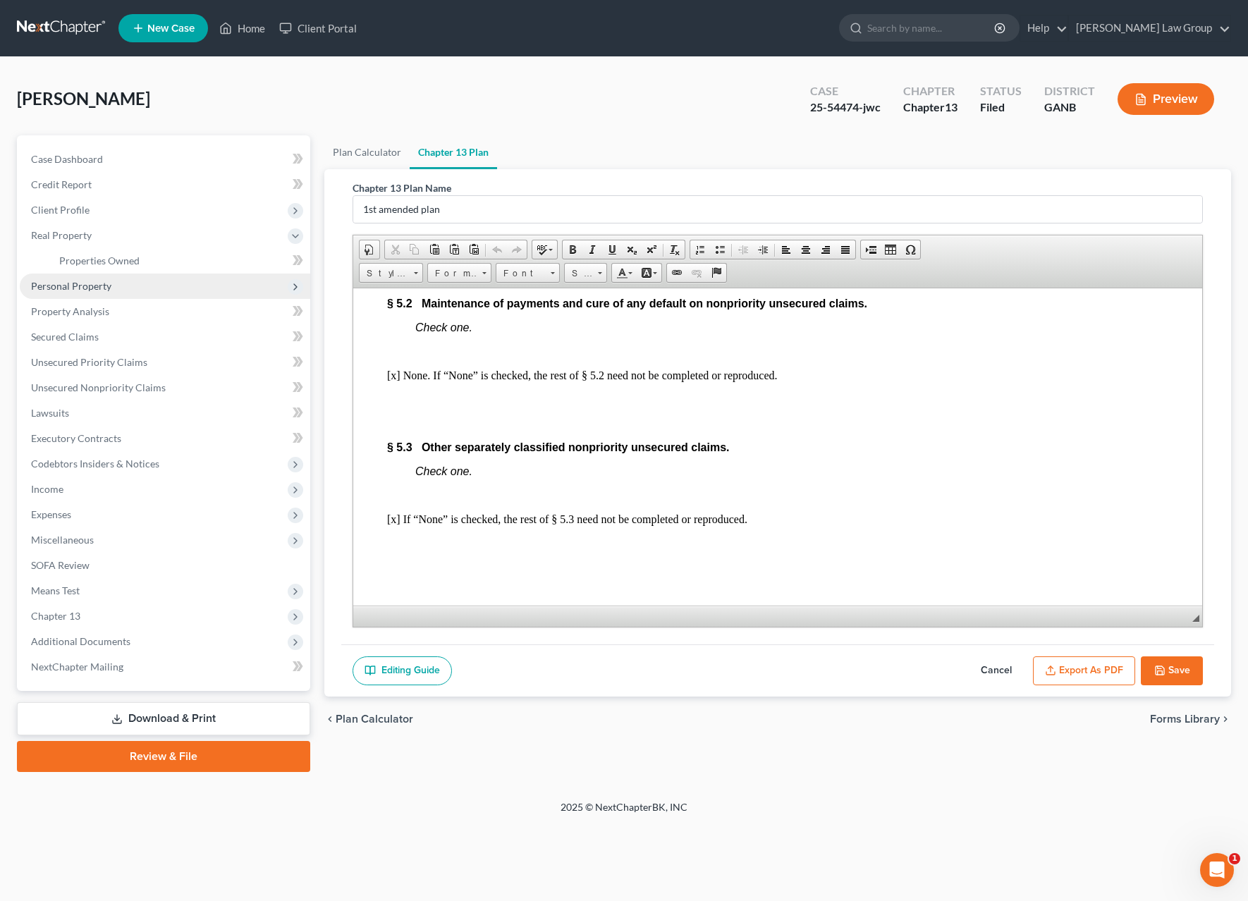
click at [99, 287] on span "Personal Property" at bounding box center [71, 286] width 80 height 12
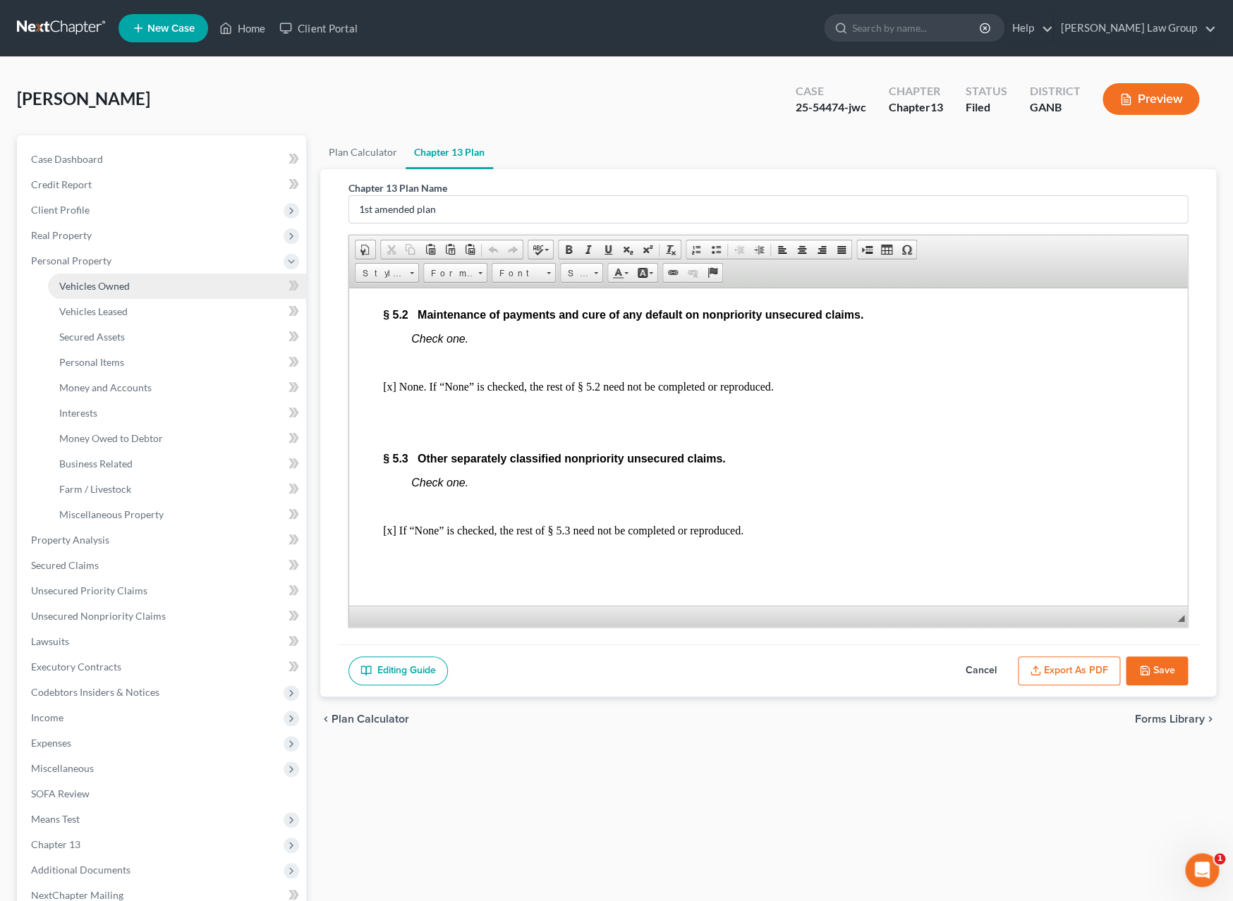
click at [126, 288] on span "Vehicles Owned" at bounding box center [94, 286] width 71 height 12
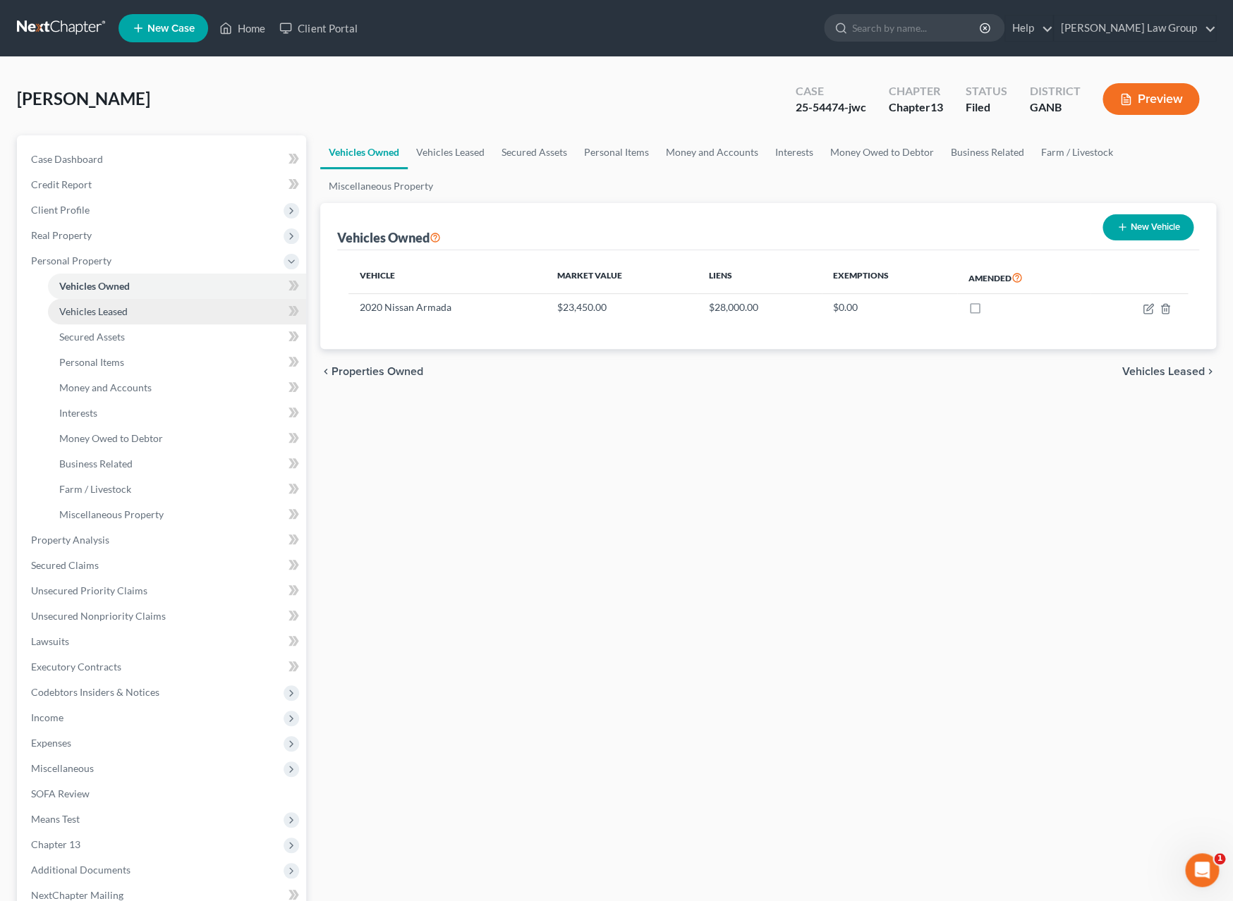
click at [180, 312] on link "Vehicles Leased" at bounding box center [177, 311] width 258 height 25
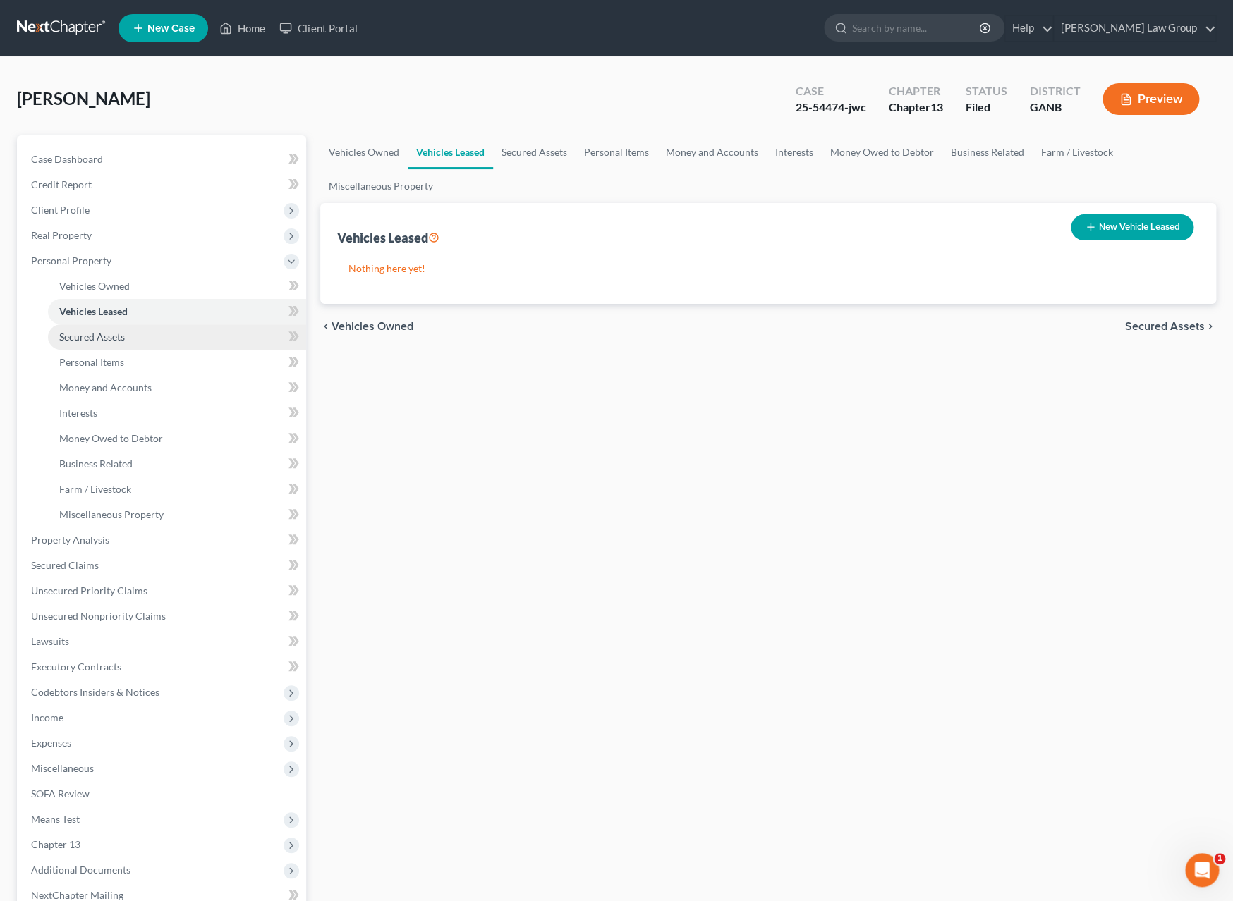
click at [173, 328] on link "Secured Assets" at bounding box center [177, 336] width 258 height 25
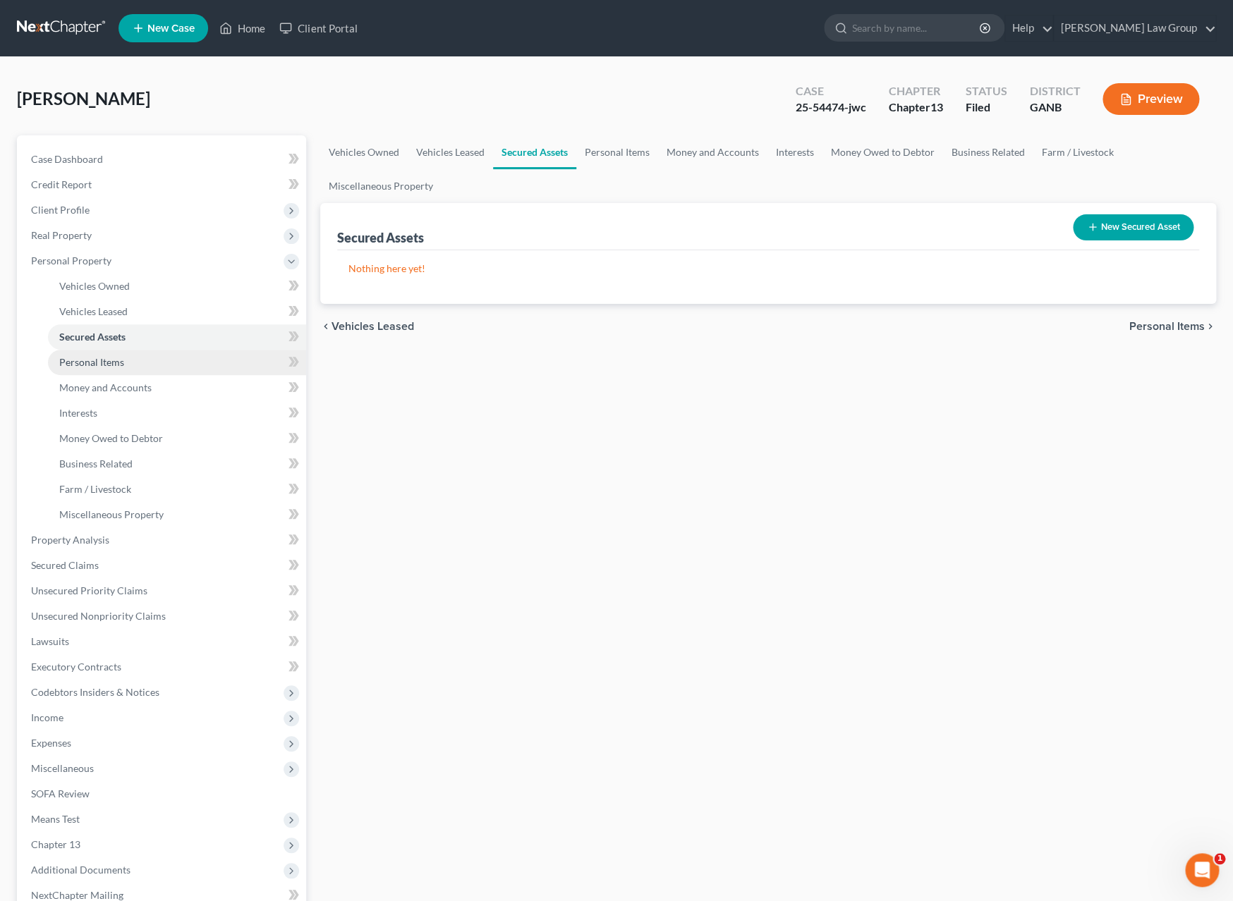
click at [201, 357] on link "Personal Items" at bounding box center [177, 362] width 258 height 25
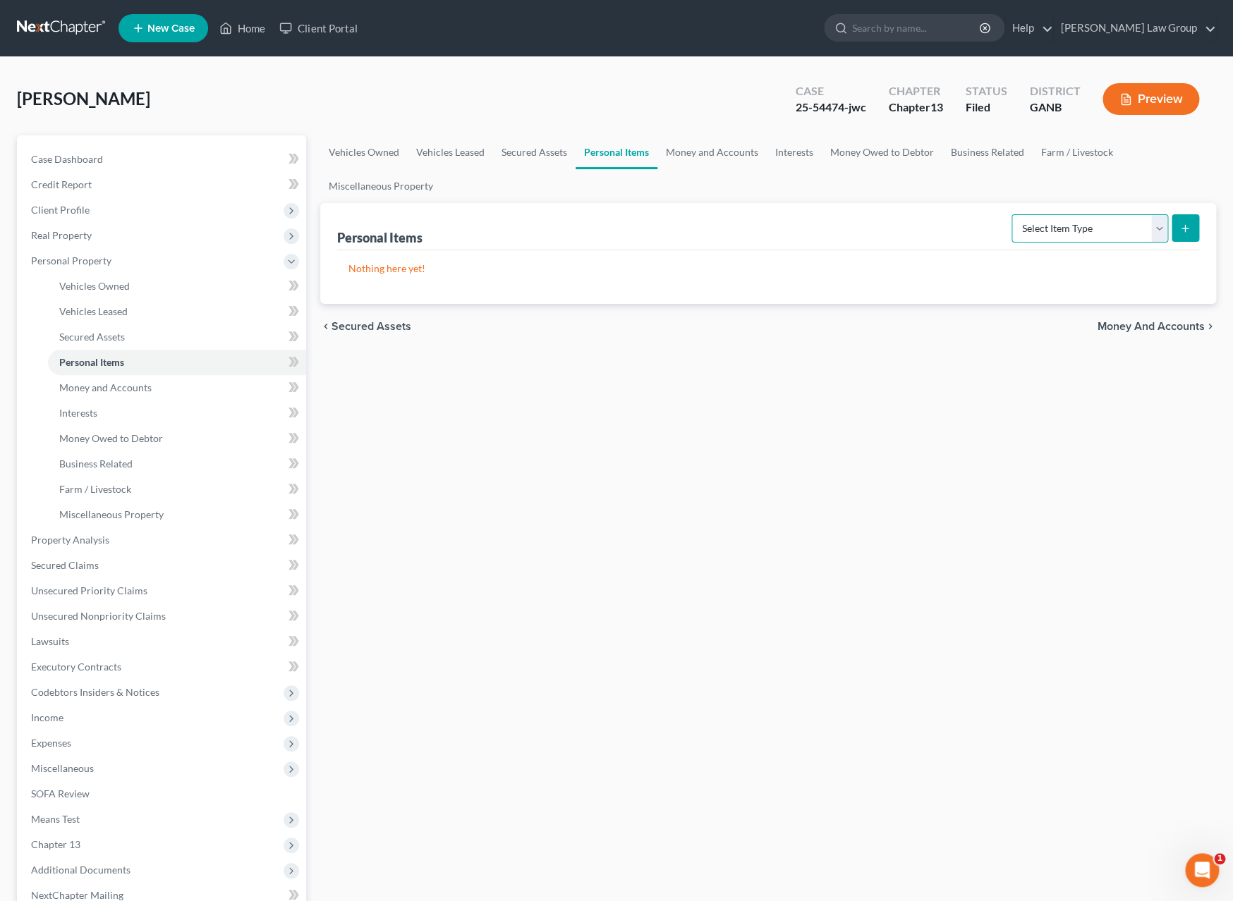
click at [1011, 214] on select "Select Item Type Clothing Collectibles Of Value Electronics Firearms Household …" at bounding box center [1089, 228] width 157 height 28
select select "household_goods"
click option "Household Goods" at bounding box center [0, 0] width 0 height 0
click at [1191, 234] on button "submit" at bounding box center [1184, 227] width 27 height 27
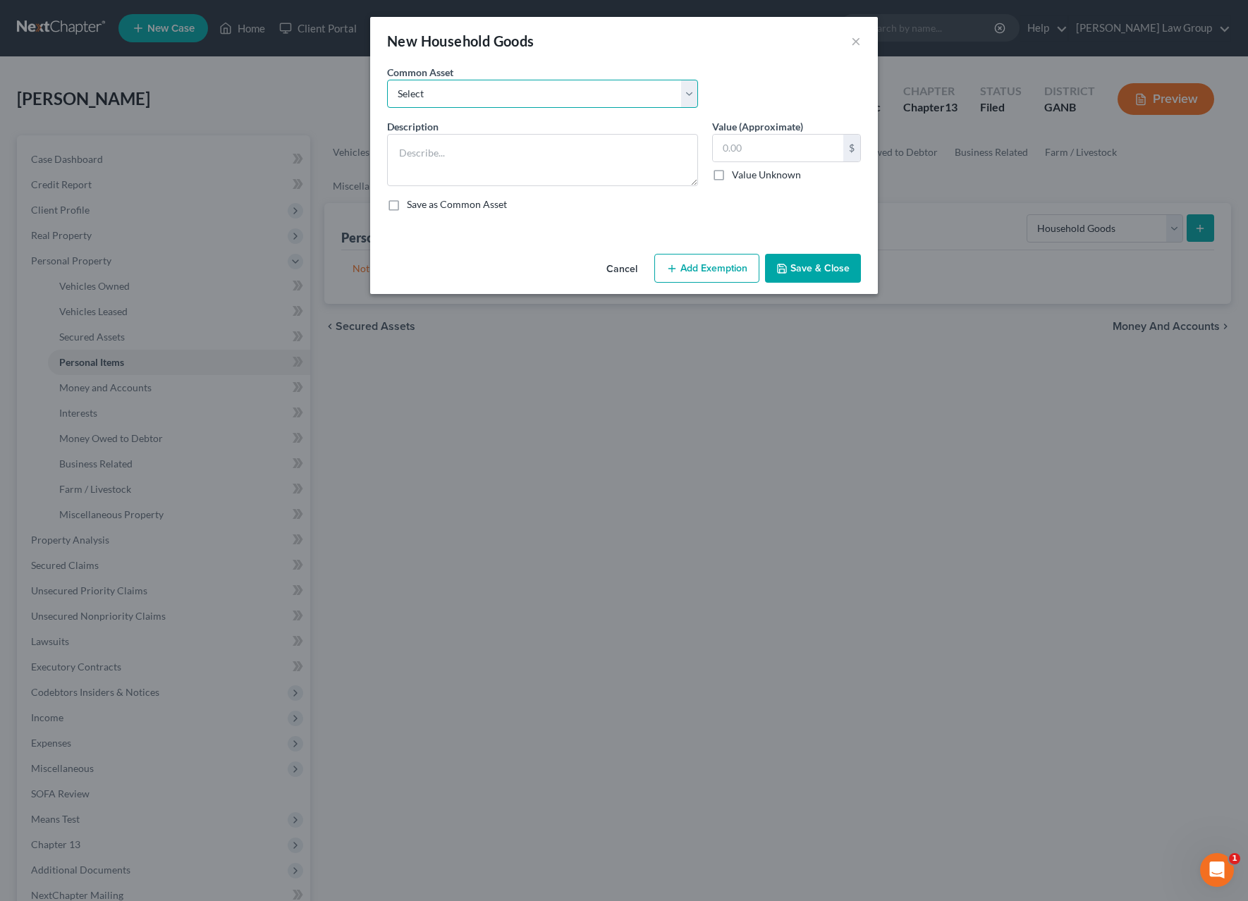
select select "0"
click option "Household goods" at bounding box center [0, 0] width 0 height 0
type textarea "Household goods"
type input "1,200.00"
click at [776, 154] on input "1,200.00" at bounding box center [778, 148] width 130 height 27
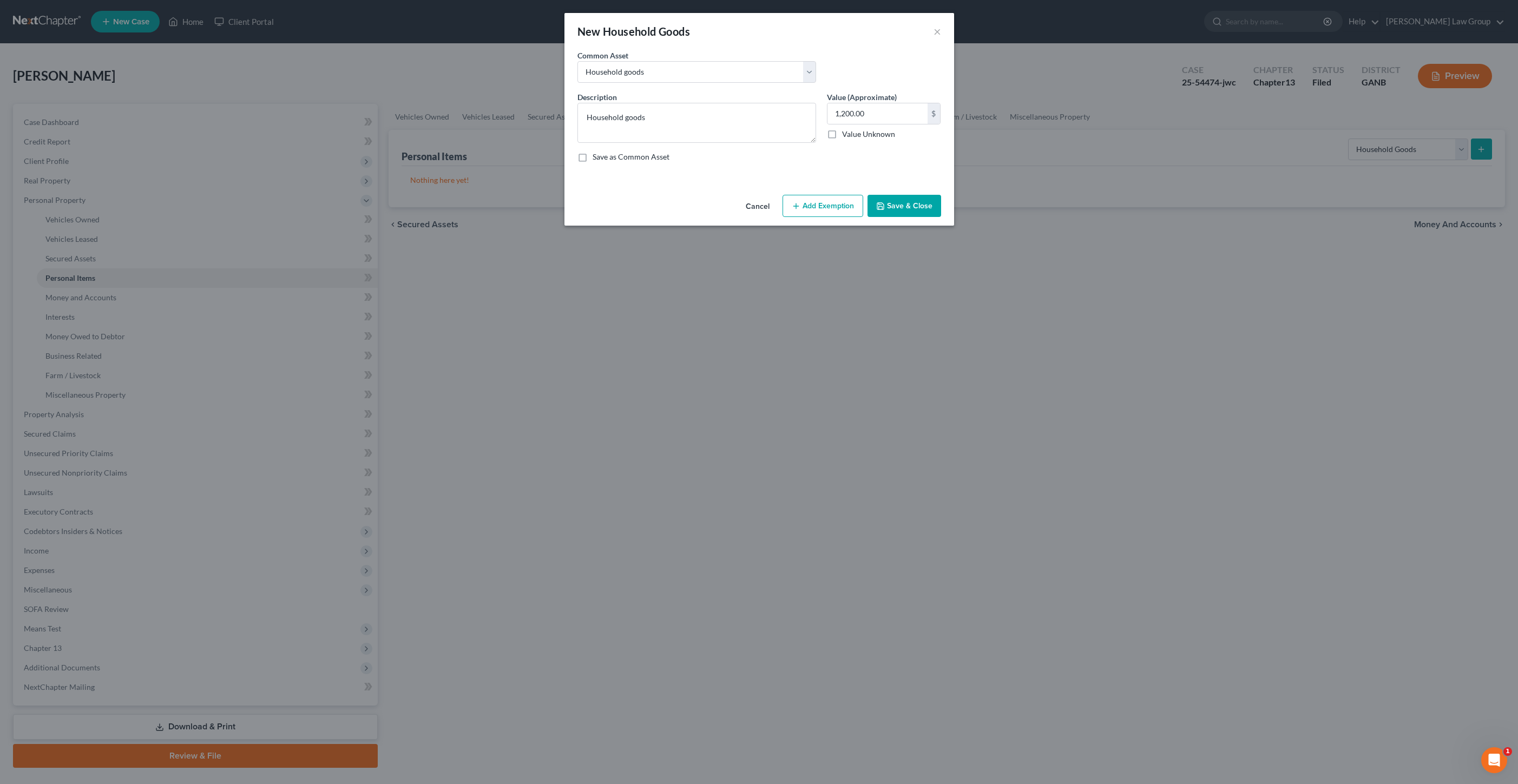
click at [754, 211] on button "Cancel" at bounding box center [757, 206] width 41 height 21
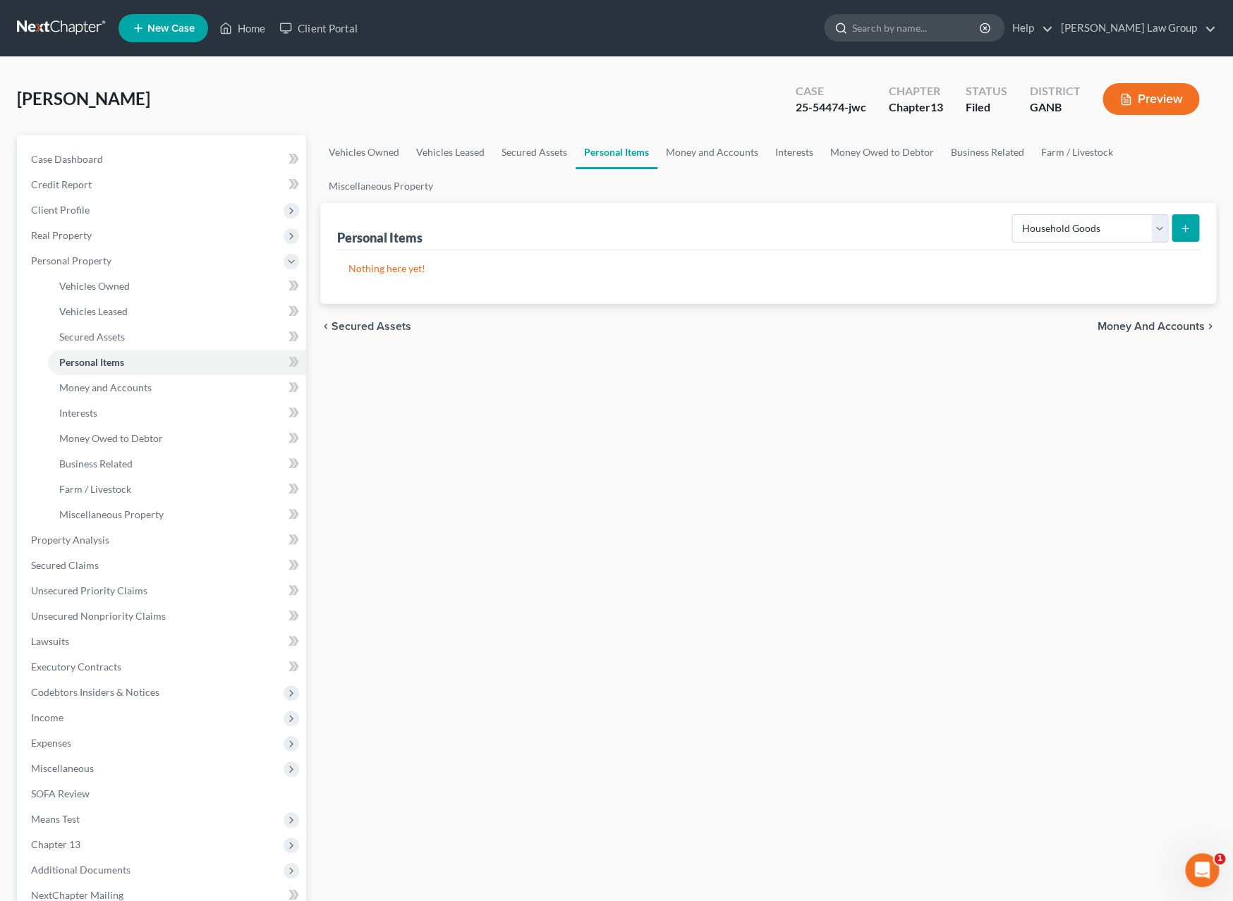
click at [852, 33] on div at bounding box center [837, 28] width 27 height 26
click at [930, 35] on input "search" at bounding box center [916, 28] width 129 height 26
type input "jenkins"
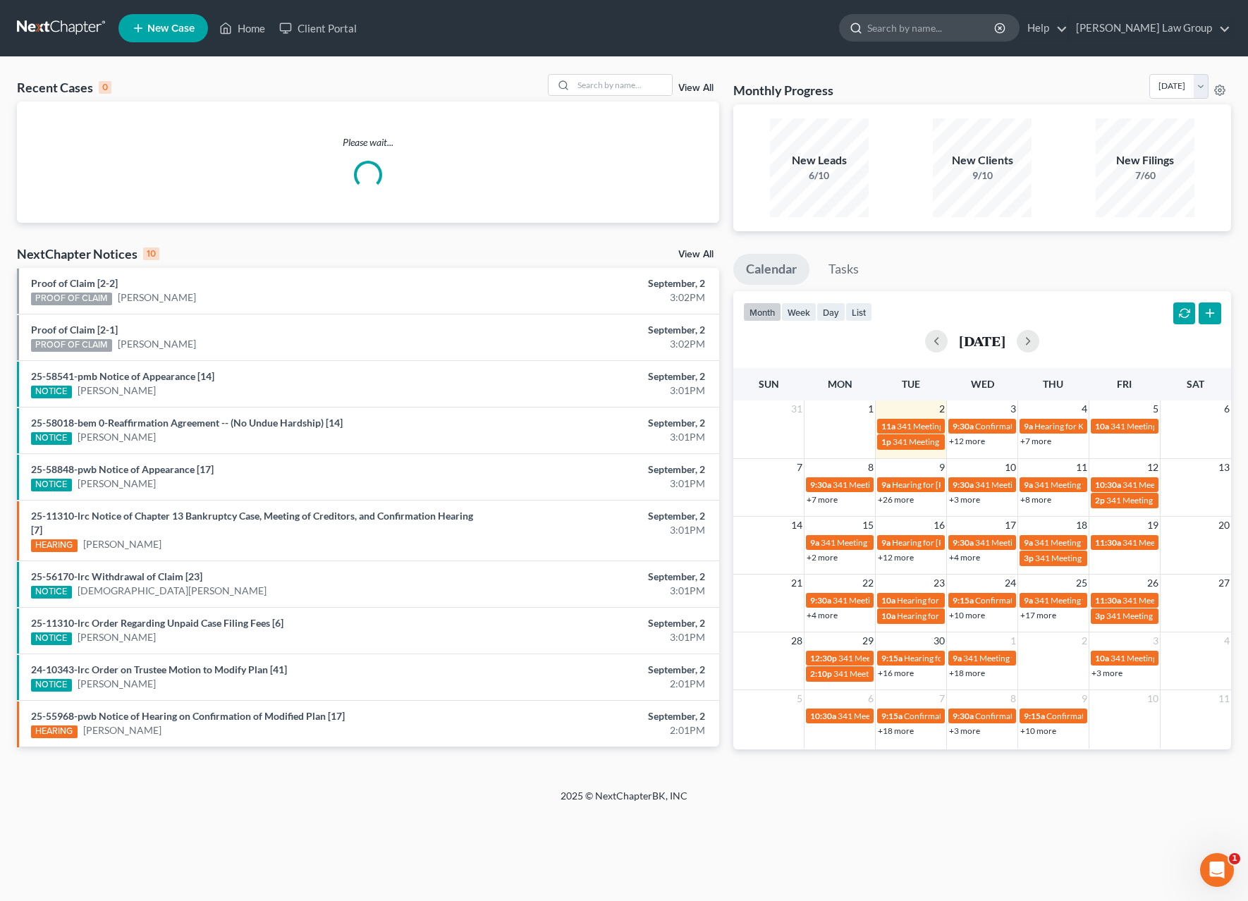
click at [981, 27] on input "search" at bounding box center [931, 28] width 129 height 26
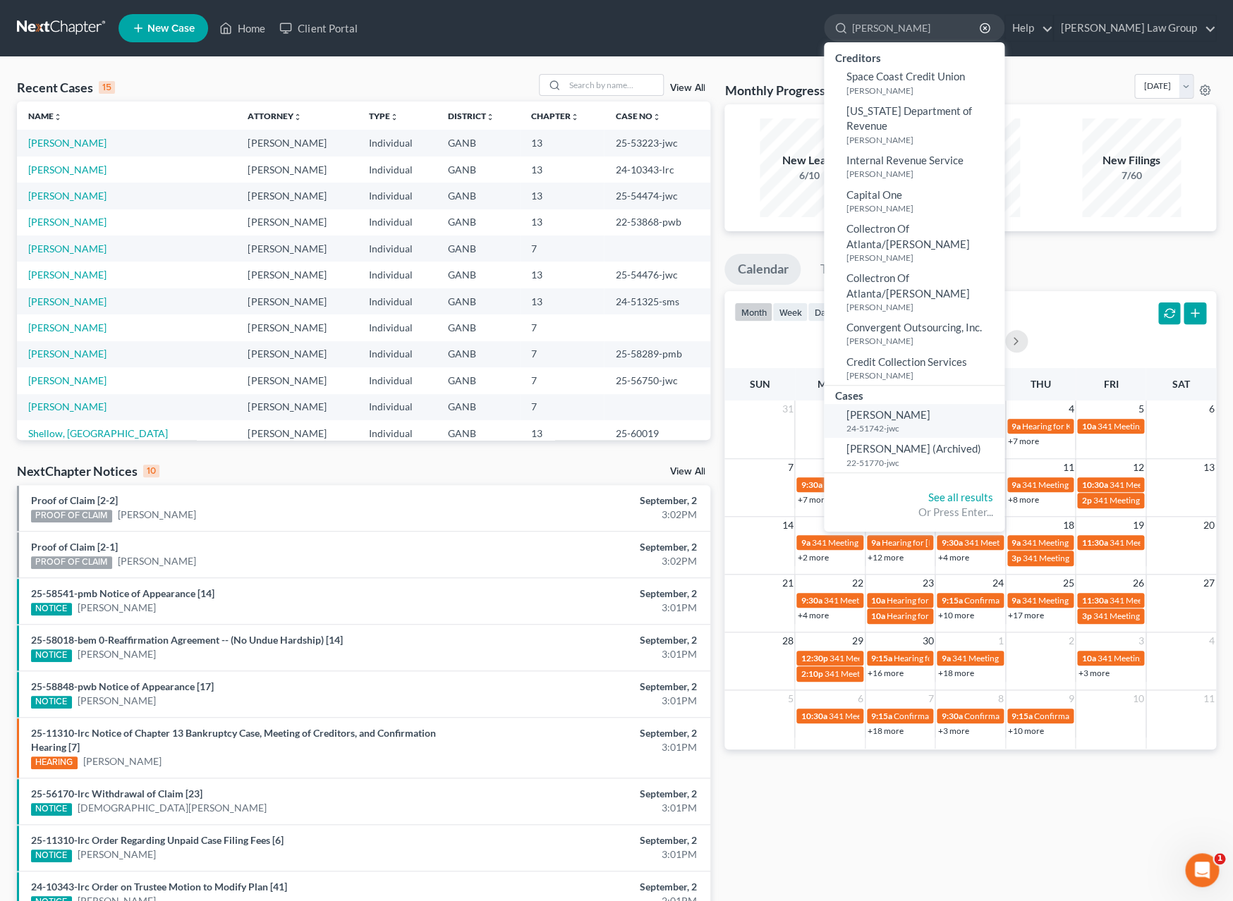
type input "[PERSON_NAME]"
click at [962, 422] on small "24-51742-jwc" at bounding box center [923, 428] width 154 height 12
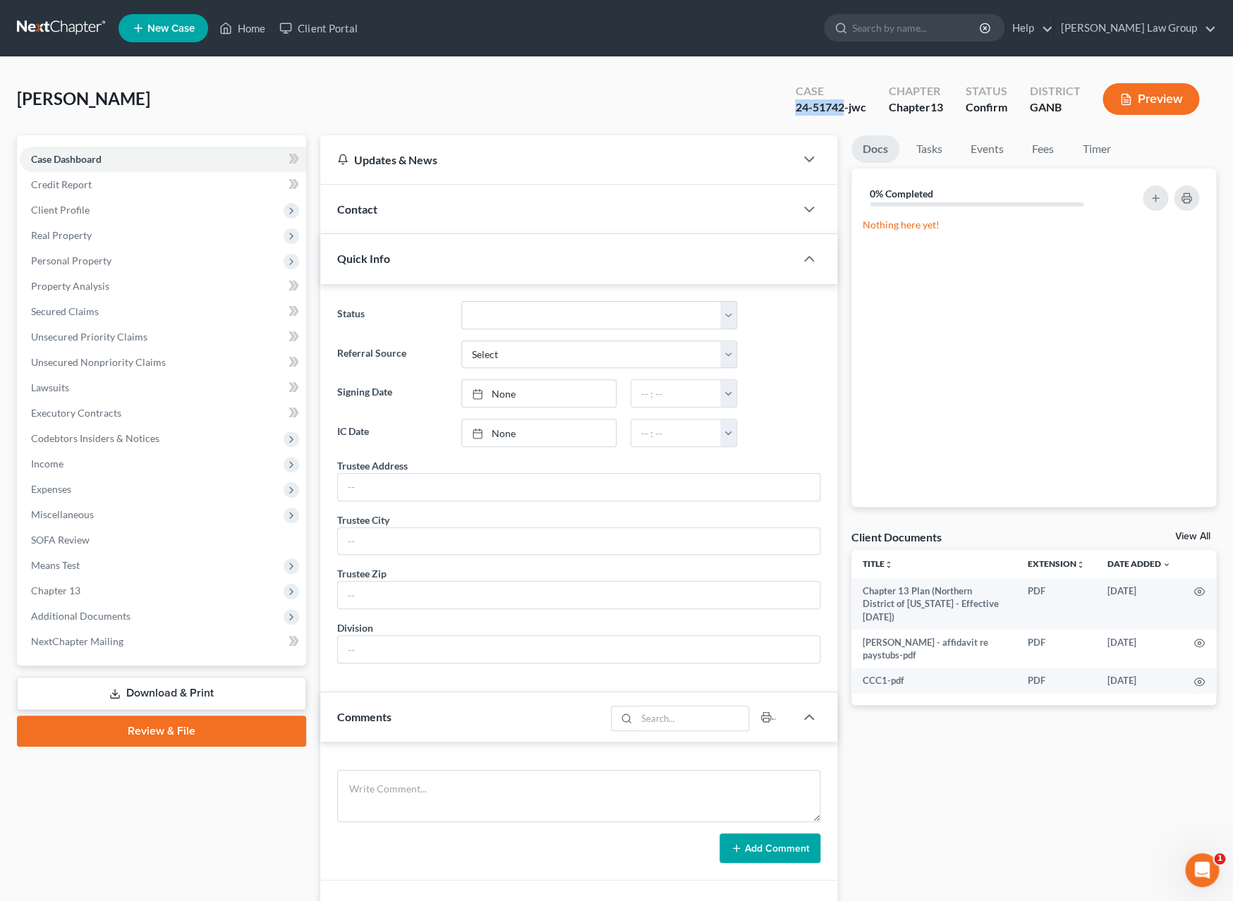
drag, startPoint x: 842, startPoint y: 110, endPoint x: 791, endPoint y: 107, distance: 50.8
click at [791, 111] on div "Case 24-51742-jwc" at bounding box center [829, 101] width 93 height 42
copy div "24-51742"
click at [141, 619] on span "Additional Documents" at bounding box center [163, 616] width 286 height 25
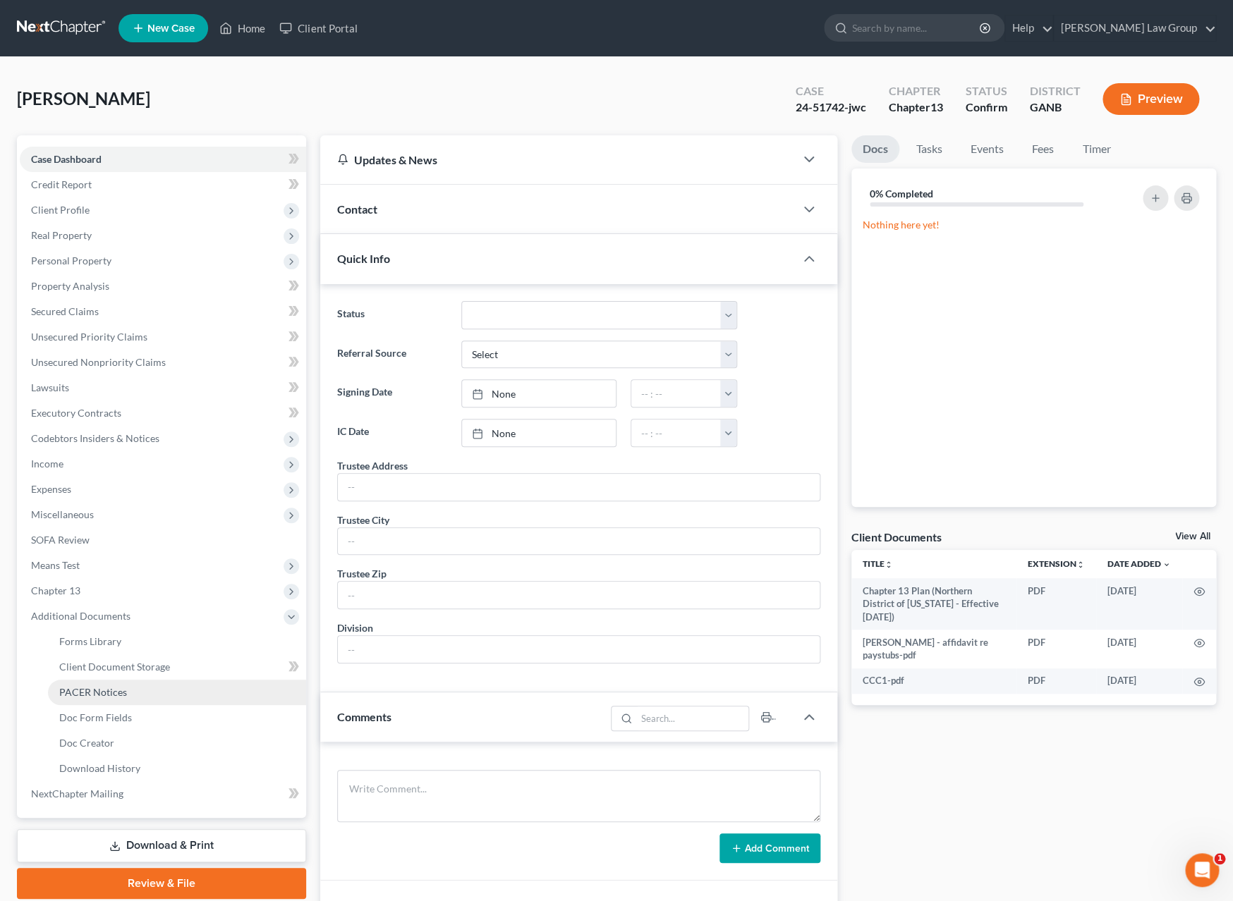
click at [146, 687] on link "PACER Notices" at bounding box center [177, 692] width 258 height 25
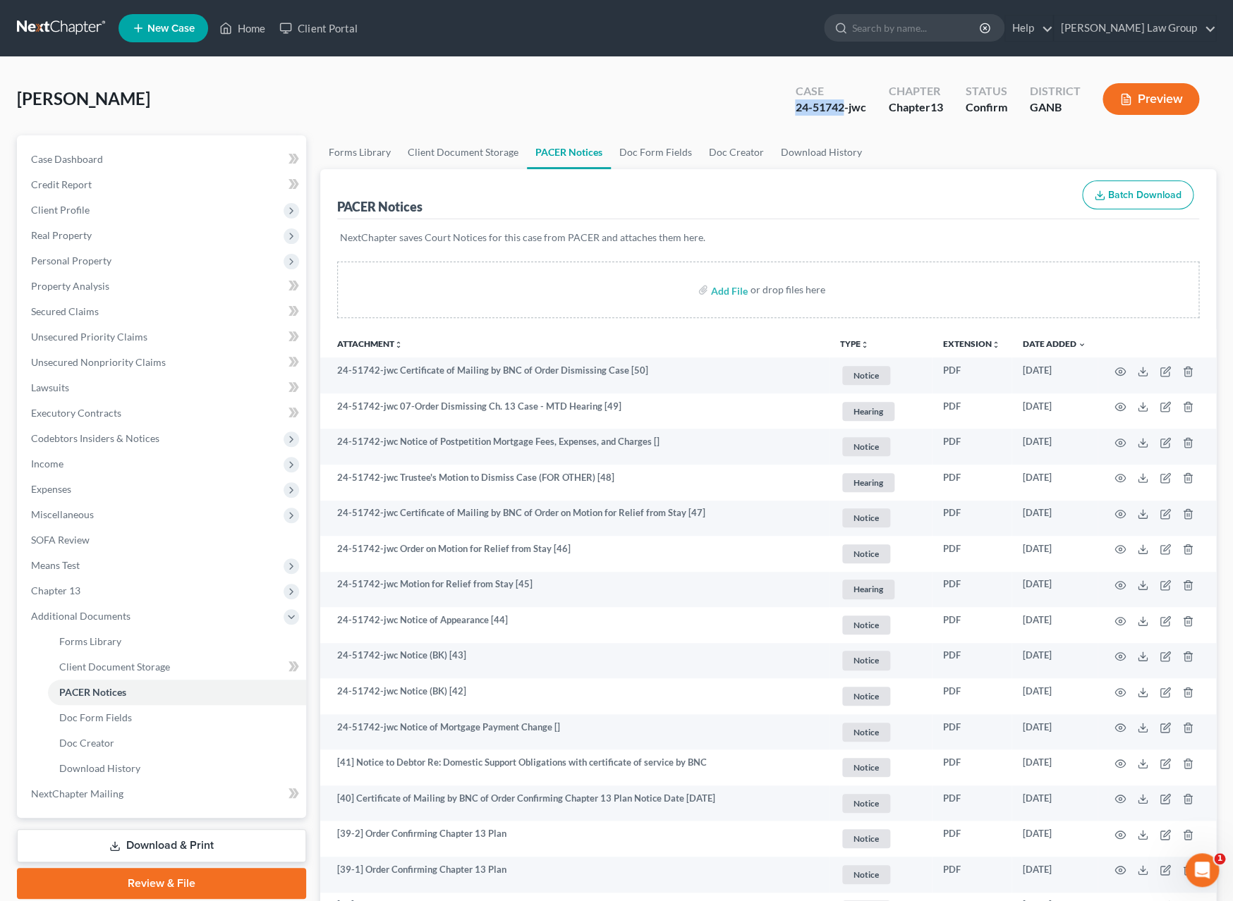
drag, startPoint x: 841, startPoint y: 109, endPoint x: 786, endPoint y: 112, distance: 55.1
click at [786, 112] on div "Case 24-51742-jwc" at bounding box center [829, 101] width 93 height 42
copy div "24-51742"
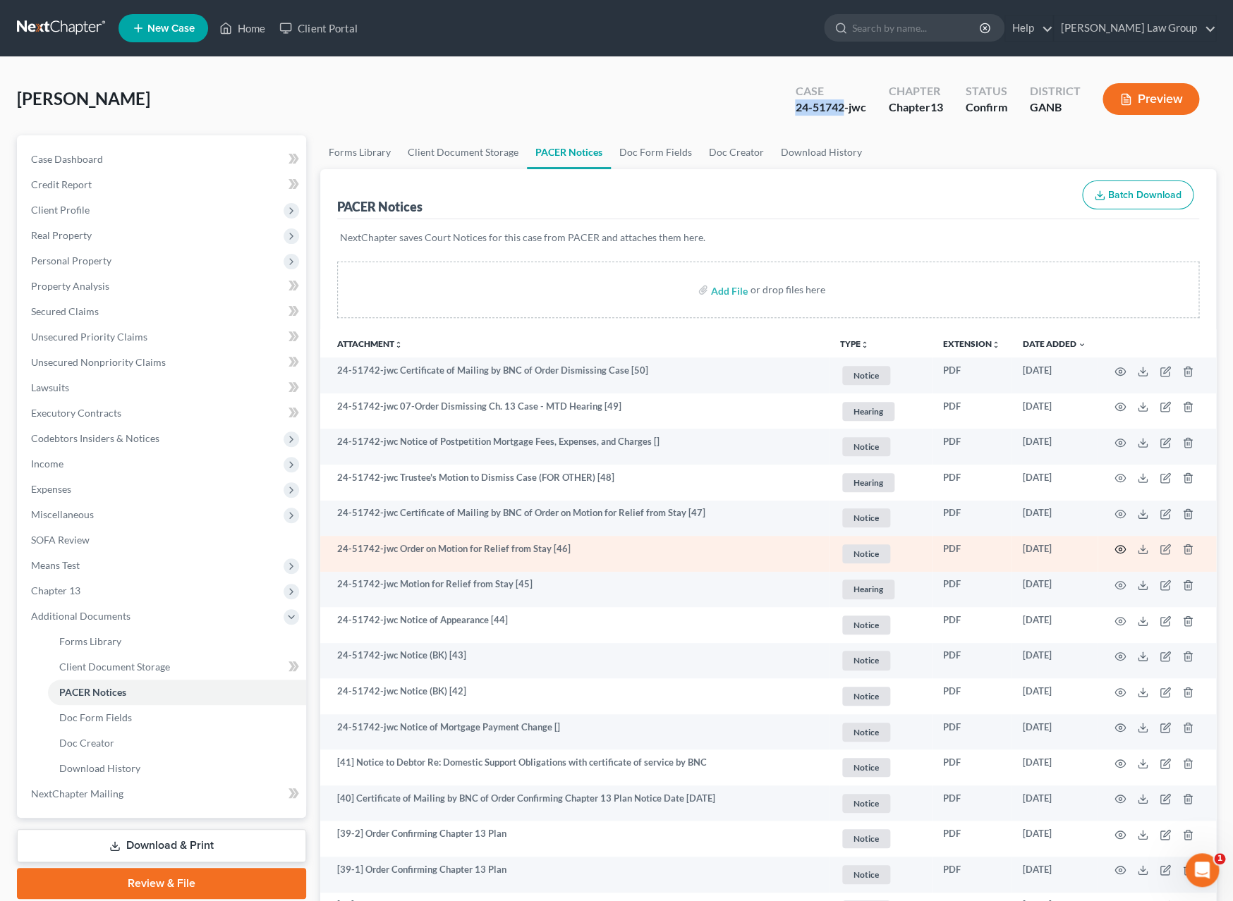
click at [1121, 554] on icon "button" at bounding box center [1120, 550] width 11 height 8
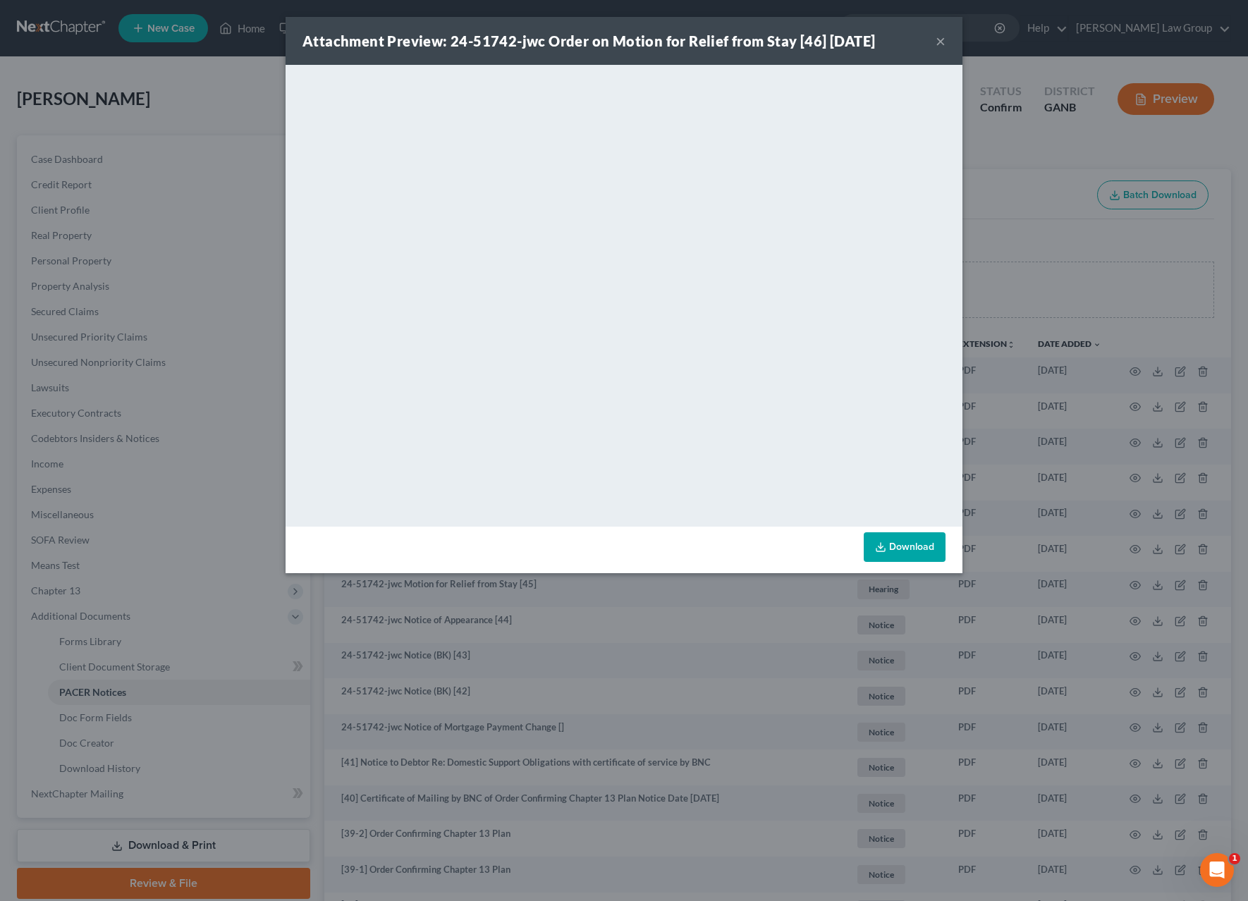
click at [943, 44] on button "×" at bounding box center [941, 40] width 10 height 17
